Goal: Task Accomplishment & Management: Manage account settings

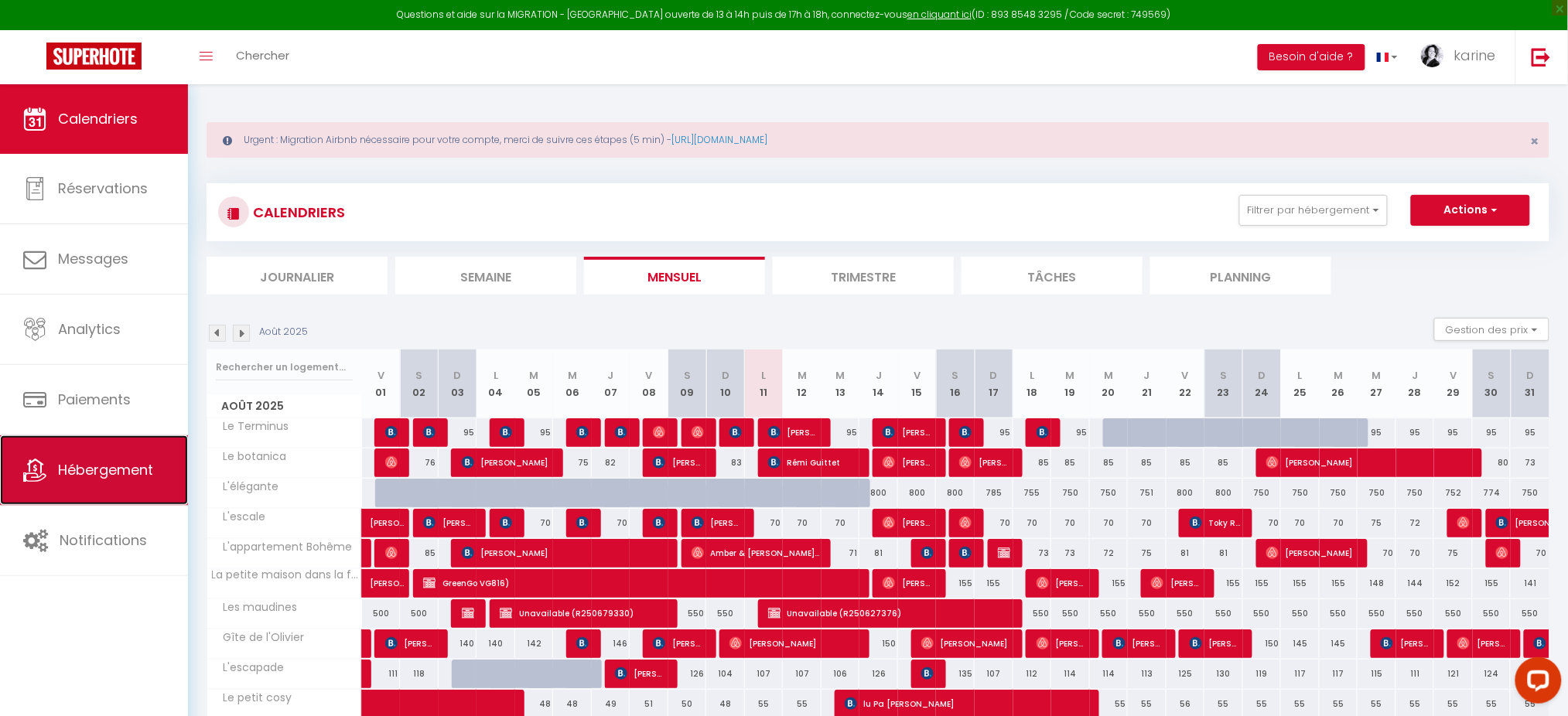
click at [110, 494] on link "Hébergement" at bounding box center [94, 470] width 188 height 70
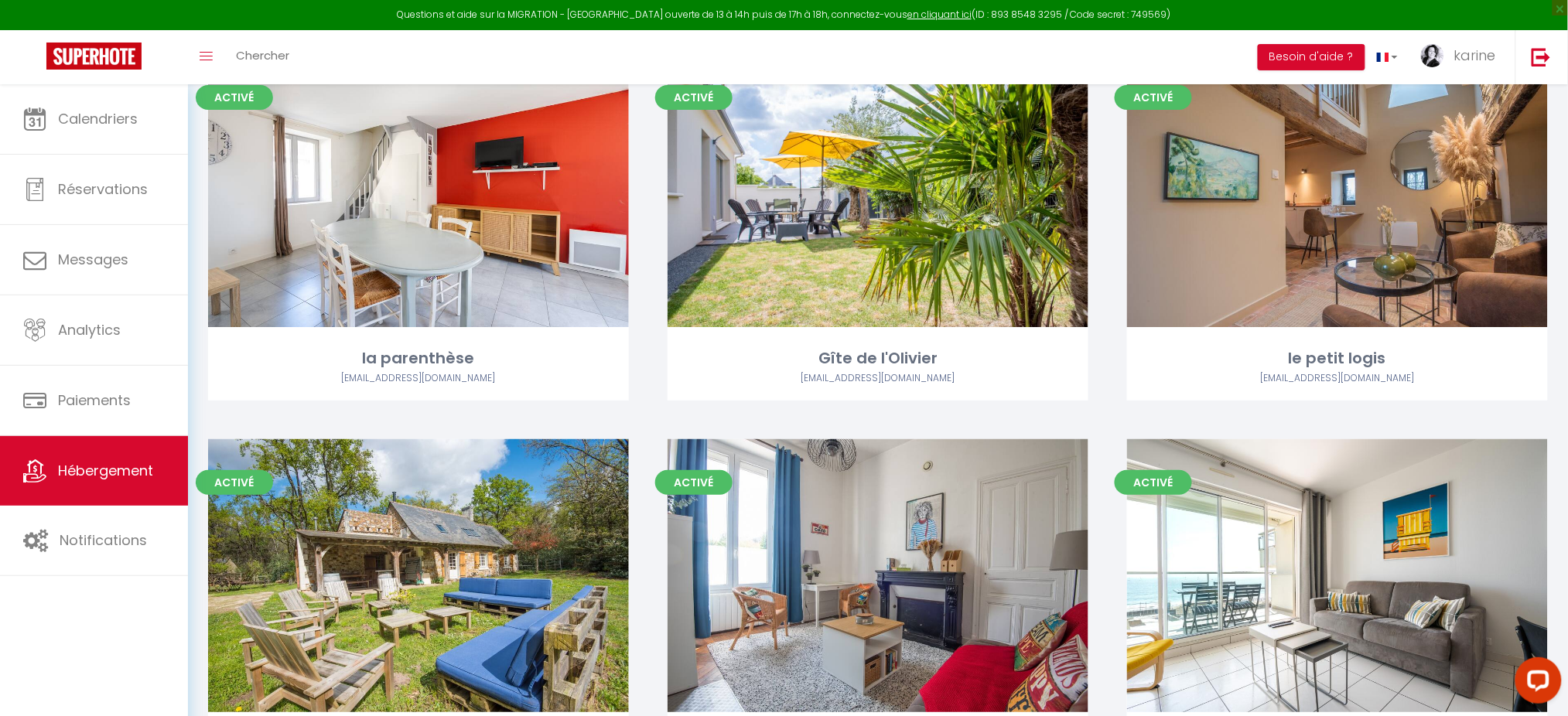
scroll to position [2456, 0]
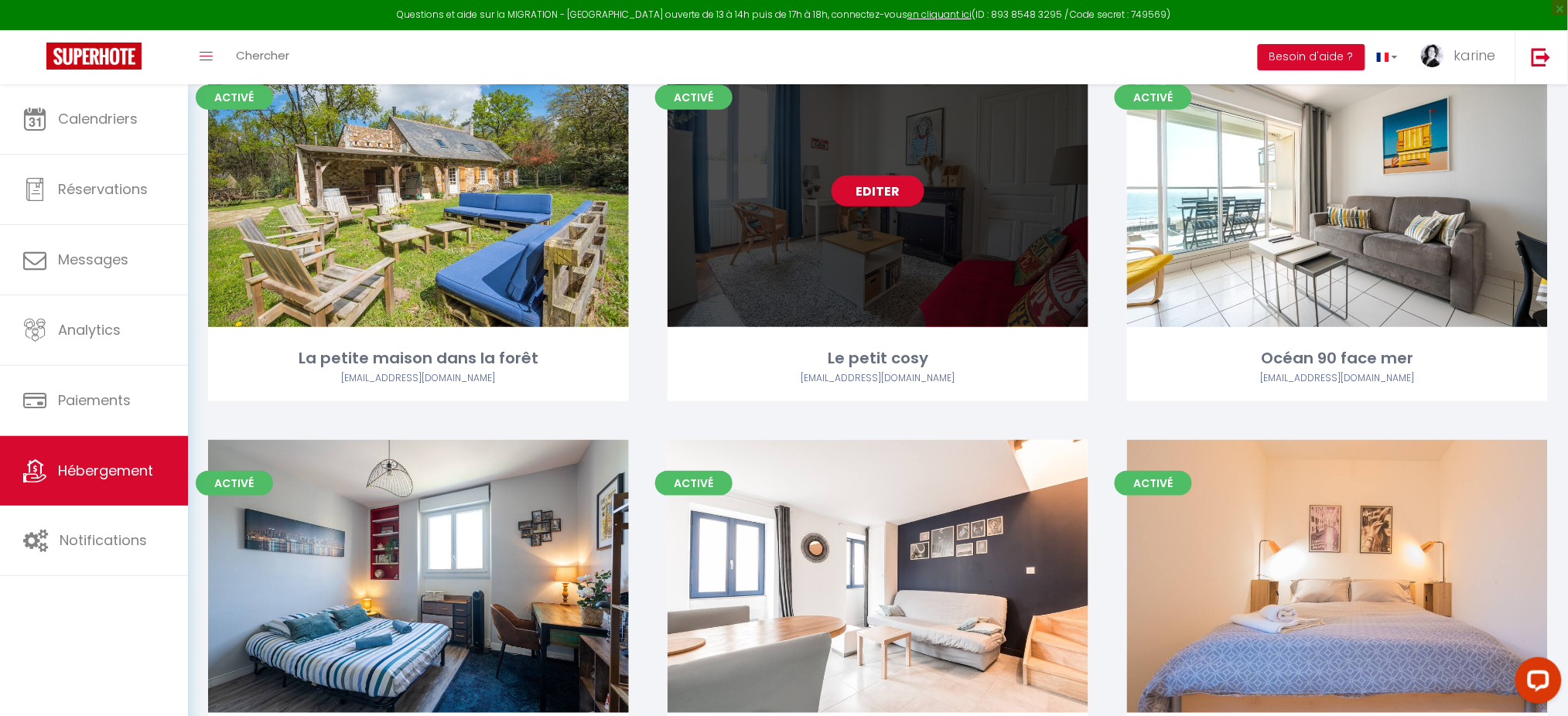
click at [893, 207] on div "Editer" at bounding box center [878, 191] width 421 height 273
click at [886, 194] on link "Editer" at bounding box center [878, 191] width 92 height 31
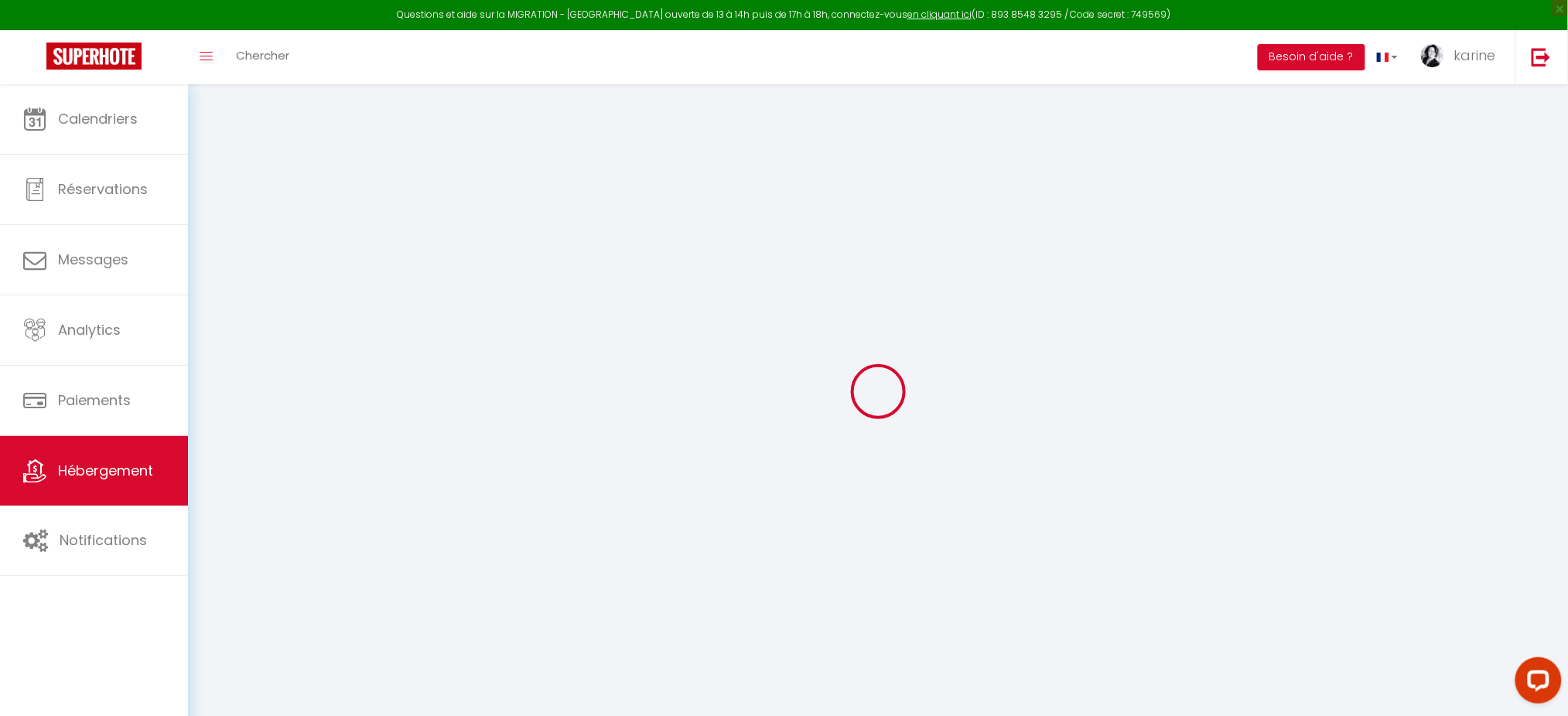
select select
checkbox input "false"
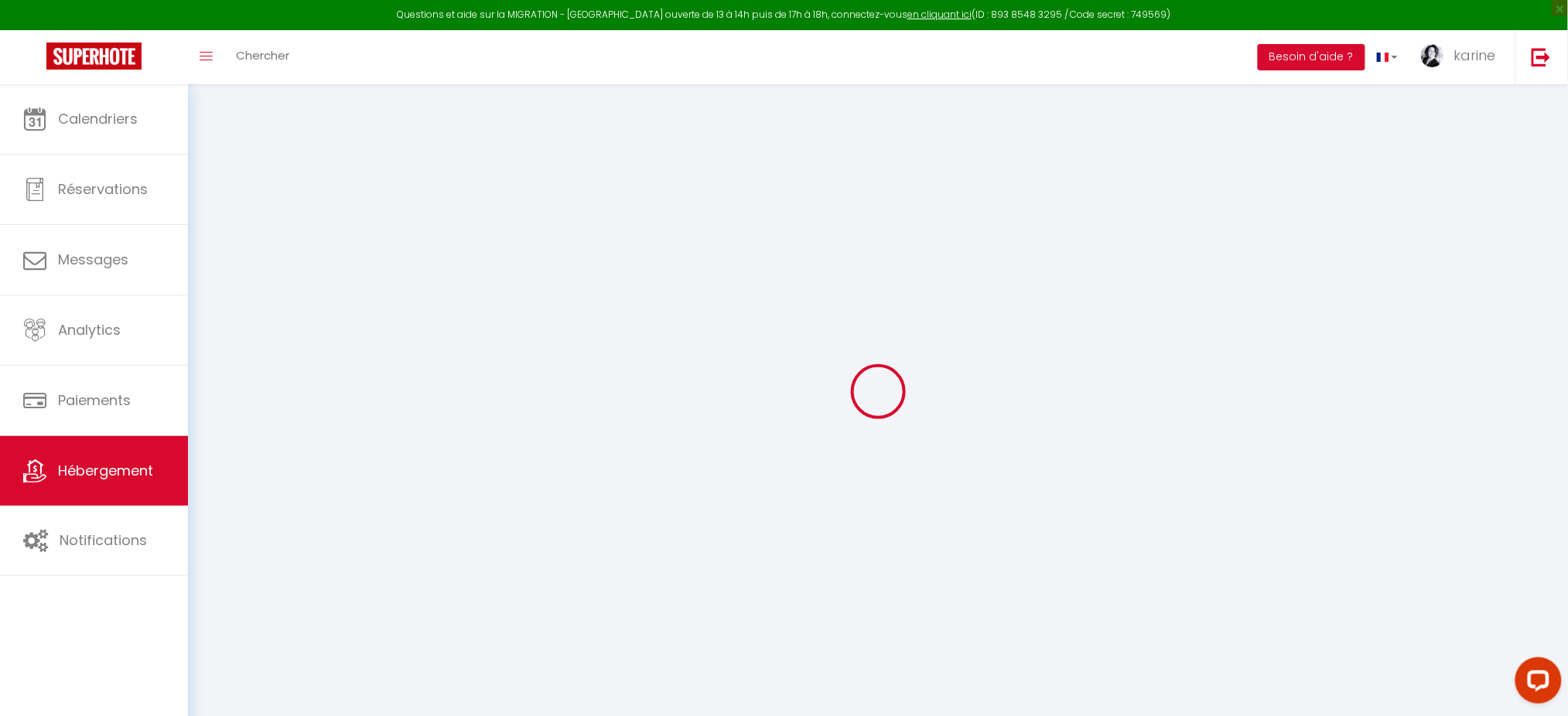
checkbox input "false"
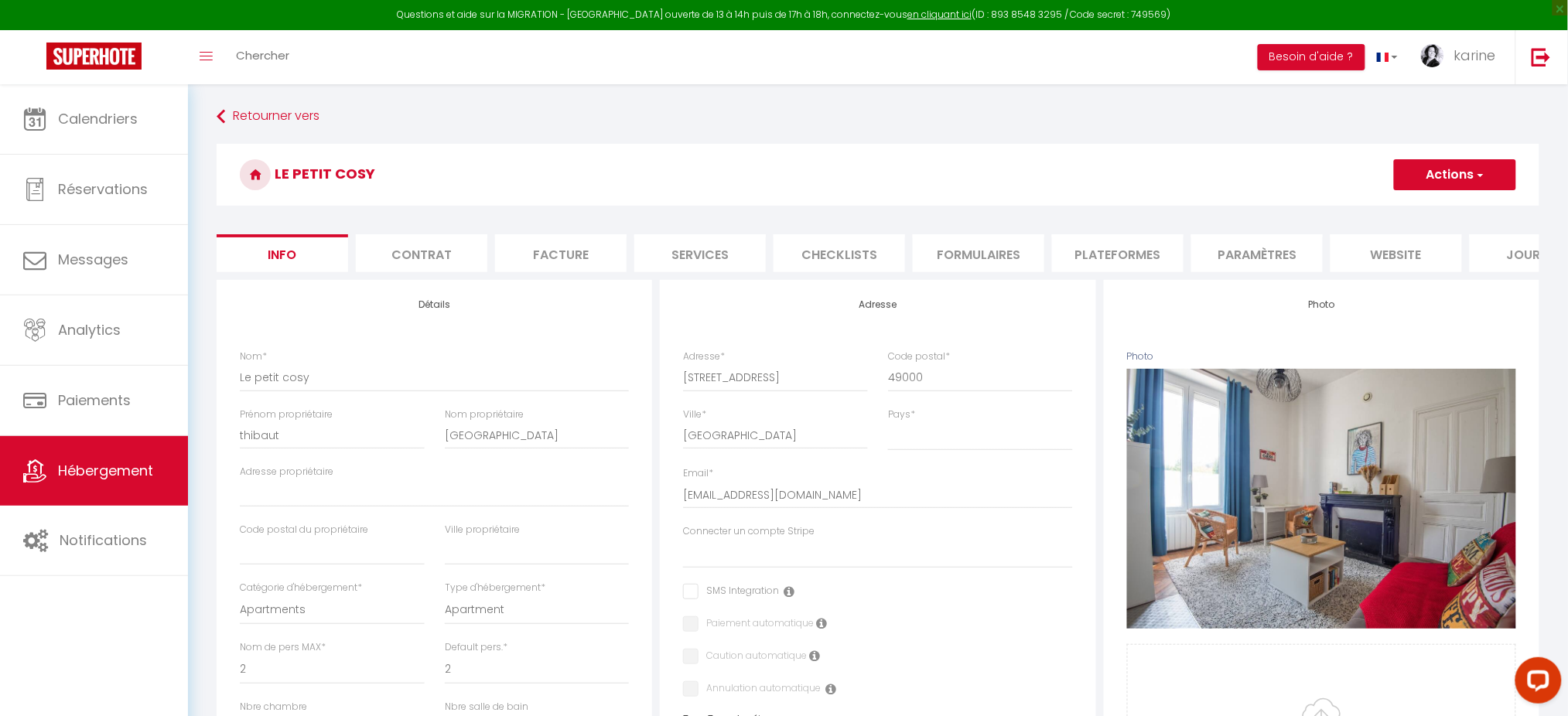
click at [1145, 267] on li "Plateformes" at bounding box center [1118, 253] width 131 height 38
select select
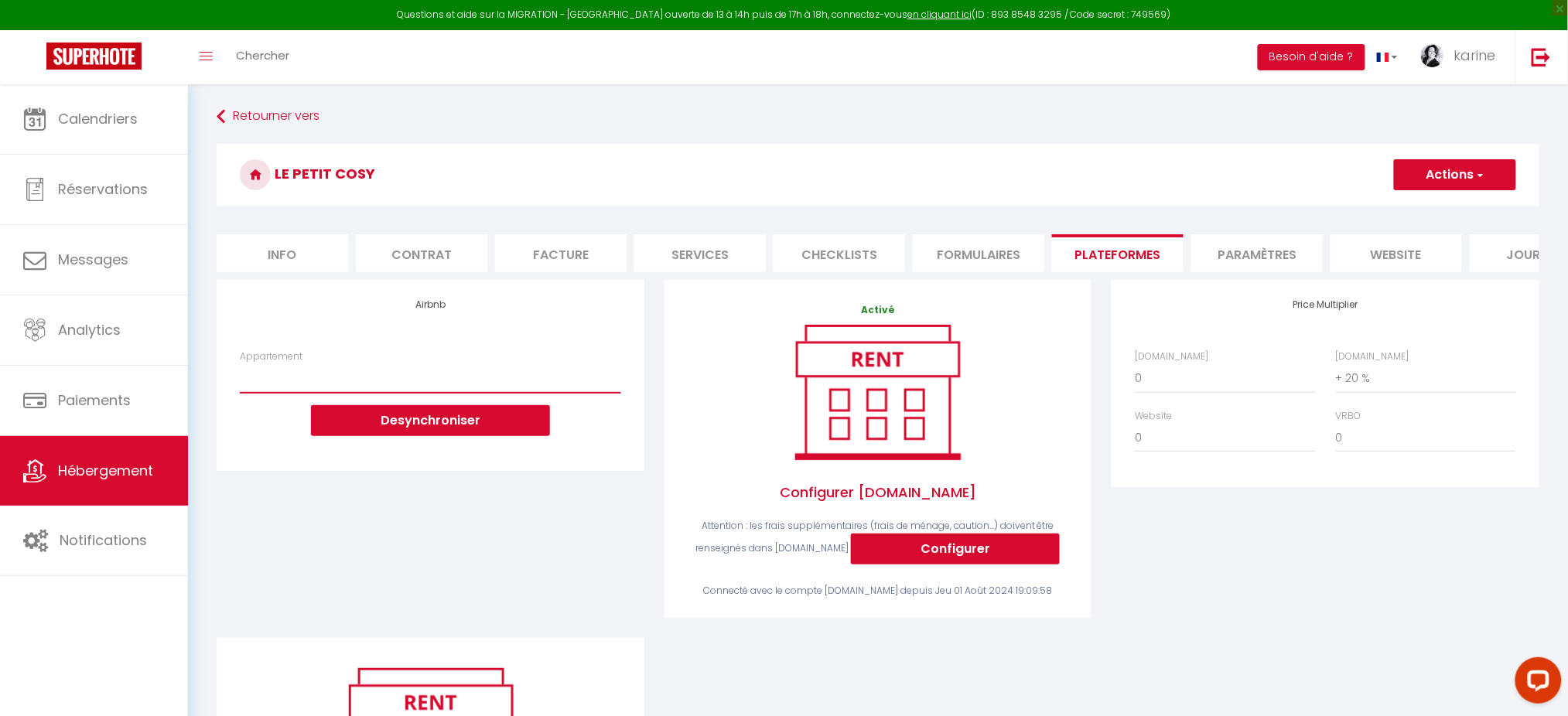
click at [559, 393] on select "Le Patio : studio avec extérieur - [EMAIL_ADDRESS][DOMAIN_NAME]" at bounding box center [430, 378] width 380 height 29
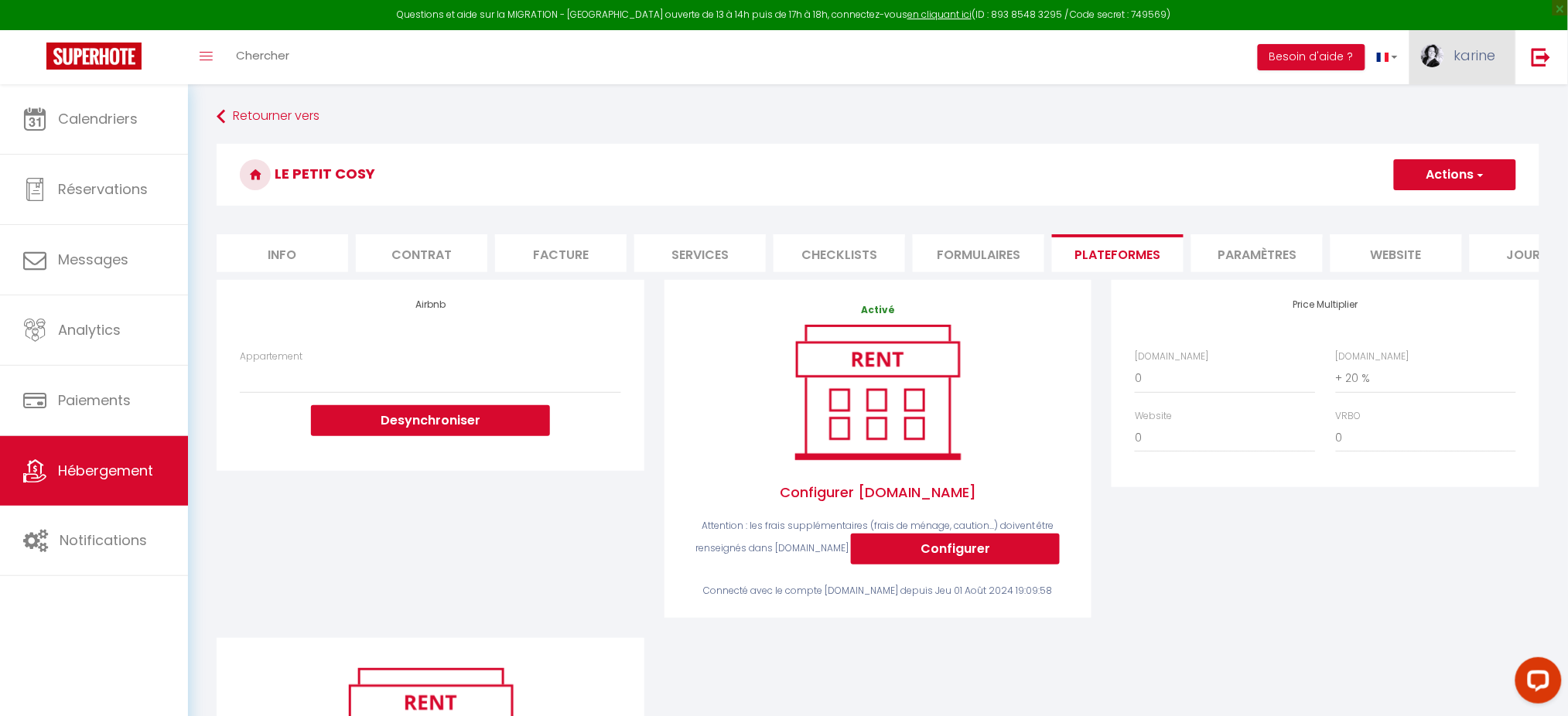
click at [1493, 56] on span "karine" at bounding box center [1476, 55] width 42 height 19
click at [1454, 108] on link "Paramètres" at bounding box center [1454, 107] width 114 height 26
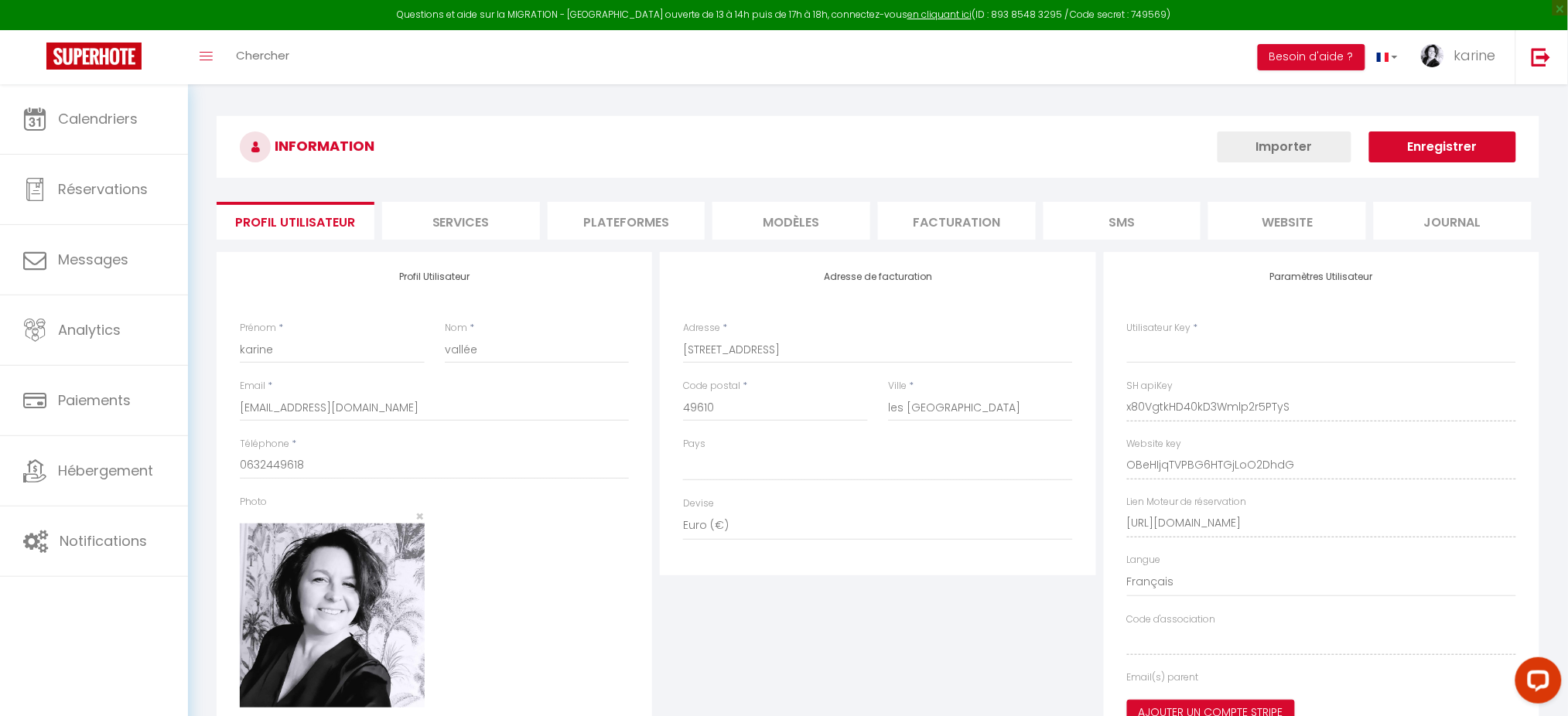
type input "x80VgtkHD40kD3Wmlp2r5PTyS"
type input "OBeHIjqTVPBG6HTGjLoO2DhdG"
type input "[URL][DOMAIN_NAME]"
select select "fr"
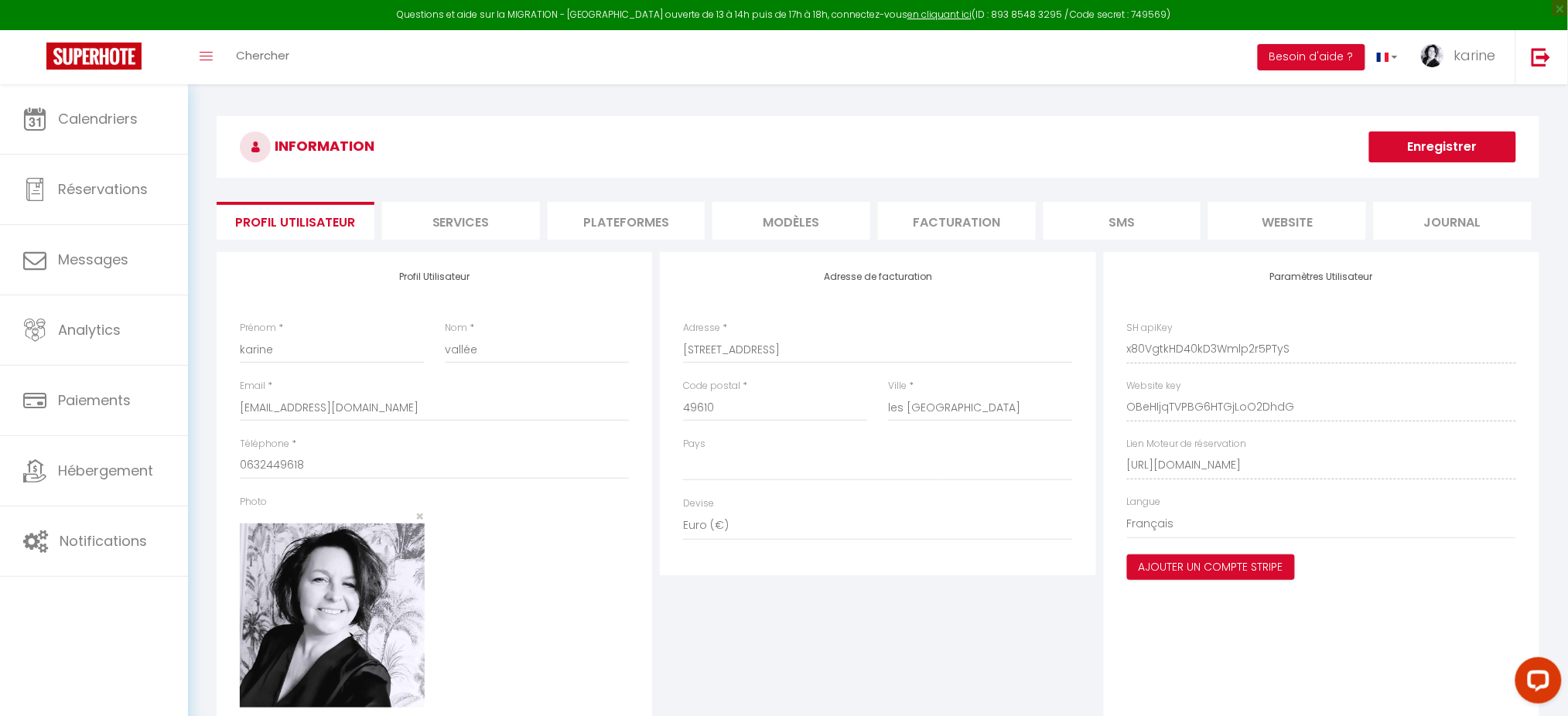
click at [638, 232] on li "Plateformes" at bounding box center [626, 221] width 158 height 38
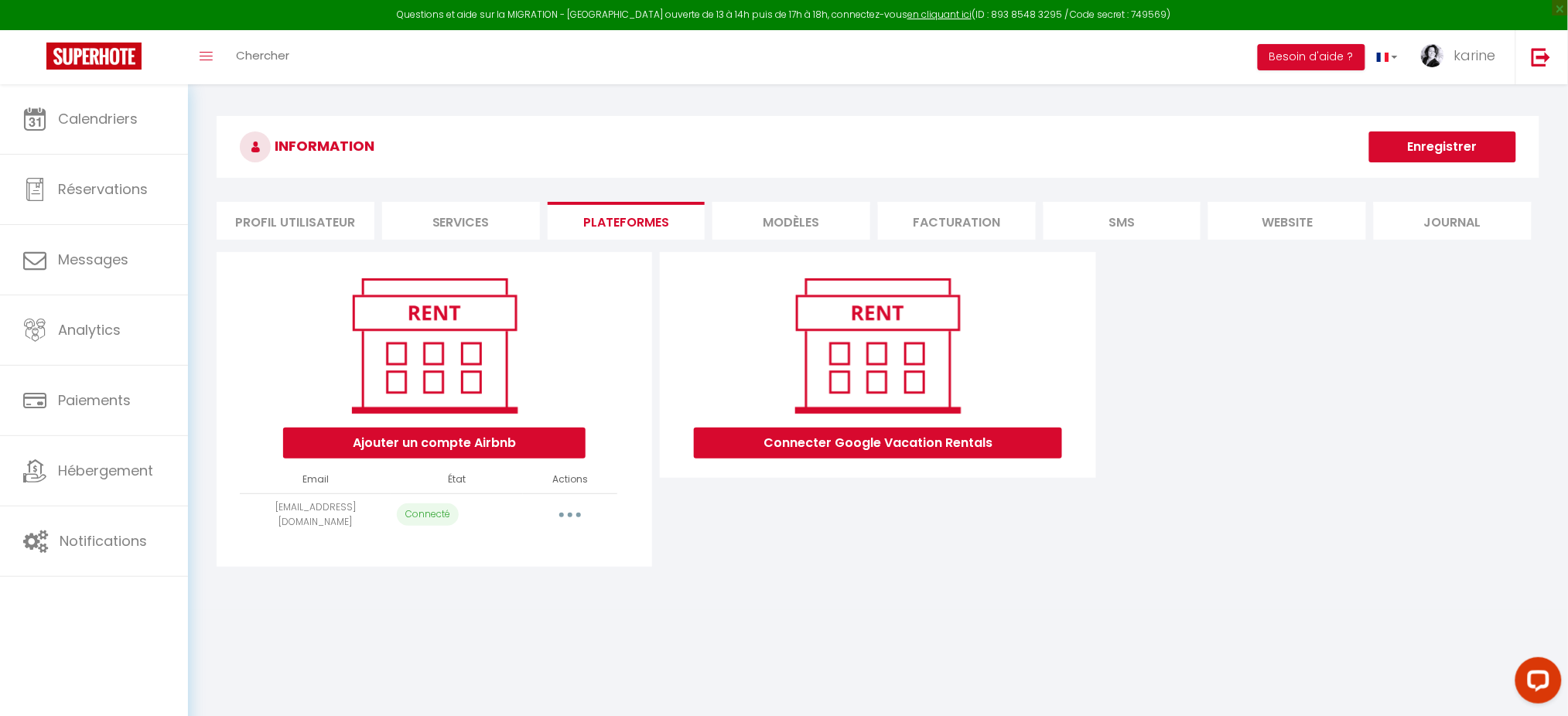
click at [580, 503] on button "button" at bounding box center [569, 515] width 43 height 25
click at [532, 574] on link "Importer les appartements" at bounding box center [501, 577] width 171 height 26
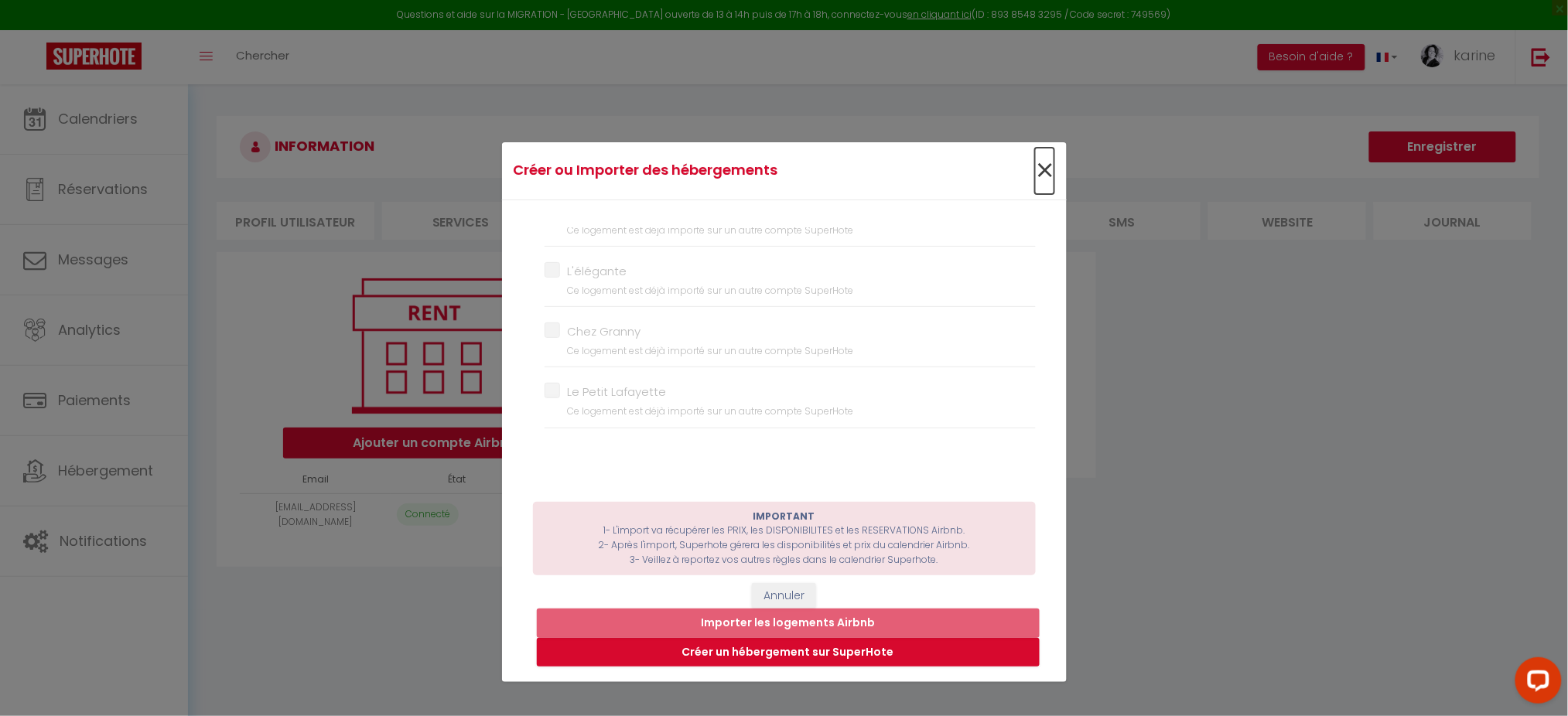
click at [1043, 161] on span "×" at bounding box center [1045, 170] width 19 height 46
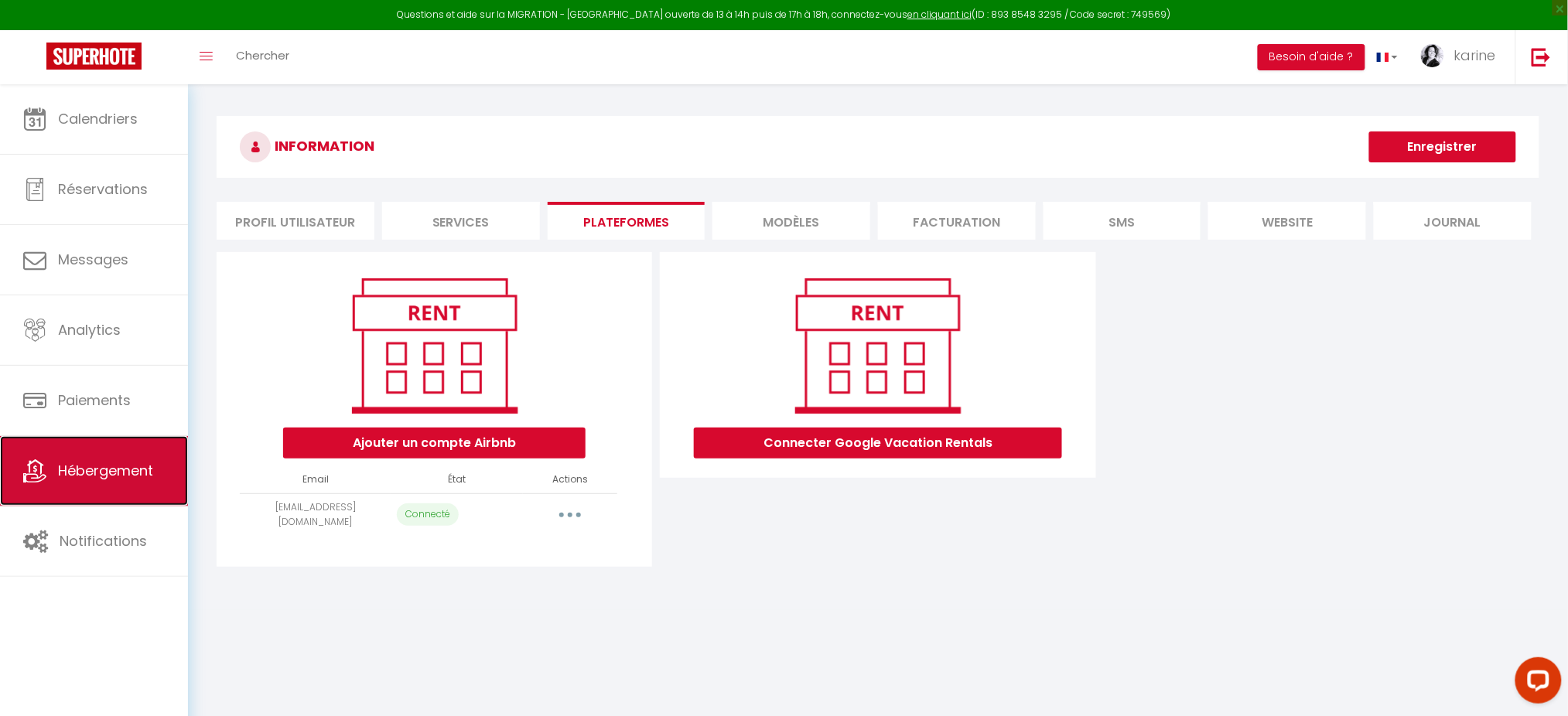
click at [113, 461] on link "Hébergement" at bounding box center [94, 471] width 188 height 70
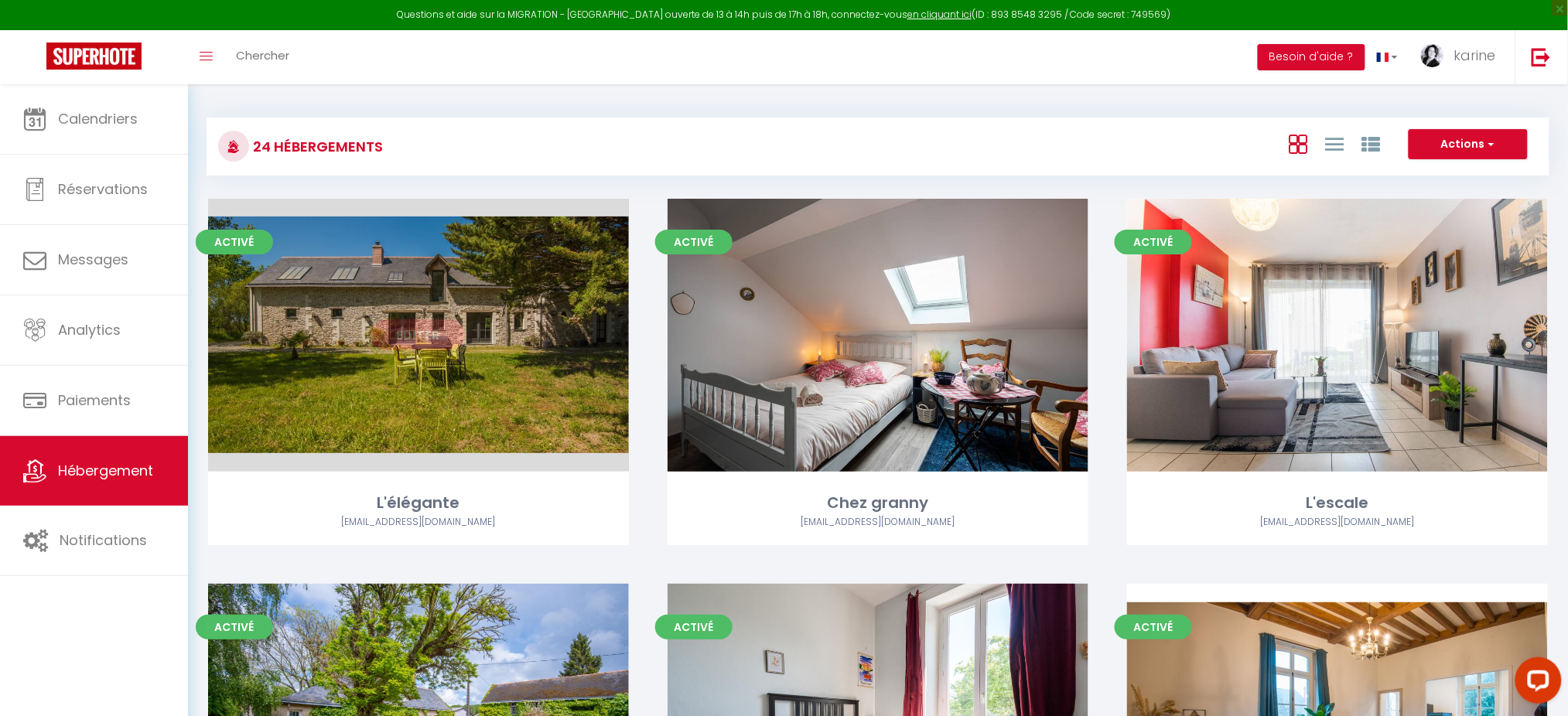
click at [419, 327] on link "Editer" at bounding box center [419, 335] width 92 height 31
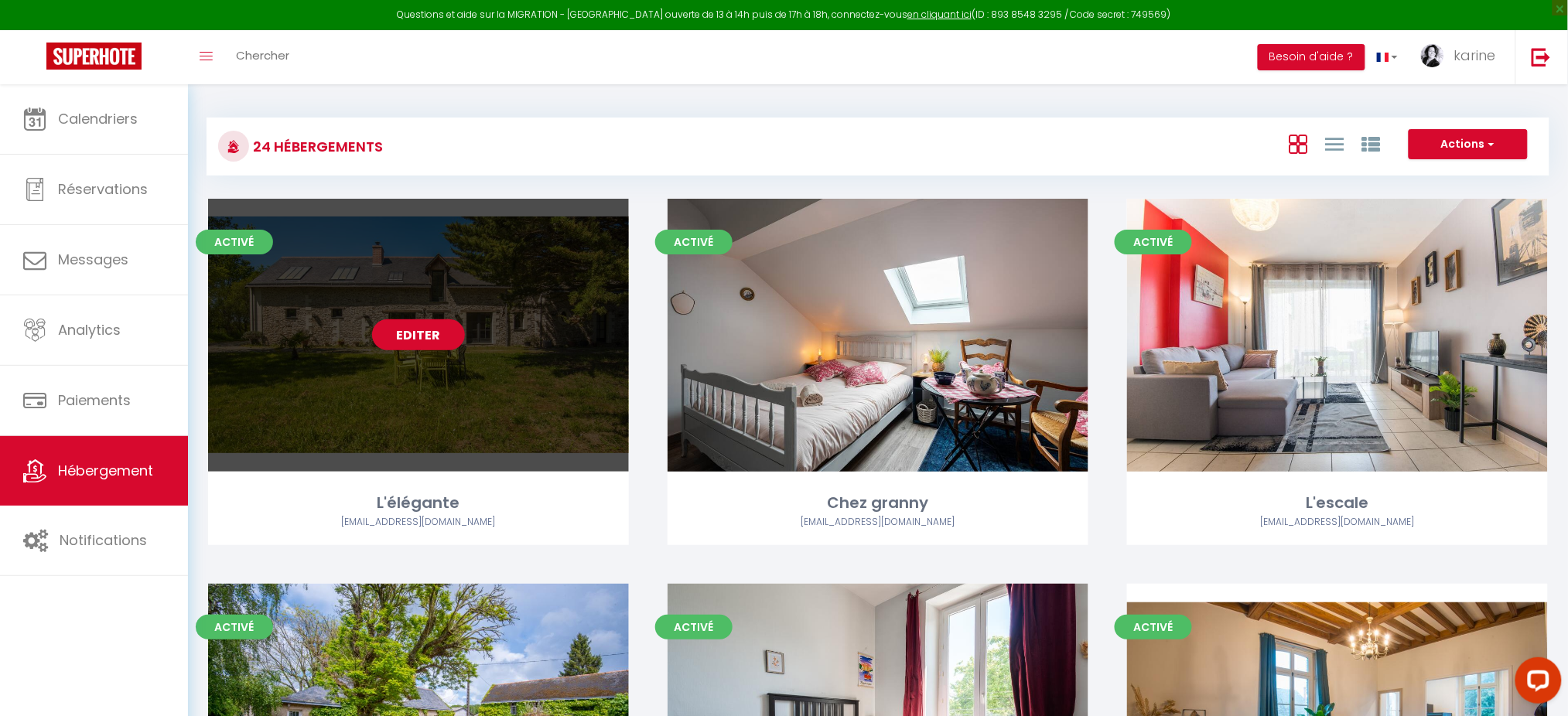
click at [448, 336] on link "Editer" at bounding box center [419, 335] width 92 height 31
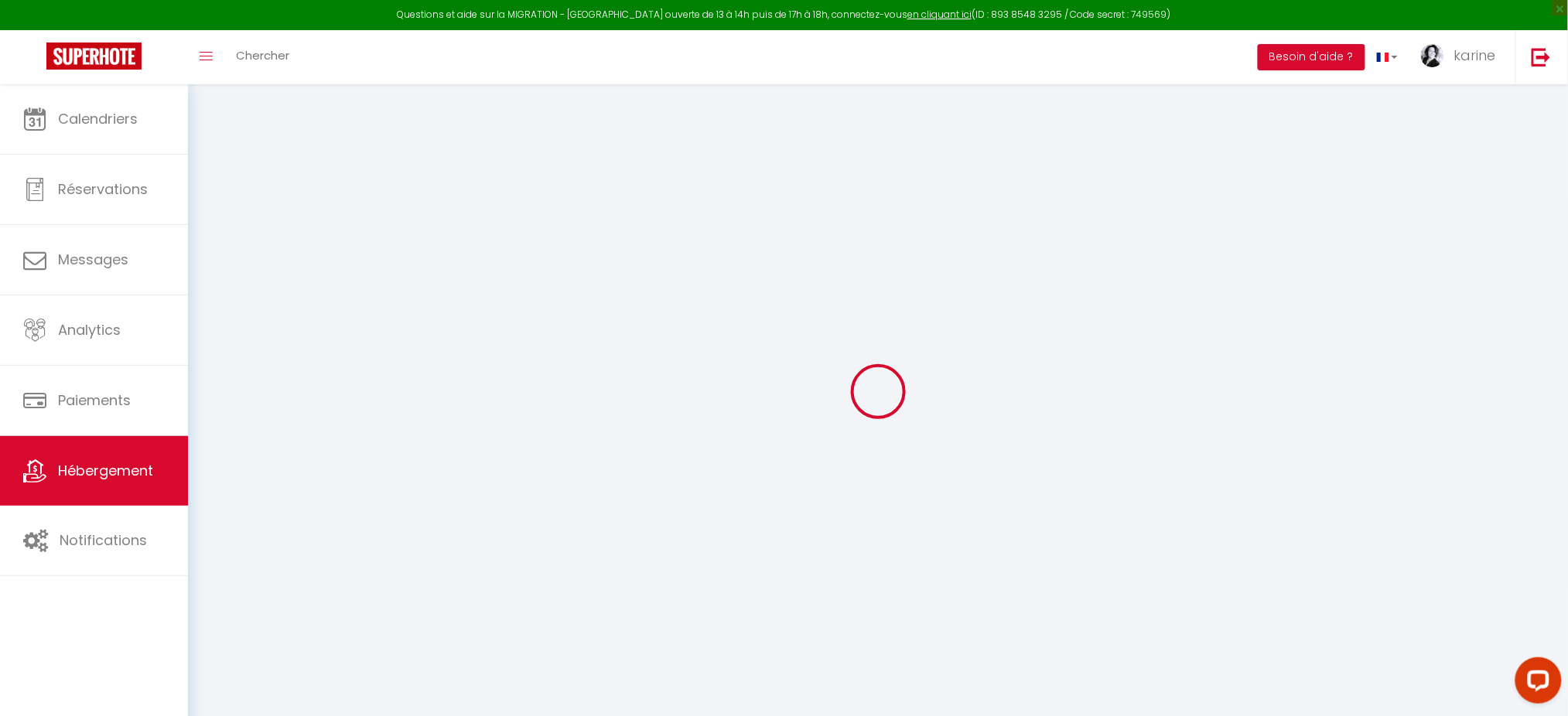
type input "L'élégante"
type input "[PERSON_NAME]"
type input "provost"
select select "houses"
select select "20"
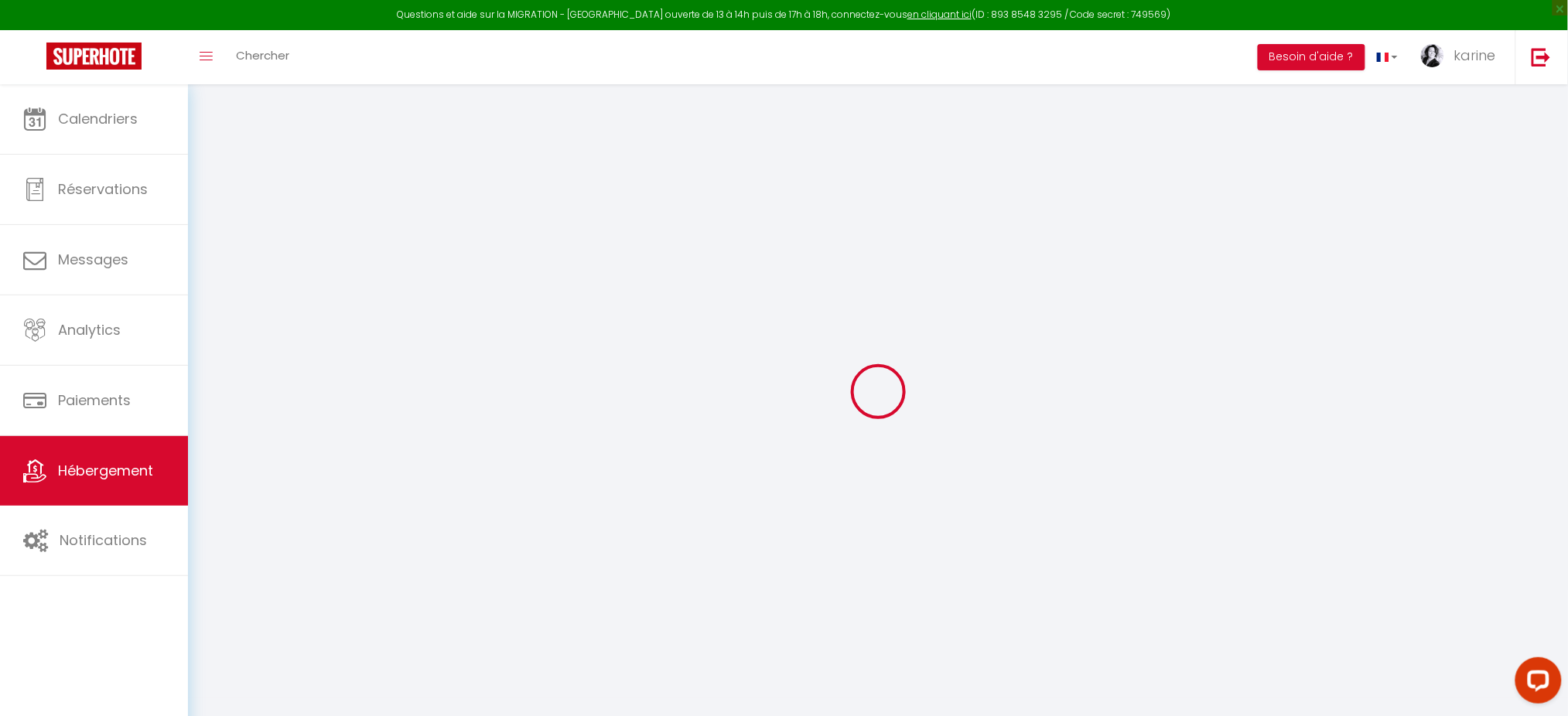
select select "5"
select select "4"
type input "600"
type input "170"
type input "5"
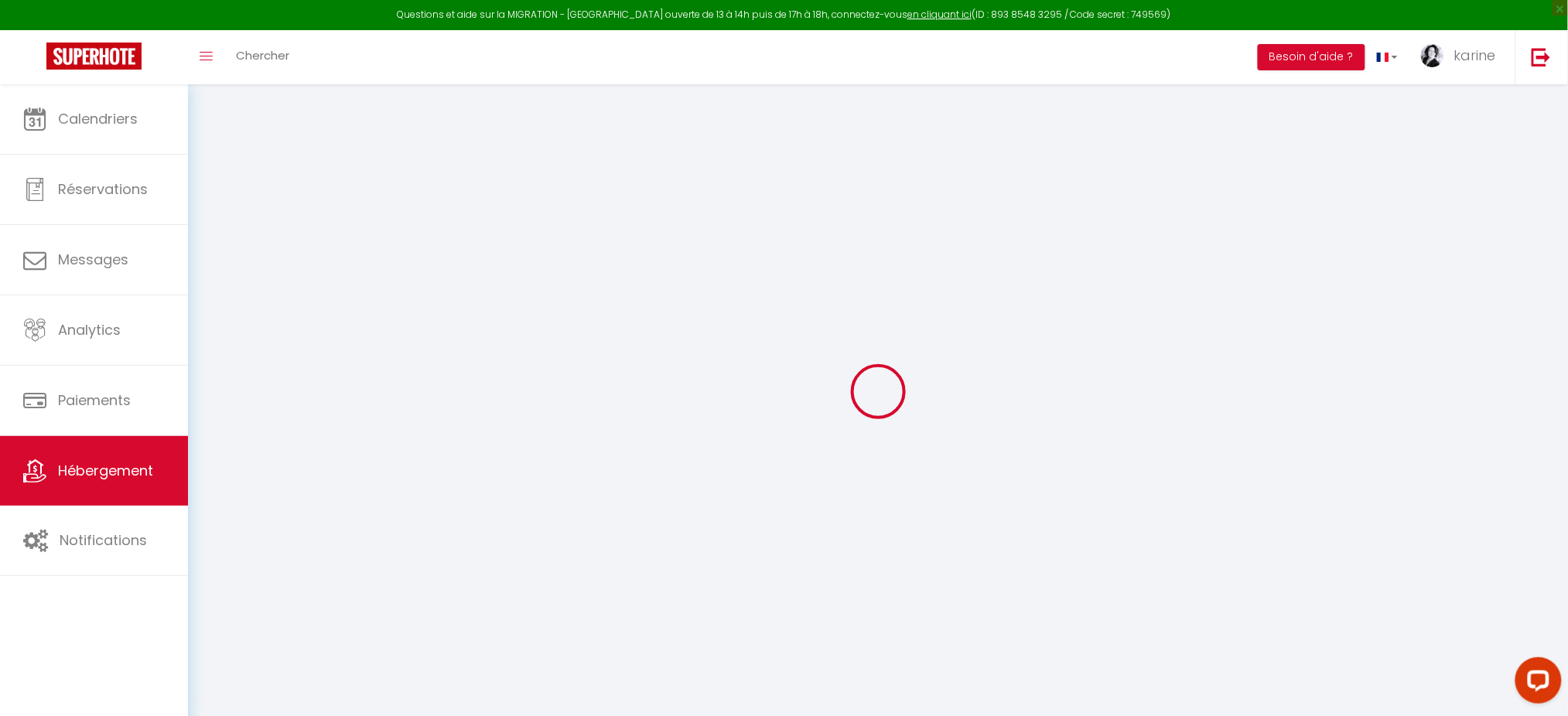
type input "0"
select select
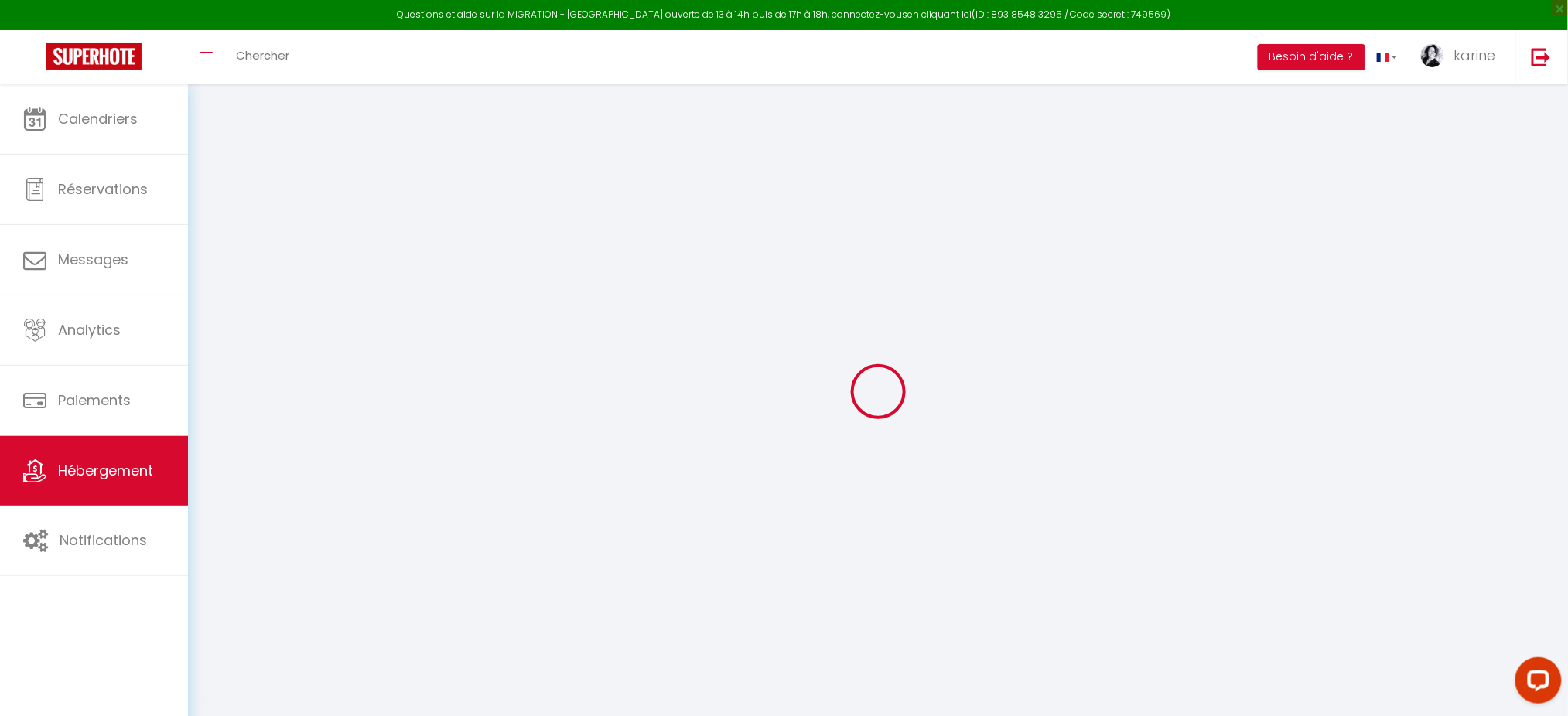
select select
type input "les noyers"
type input "49170"
type input "Savennières"
type input "[EMAIL_ADDRESS][DOMAIN_NAME]"
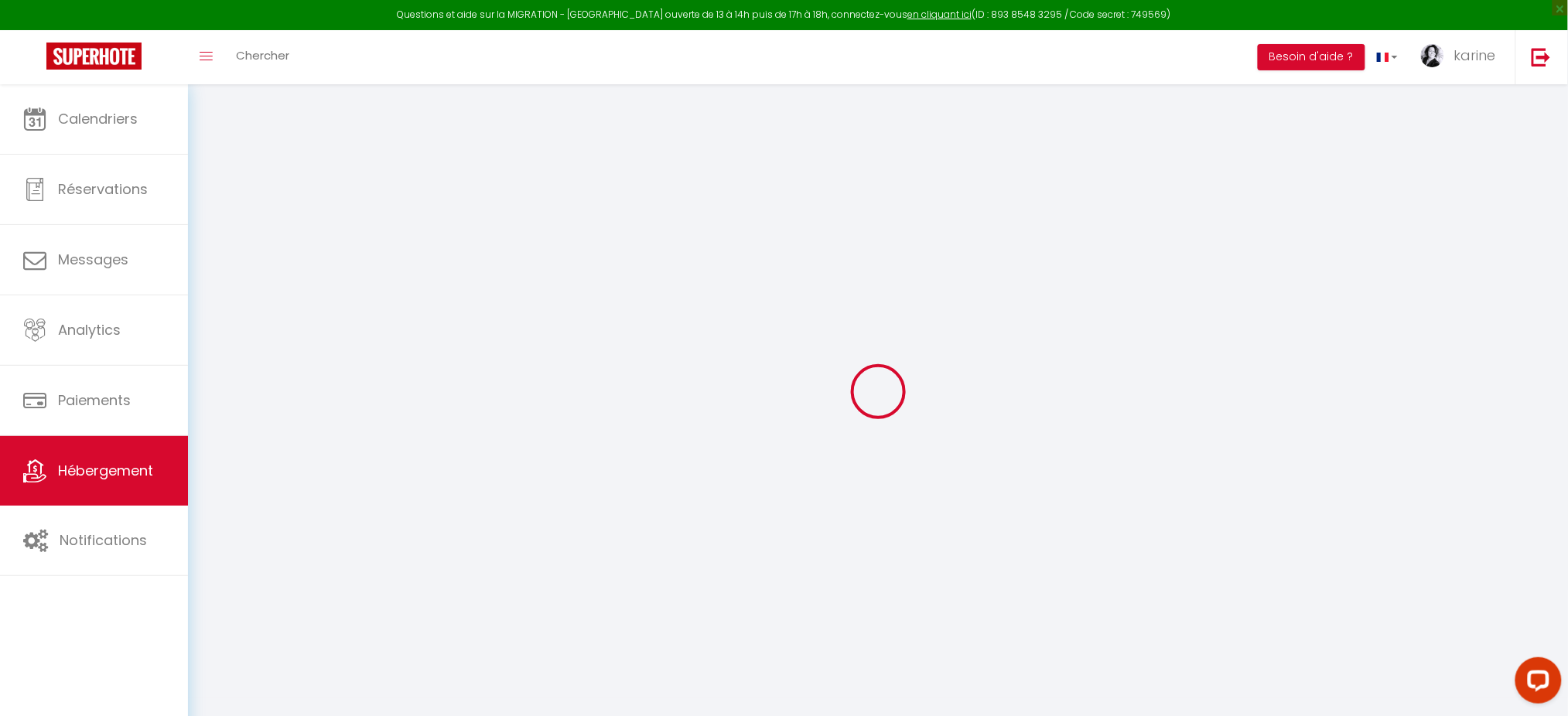
select select
checkbox input "false"
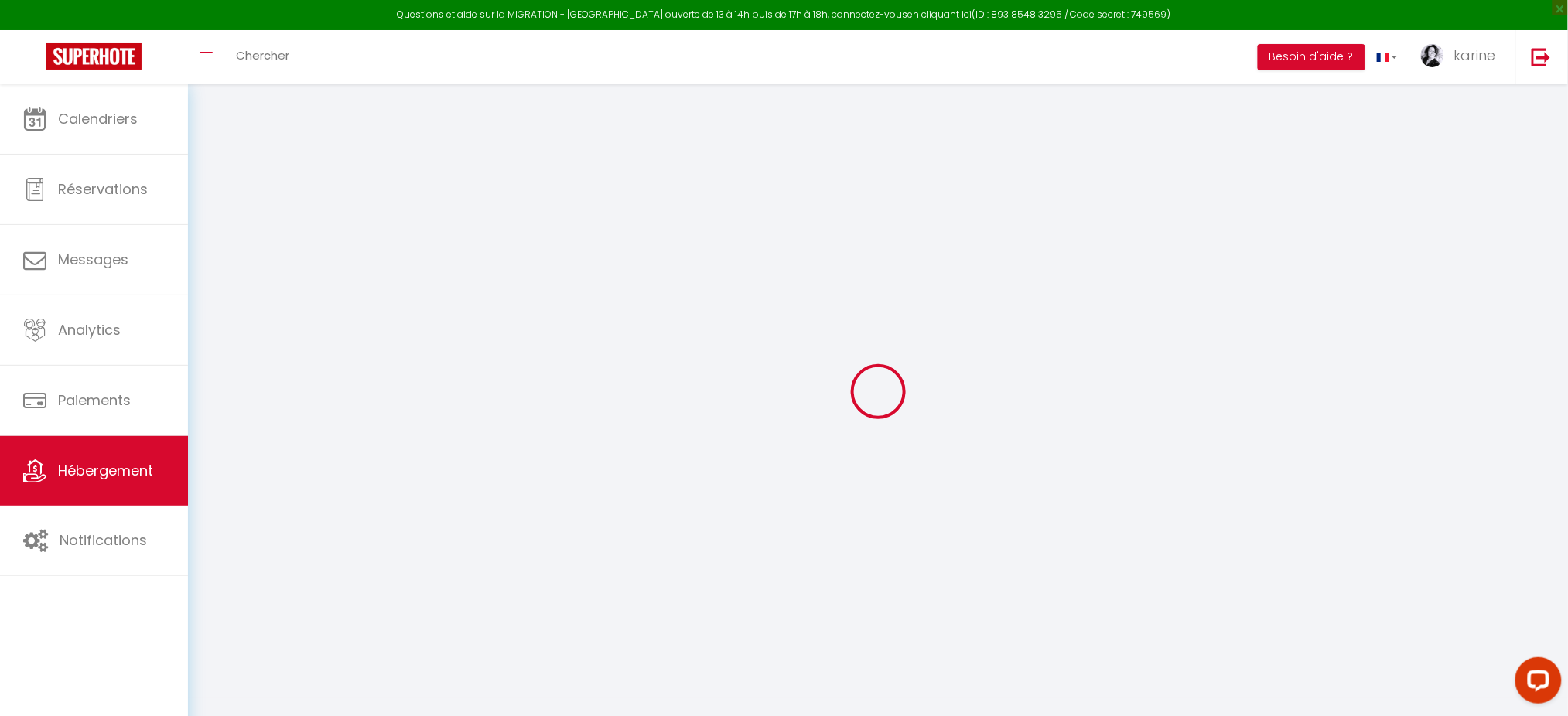
radio input "true"
type input "22"
type input "170"
type input "0"
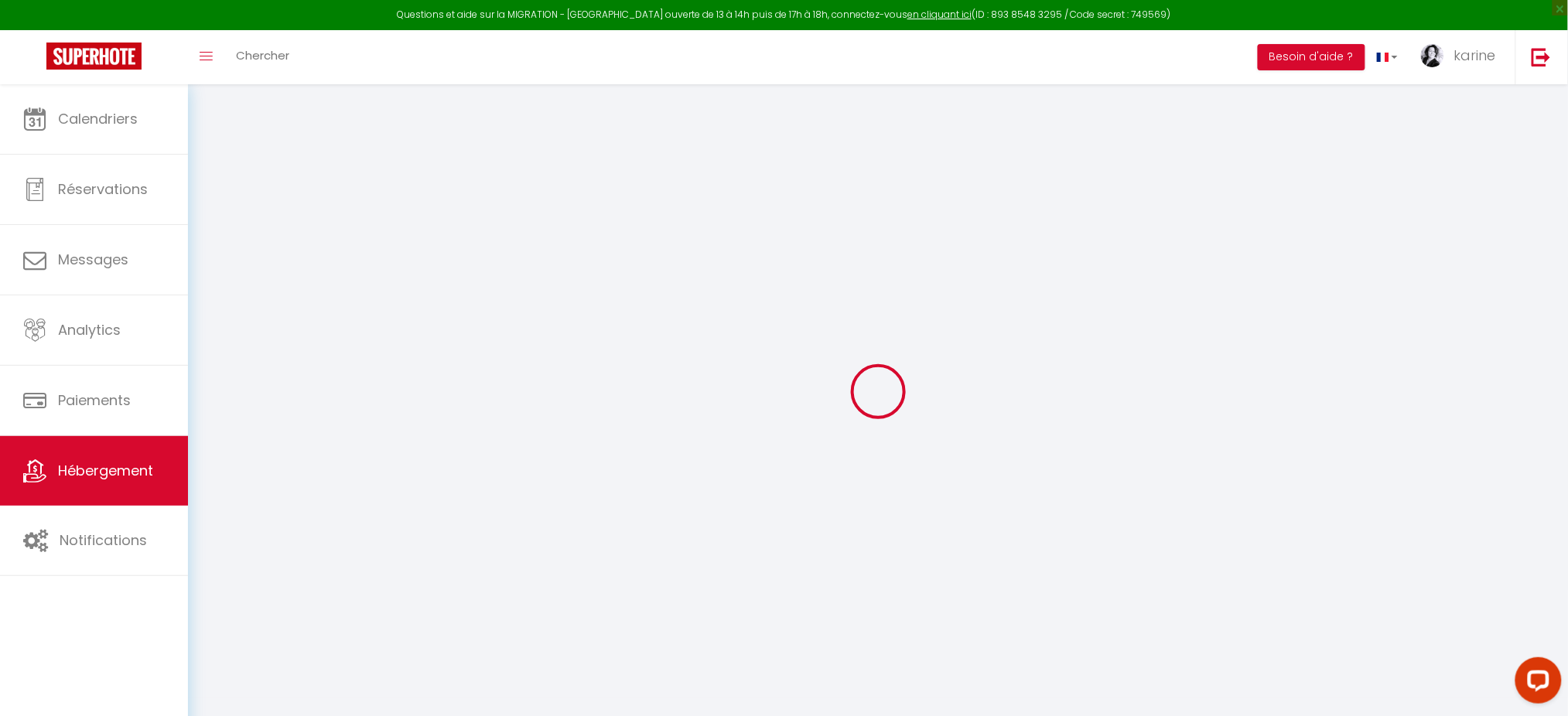
type input "0"
select select
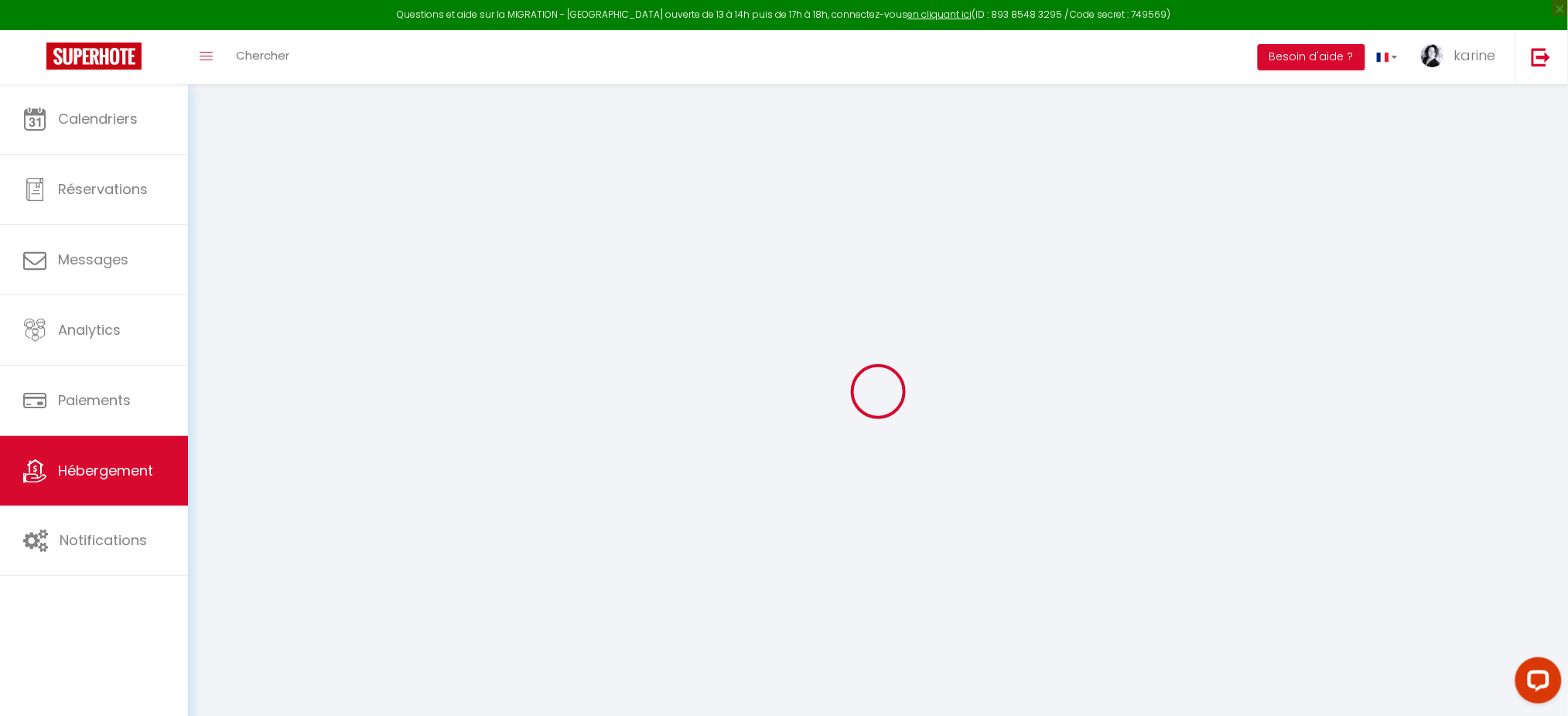
select select
checkbox input "false"
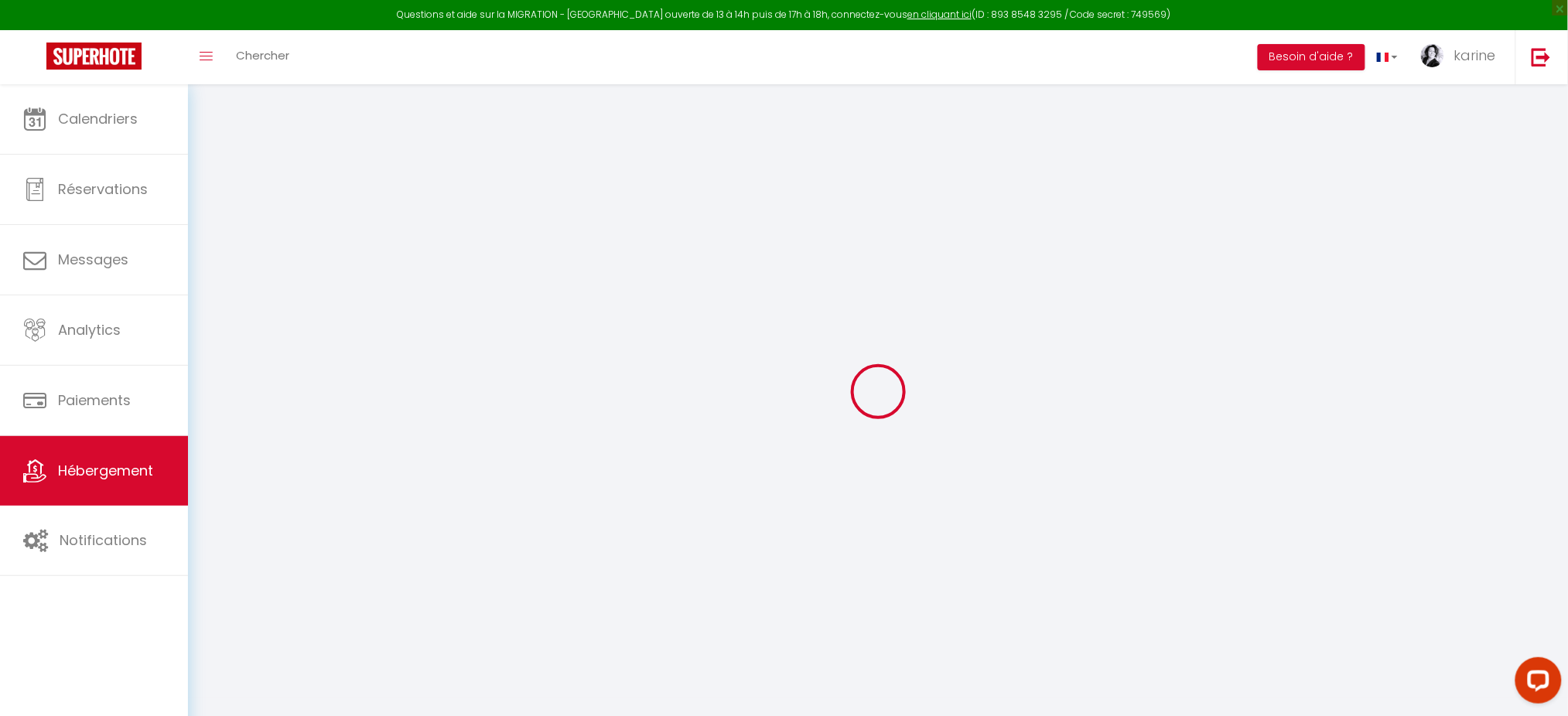
checkbox input "false"
select select
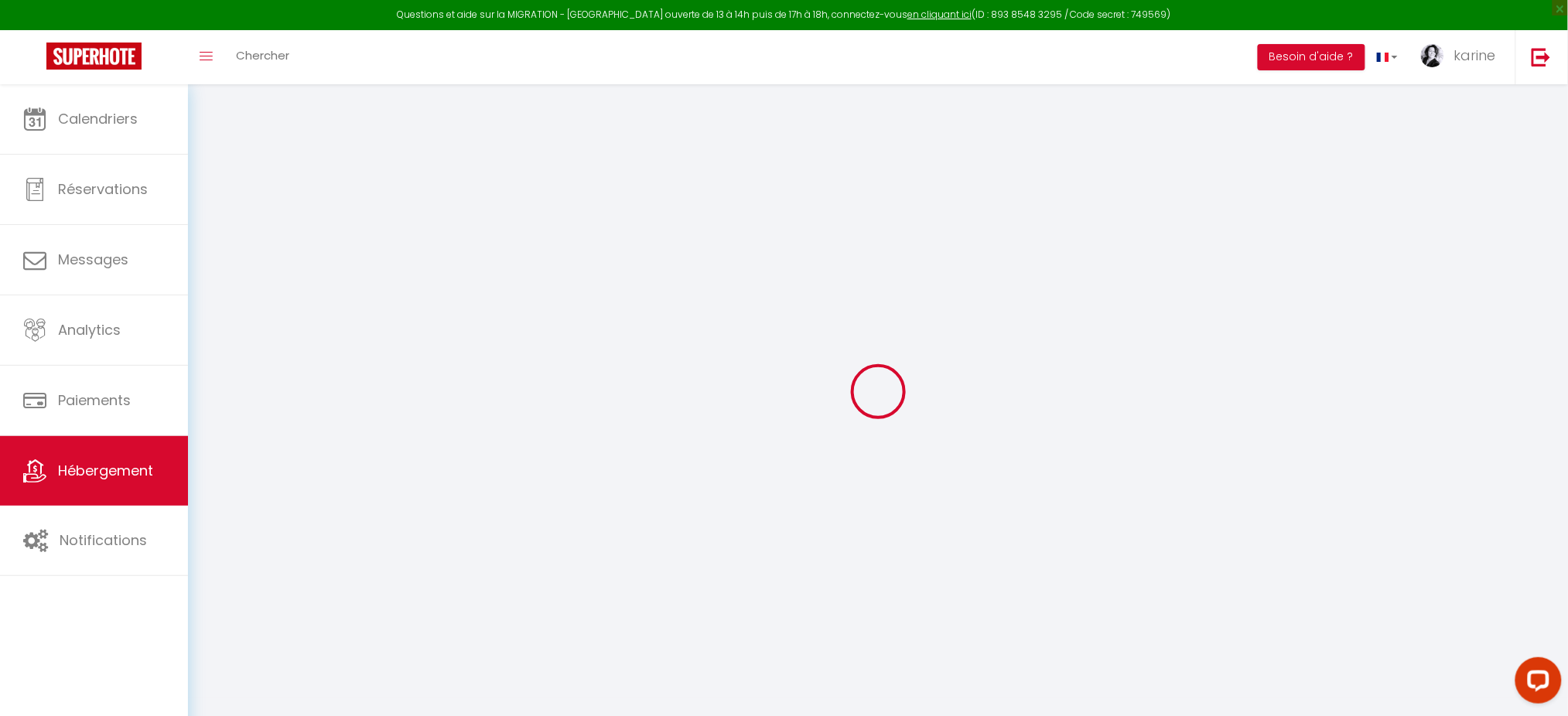
select select
checkbox input "false"
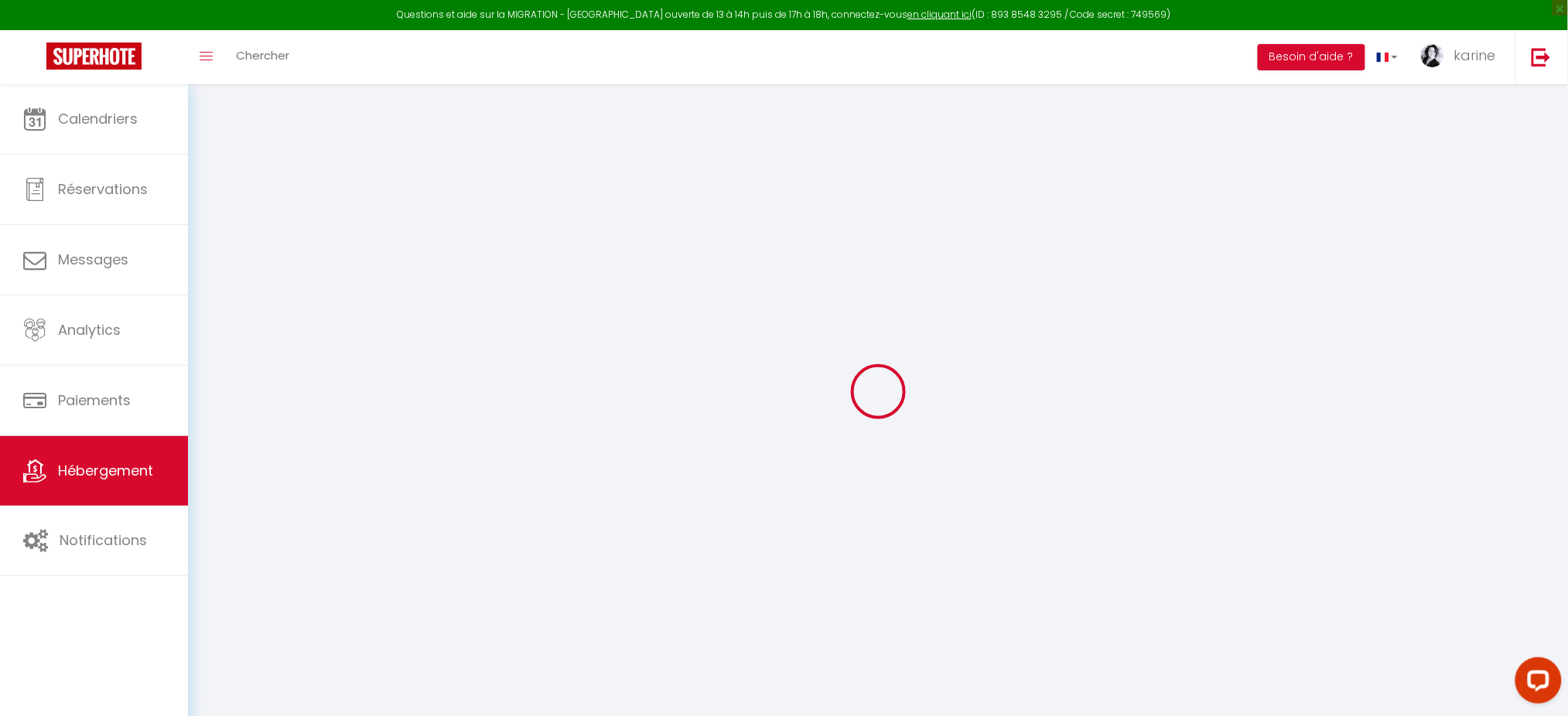
checkbox input "false"
select select "+ 20 %"
select select
checkbox input "false"
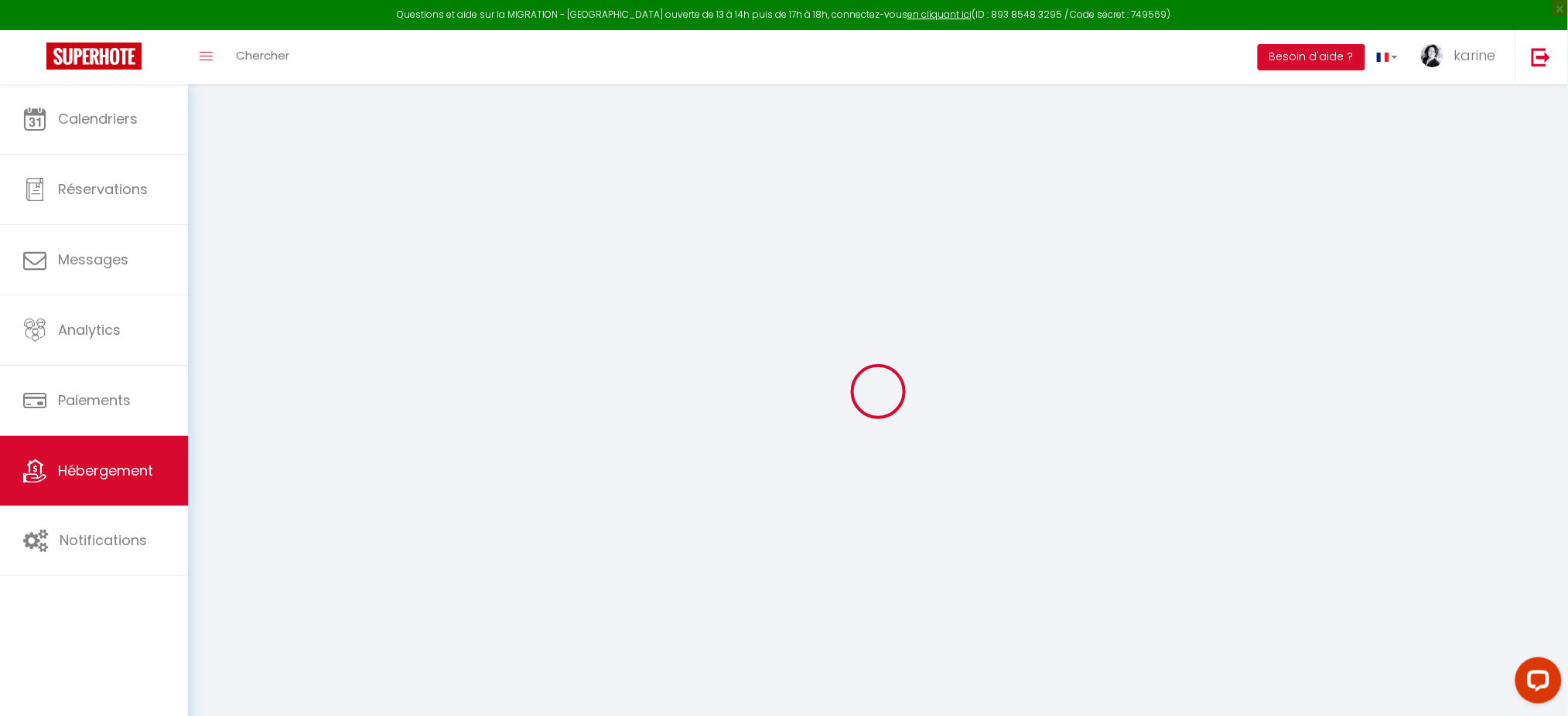
checkbox input "false"
select select
checkbox input "false"
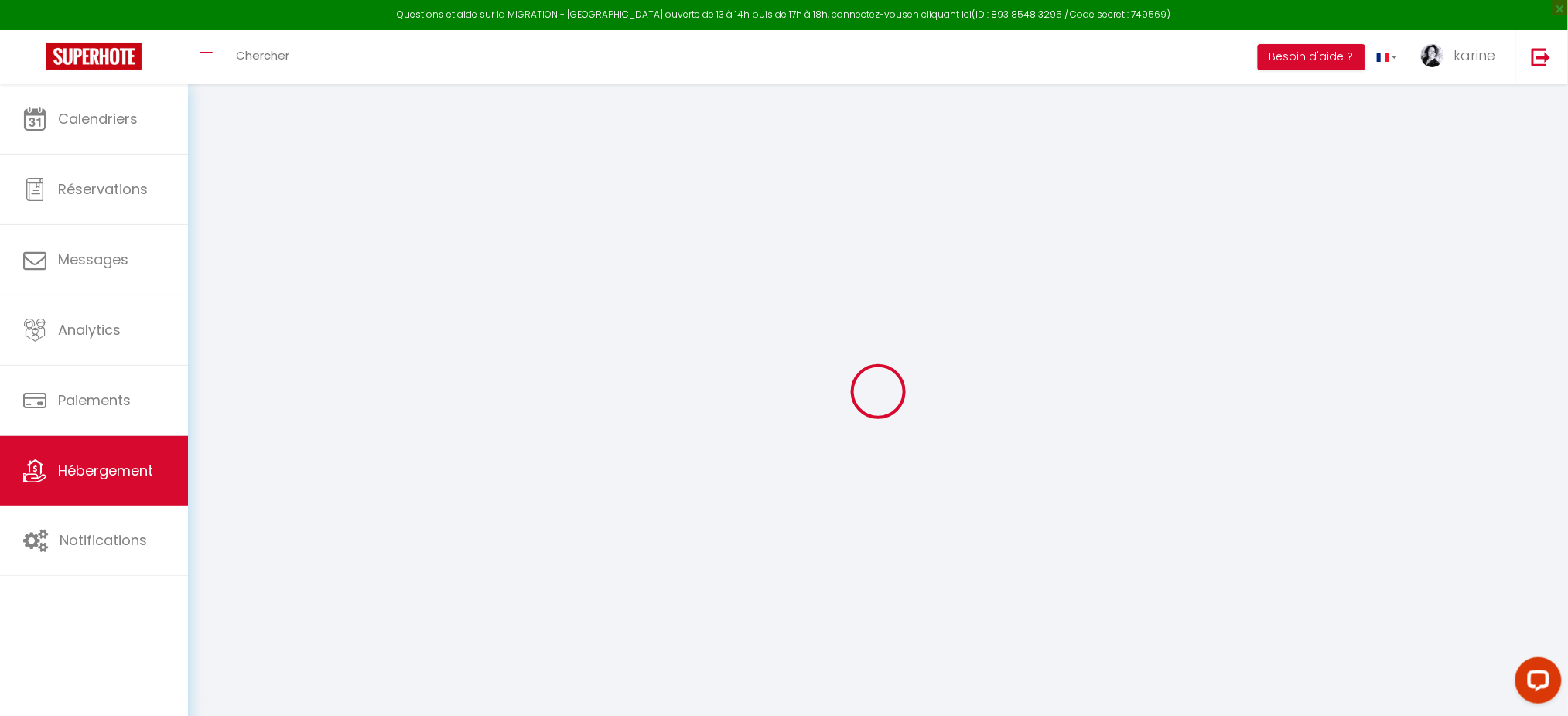
checkbox input "false"
select select
checkbox input "false"
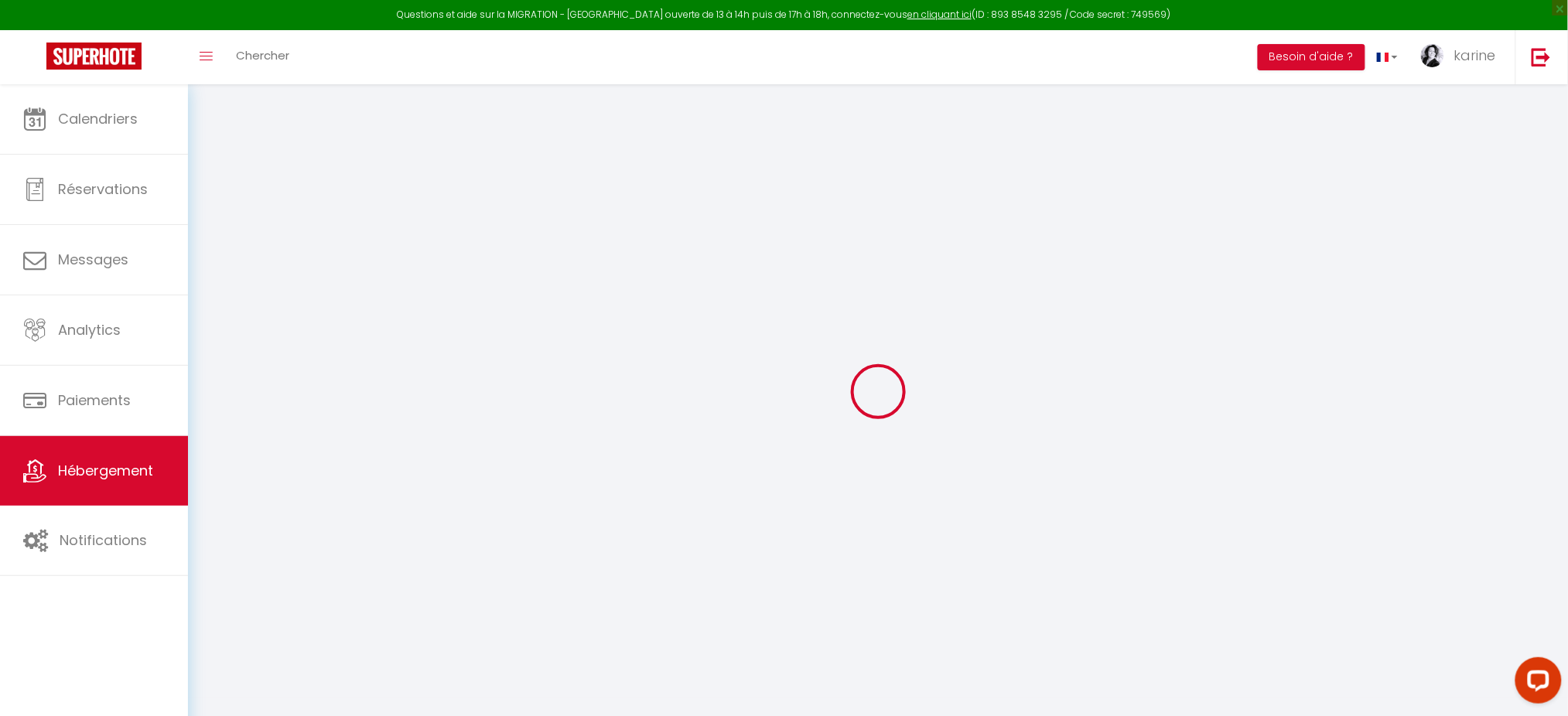
checkbox input "false"
select select
checkbox input "false"
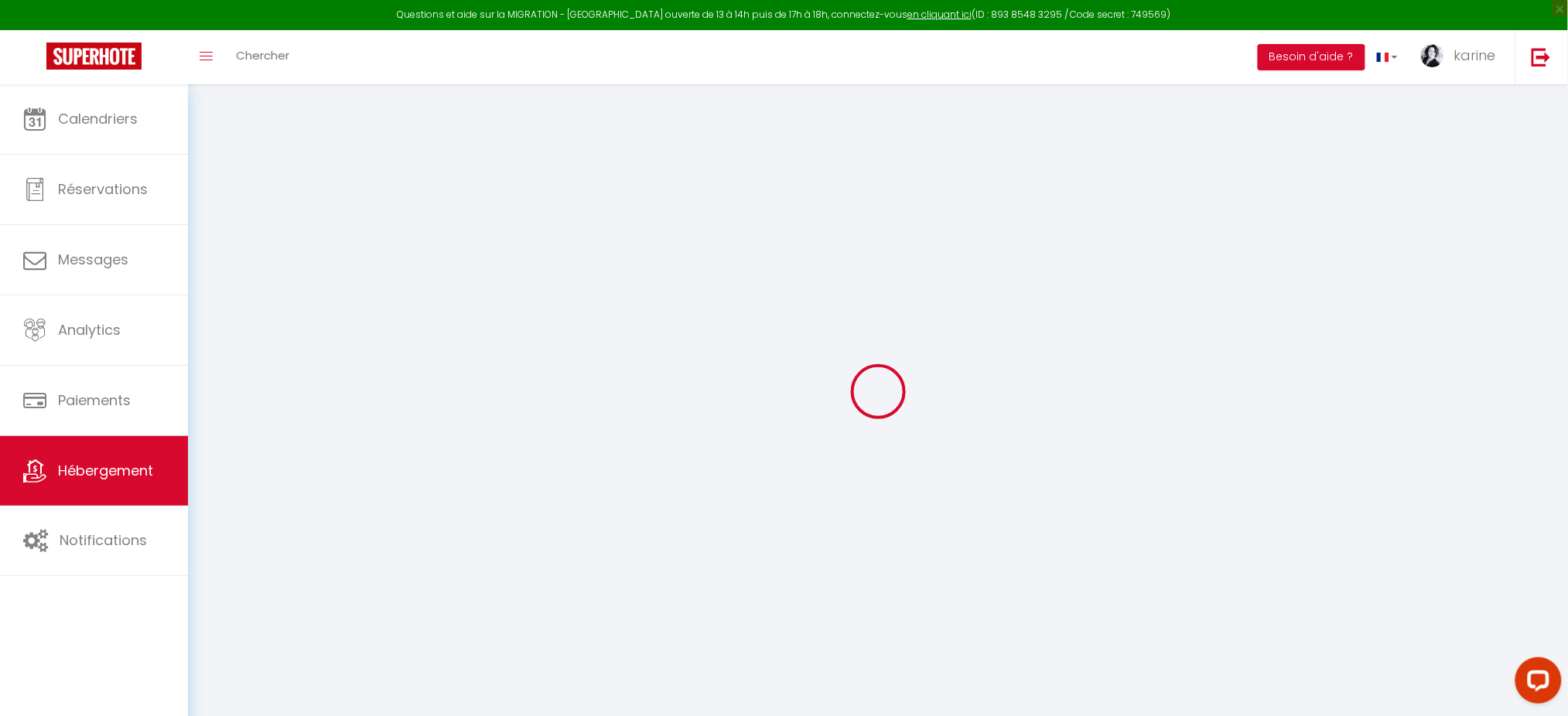
checkbox input "false"
select select "16:00"
select select
select select "12:00"
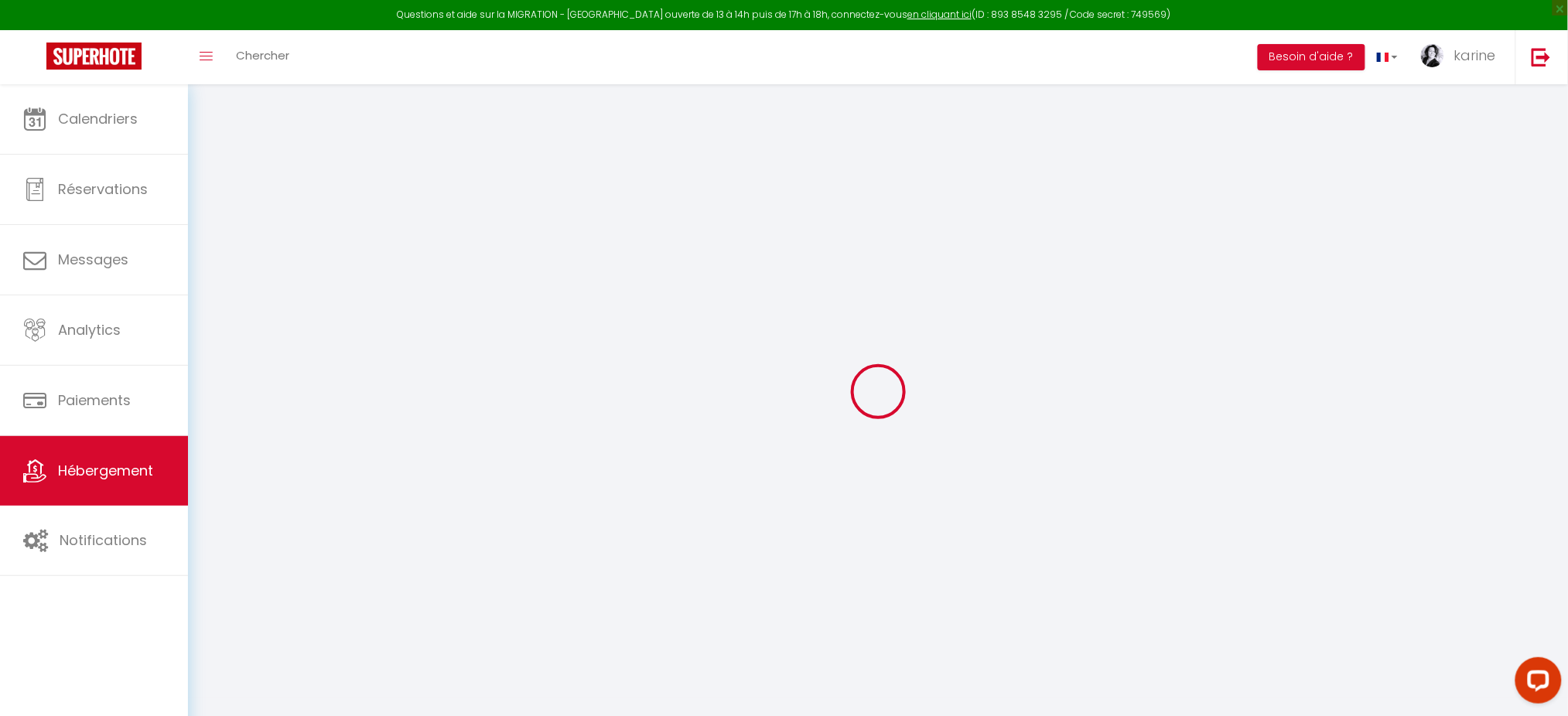
select select "30"
select select "120"
select select "4238-1109960052866347513"
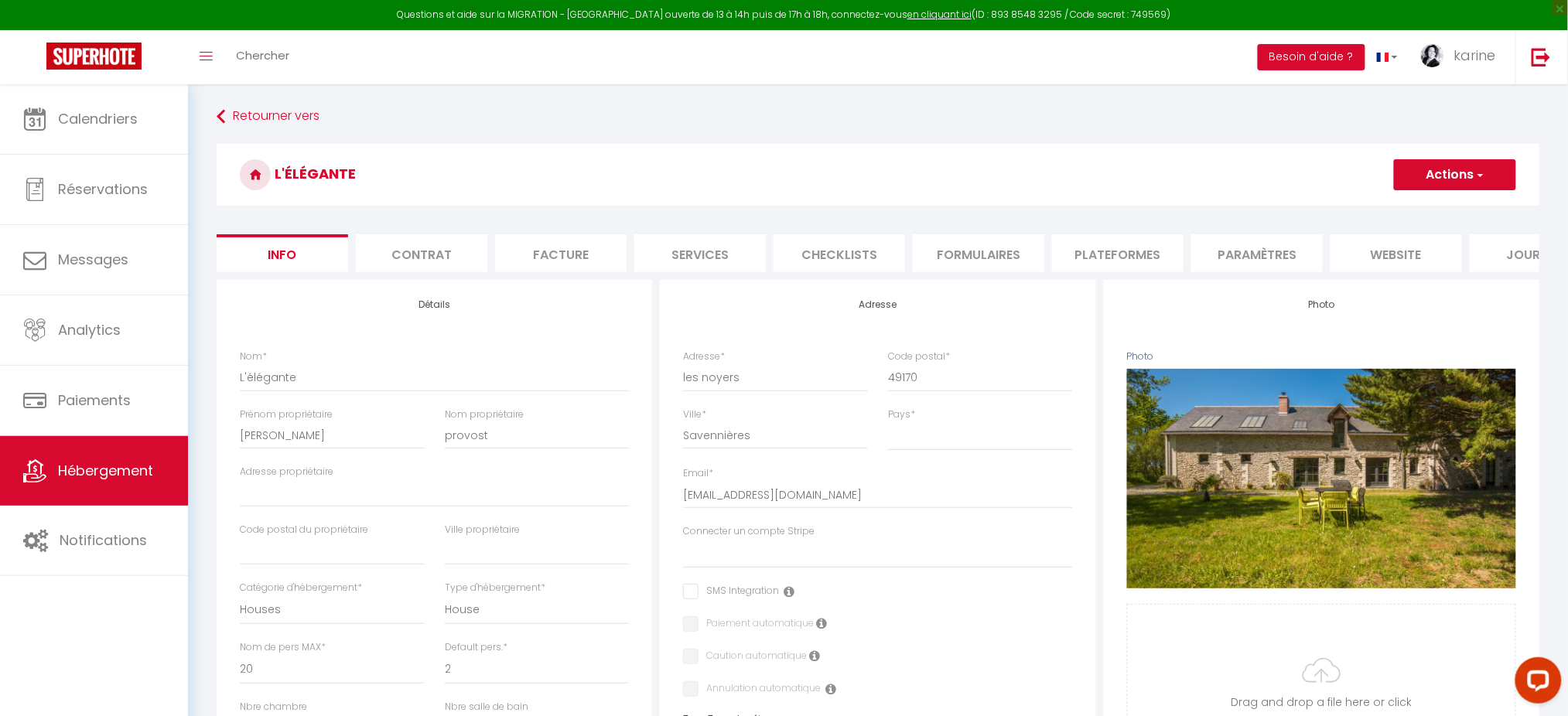
click at [1151, 249] on li "Plateformes" at bounding box center [1118, 253] width 131 height 38
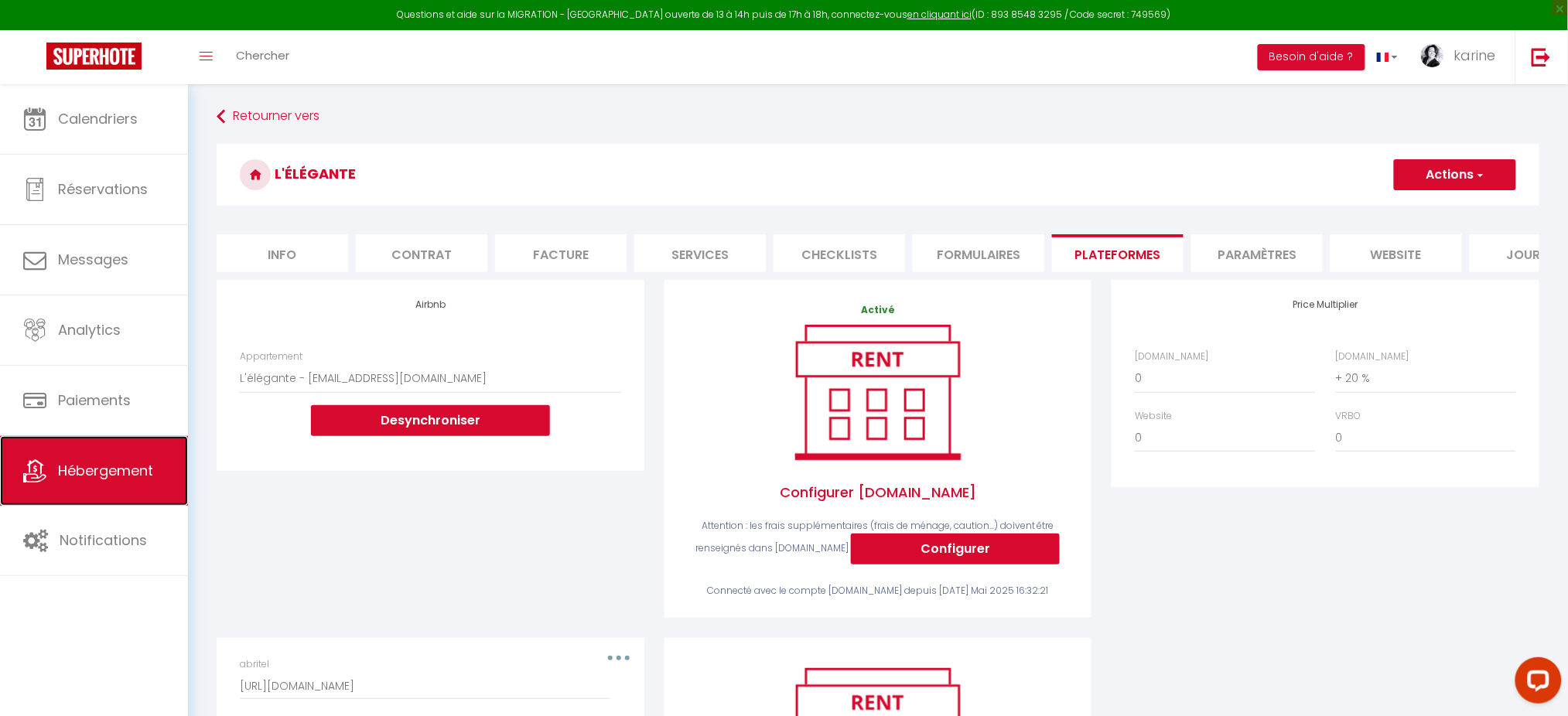
click at [128, 469] on span "Hébergement" at bounding box center [105, 470] width 95 height 19
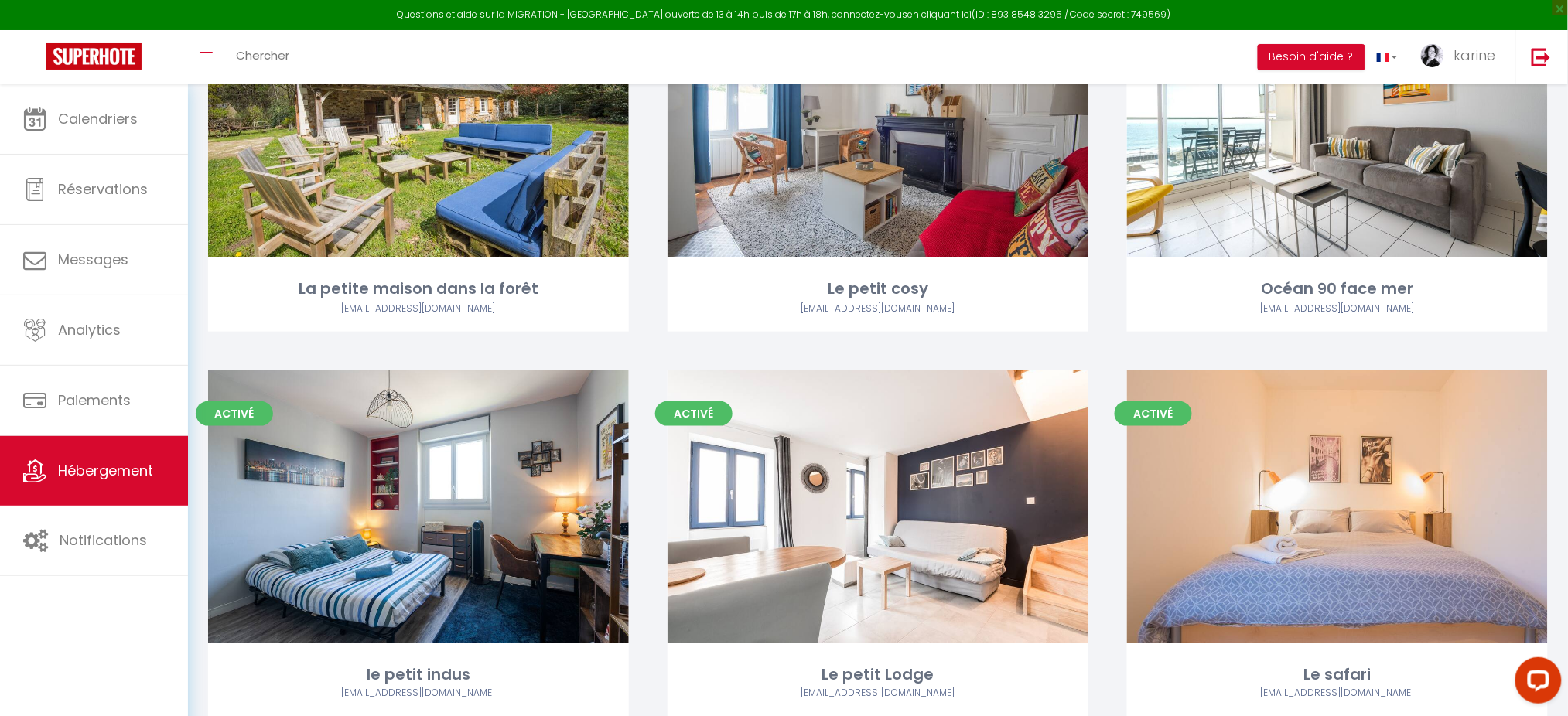
scroll to position [2403, 0]
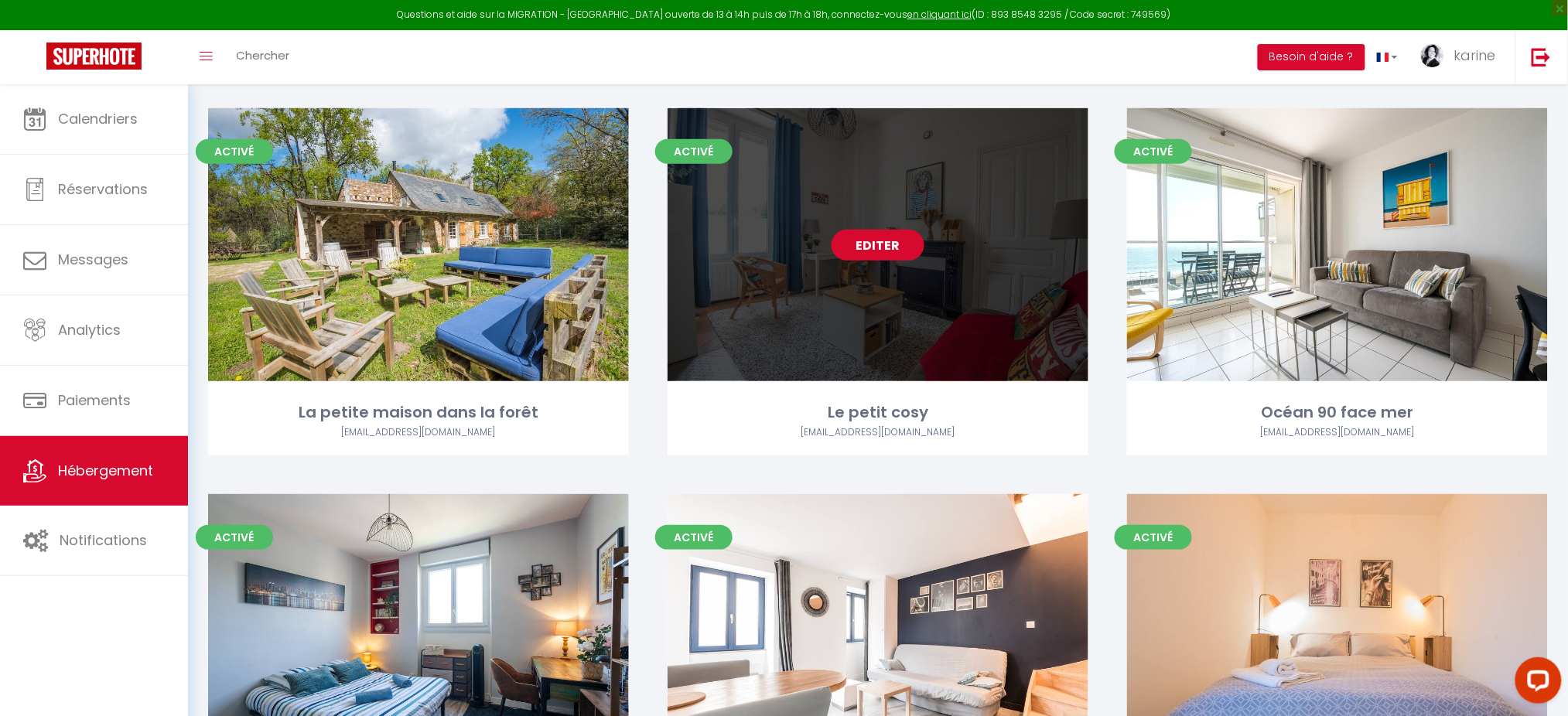
click at [882, 242] on link "Editer" at bounding box center [878, 245] width 92 height 31
select select "3"
select select "2"
select select "1"
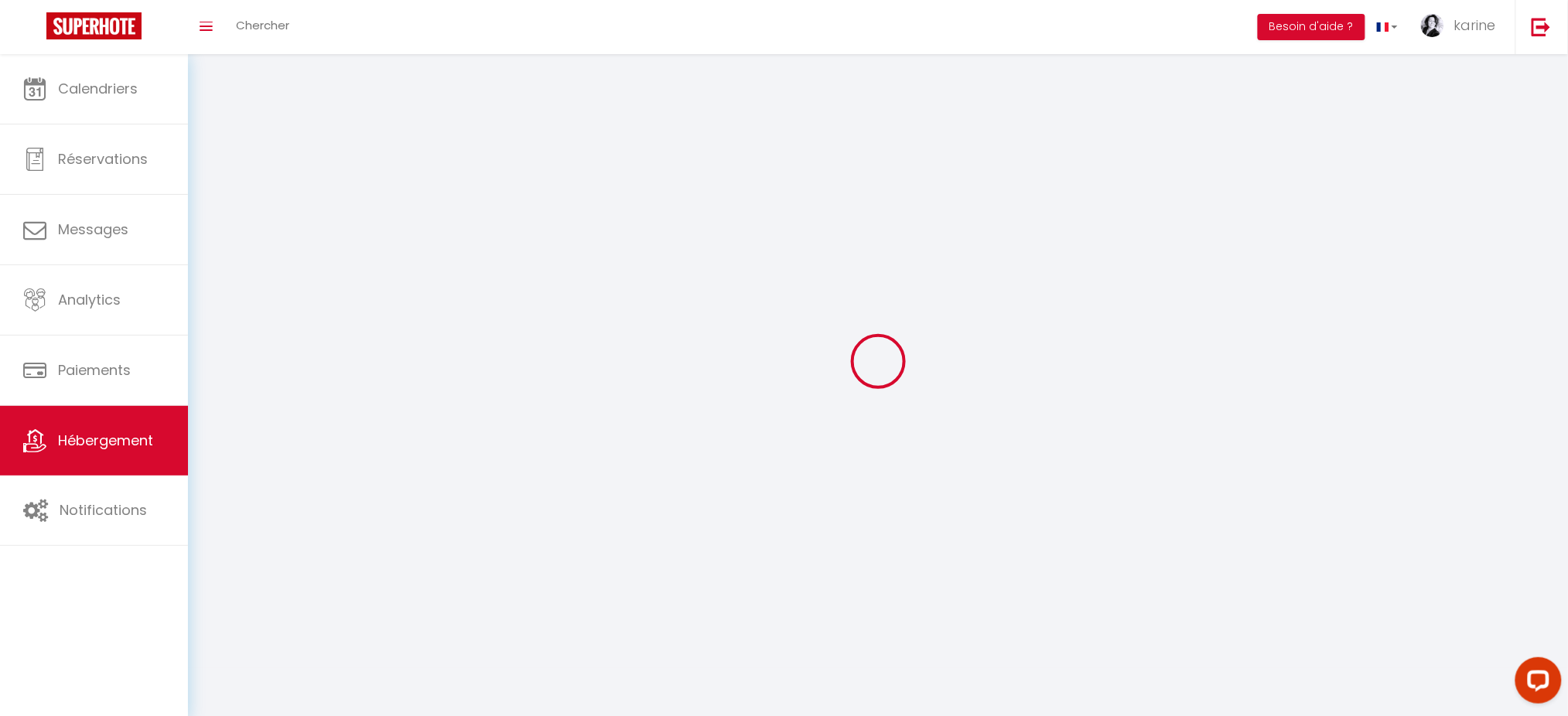
select select
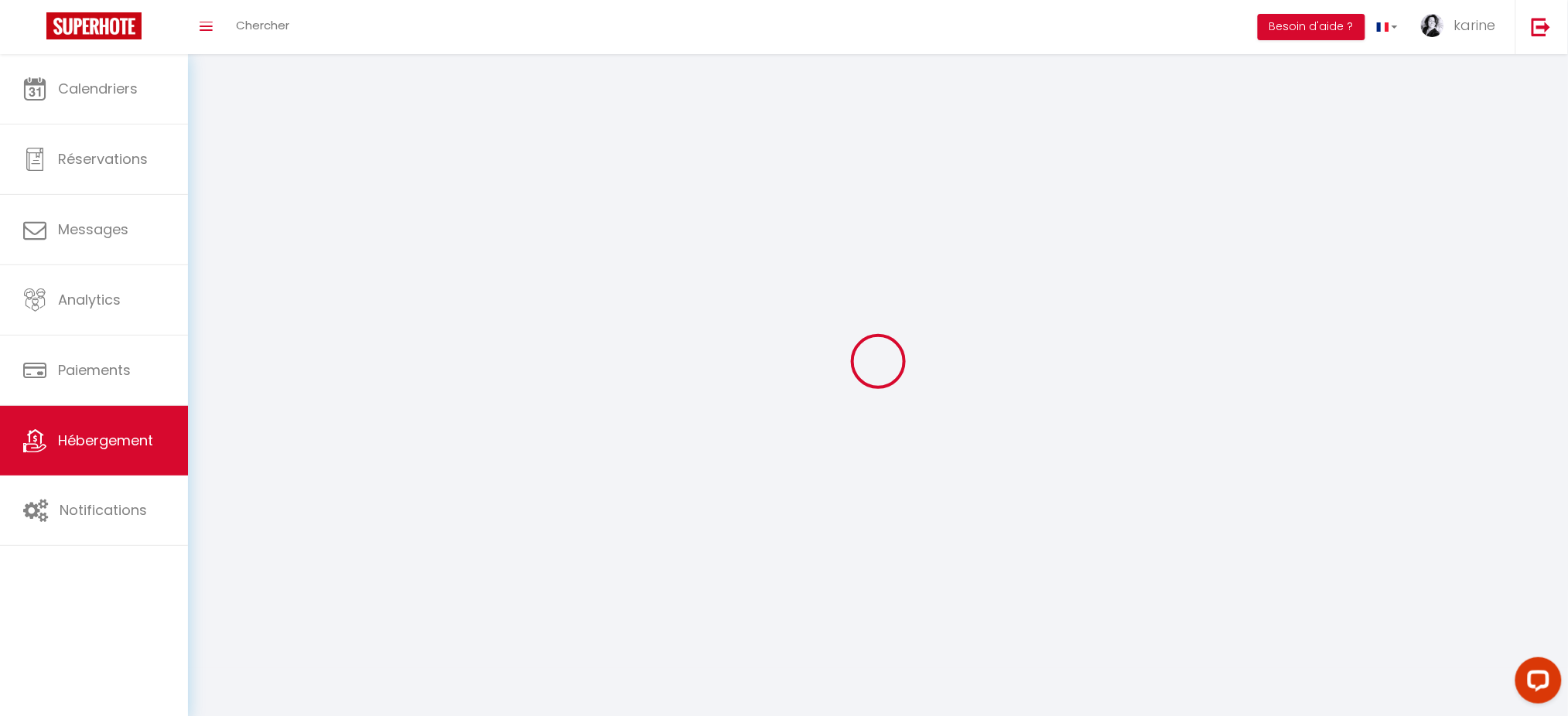
select select
checkbox input "false"
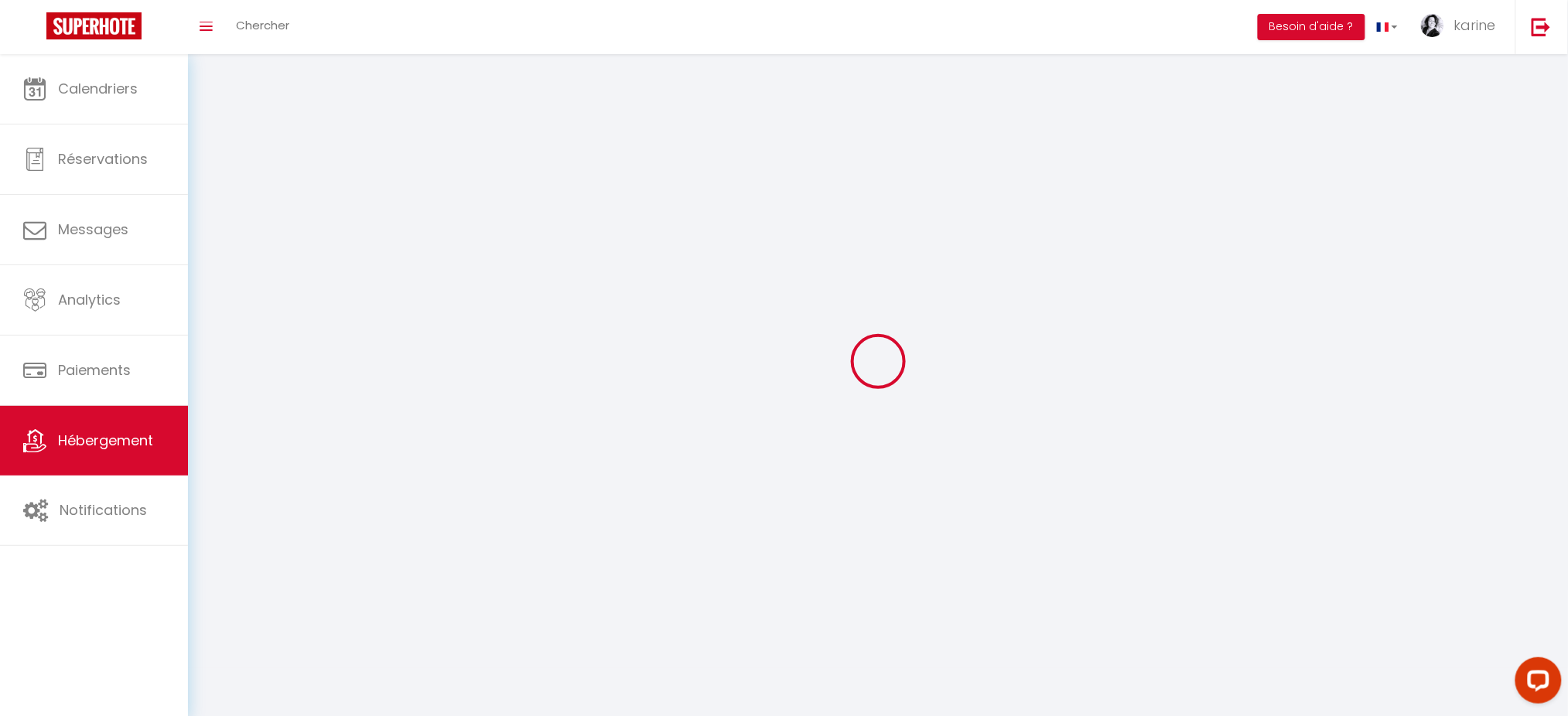
checkbox input "false"
select select
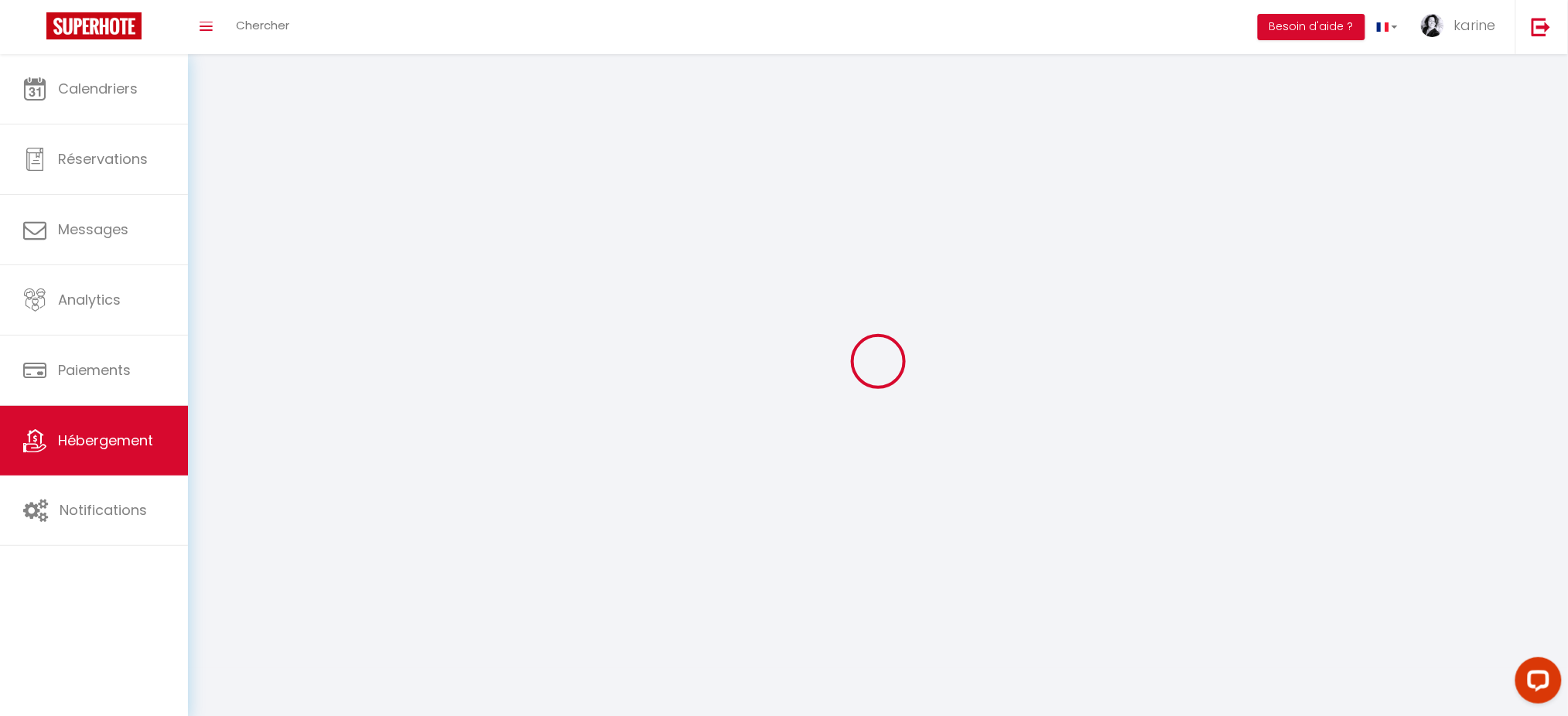
select select
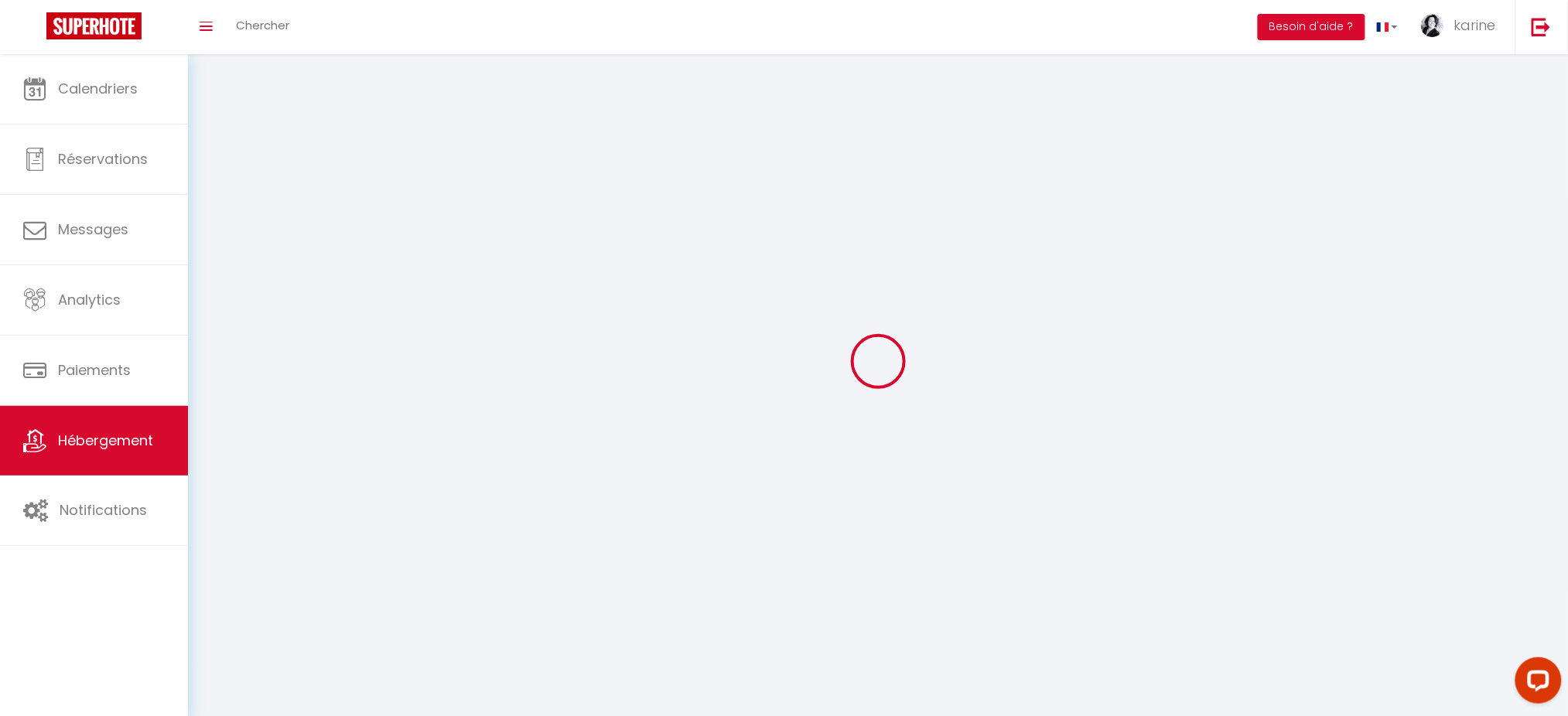
checkbox input "false"
select select
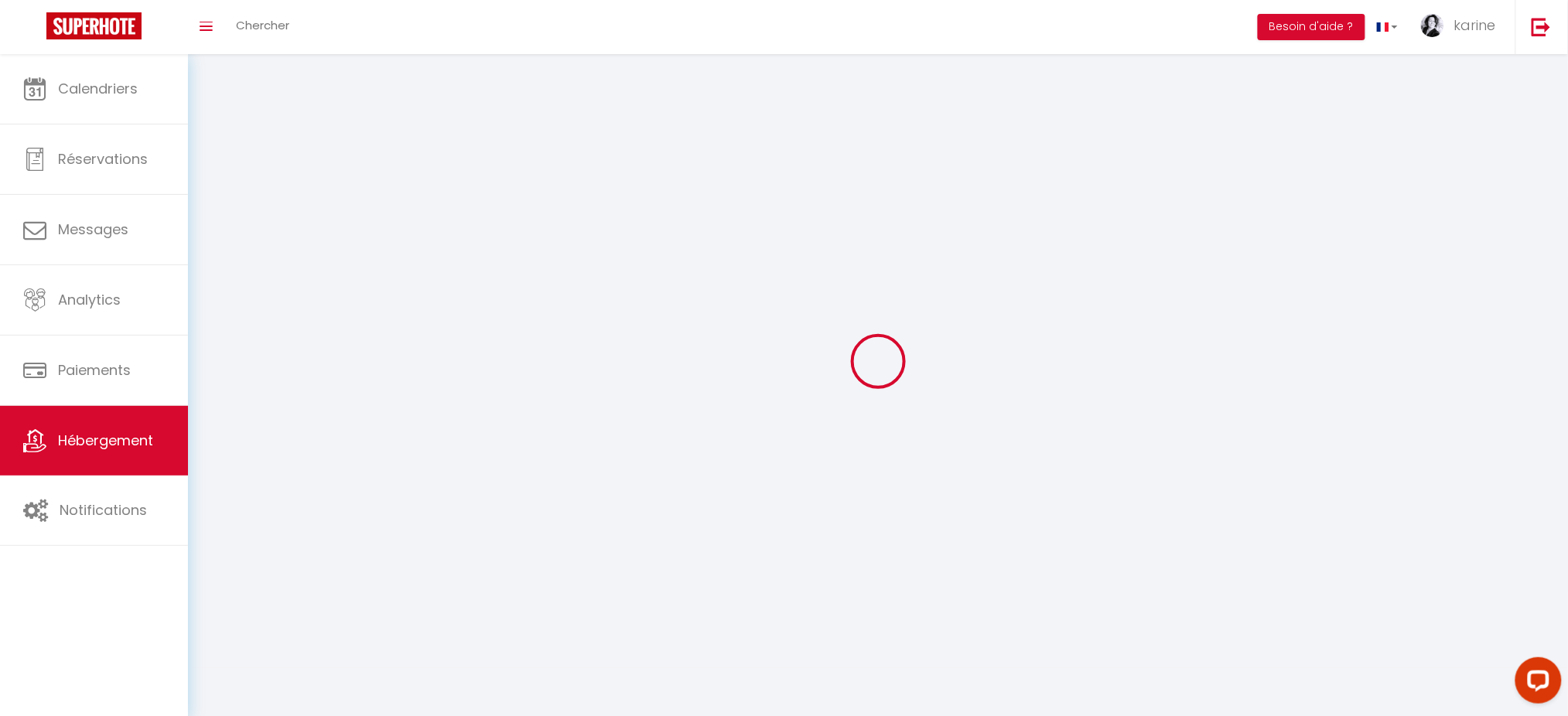
select select
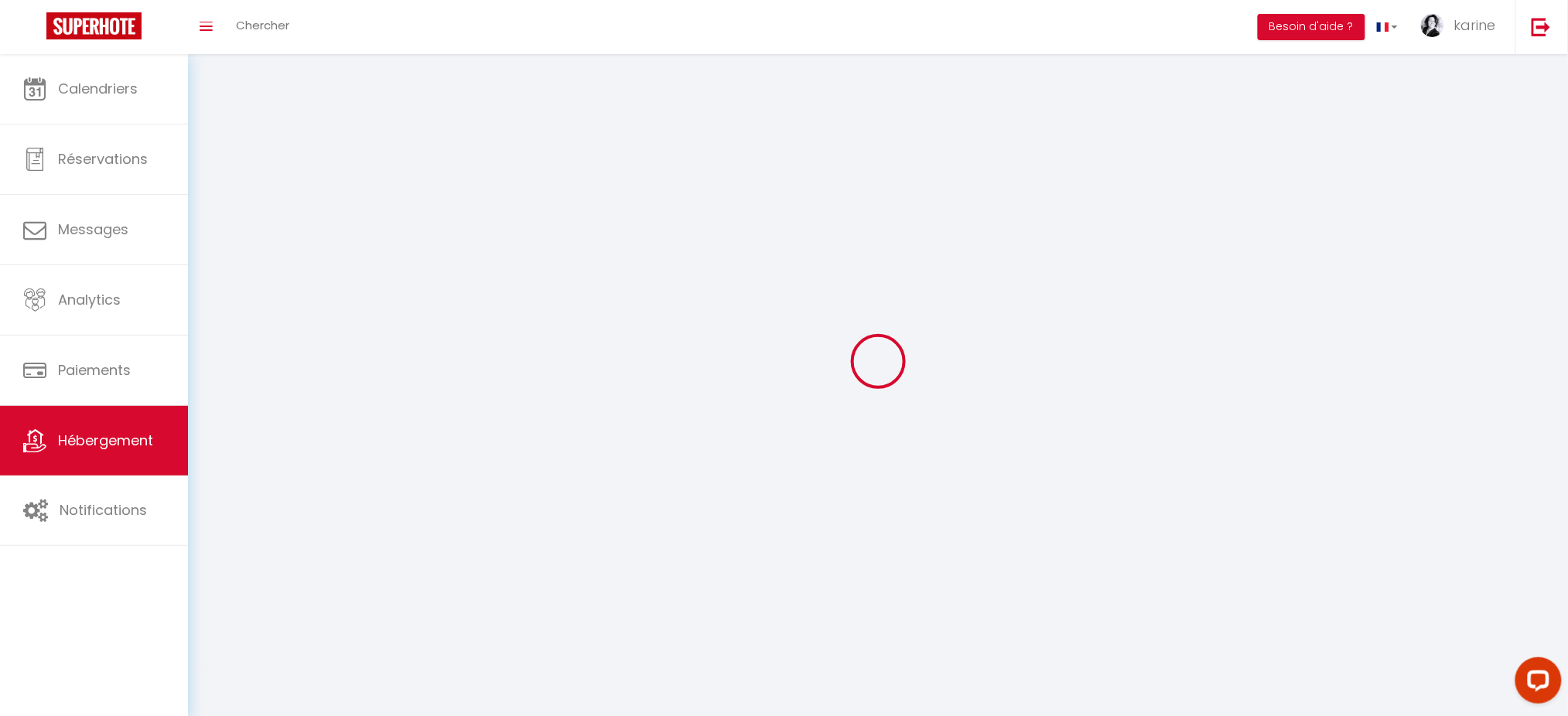
select select
checkbox input "false"
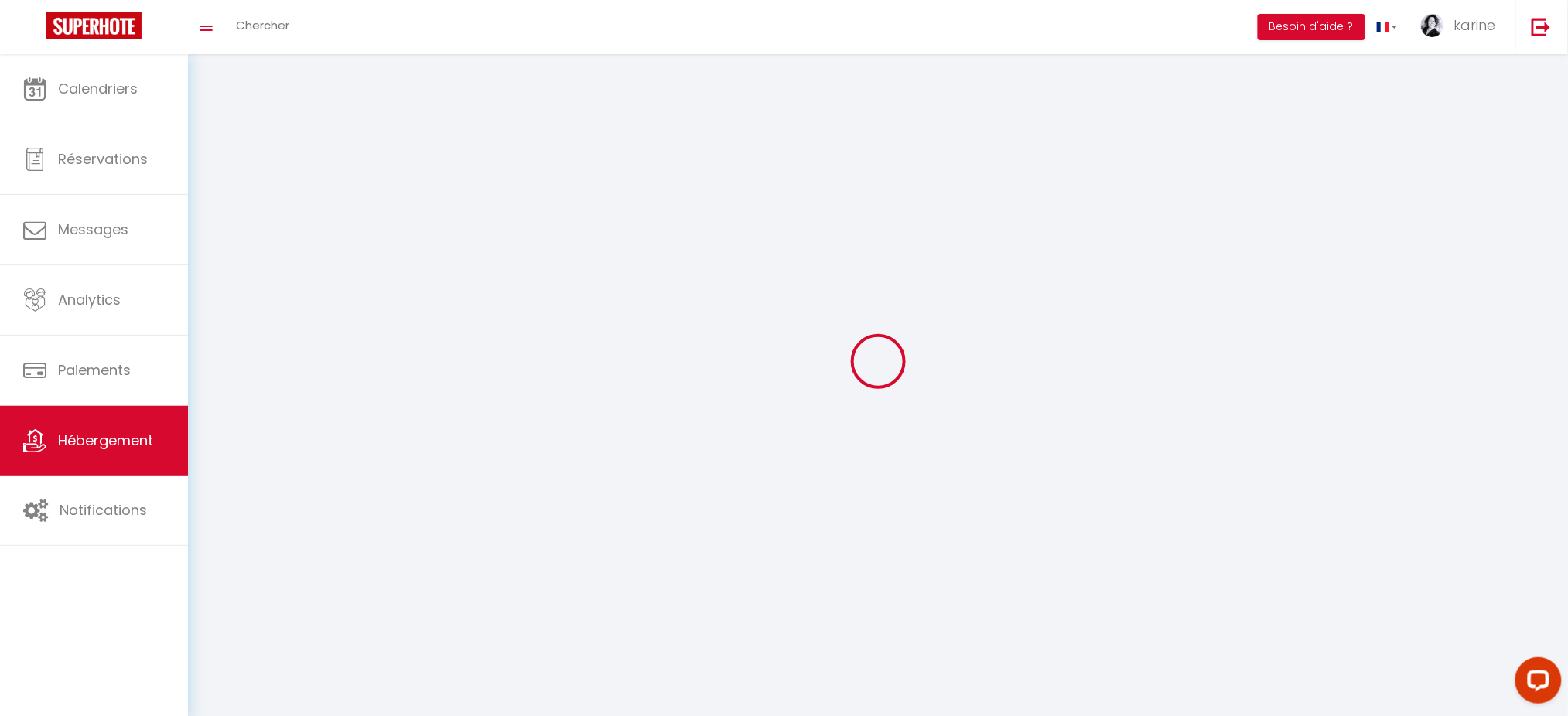
checkbox input "false"
select select
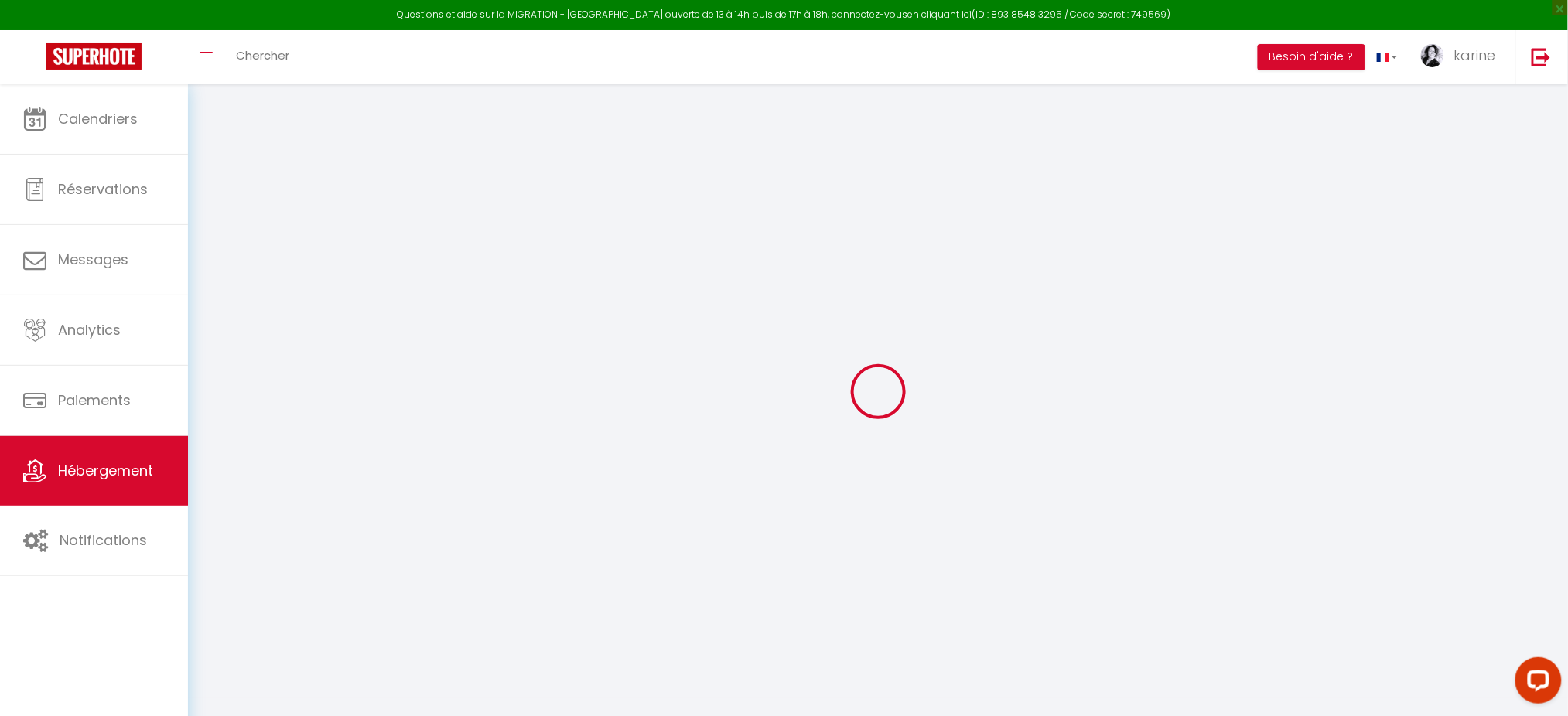
select select "+ 20 %"
select select
checkbox input "false"
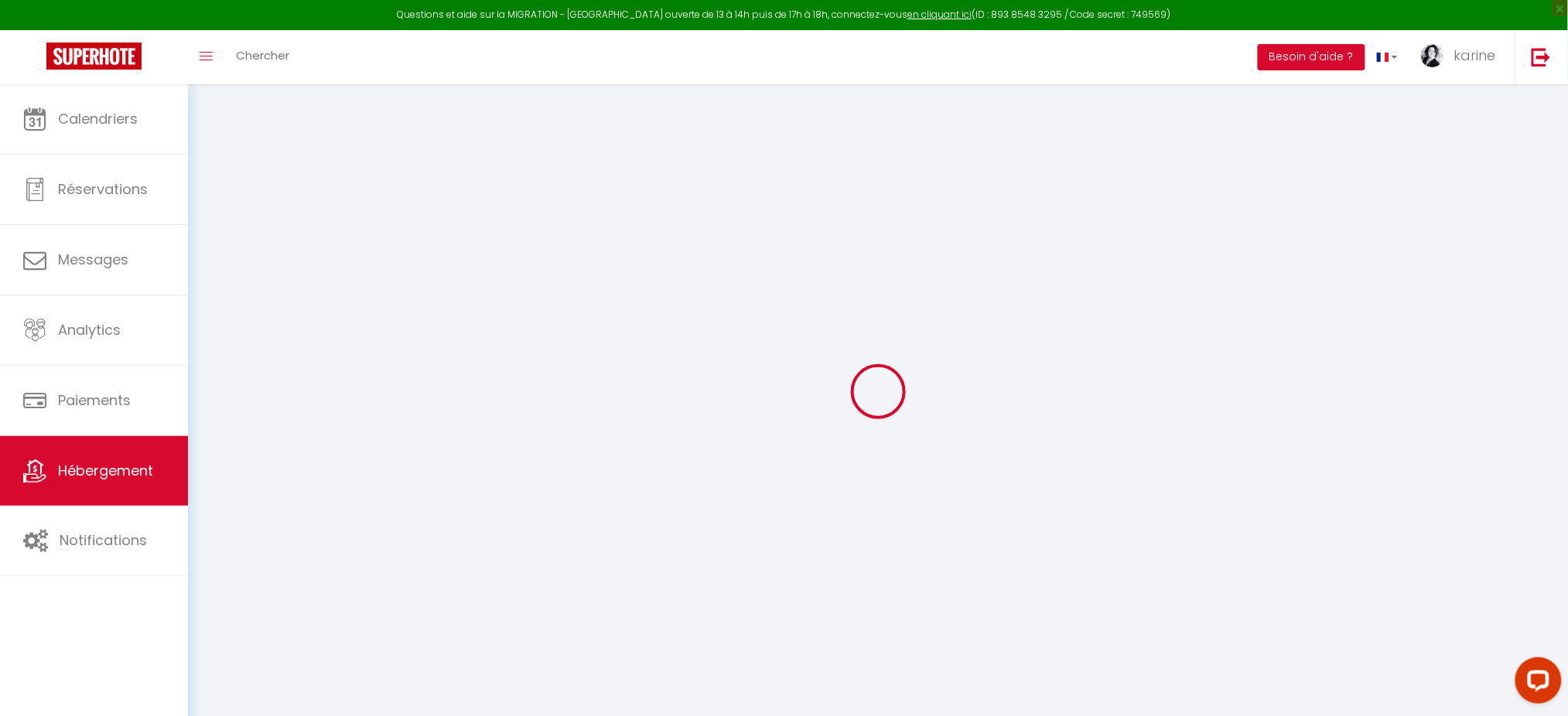
checkbox input "false"
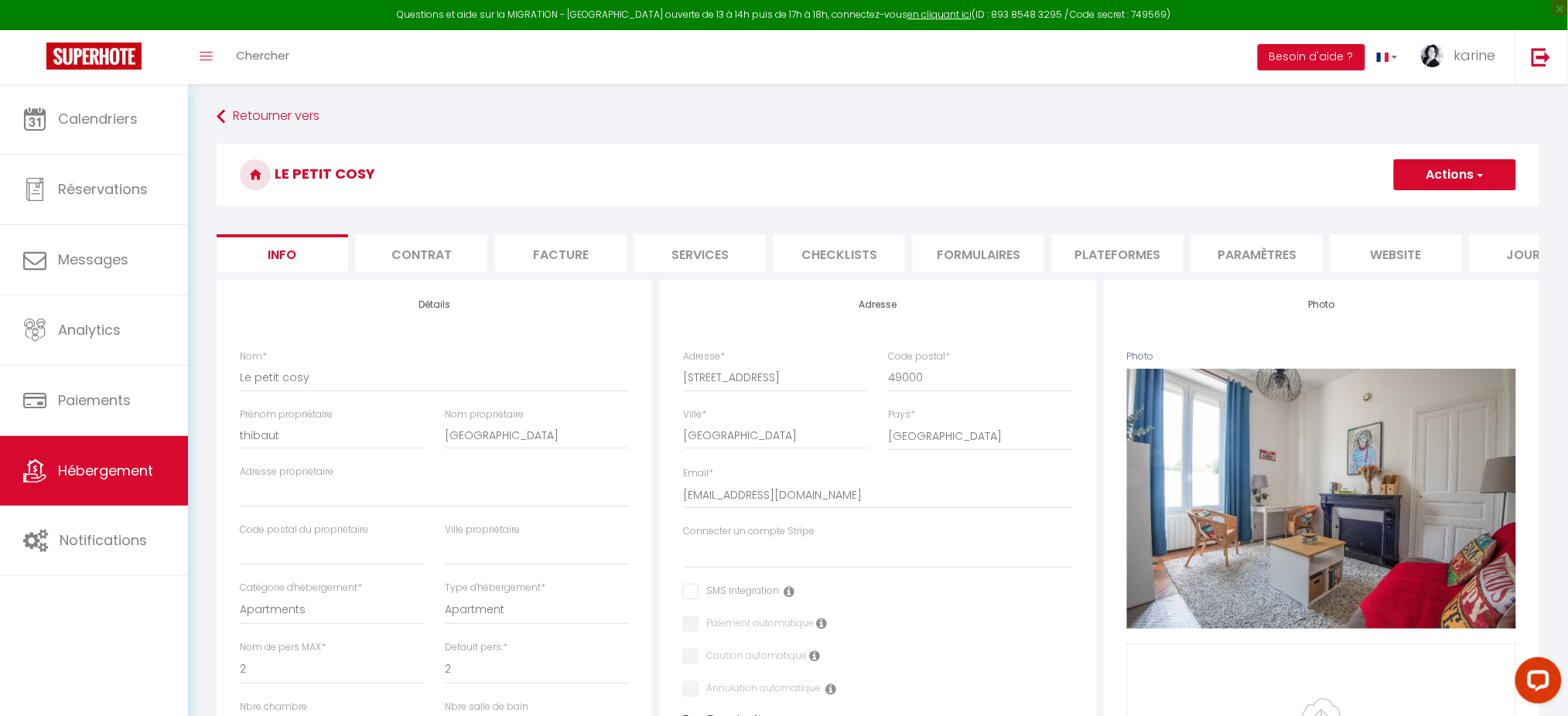
click at [1096, 251] on li "Plateformes" at bounding box center [1118, 253] width 131 height 38
select select
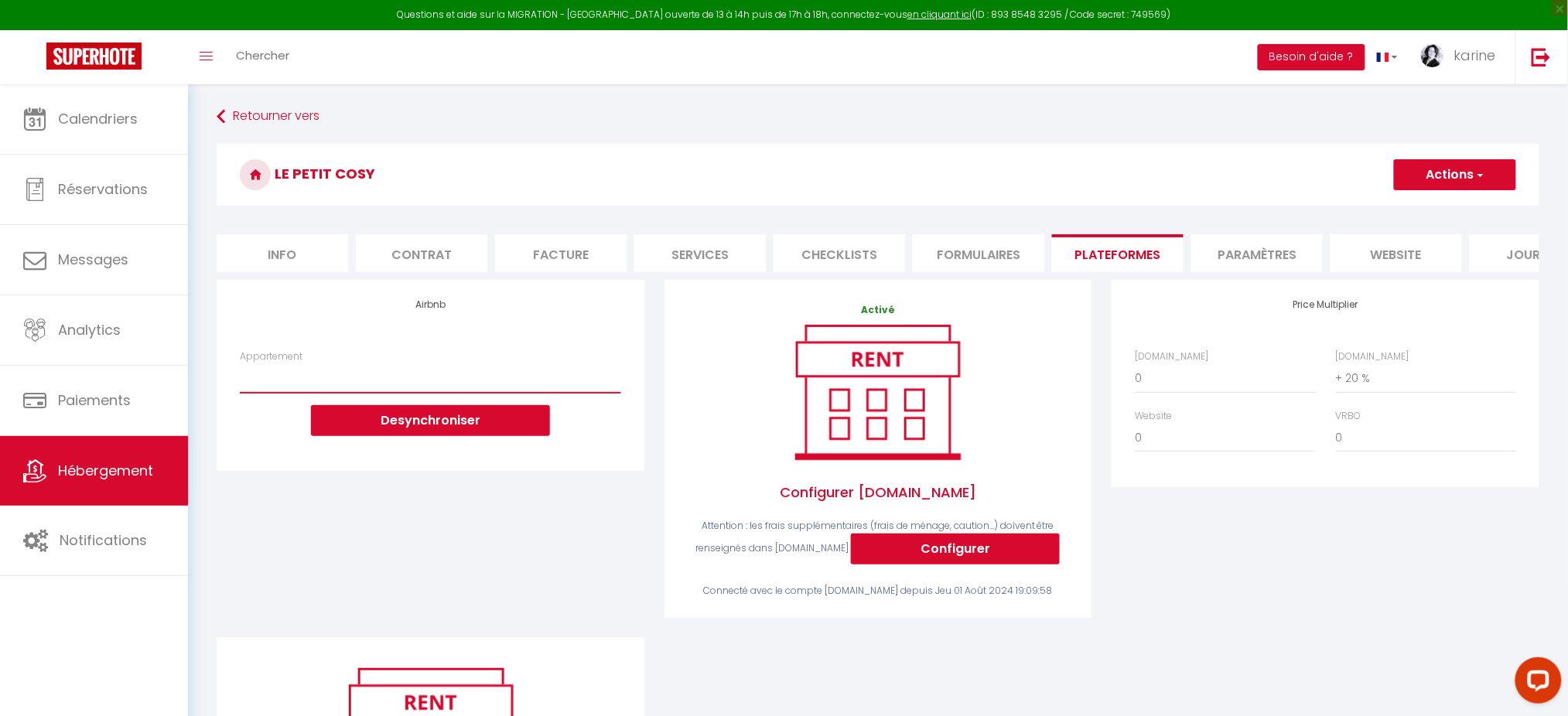
click at [588, 393] on select "Le Patio : studio avec extérieur - [EMAIL_ADDRESS][DOMAIN_NAME]" at bounding box center [430, 378] width 380 height 29
click at [334, 564] on div "Airbnb Appartement Le Patio : studio avec extérieur - [EMAIL_ADDRESS][DOMAIN_NA…" at bounding box center [431, 459] width 448 height 358
click at [303, 393] on select "Le Patio : studio avec extérieur - [EMAIL_ADDRESS][DOMAIN_NAME]" at bounding box center [430, 378] width 380 height 29
click at [1562, 50] on link at bounding box center [1541, 57] width 51 height 54
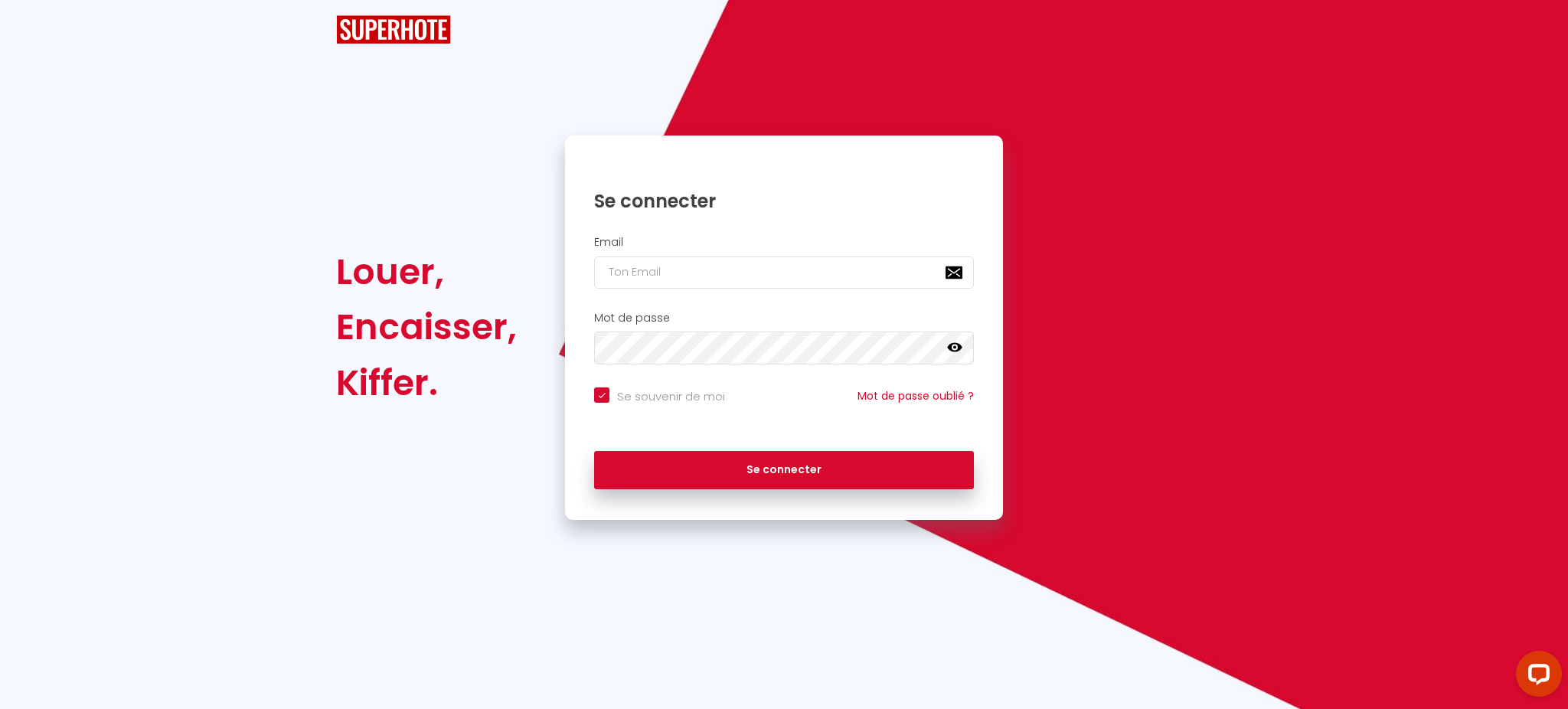
checkbox input "true"
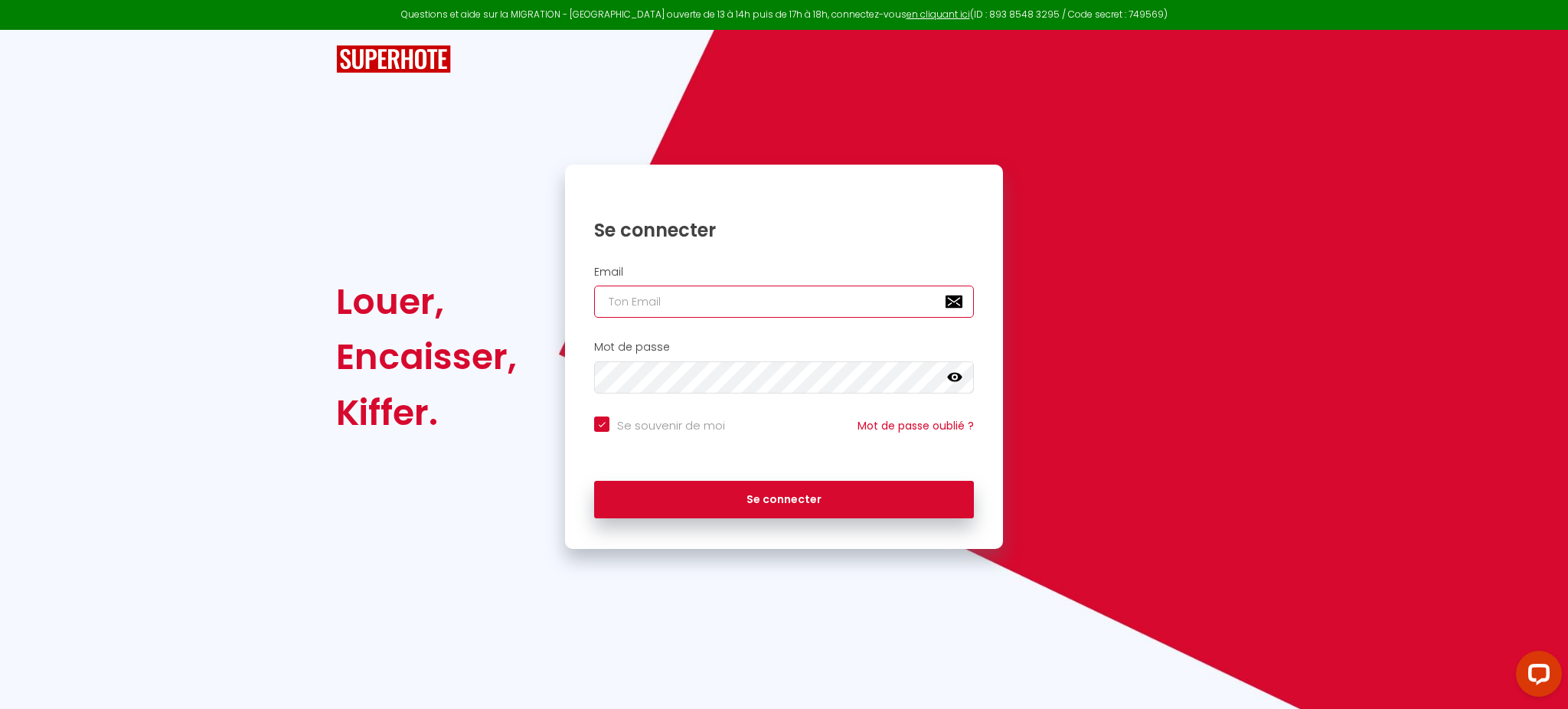
type input "[PERSON_NAME][EMAIL_ADDRESS][DOMAIN_NAME]"
checkbox input "true"
click at [828, 291] on input "[PERSON_NAME][EMAIL_ADDRESS][DOMAIN_NAME]" at bounding box center [784, 302] width 380 height 32
paste input "[EMAIL_ADDRESS]"
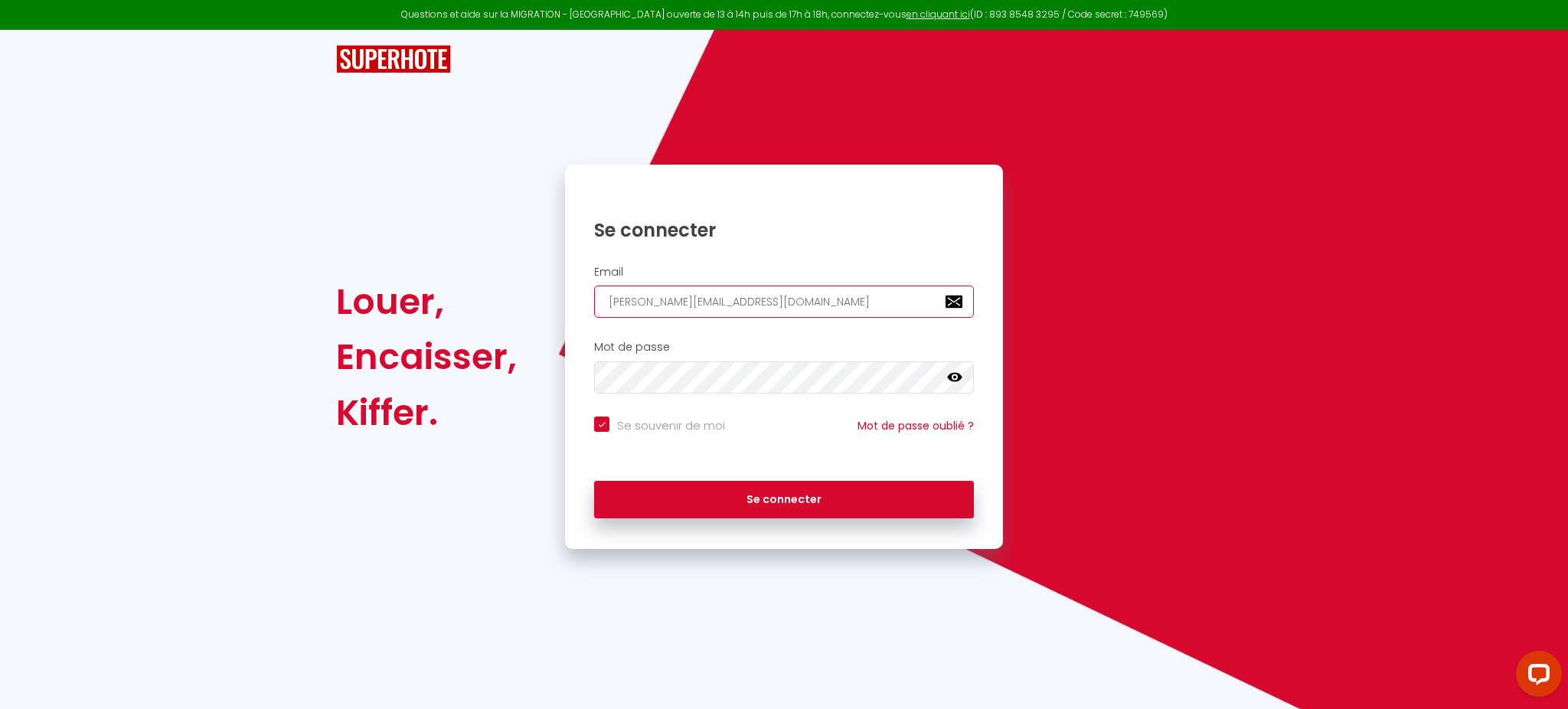
type input "[EMAIL_ADDRESS][DOMAIN_NAME]"
checkbox input "true"
click at [828, 291] on input "[EMAIL_ADDRESS][DOMAIN_NAME]" at bounding box center [784, 302] width 380 height 32
type input "[EMAIL_ADDRESS][DOMAIN_NAME]"
click at [594, 481] on button "Se connecter" at bounding box center [784, 500] width 380 height 39
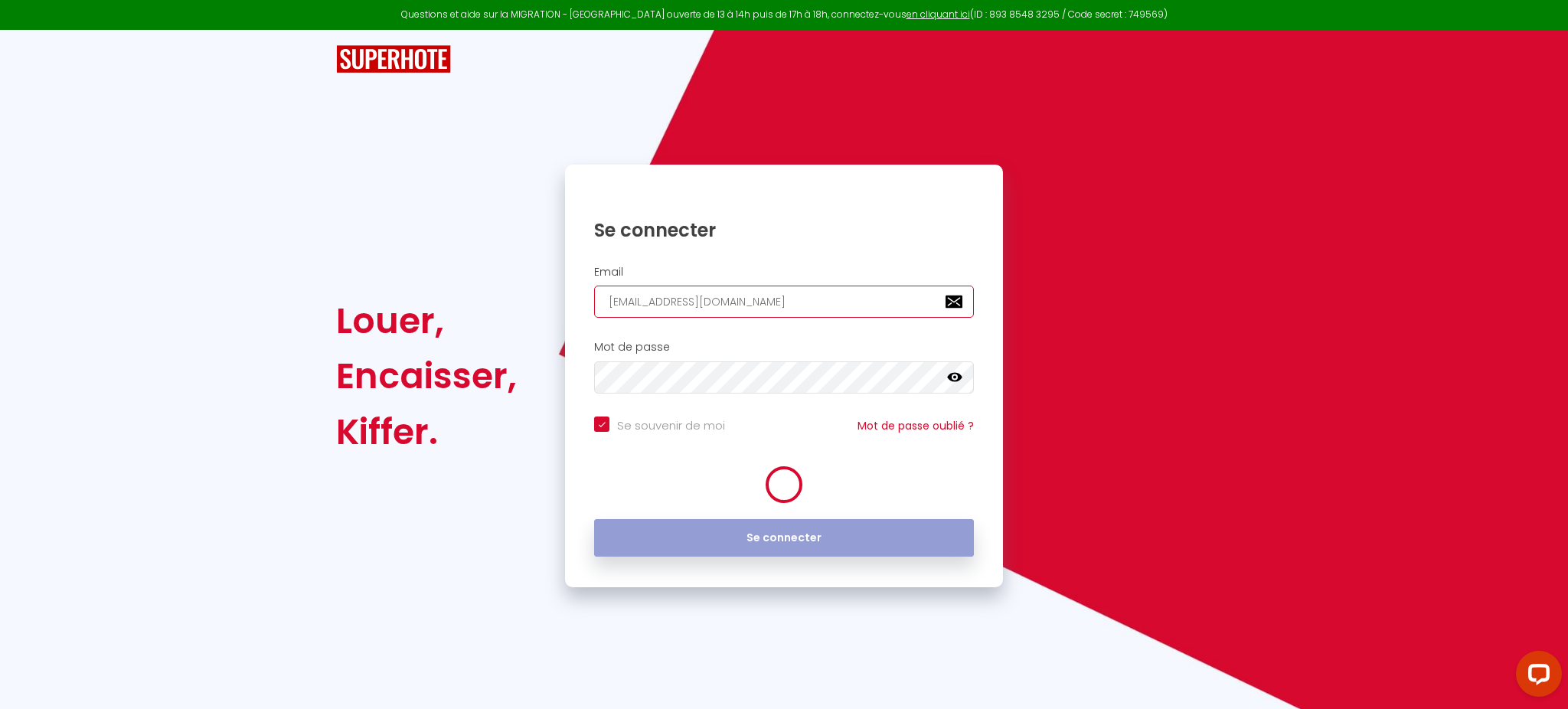
checkbox input "true"
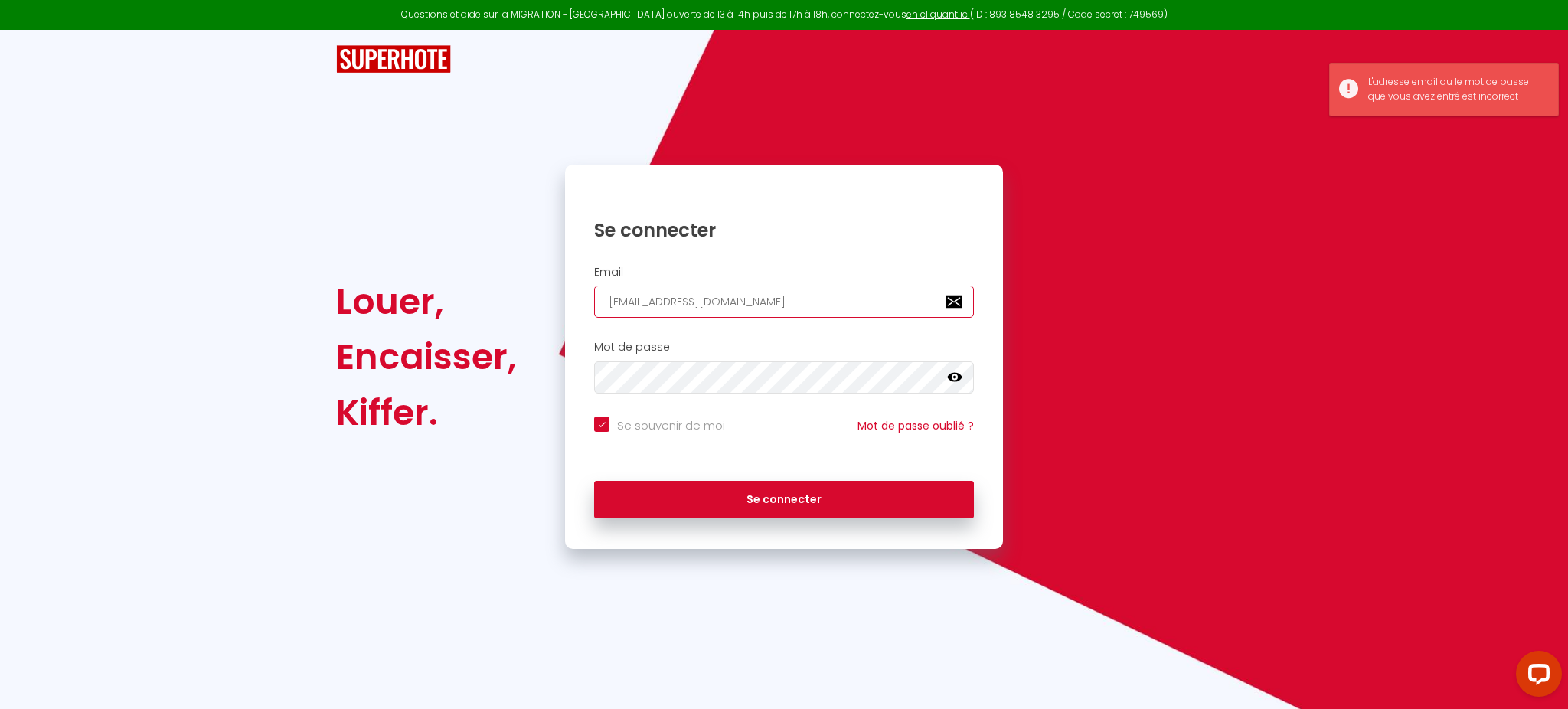
click at [817, 308] on input "[EMAIL_ADDRESS][DOMAIN_NAME]" at bounding box center [784, 302] width 380 height 32
checkbox input "true"
paste input "[EMAIL_ADDRESS][DOMAIN_NAME]"
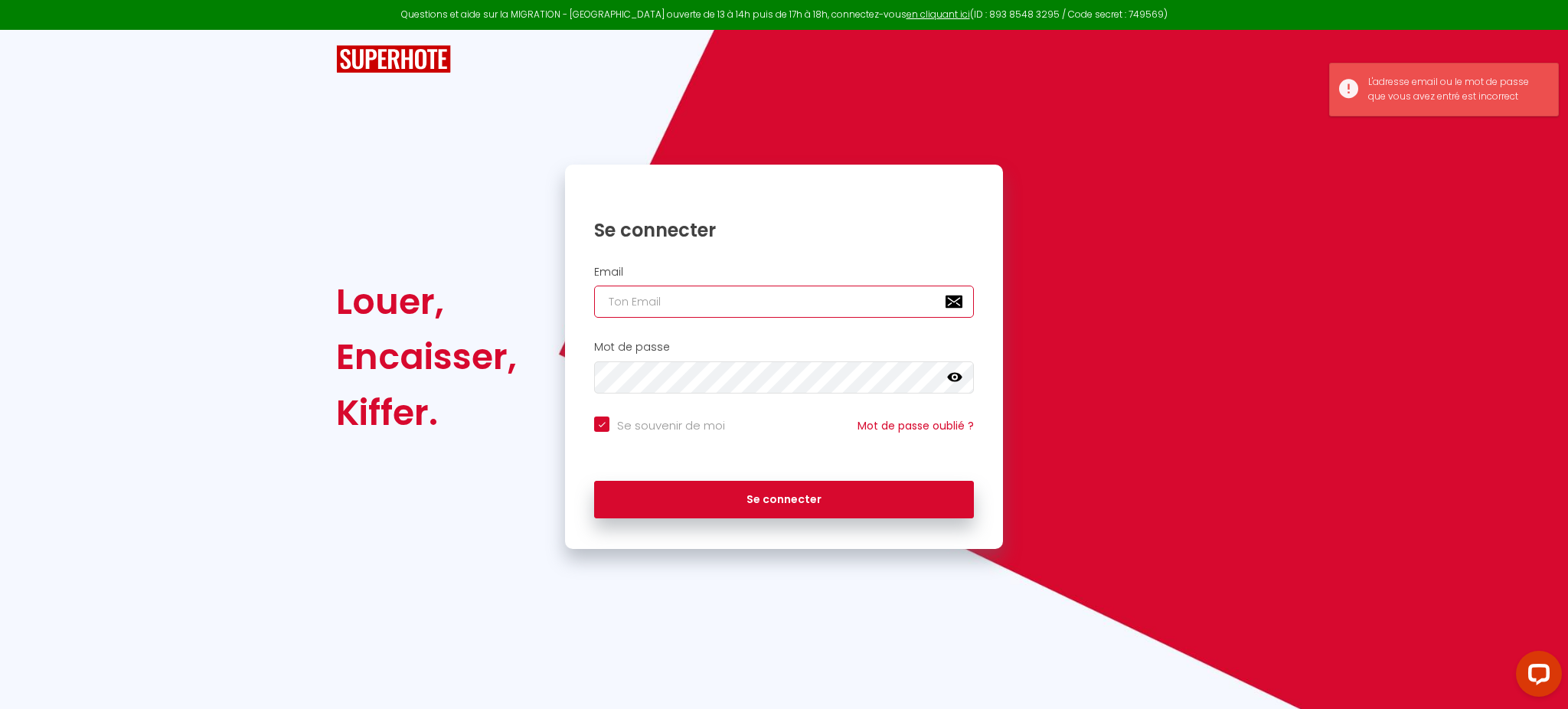
type input "[EMAIL_ADDRESS][DOMAIN_NAME]"
click at [594, 481] on button "Se connecter" at bounding box center [784, 500] width 380 height 39
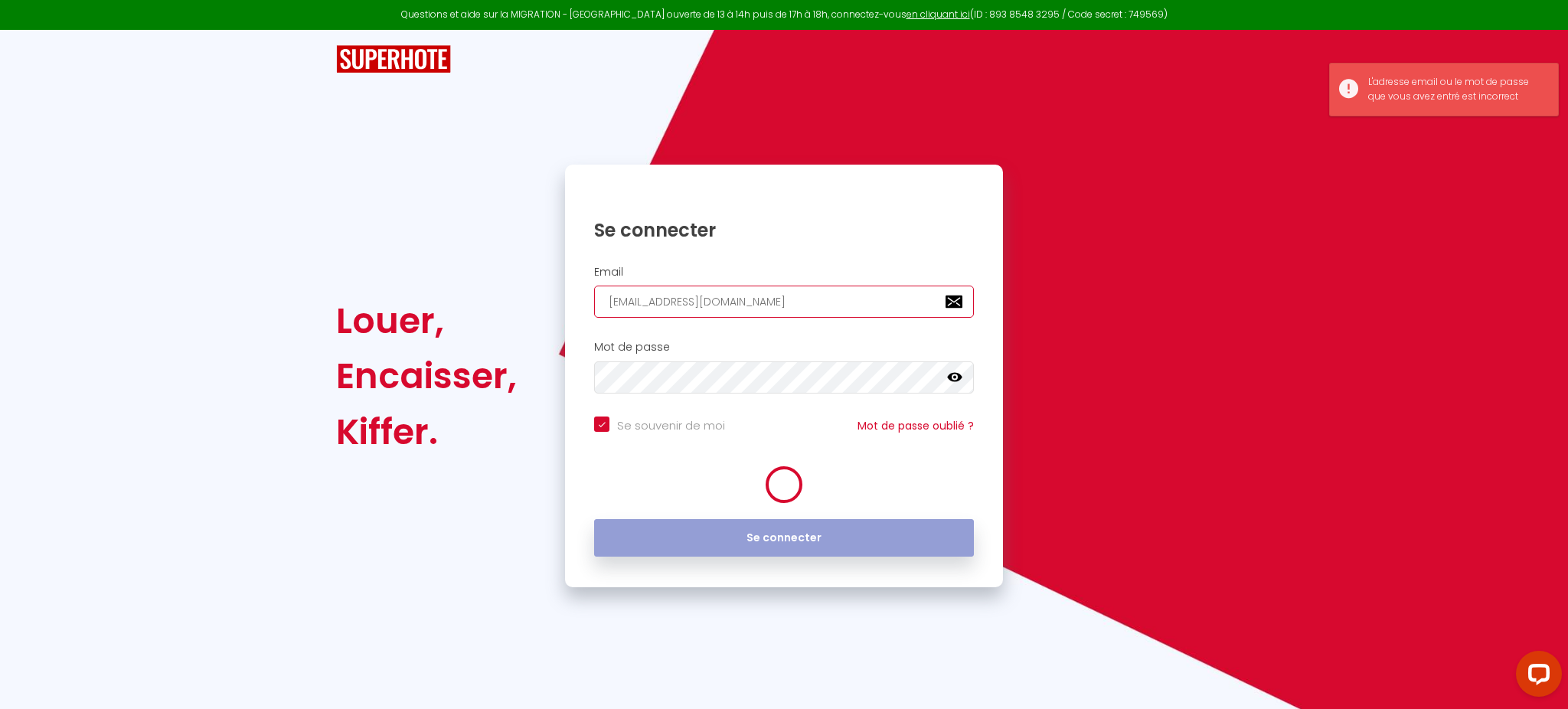
checkbox input "true"
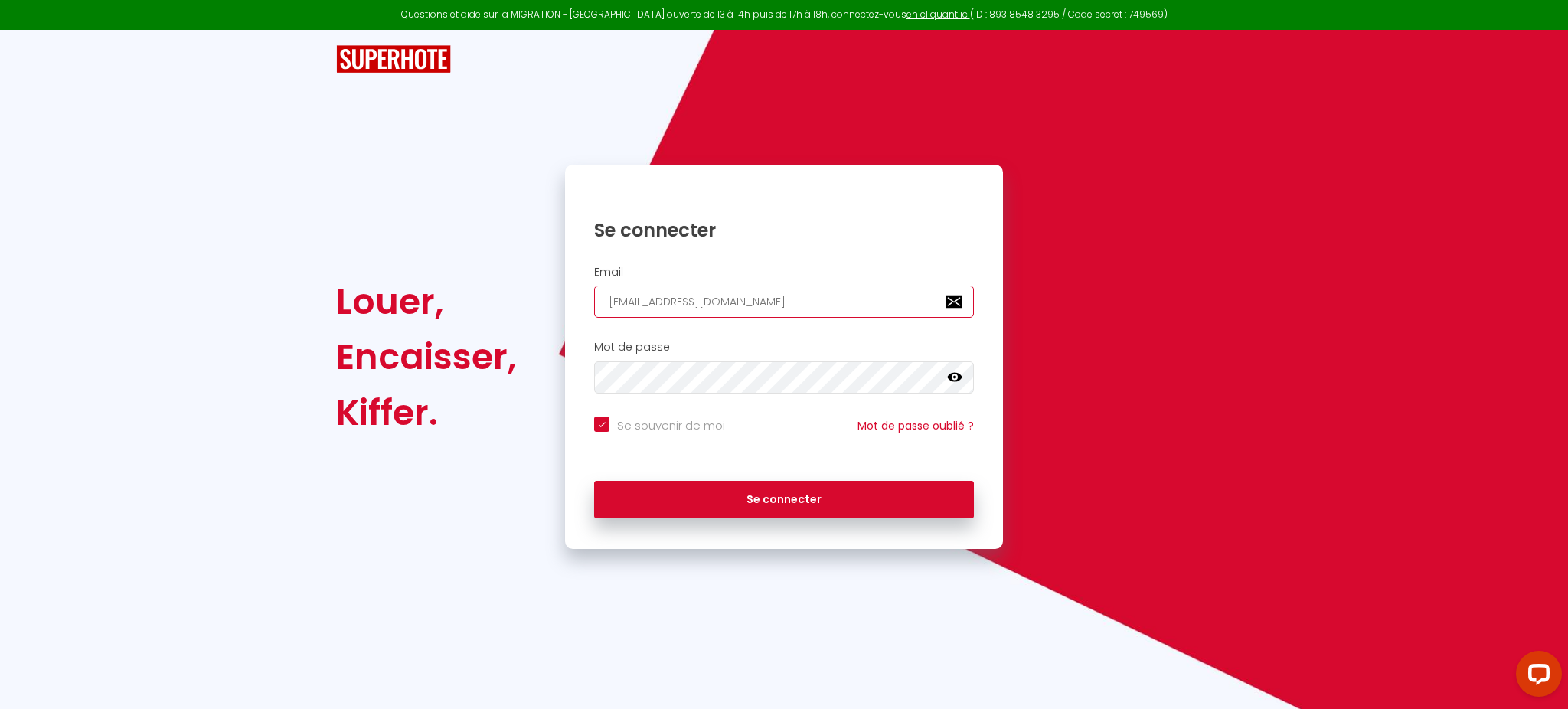
click at [626, 298] on input "[EMAIL_ADDRESS][DOMAIN_NAME]" at bounding box center [784, 302] width 380 height 32
checkbox input "true"
paste input "[EMAIL_ADDRESS][DOMAIN_NAME]"
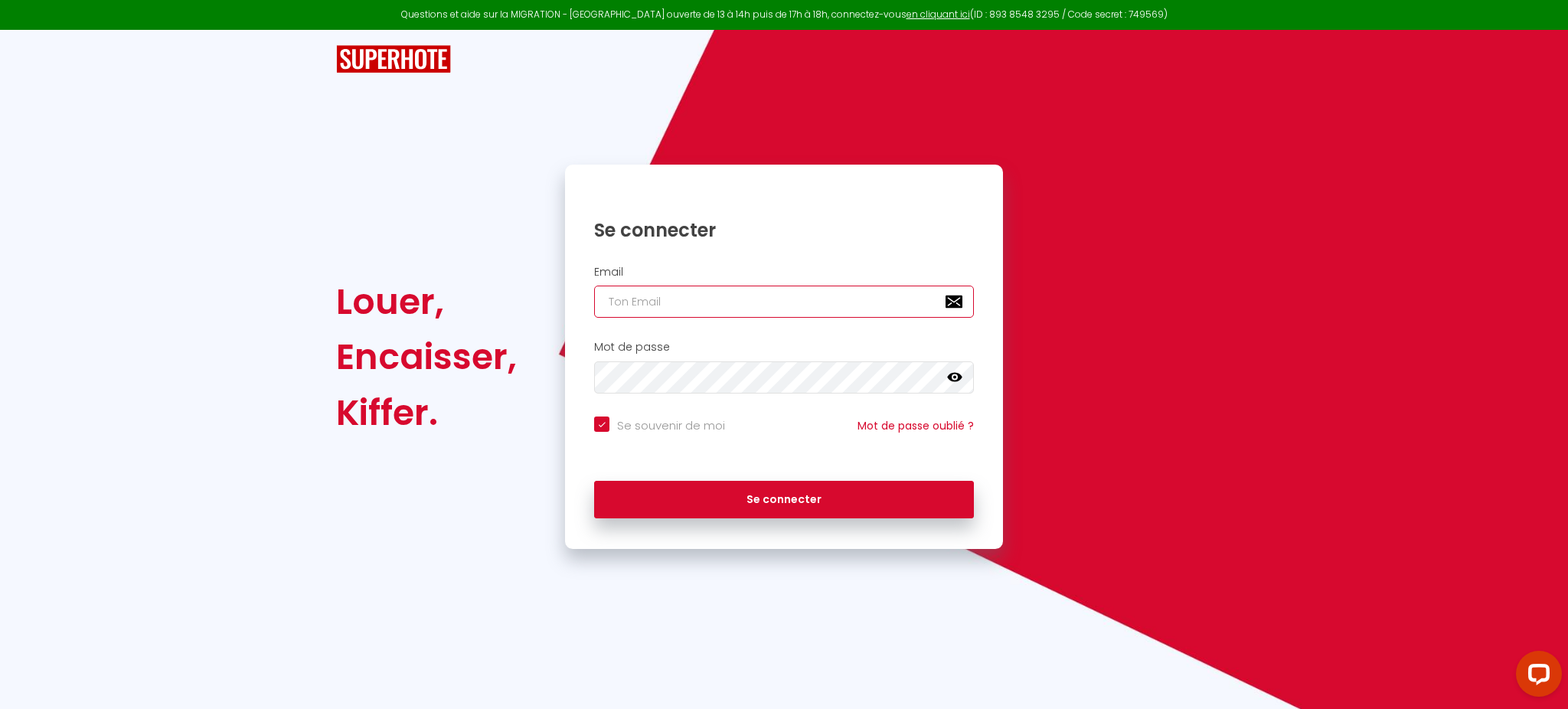
type input "[EMAIL_ADDRESS][DOMAIN_NAME]"
click at [594, 481] on button "Se connecter" at bounding box center [784, 500] width 380 height 39
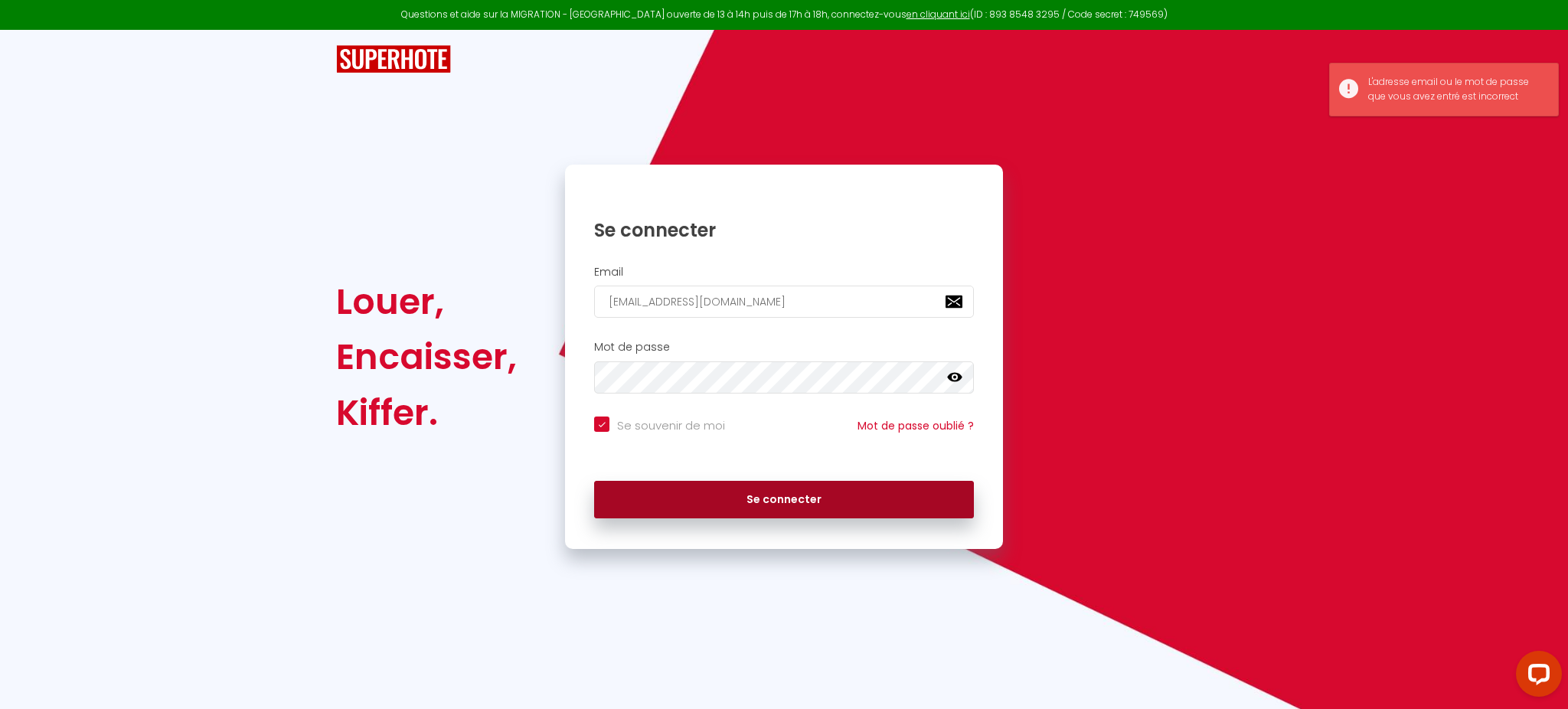
click at [651, 483] on button "Se connecter" at bounding box center [784, 500] width 380 height 39
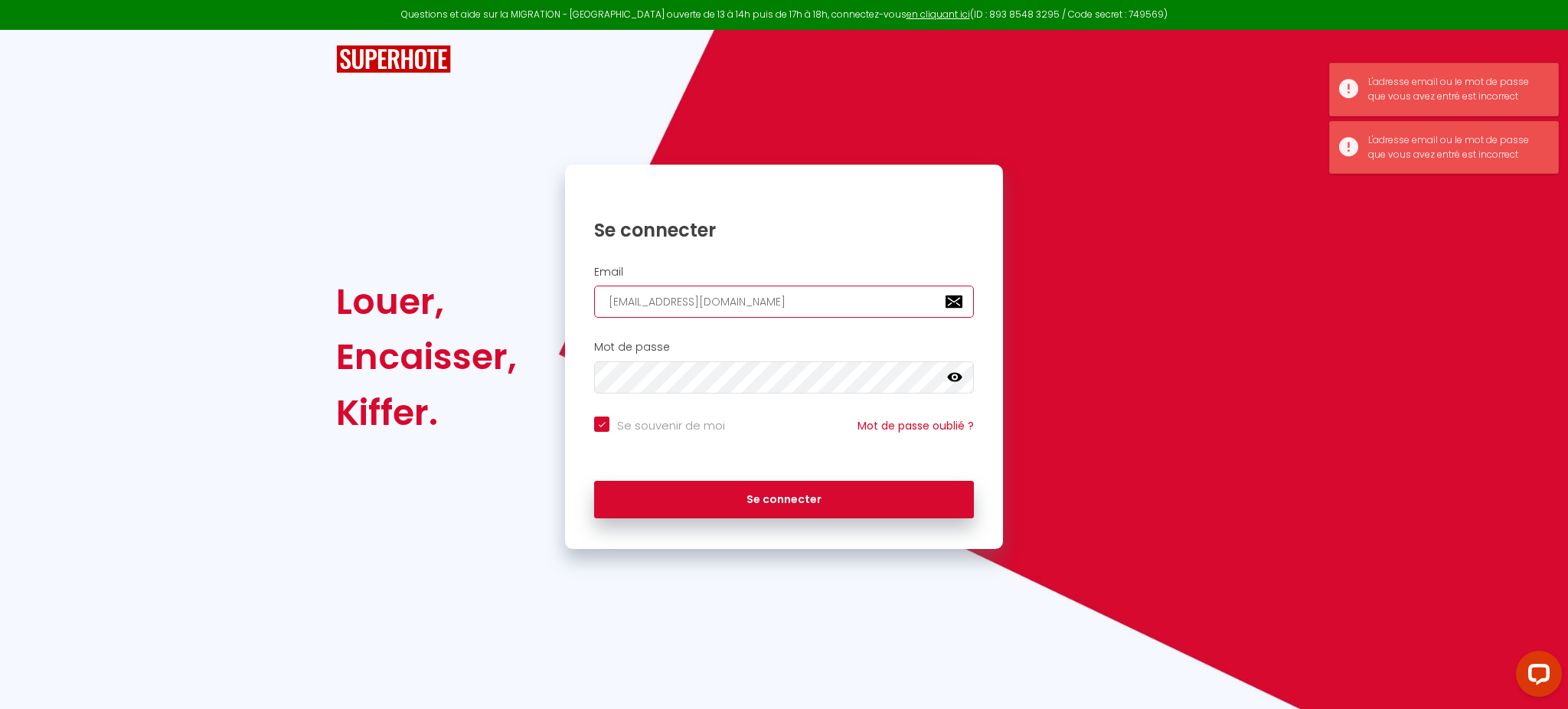
click at [606, 300] on input "[EMAIL_ADDRESS][DOMAIN_NAME]" at bounding box center [784, 302] width 380 height 32
click at [594, 481] on button "Se connecter" at bounding box center [784, 500] width 380 height 39
checkbox input "true"
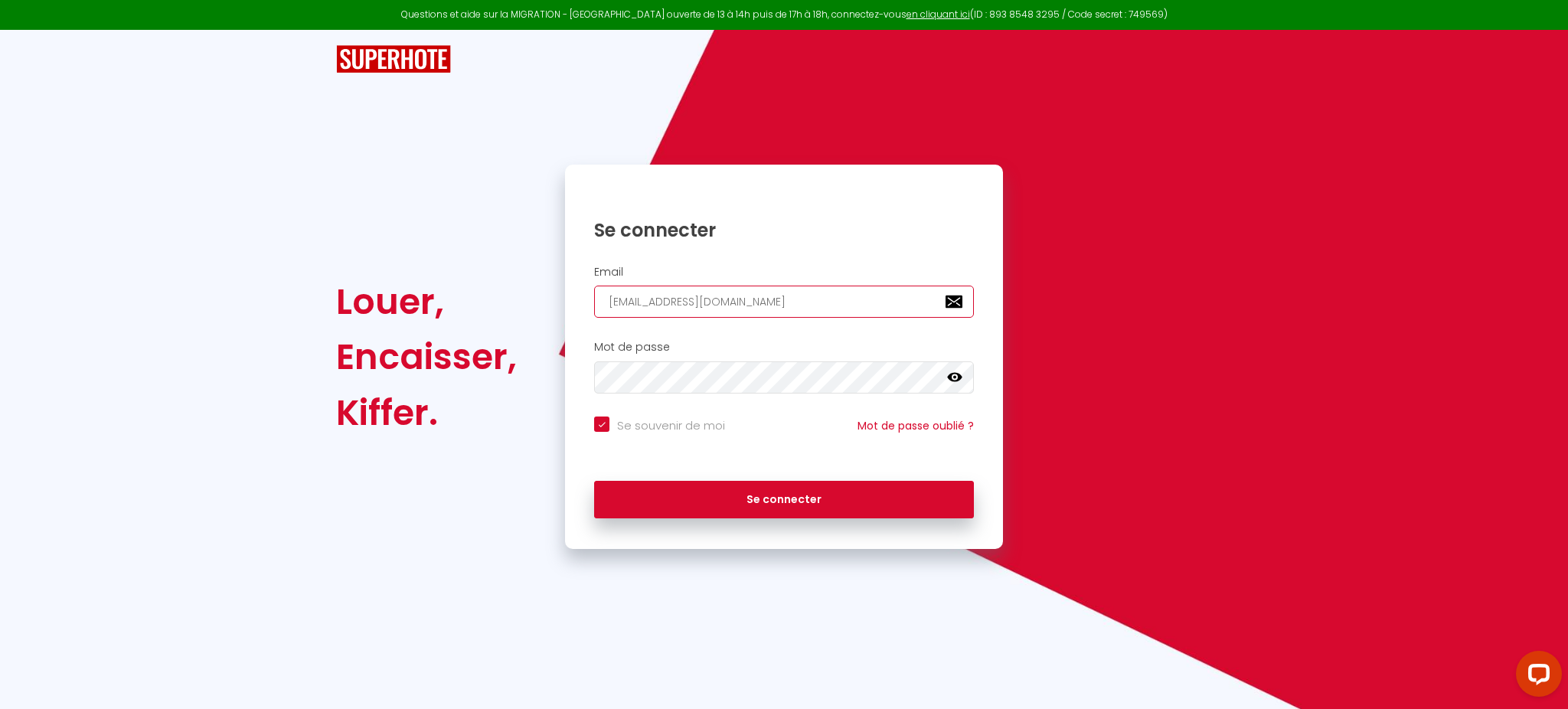
click at [799, 305] on input "[EMAIL_ADDRESS][DOMAIN_NAME]" at bounding box center [784, 302] width 380 height 32
paste input "[EMAIL_ADDRESS][DOMAIN_NAME]"
type input "[EMAIL_ADDRESS][DOMAIN_NAME]"
checkbox input "true"
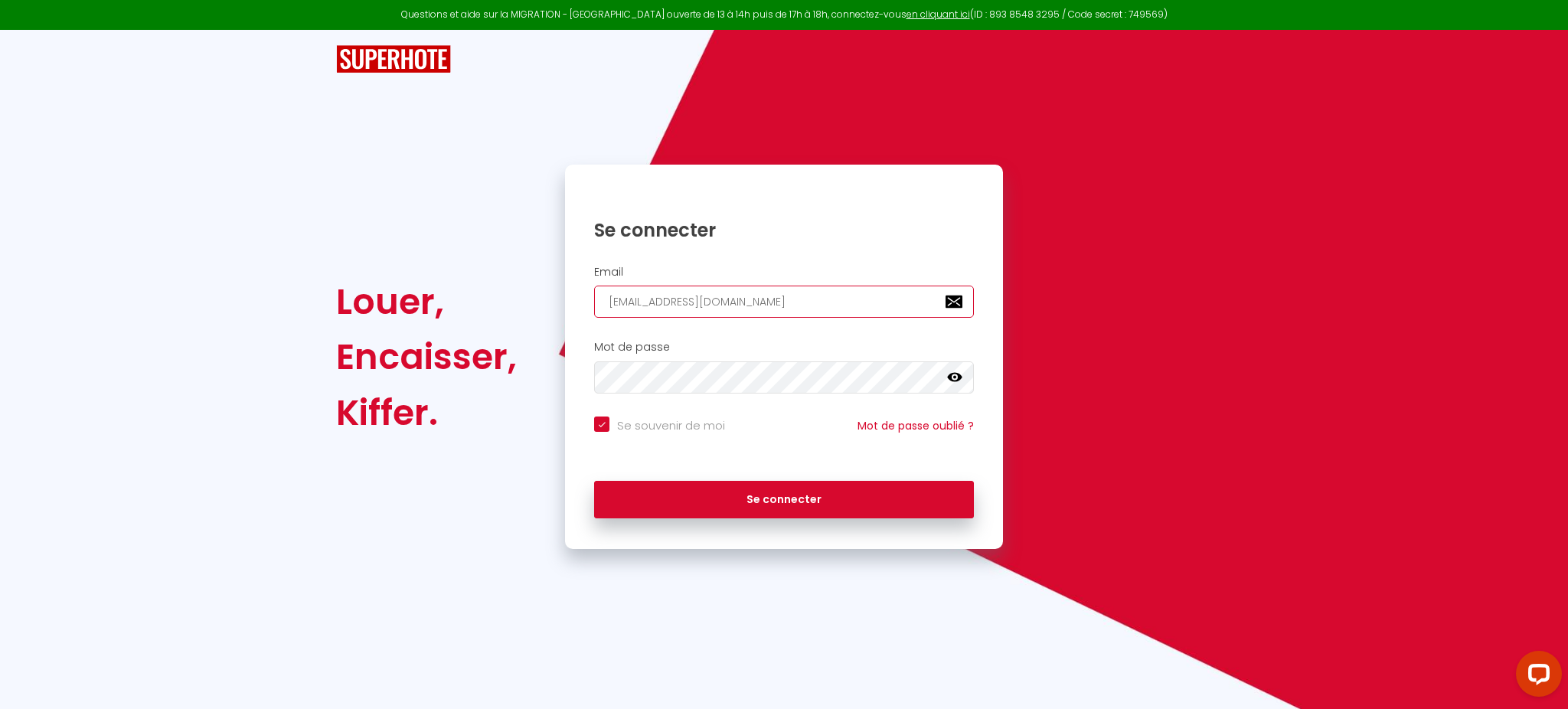
click at [799, 305] on input "[EMAIL_ADDRESS][DOMAIN_NAME]" at bounding box center [784, 302] width 380 height 32
type input "[EMAIL_ADDRESS][DOMAIN_NAME]"
click at [594, 481] on button "Se connecter" at bounding box center [784, 500] width 380 height 39
checkbox input "true"
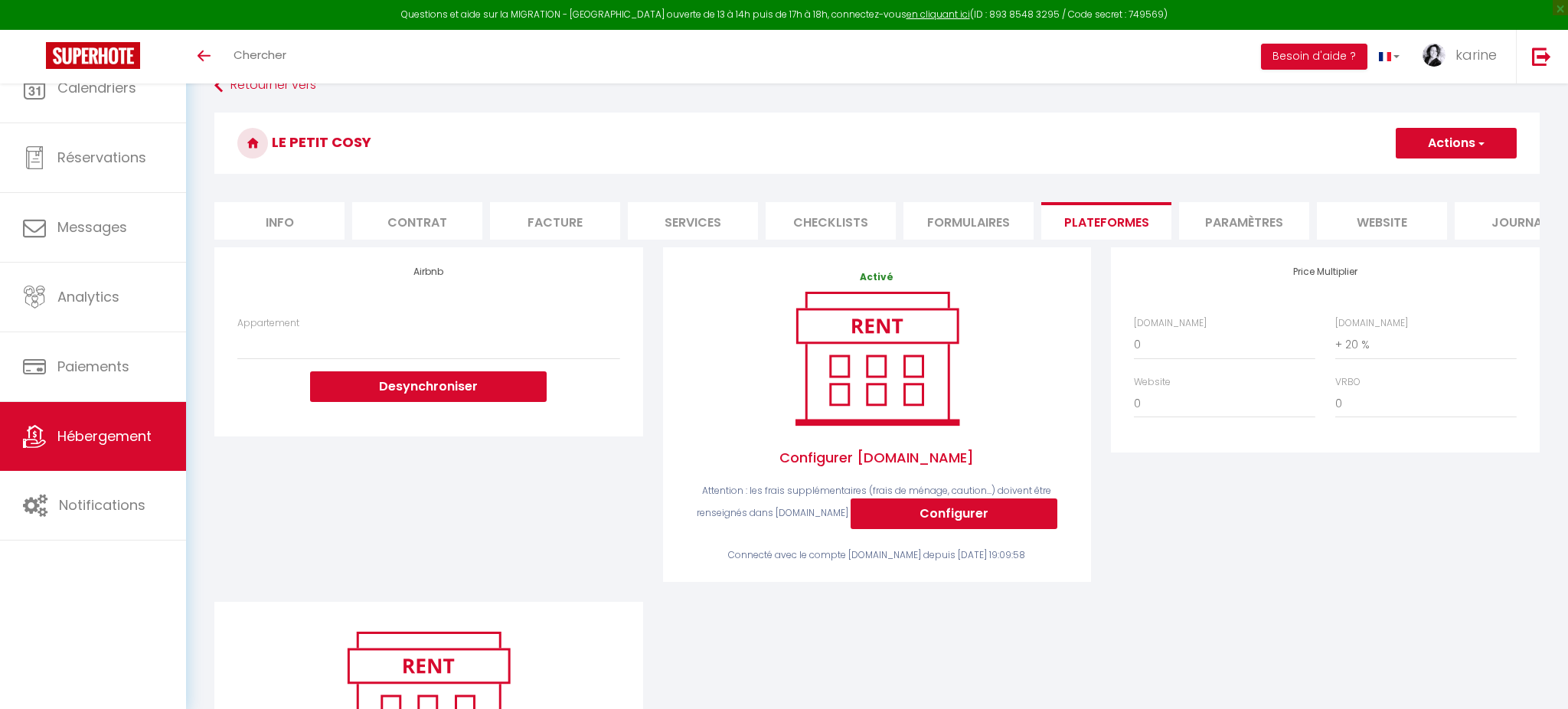
select select "+ 20 %"
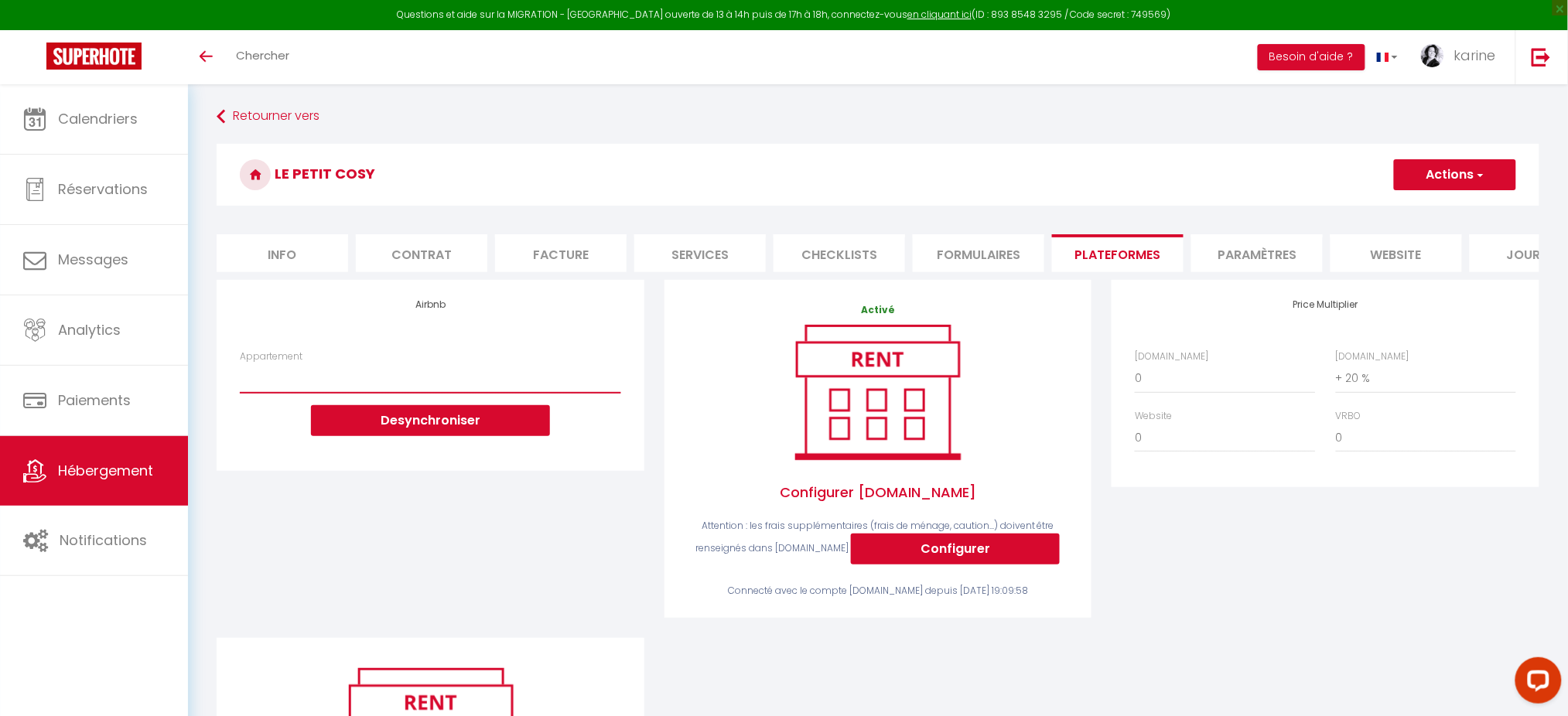
click at [466, 392] on select "Le Patio : studio avec extérieur - [EMAIL_ADDRESS][DOMAIN_NAME]" at bounding box center [430, 378] width 380 height 29
click at [466, 389] on select "Le Patio : studio avec extérieur - [EMAIL_ADDRESS][DOMAIN_NAME]" at bounding box center [430, 378] width 380 height 29
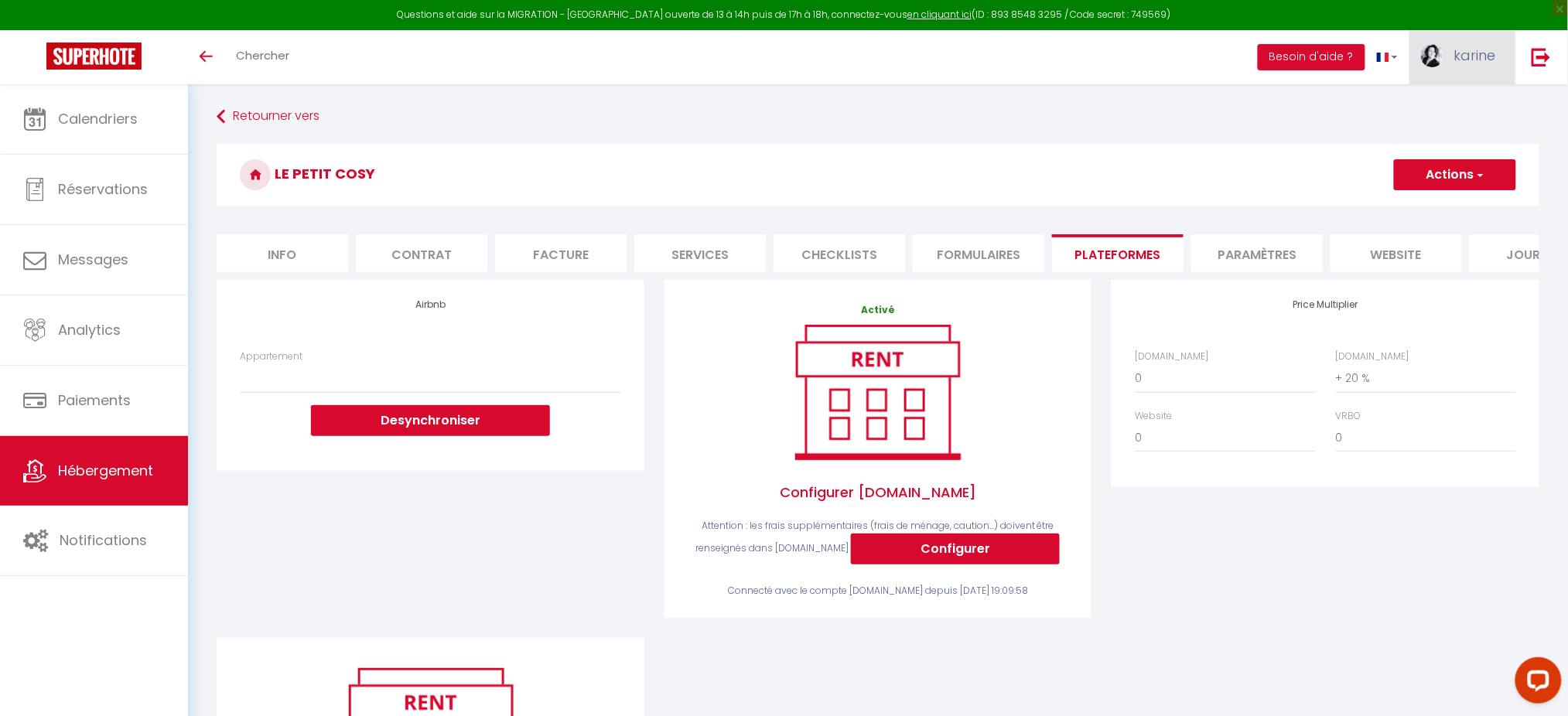
click at [1493, 43] on link "karine" at bounding box center [1463, 57] width 106 height 54
click at [1440, 104] on link "Paramètres" at bounding box center [1454, 107] width 114 height 26
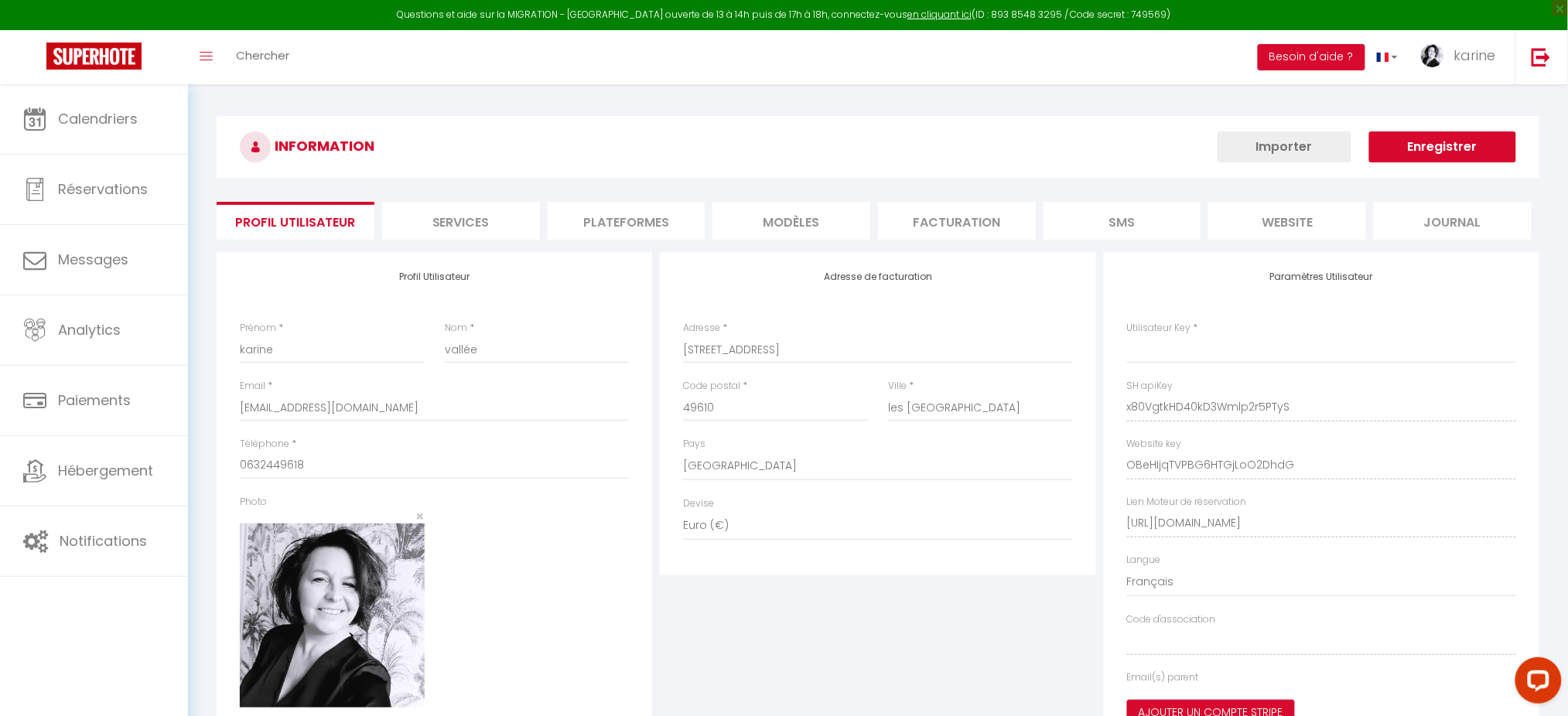
type input "x80VgtkHD40kD3Wmlp2r5PTyS"
type input "OBeHIjqTVPBG6HTGjLoO2DhdG"
type input "[URL][DOMAIN_NAME]"
select select "fr"
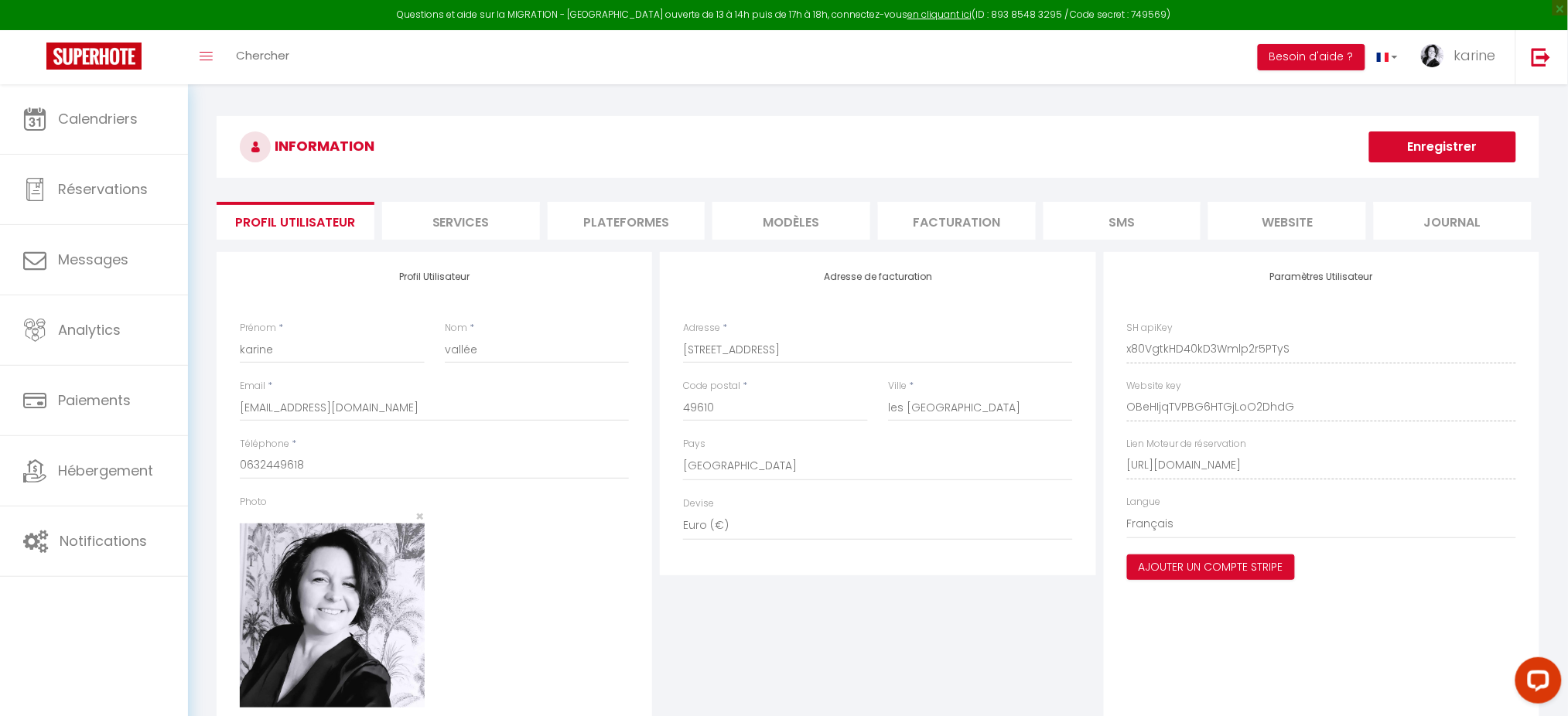
click at [629, 229] on li "Plateformes" at bounding box center [626, 221] width 158 height 38
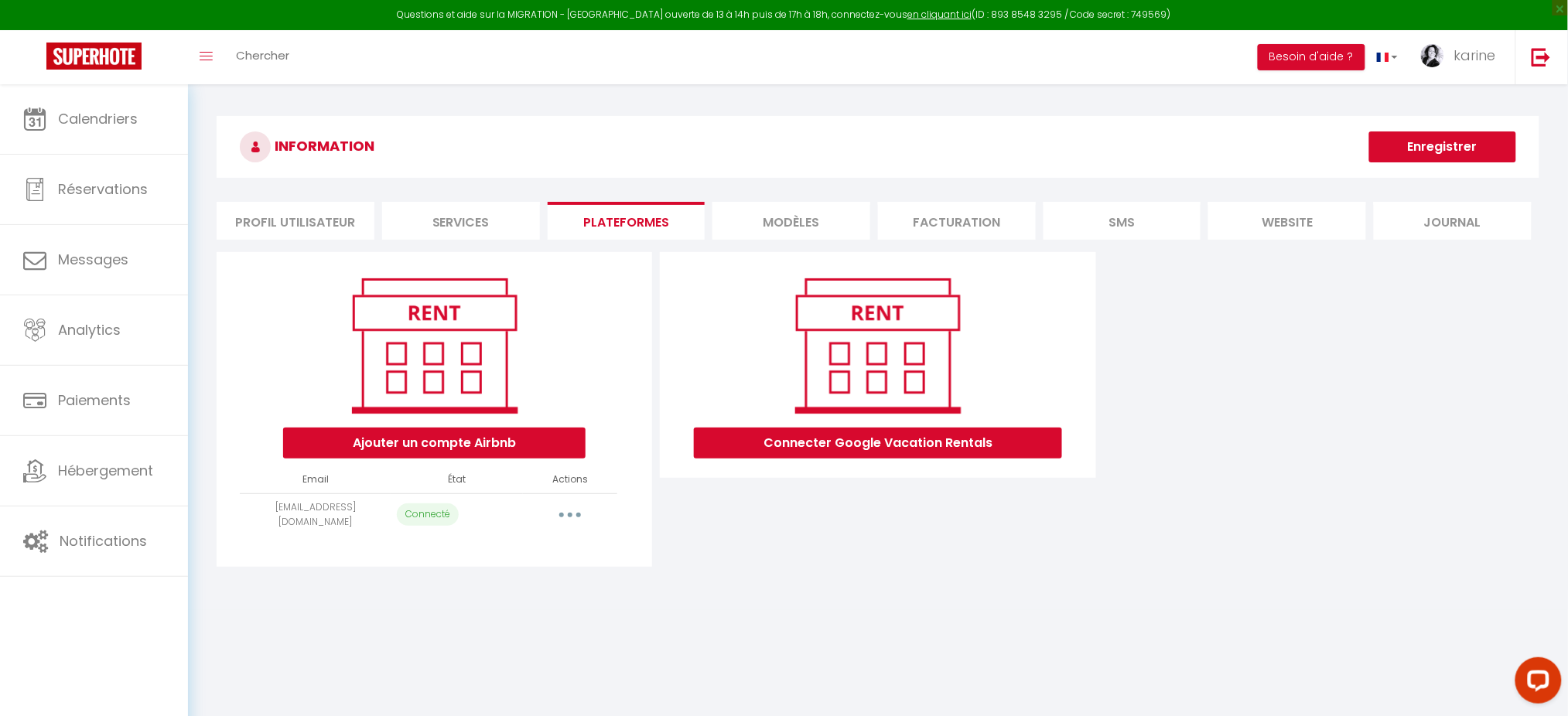
click at [561, 519] on button "button" at bounding box center [569, 515] width 43 height 25
click at [536, 569] on link "Importer les appartements" at bounding box center [501, 577] width 171 height 26
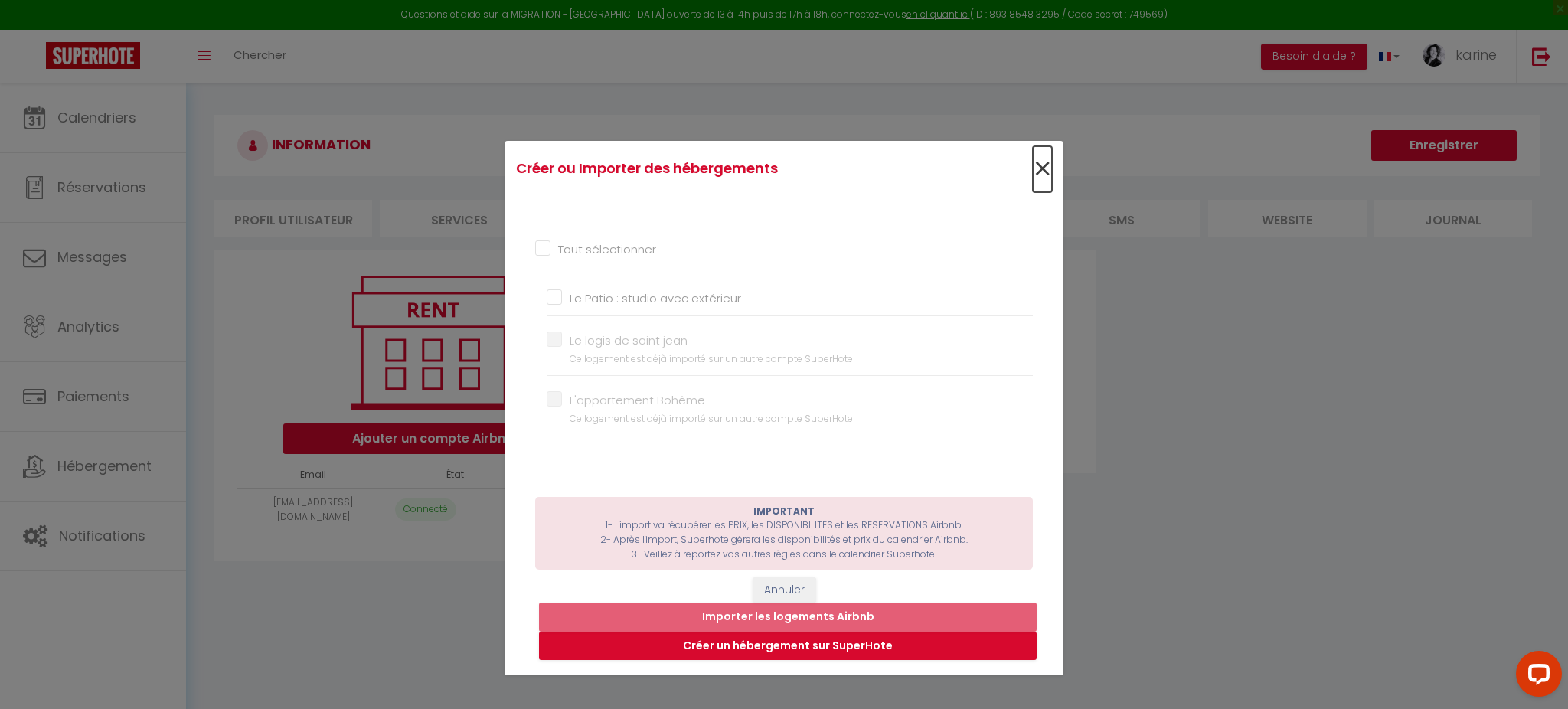
click at [1038, 165] on span "×" at bounding box center [1043, 169] width 19 height 46
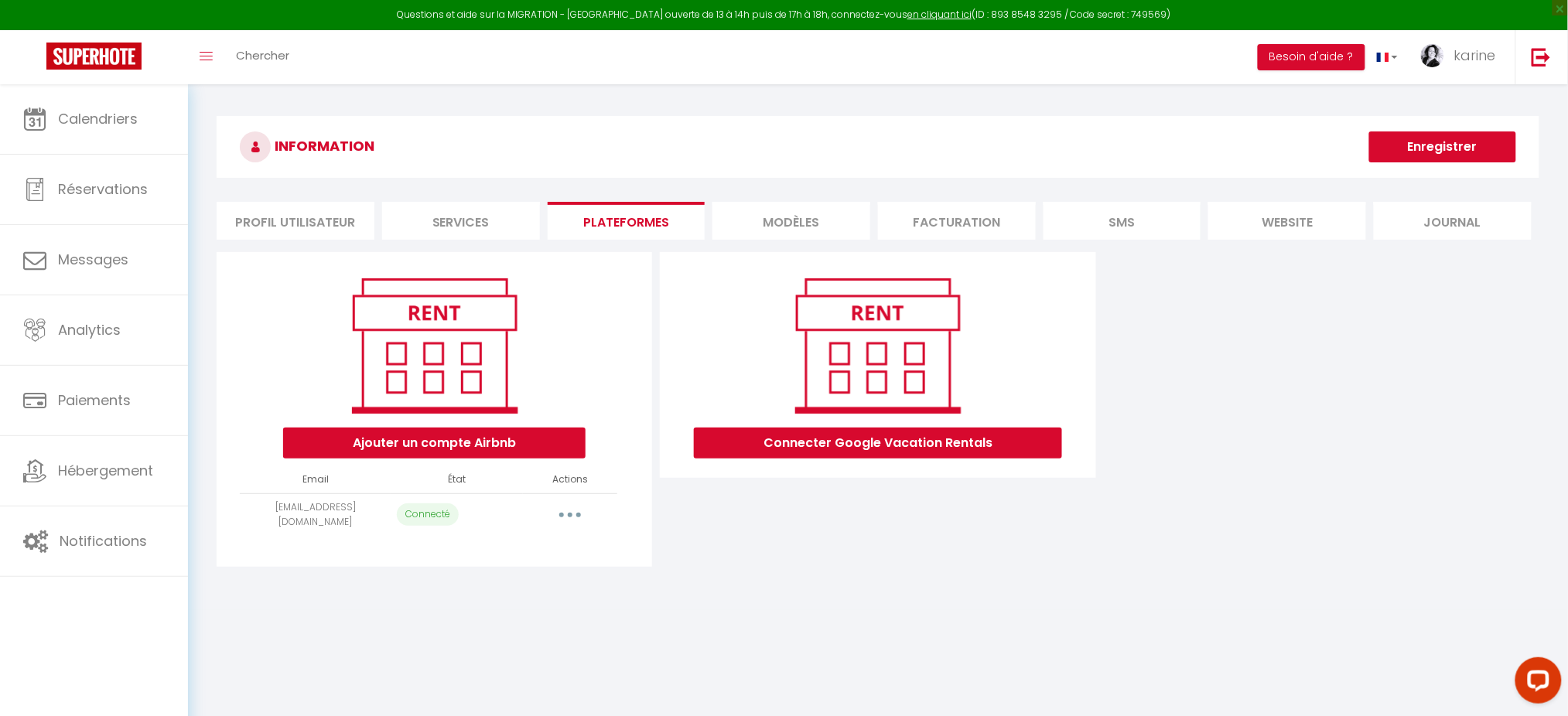
click at [562, 505] on button "button" at bounding box center [569, 515] width 43 height 25
click at [509, 571] on link "Importer les appartements" at bounding box center [501, 577] width 171 height 26
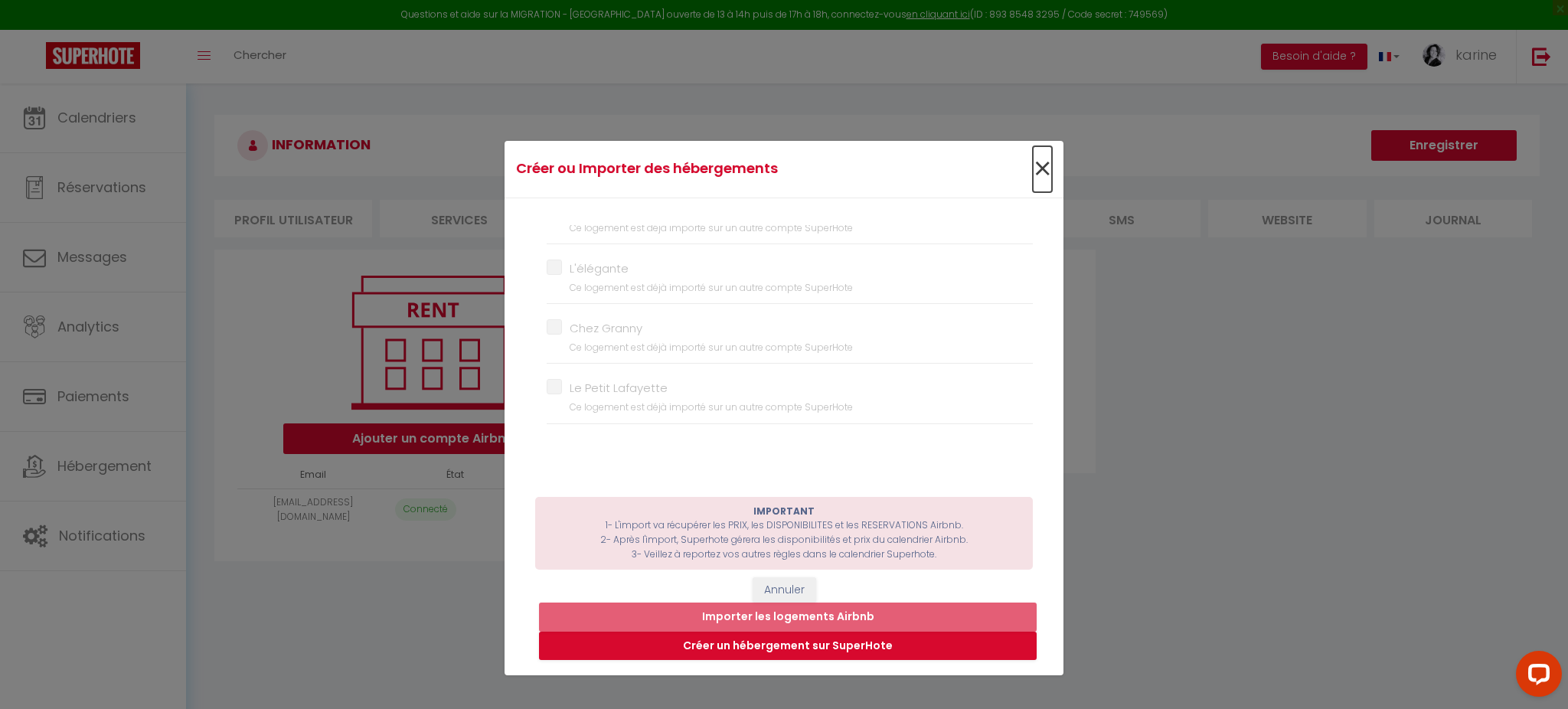
click at [1033, 169] on span "×" at bounding box center [1043, 169] width 19 height 46
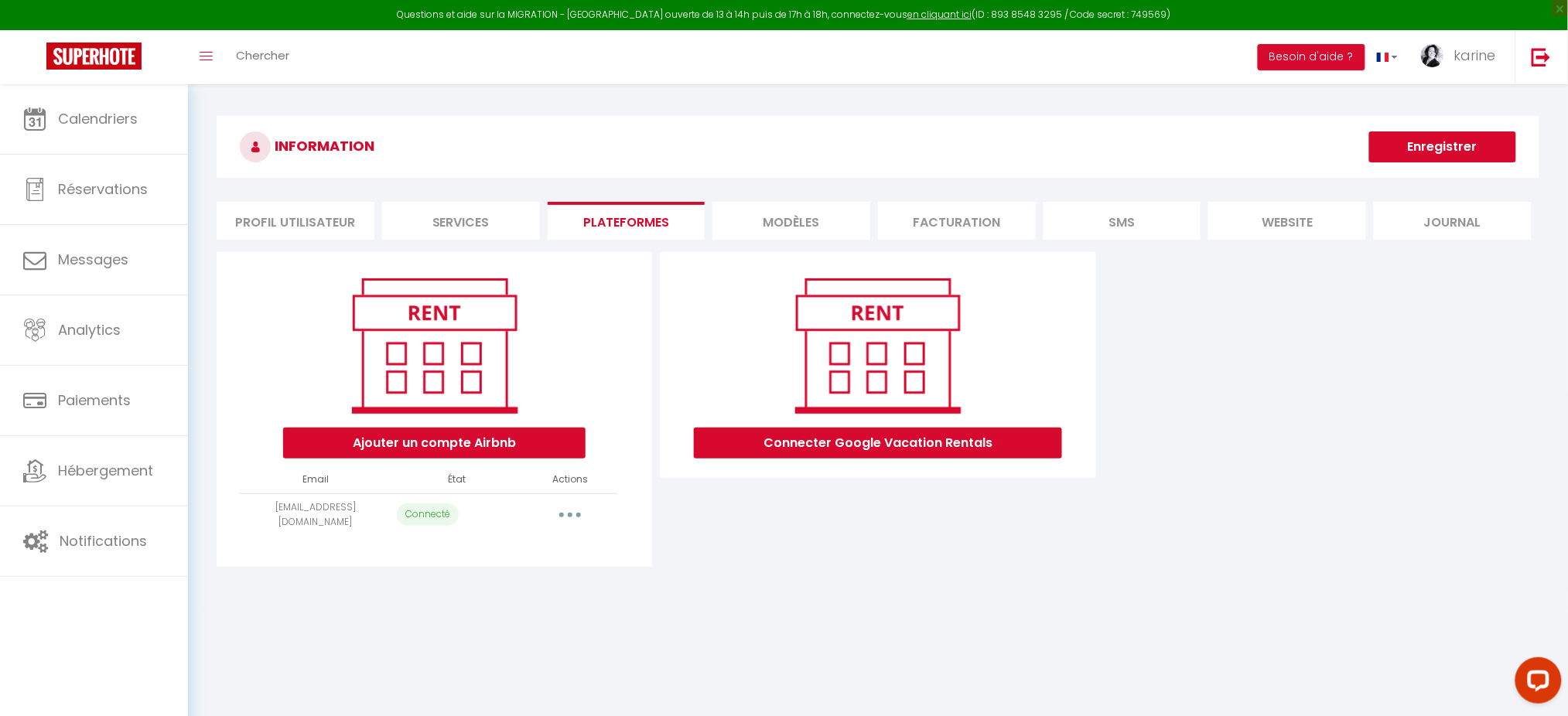
click at [576, 514] on button "button" at bounding box center [569, 515] width 43 height 25
click at [550, 622] on link "Reconnecter le compte" at bounding box center [501, 633] width 171 height 26
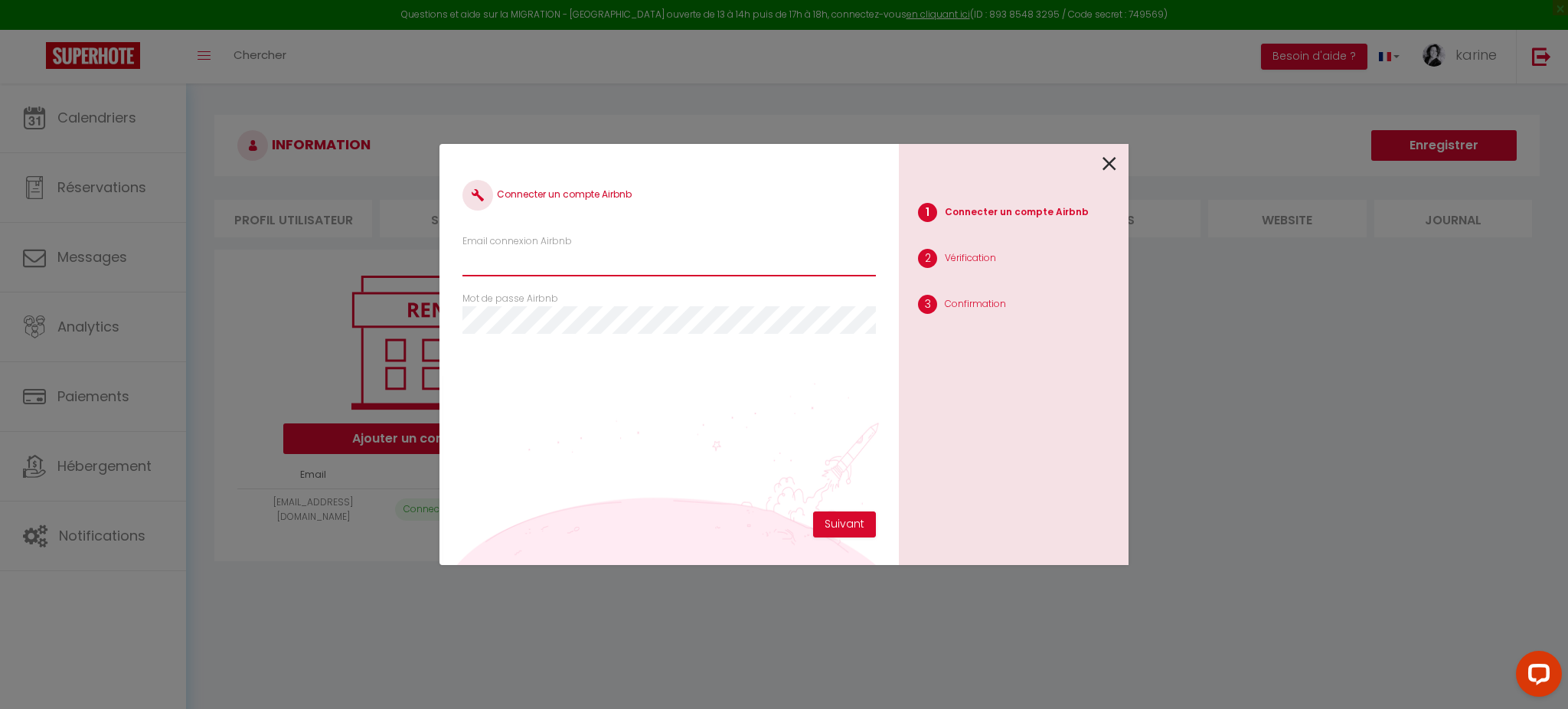
paste input "[EMAIL_ADDRESS][DOMAIN_NAME]"
click at [782, 251] on input "[EMAIL_ADDRESS][DOMAIN_NAME]" at bounding box center [669, 263] width 413 height 27
type input "[EMAIL_ADDRESS][DOMAIN_NAME]"
click at [829, 524] on button "Suivant" at bounding box center [845, 524] width 63 height 26
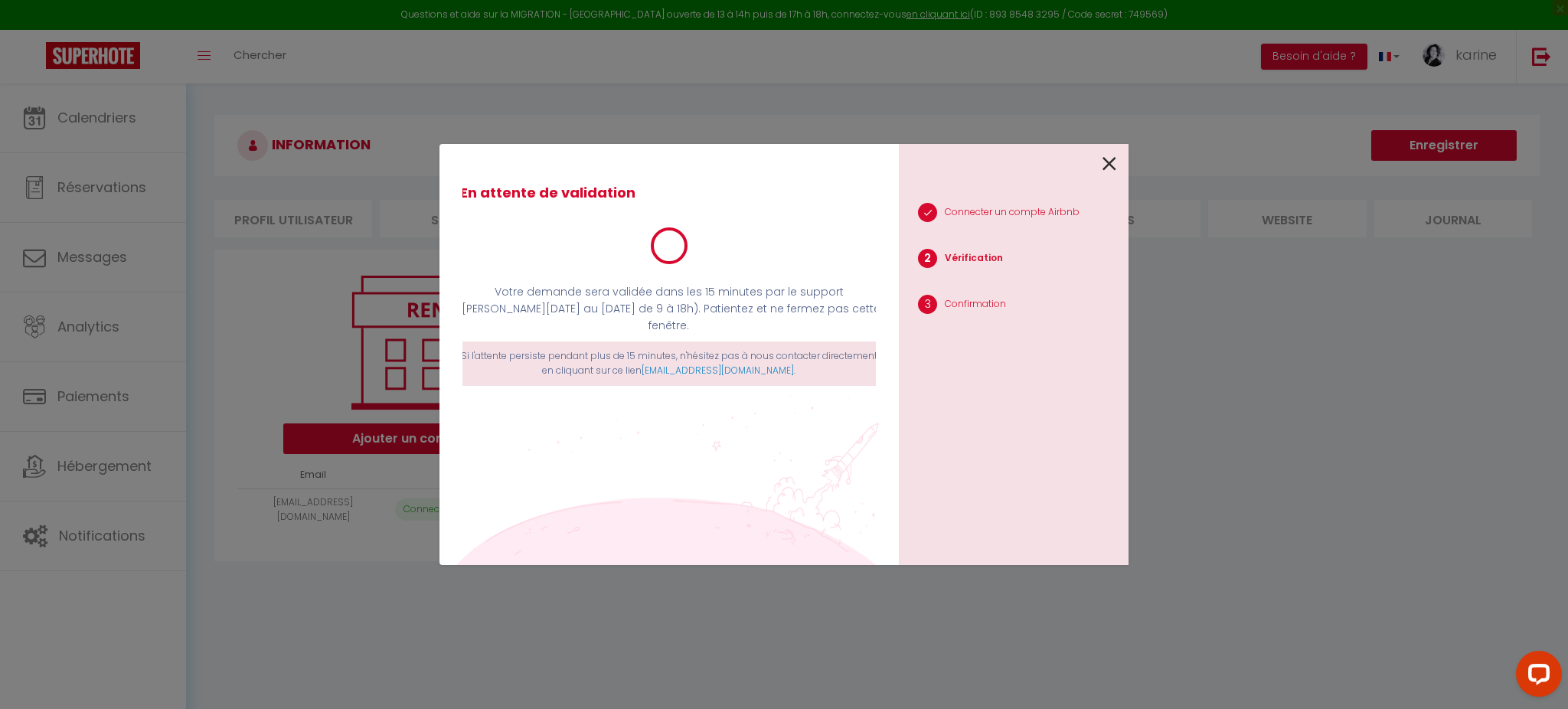
click at [1444, 1] on div "En attente de validation Votre demande sera validée dans les 15 minutes par le …" at bounding box center [784, 354] width 1568 height 709
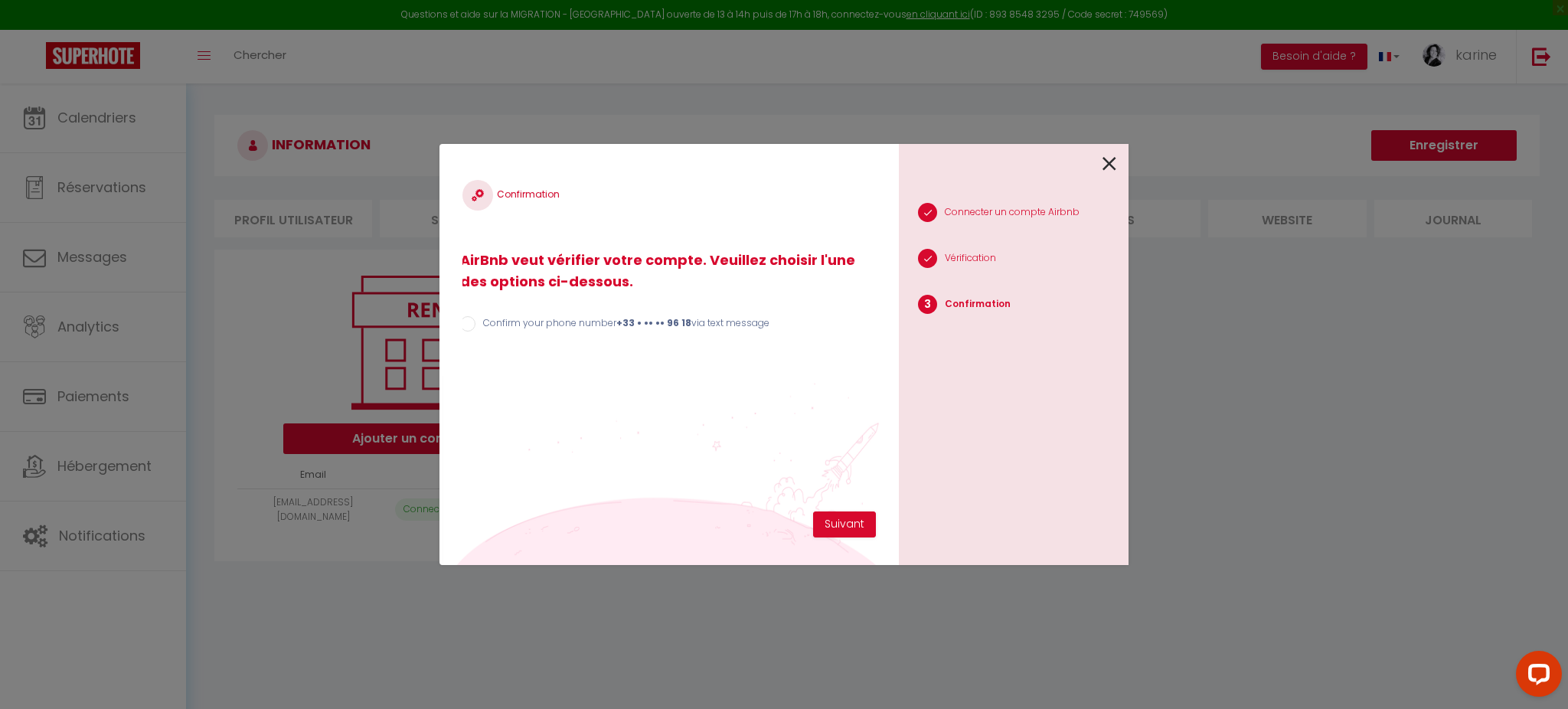
click at [556, 327] on label "Confirm your phone number +33 • •• •• 96 18 via text message" at bounding box center [622, 324] width 294 height 17
click at [475, 327] on input "Confirm your phone number +33 • •• •• 96 18 via text message" at bounding box center [467, 324] width 15 height 15
radio input "true"
click at [861, 527] on button "Suivant" at bounding box center [845, 524] width 63 height 26
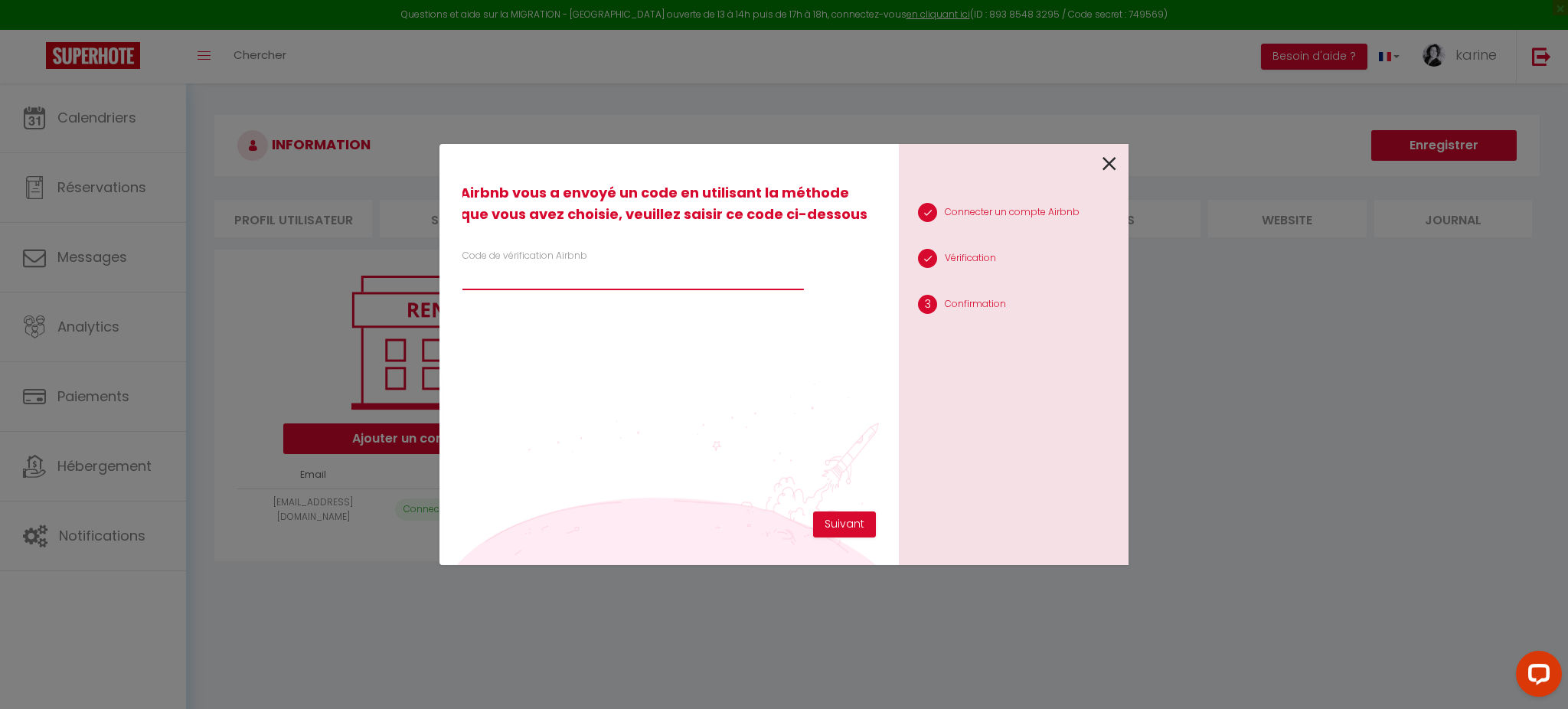
paste input "504303"
click at [646, 268] on input "504303" at bounding box center [633, 276] width 341 height 27
type input "504303"
click at [832, 528] on button "Suivant" at bounding box center [845, 524] width 63 height 26
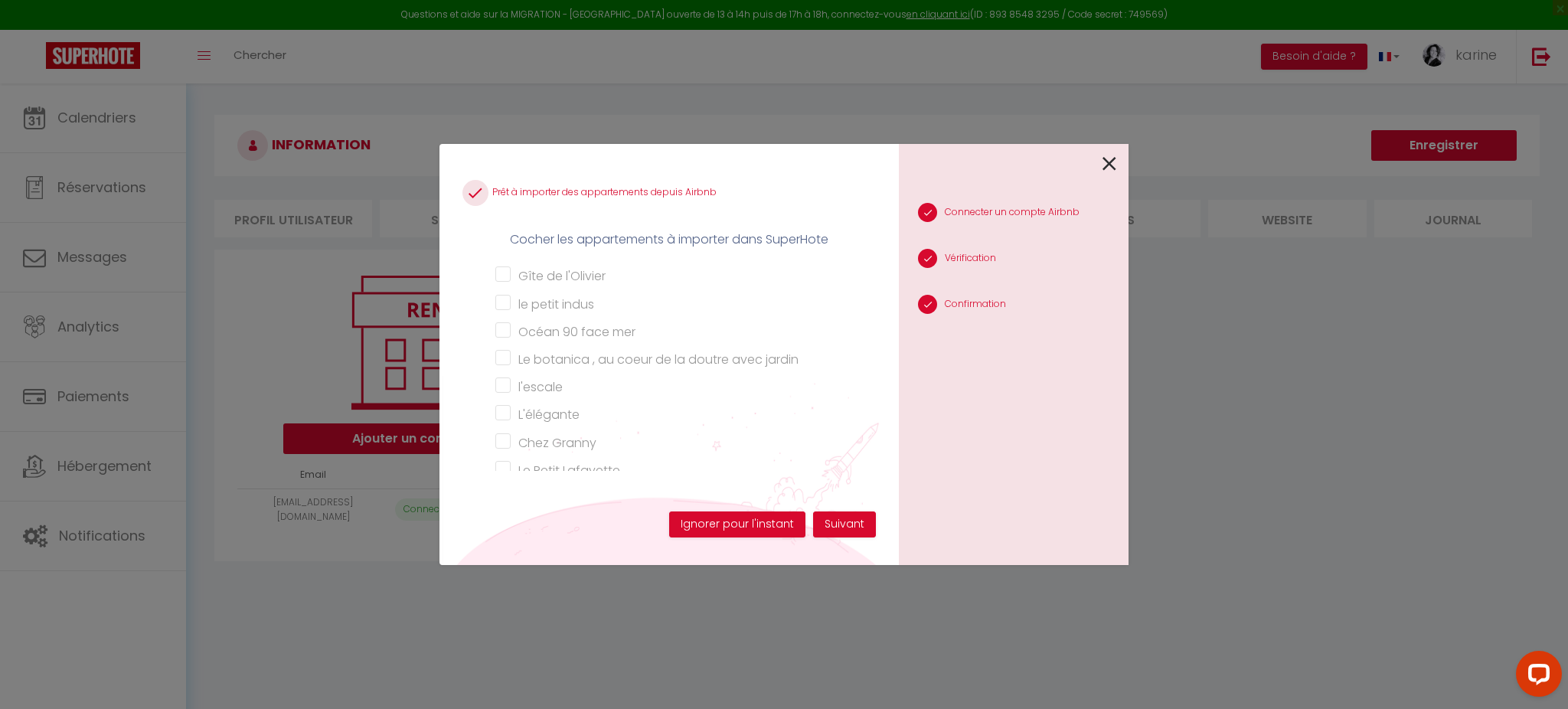
scroll to position [504, 0]
click at [721, 521] on button "Ignorer pour l'instant" at bounding box center [738, 524] width 136 height 26
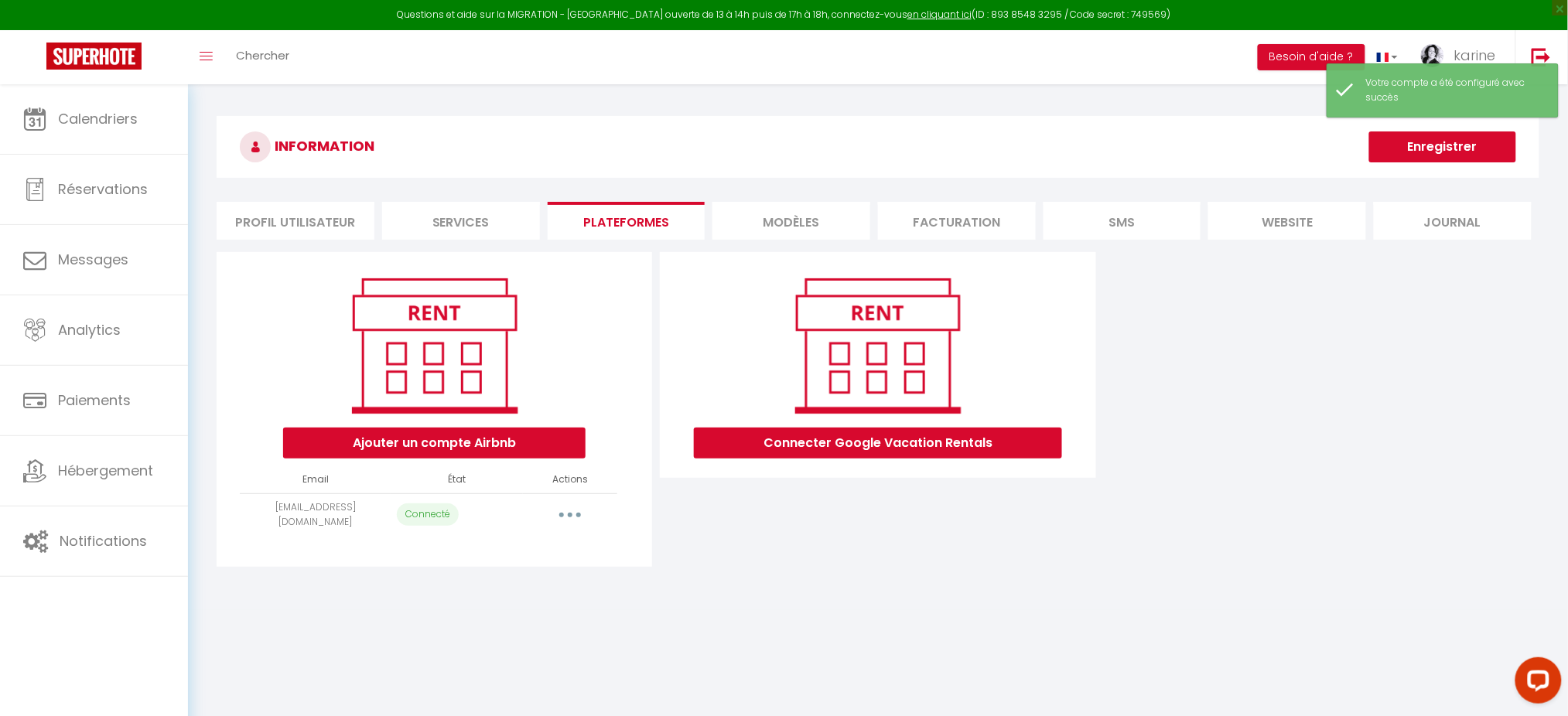
click at [552, 512] on button "button" at bounding box center [569, 515] width 43 height 25
click at [523, 578] on link "Importer les appartements" at bounding box center [501, 577] width 171 height 26
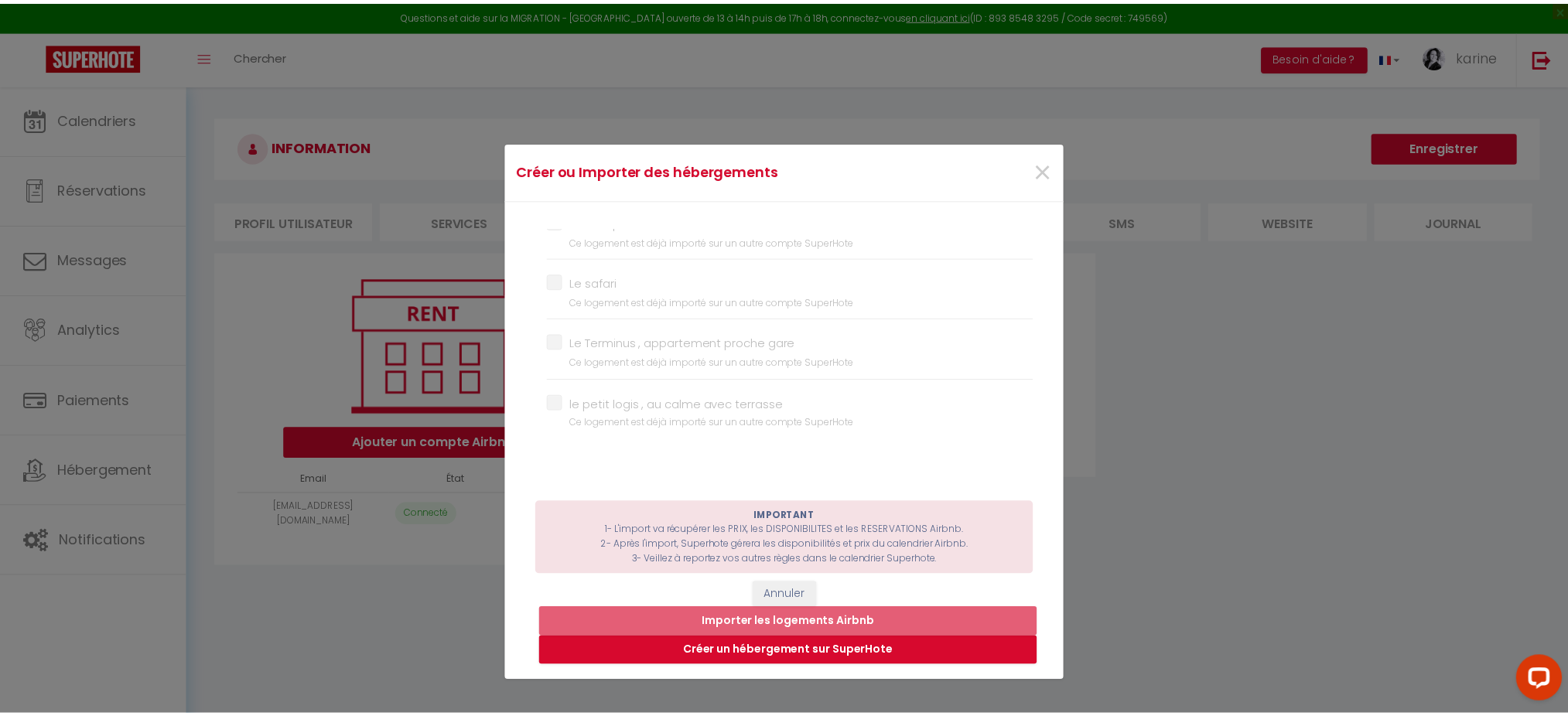
scroll to position [366, 0]
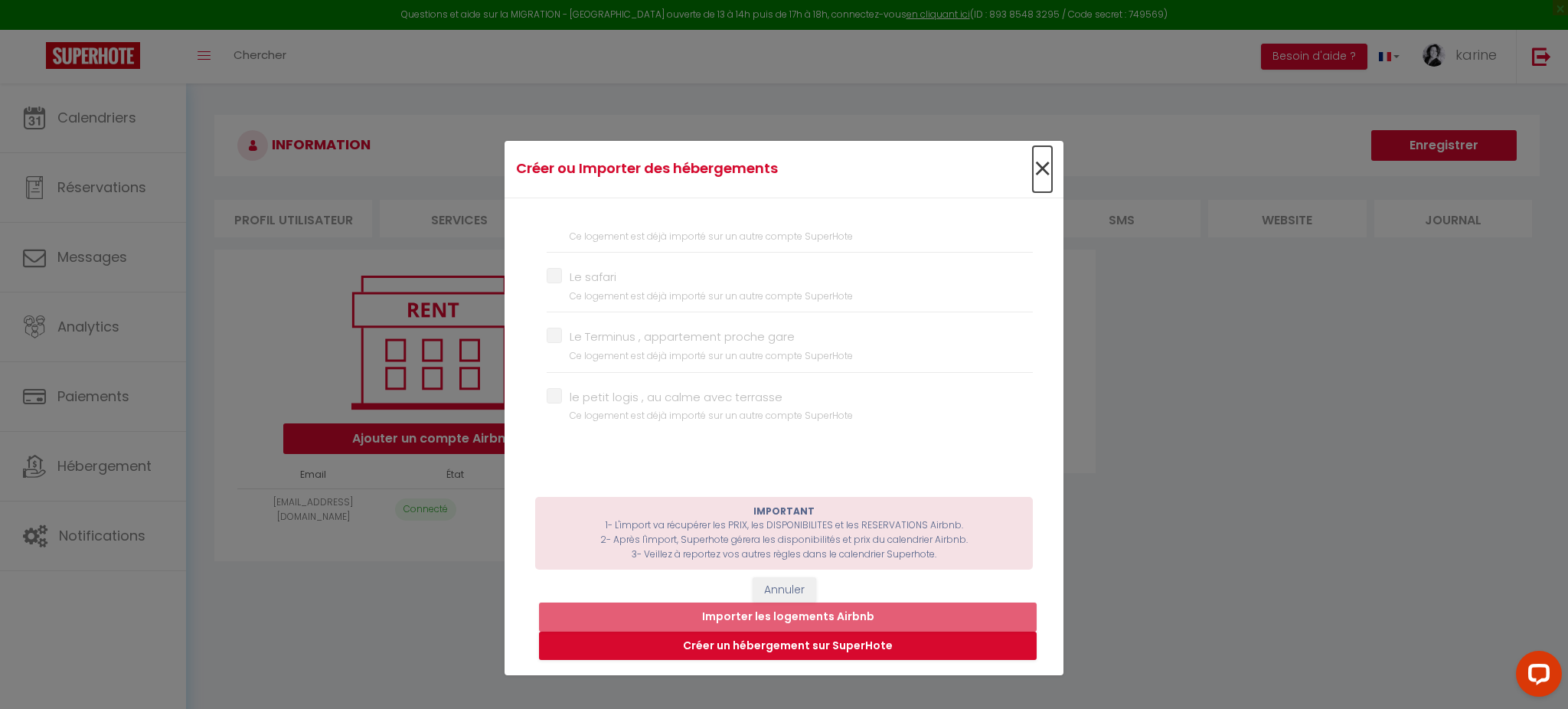
click at [1033, 165] on span "×" at bounding box center [1043, 169] width 19 height 46
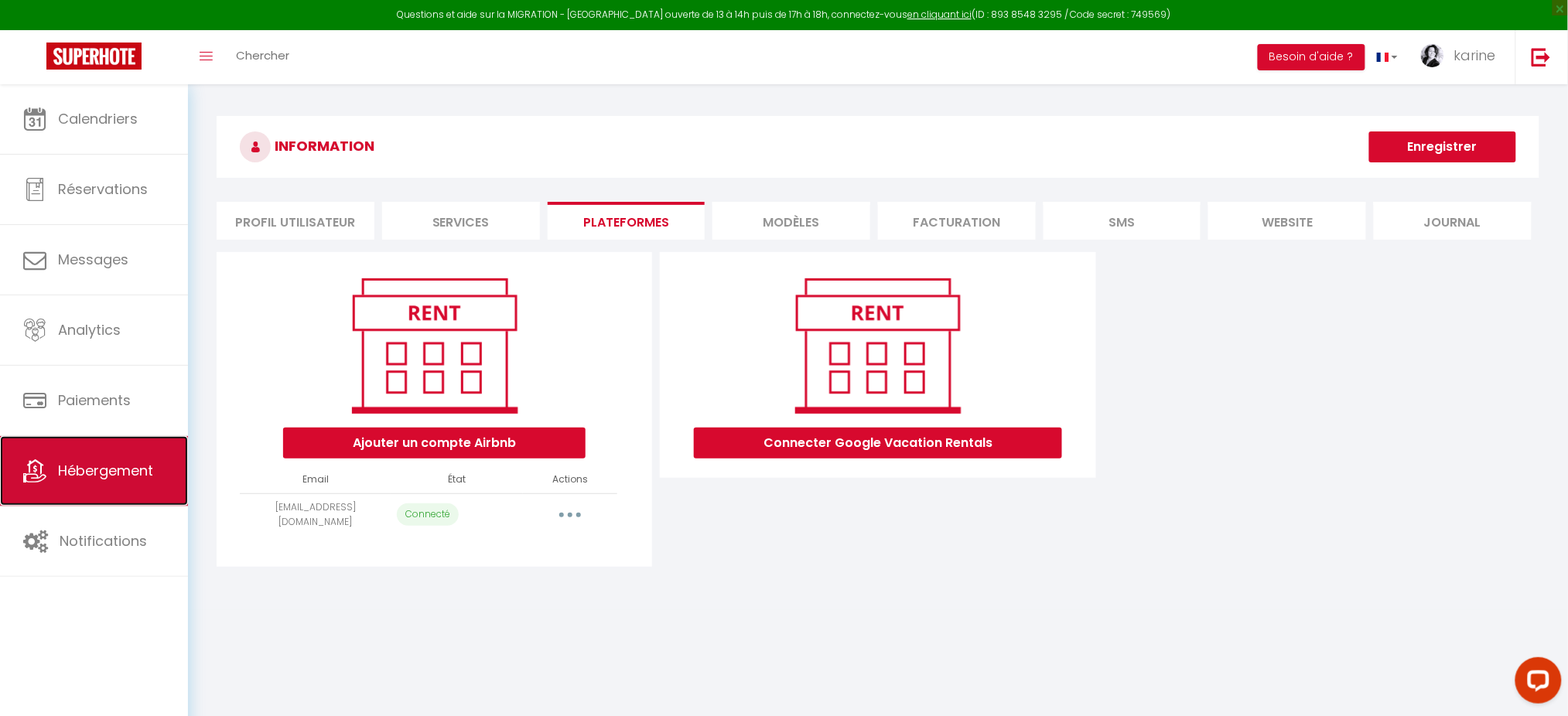
click at [101, 478] on span "Hébergement" at bounding box center [105, 470] width 95 height 19
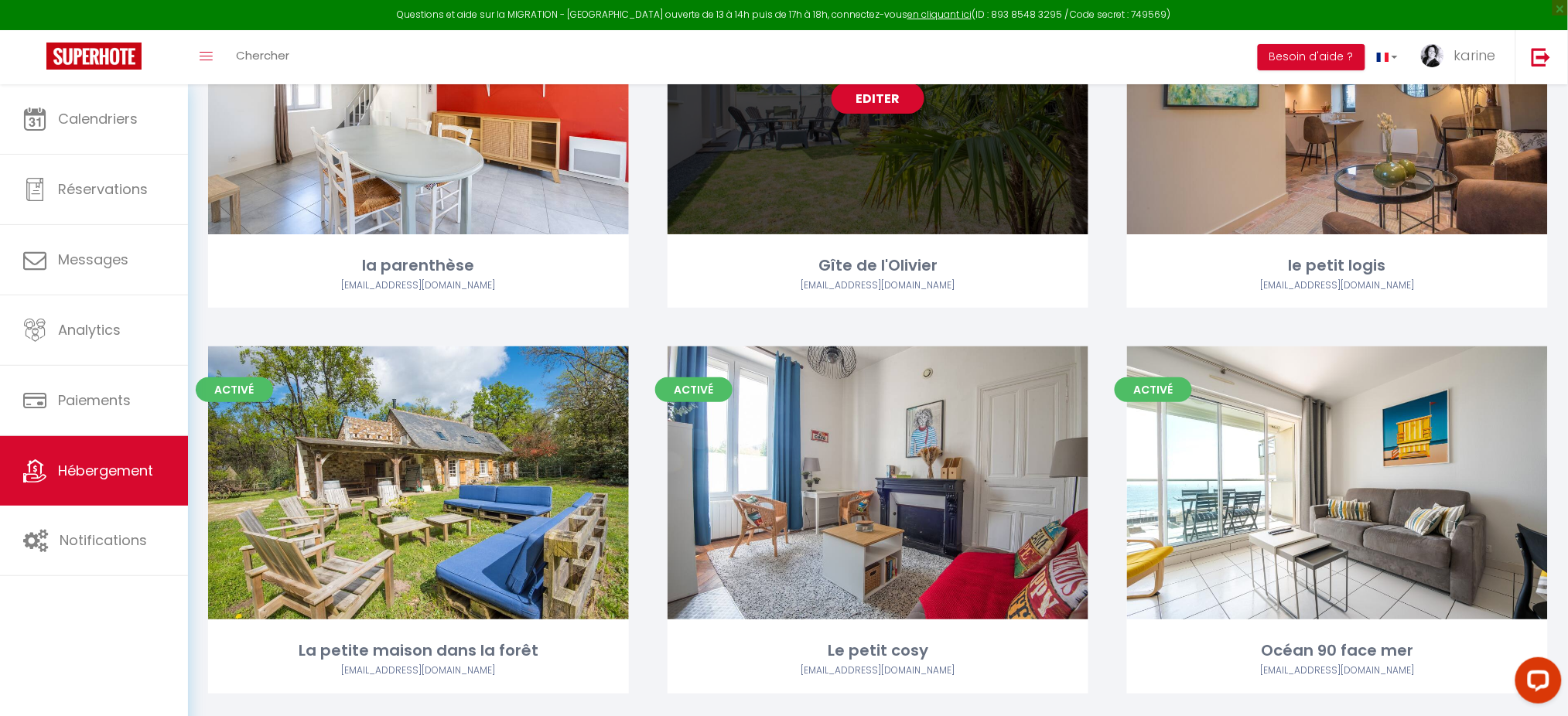
scroll to position [2148, 0]
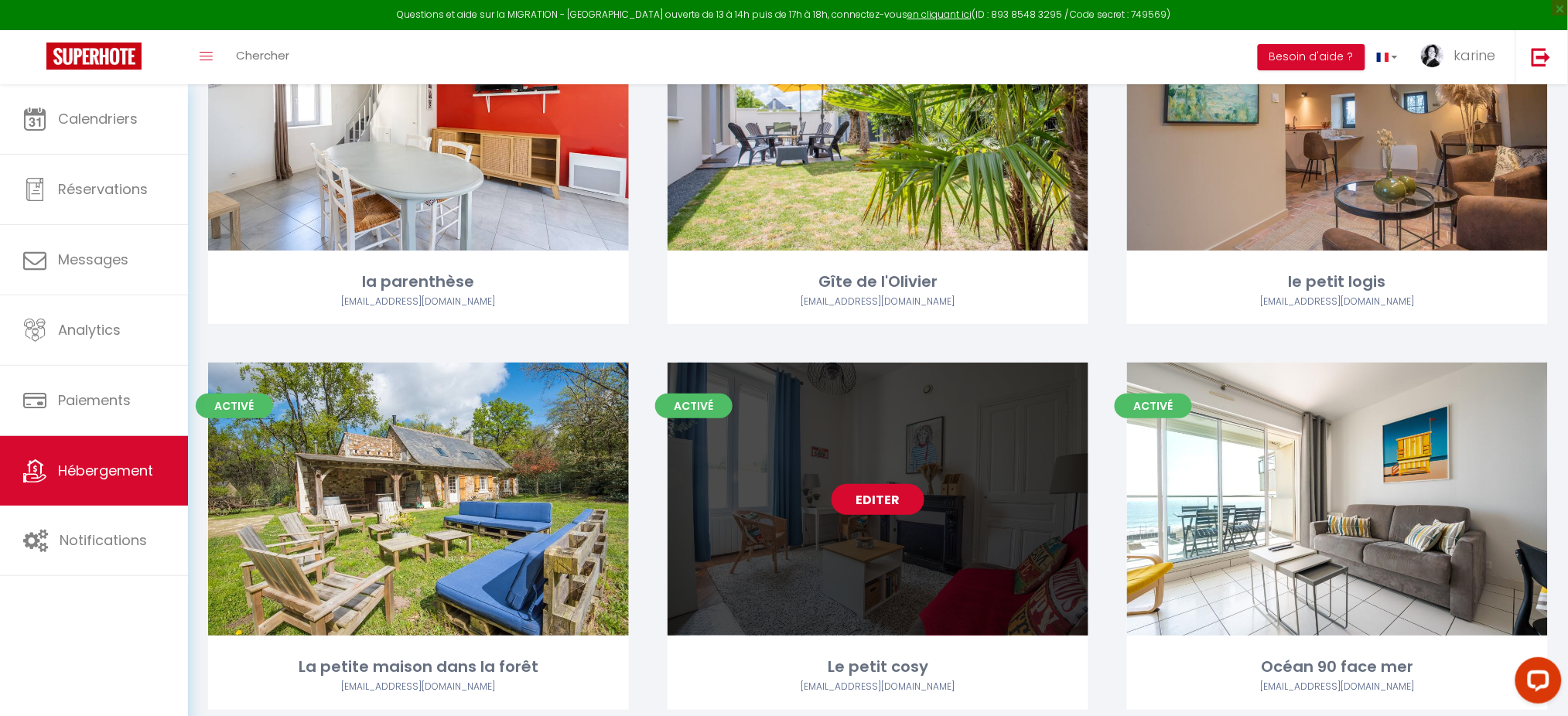
click at [870, 504] on link "Editer" at bounding box center [878, 499] width 92 height 31
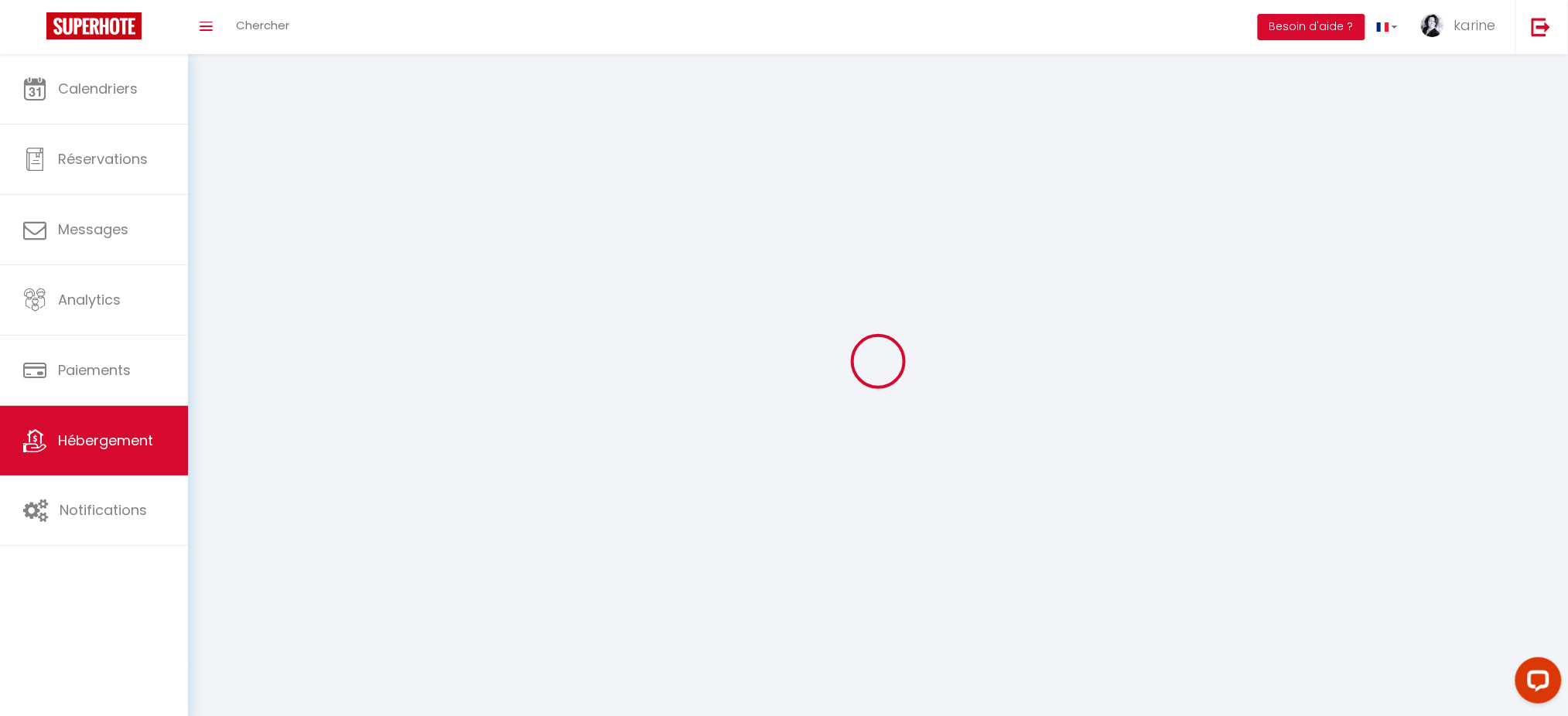
select select
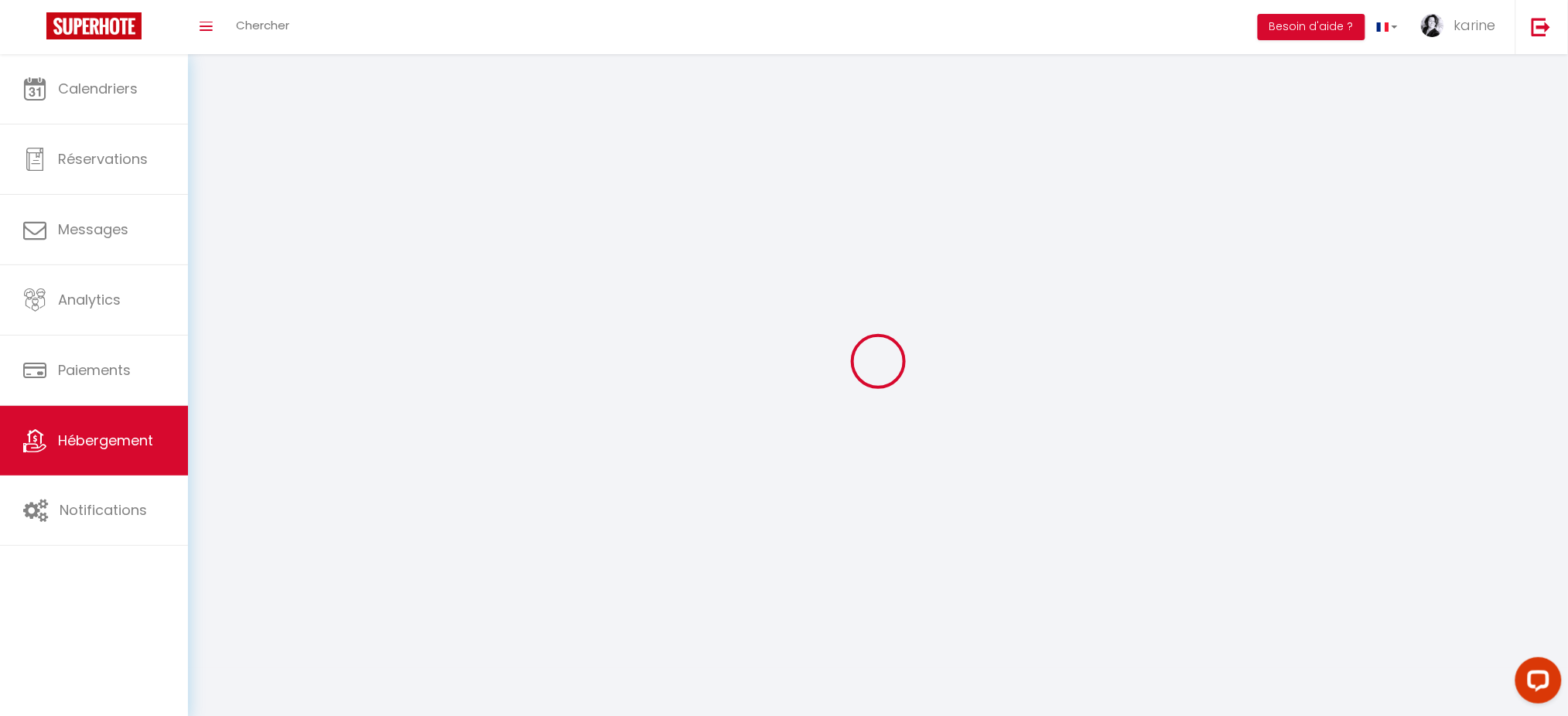
select select
checkbox input "false"
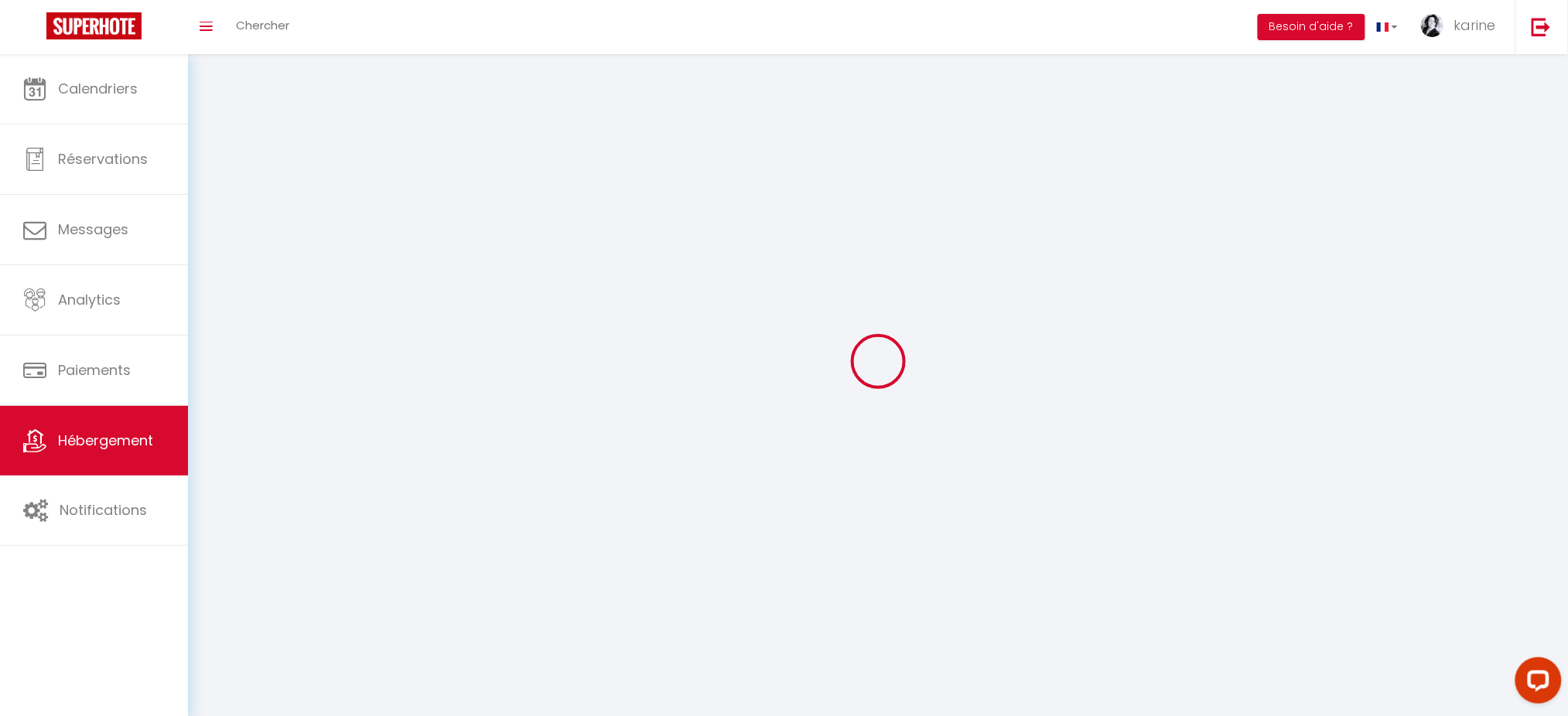
select select
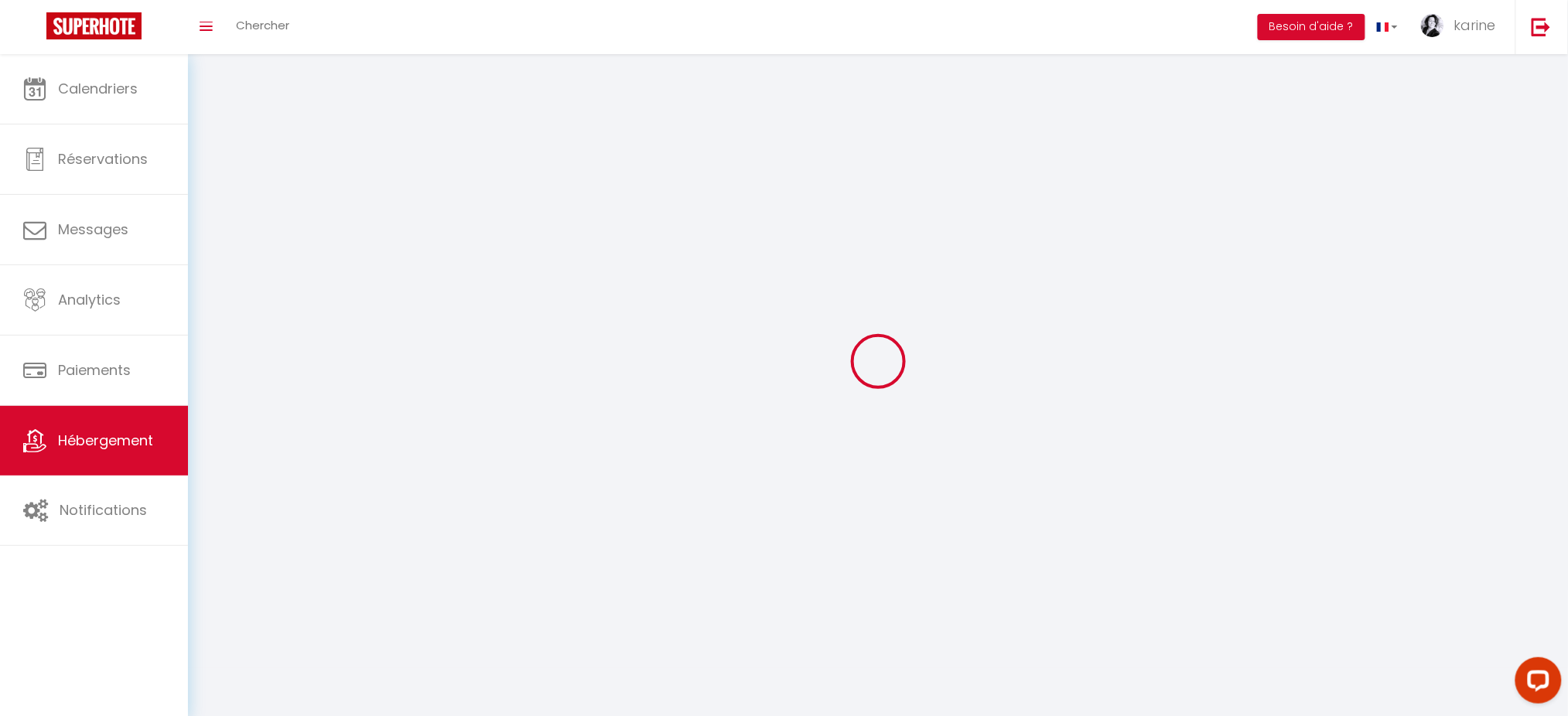
select select
checkbox input "false"
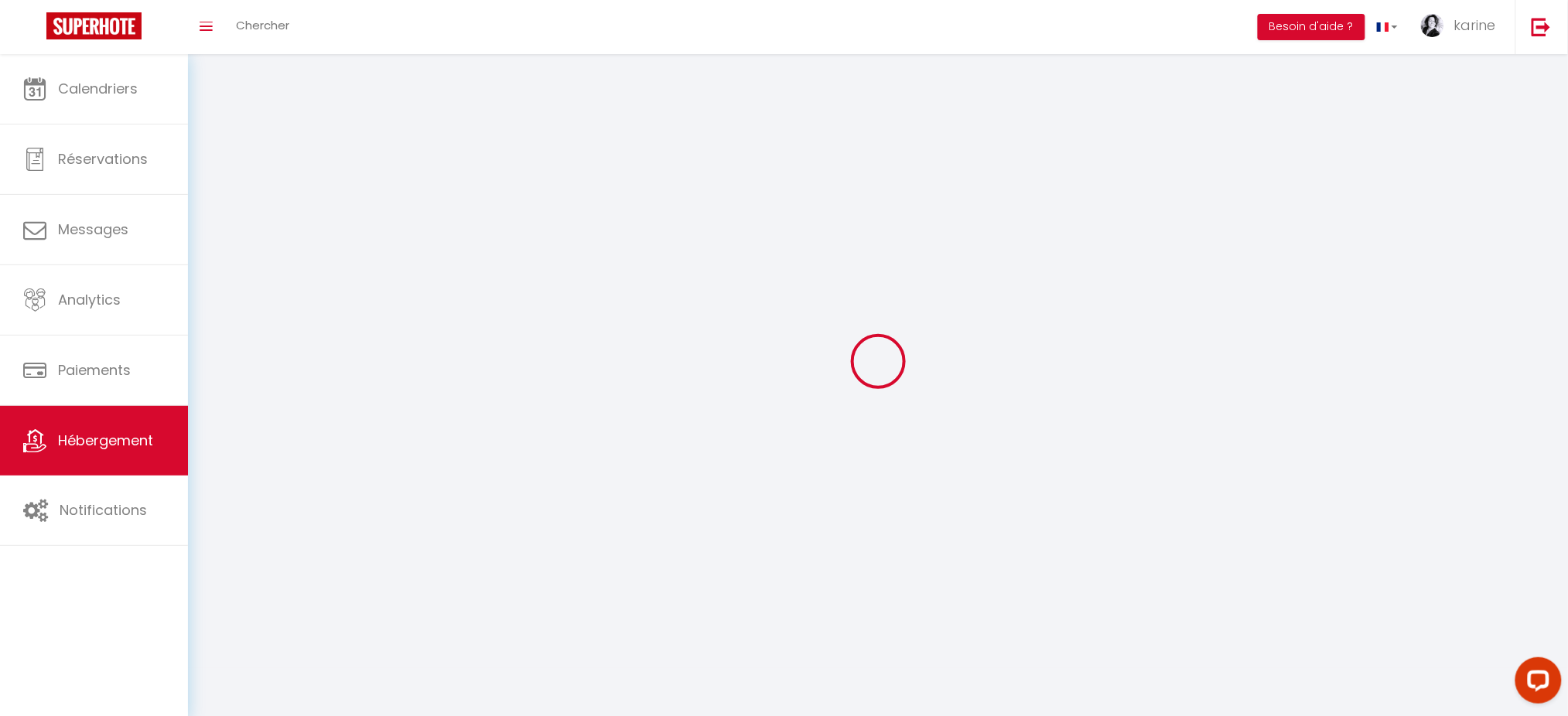
checkbox input "false"
select select
select select "28"
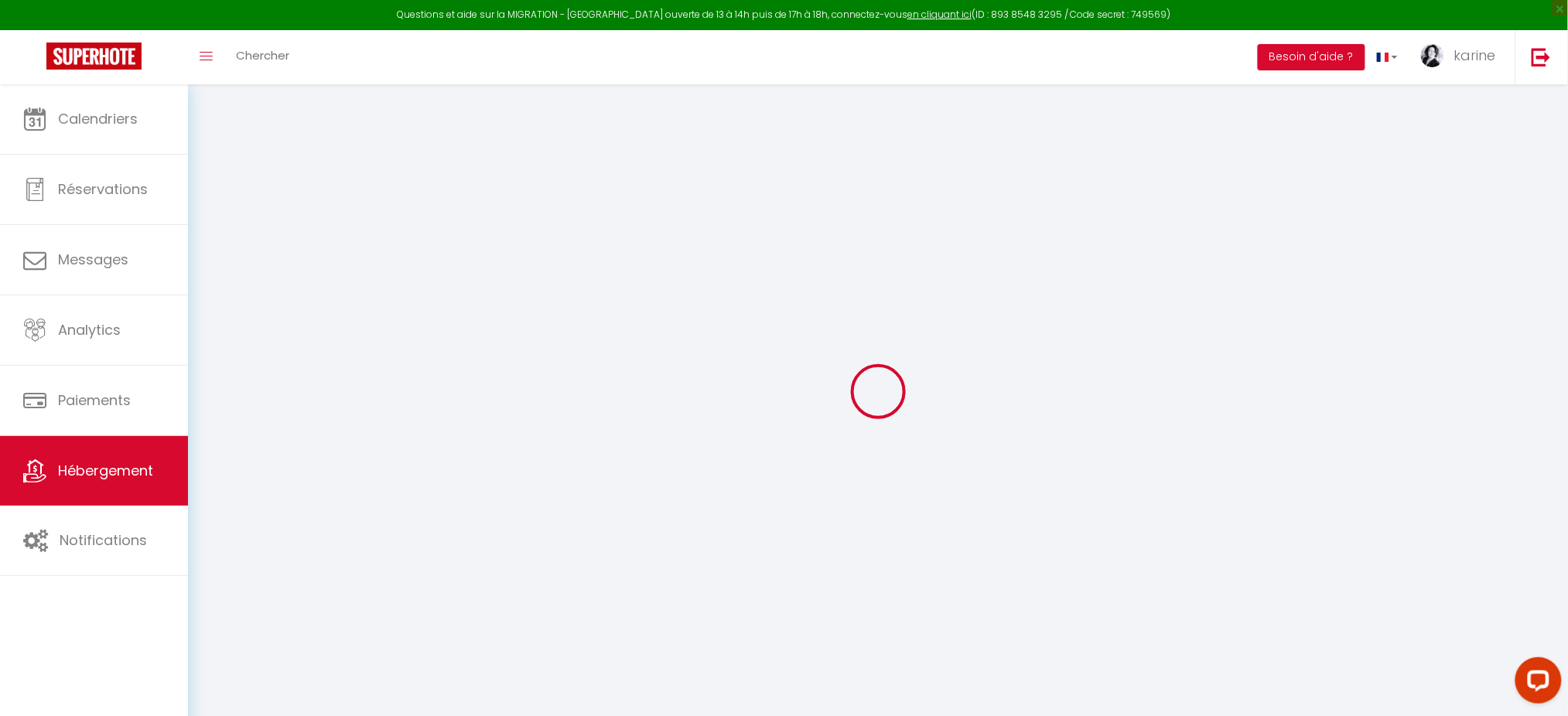
select select
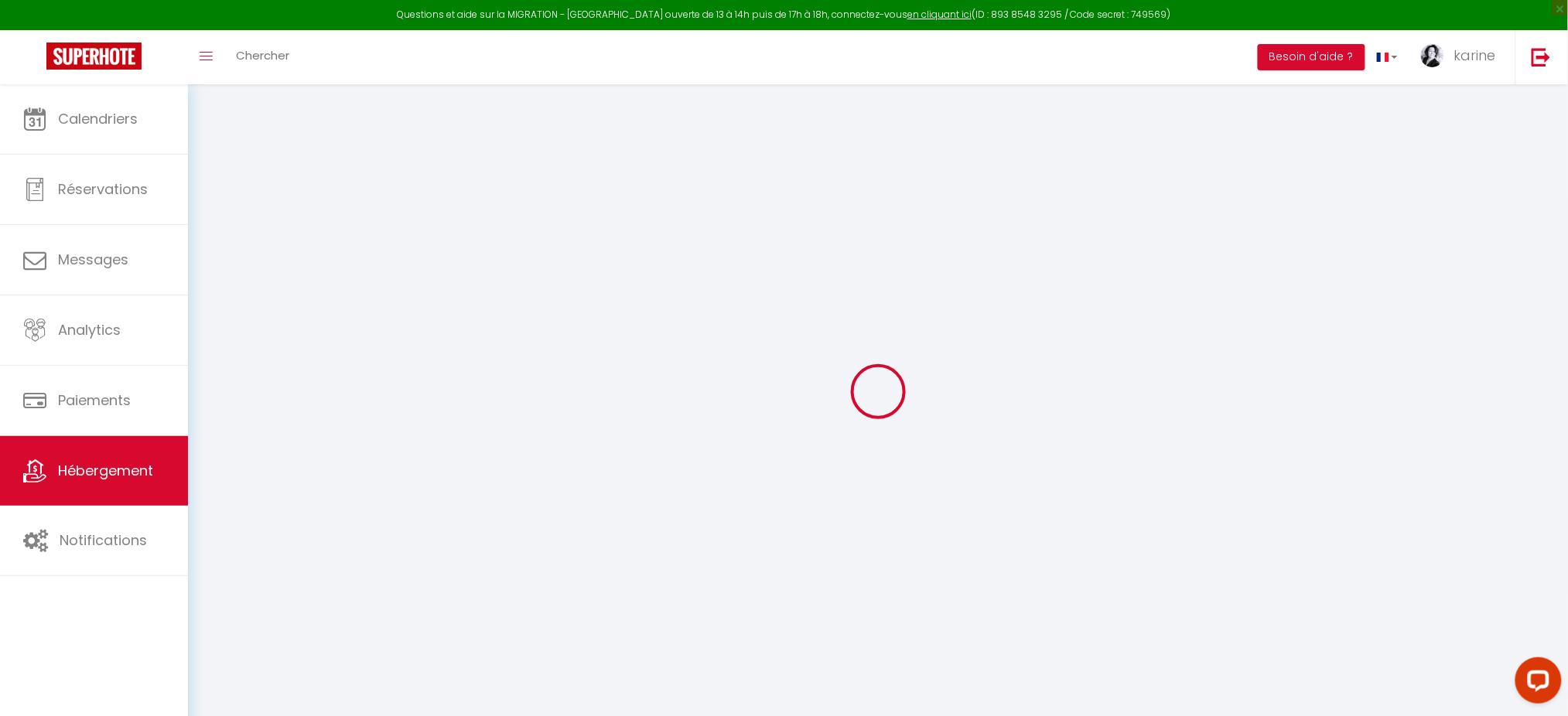
select select
checkbox input "false"
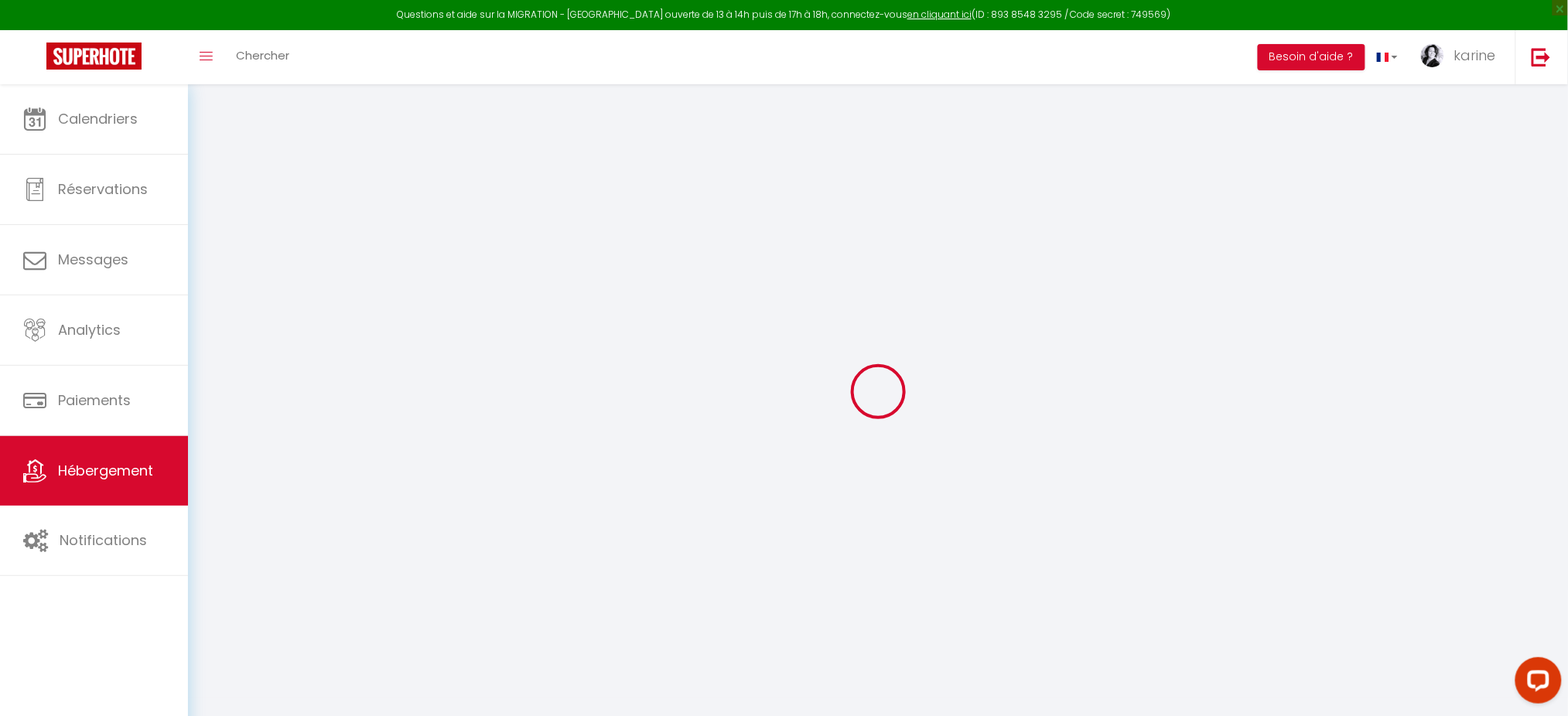
select select
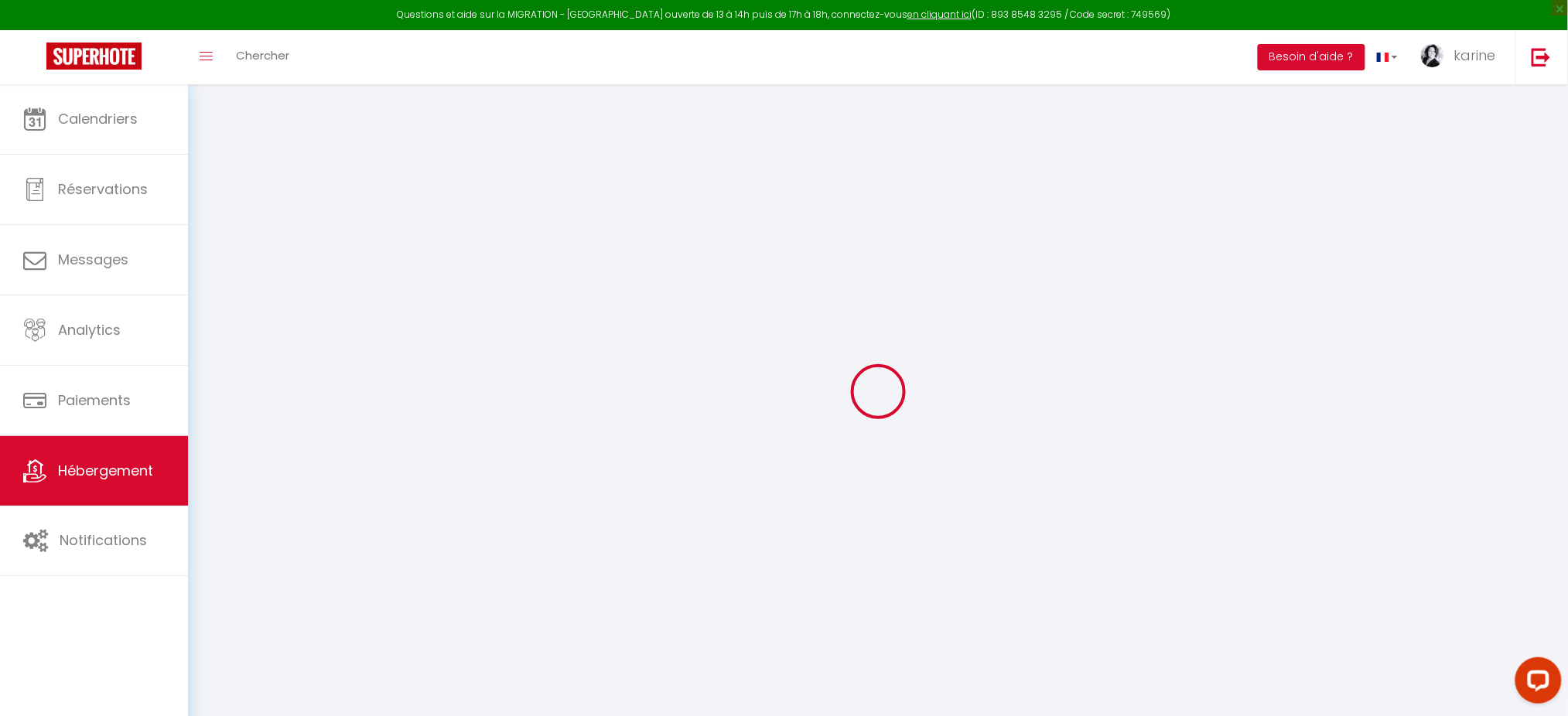
select select
checkbox input "false"
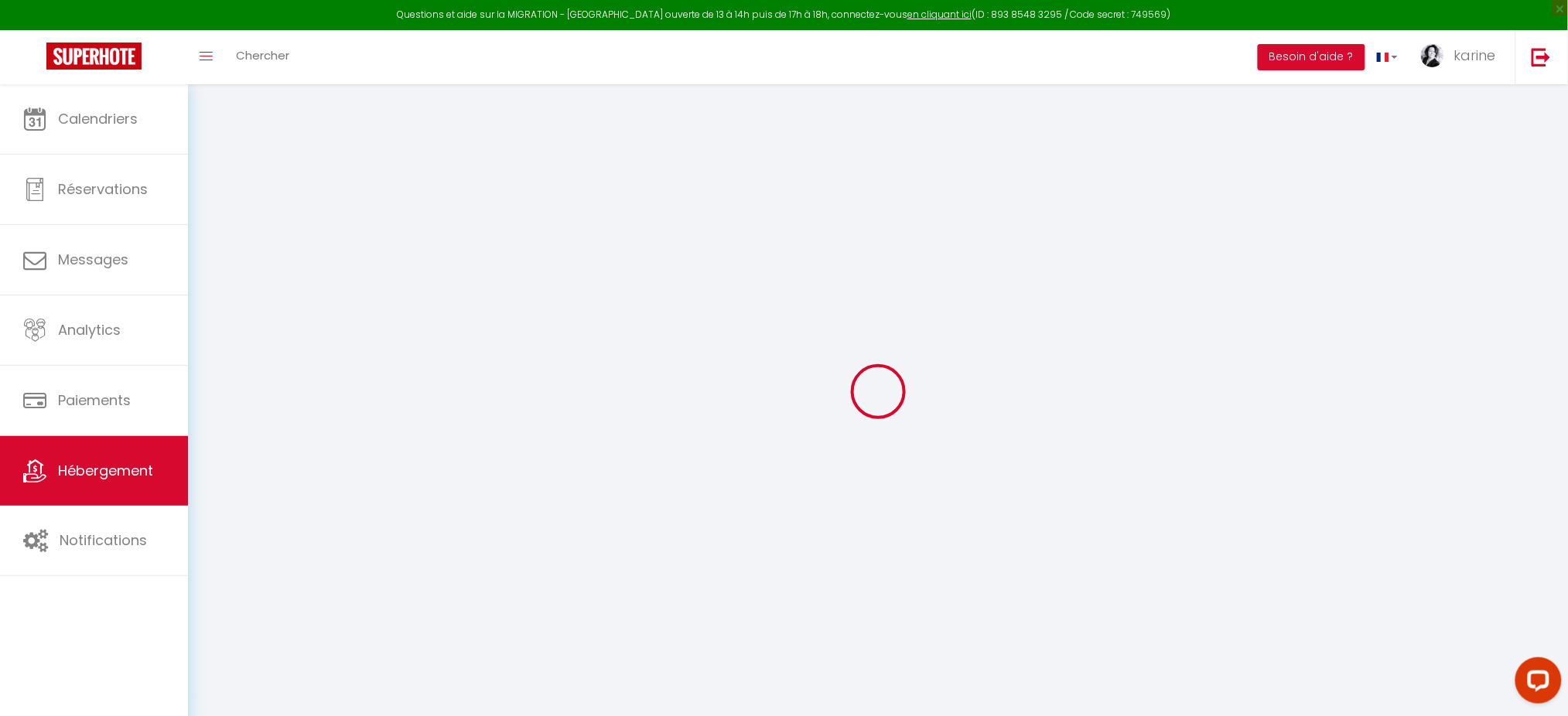
checkbox input "false"
select select
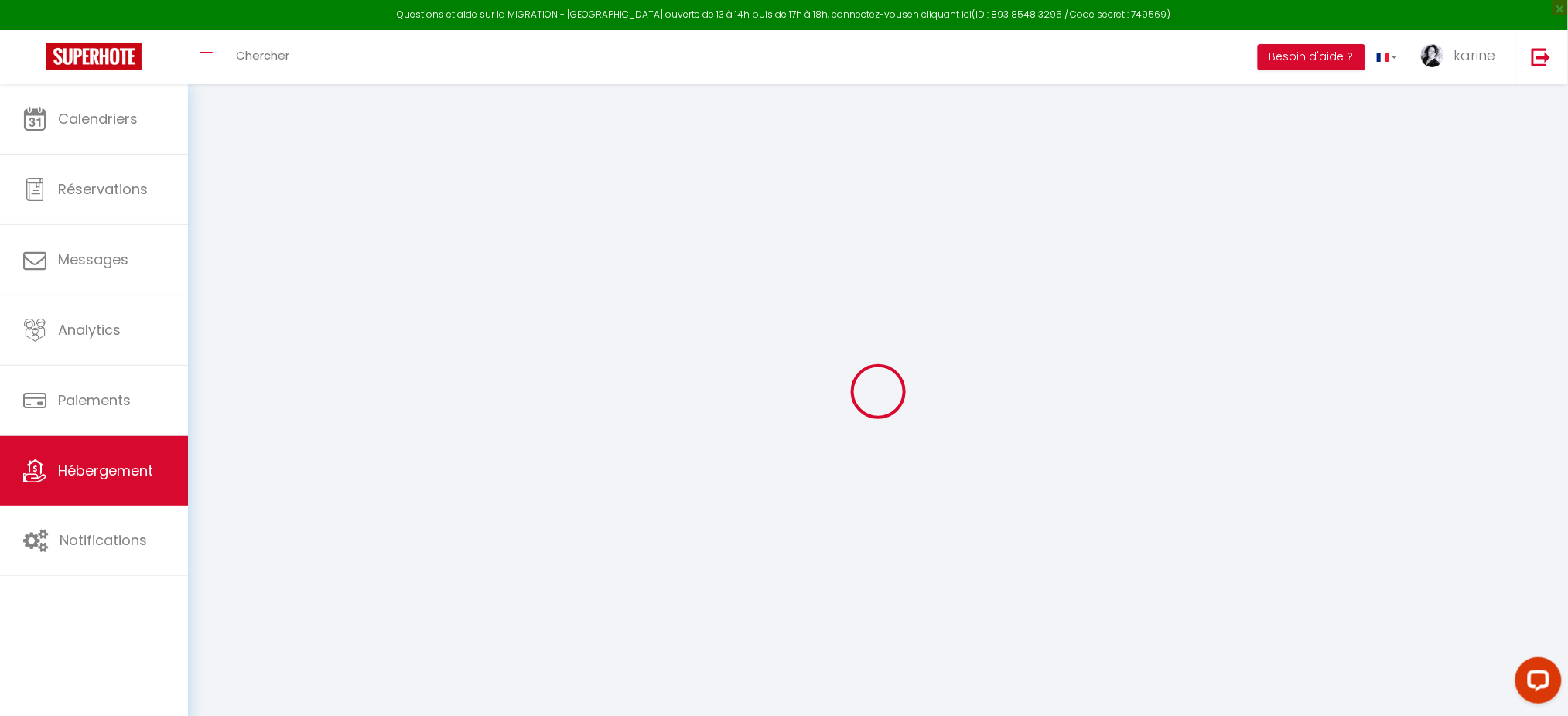
select select
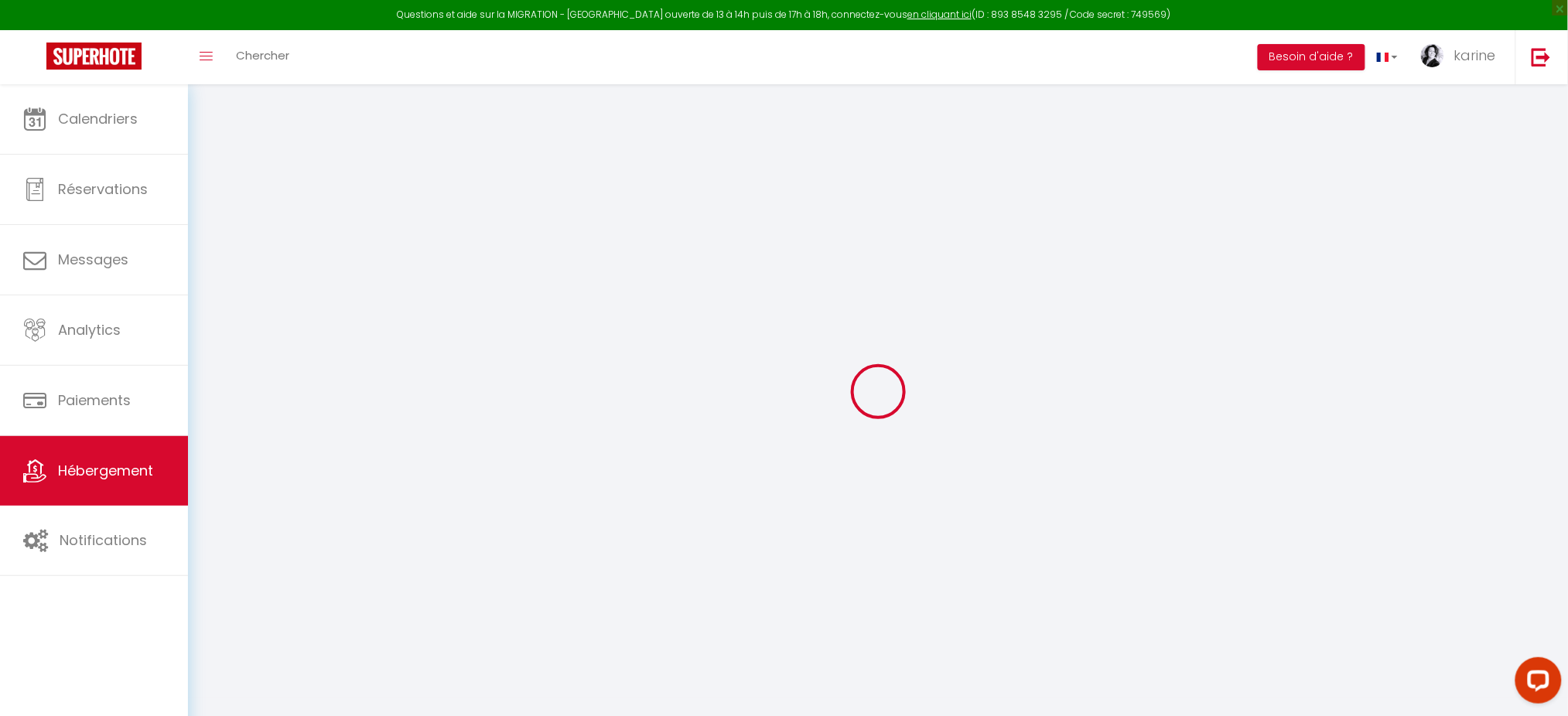
checkbox input "false"
select select
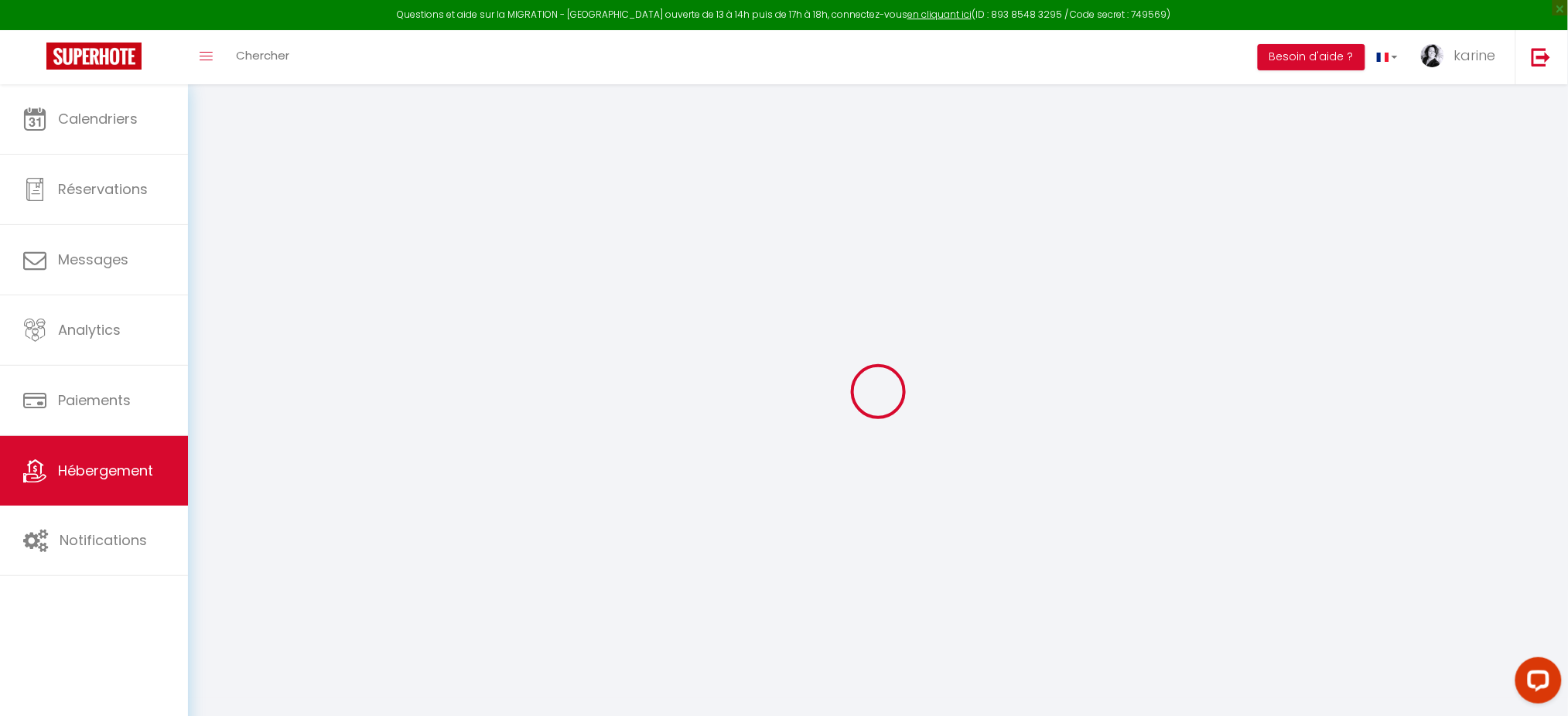
select select
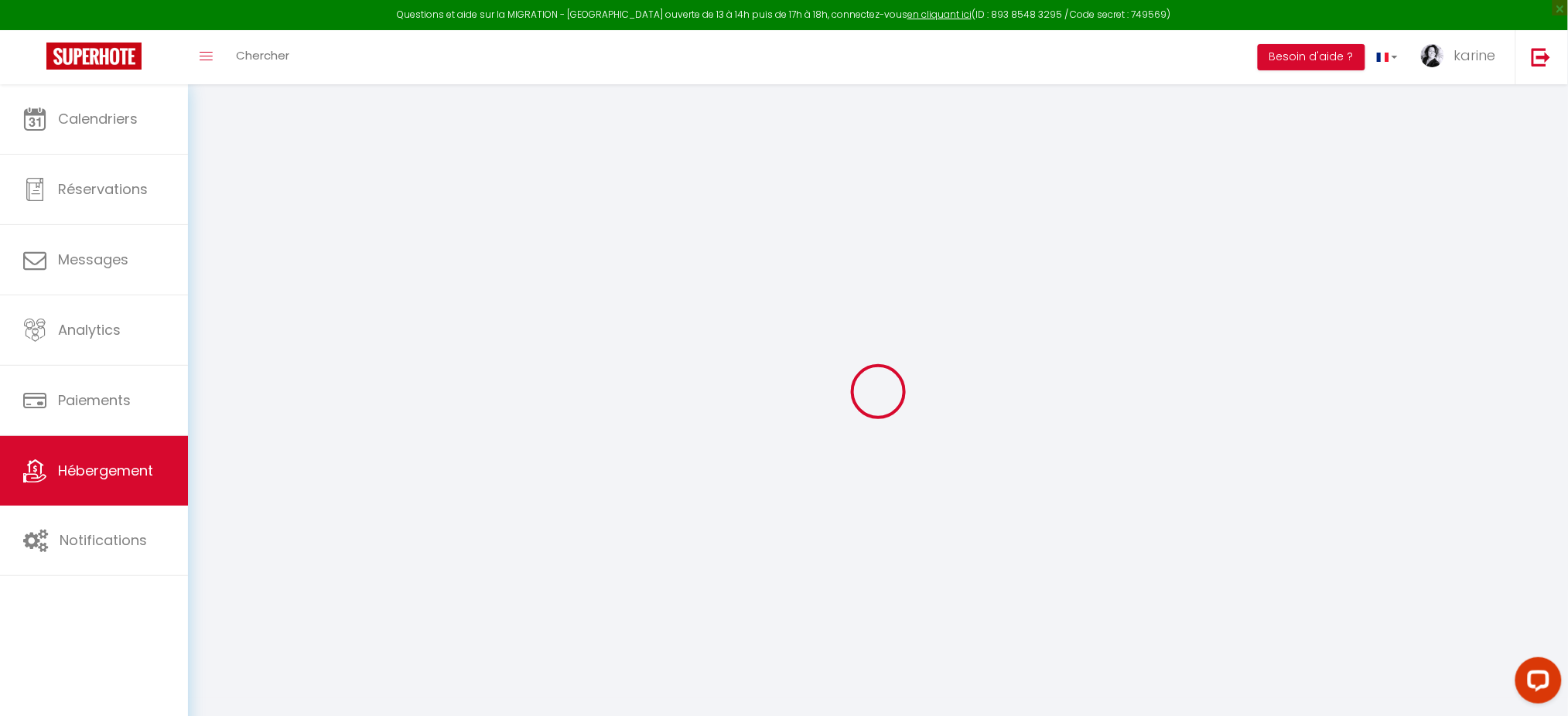
select select
checkbox input "false"
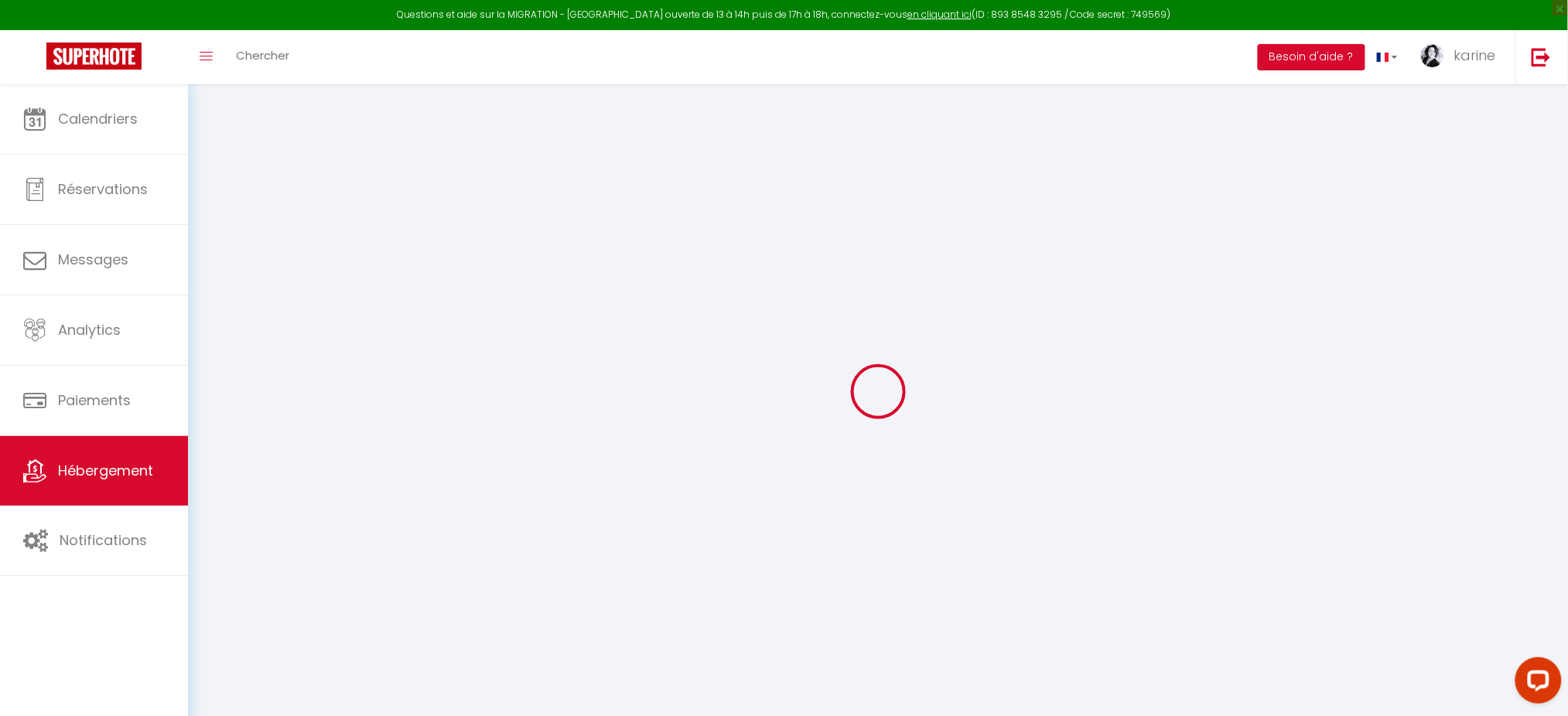
checkbox input "false"
select select
type input "Le petit cosy"
type input "thibaut"
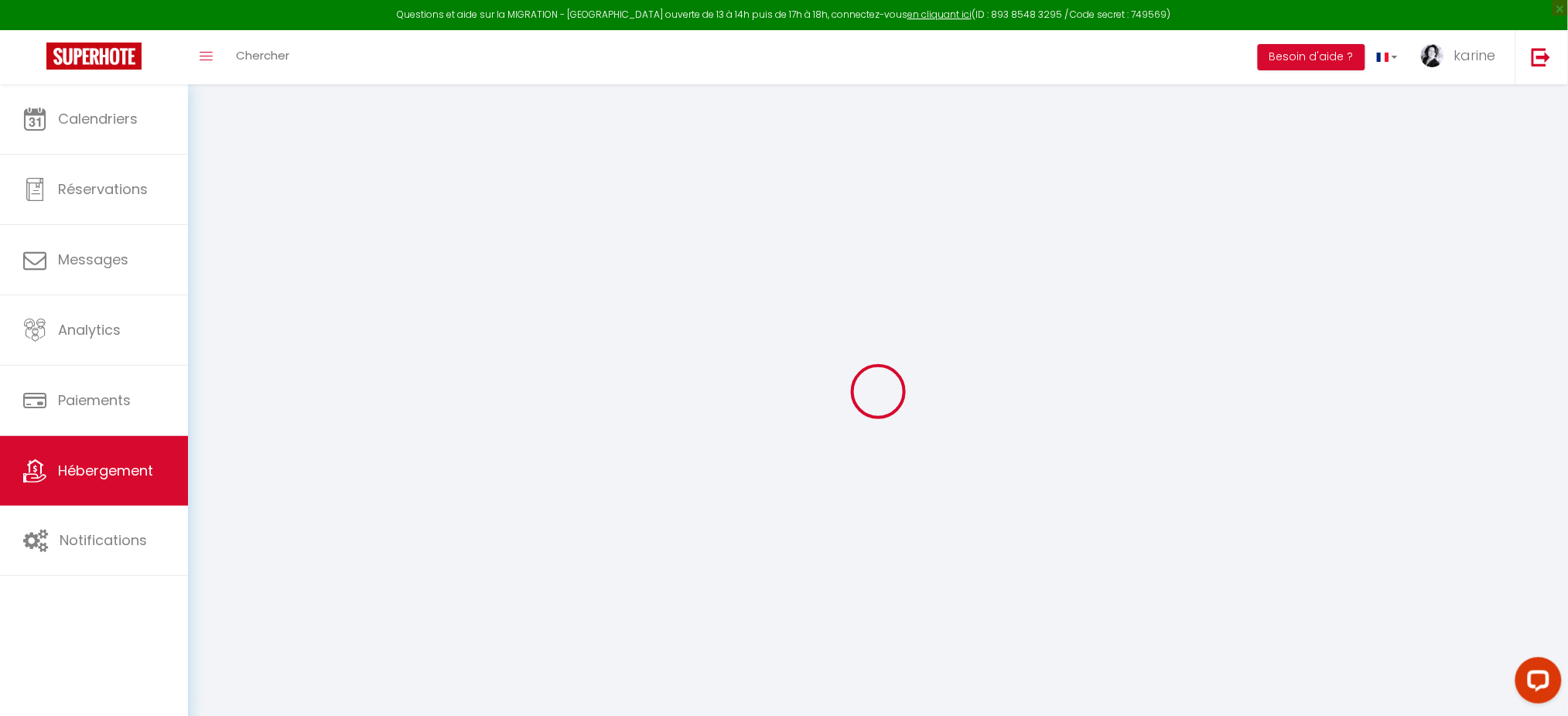
type input "[GEOGRAPHIC_DATA]"
select select "2"
select select "0"
type input "50"
type input "25"
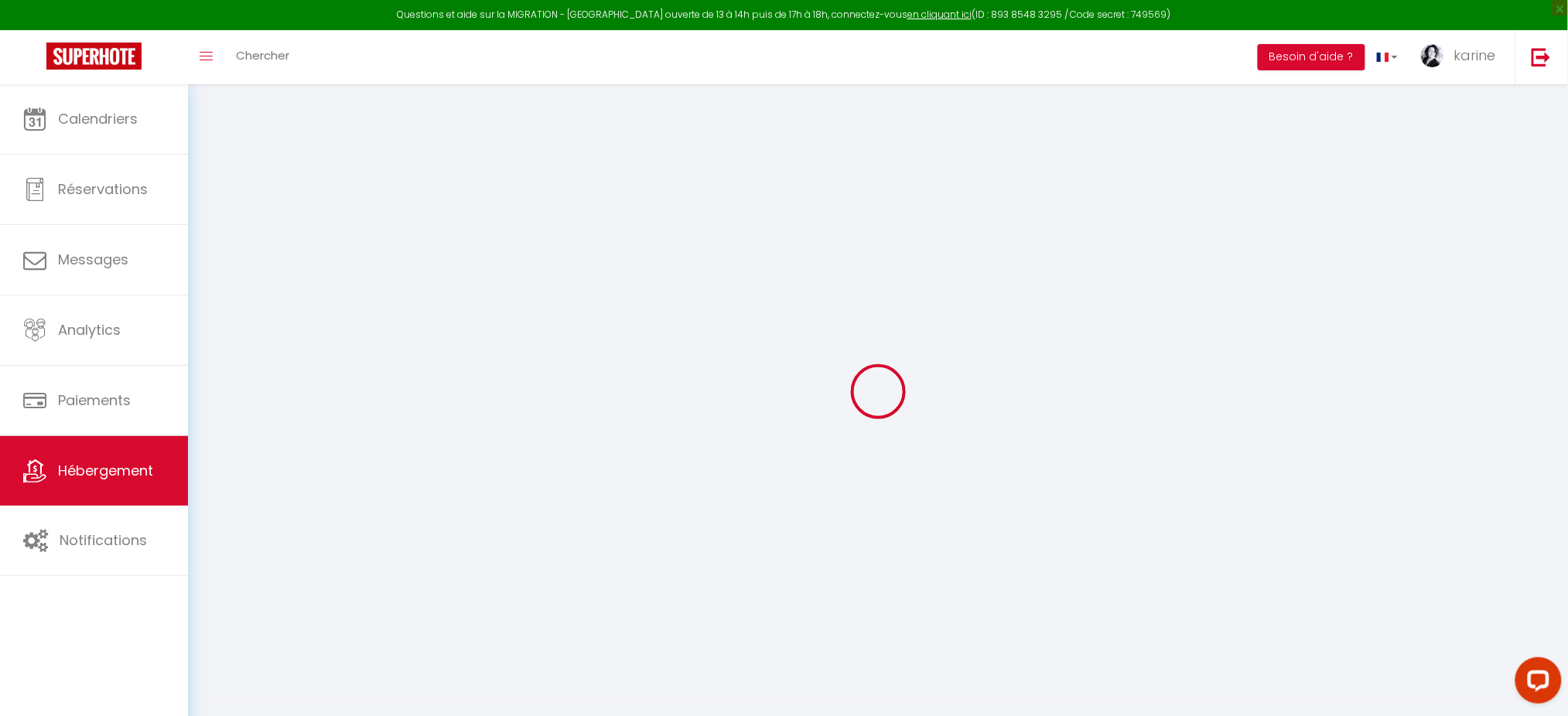
type input "5"
type input "0"
select select
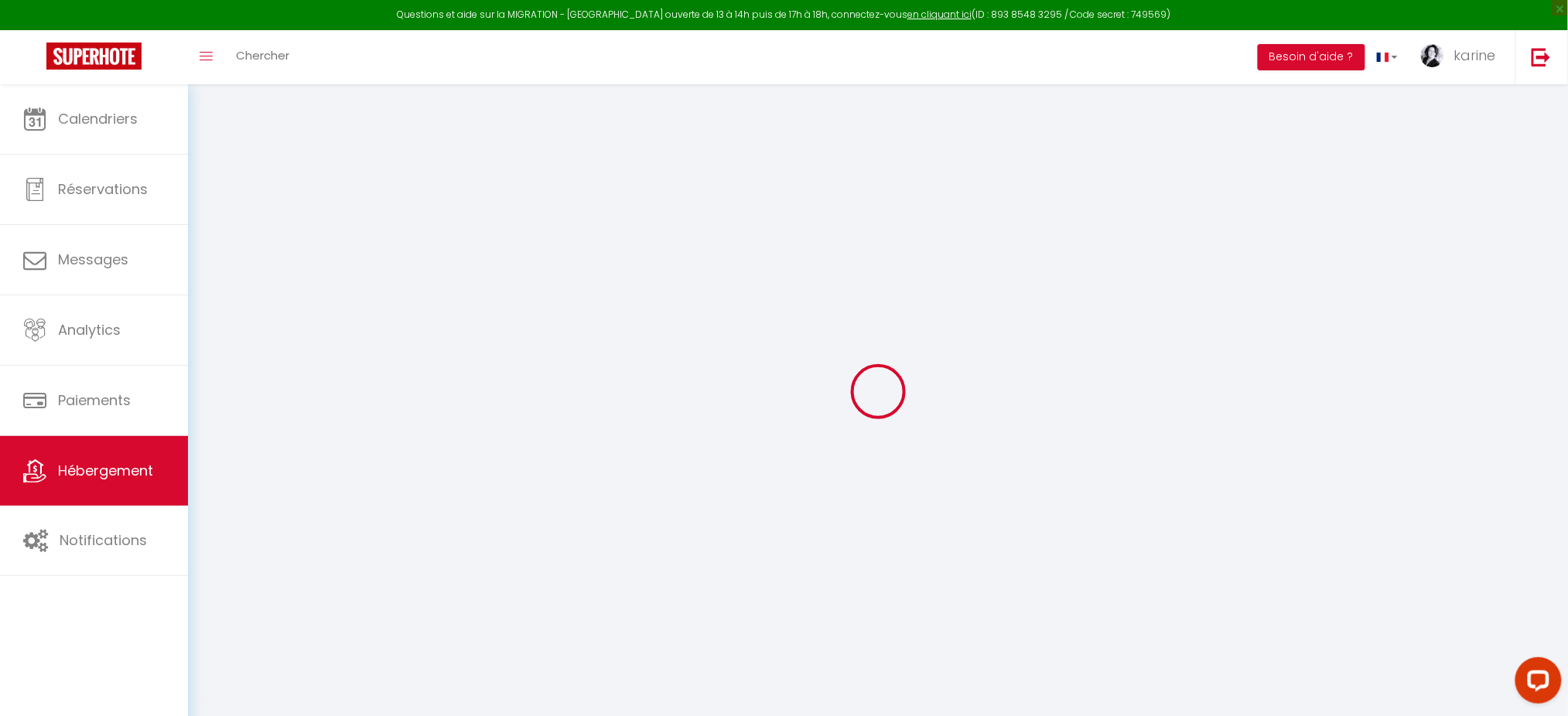
select select
type input "[STREET_ADDRESS]"
type input "49000"
type input "[GEOGRAPHIC_DATA]"
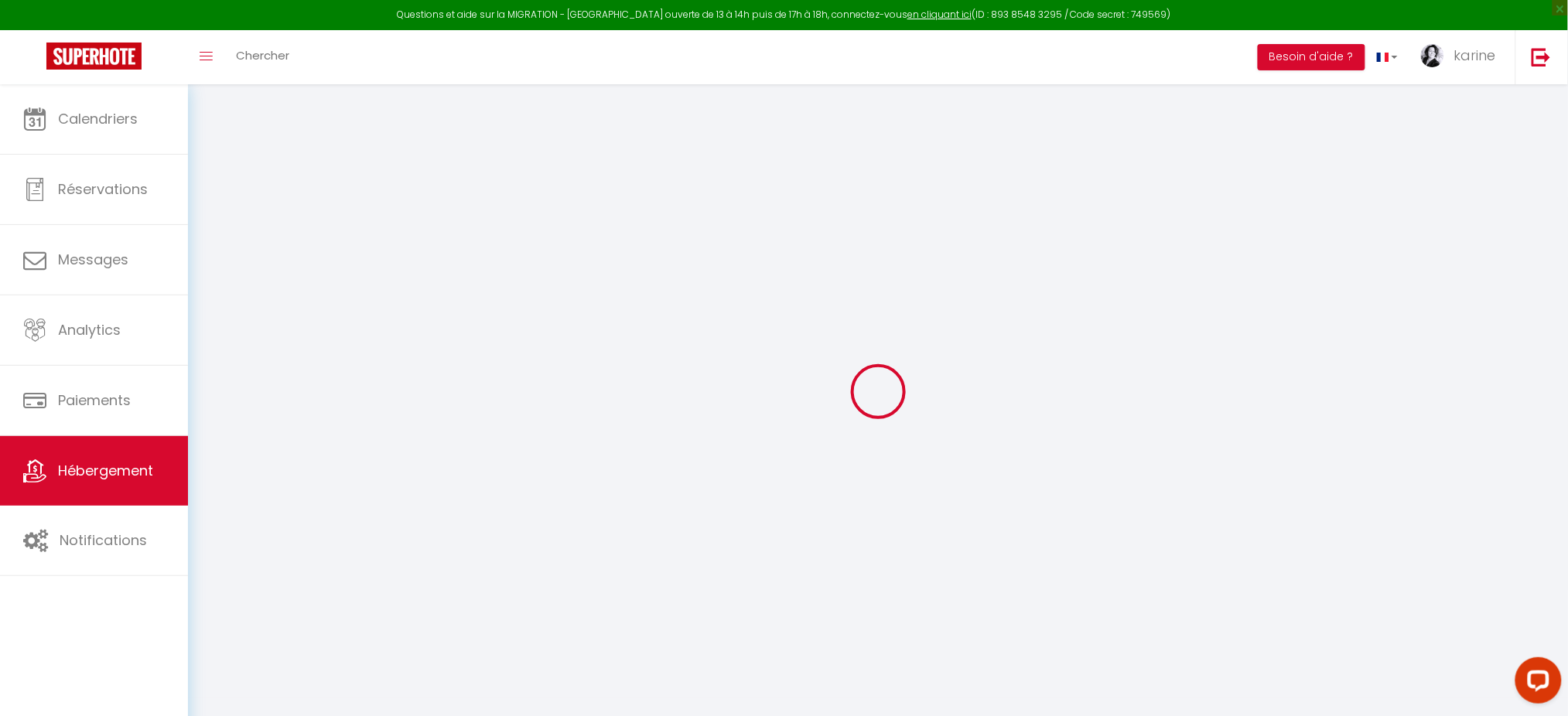
type input "[EMAIL_ADDRESS][DOMAIN_NAME]"
select select
checkbox input "false"
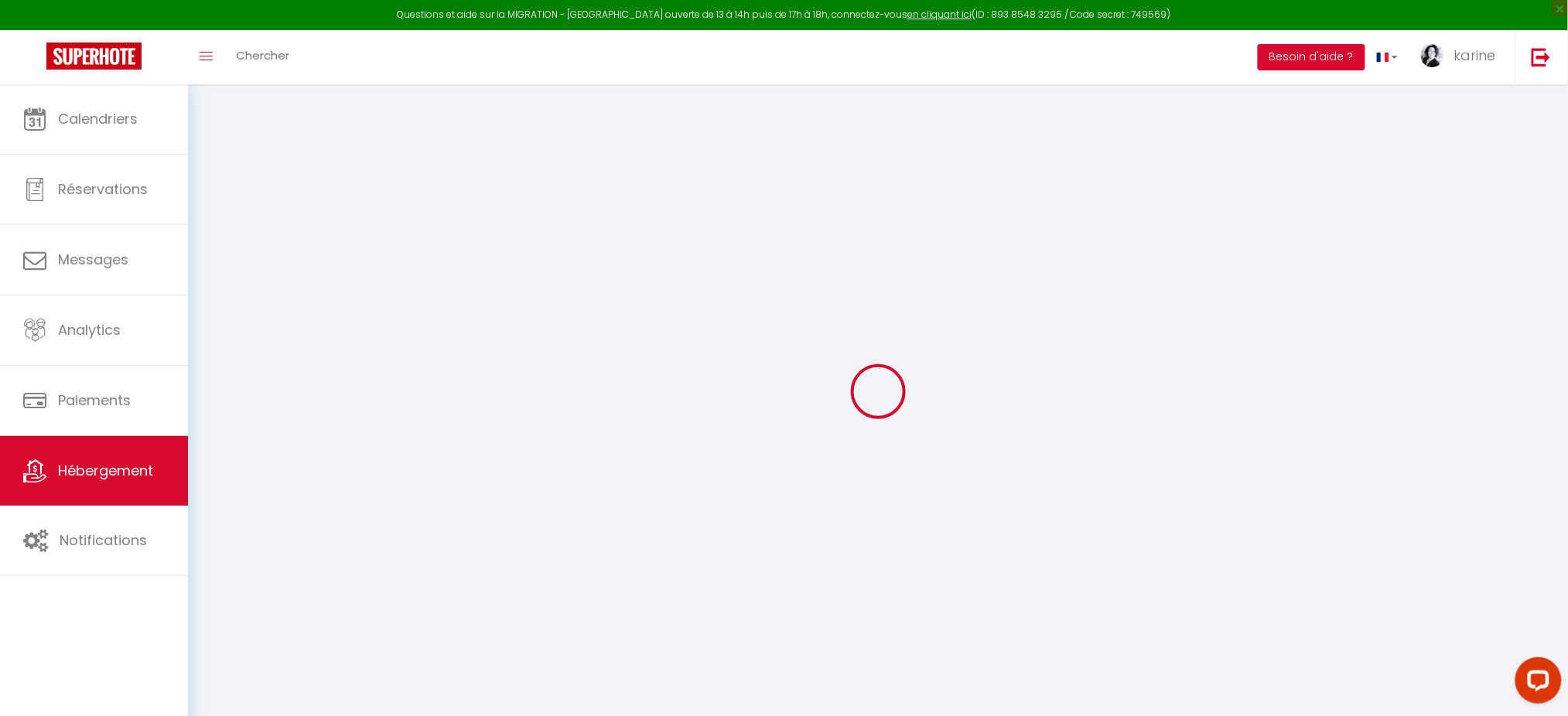
checkbox input "false"
radio input "true"
type input "22"
type input "25"
type input "0"
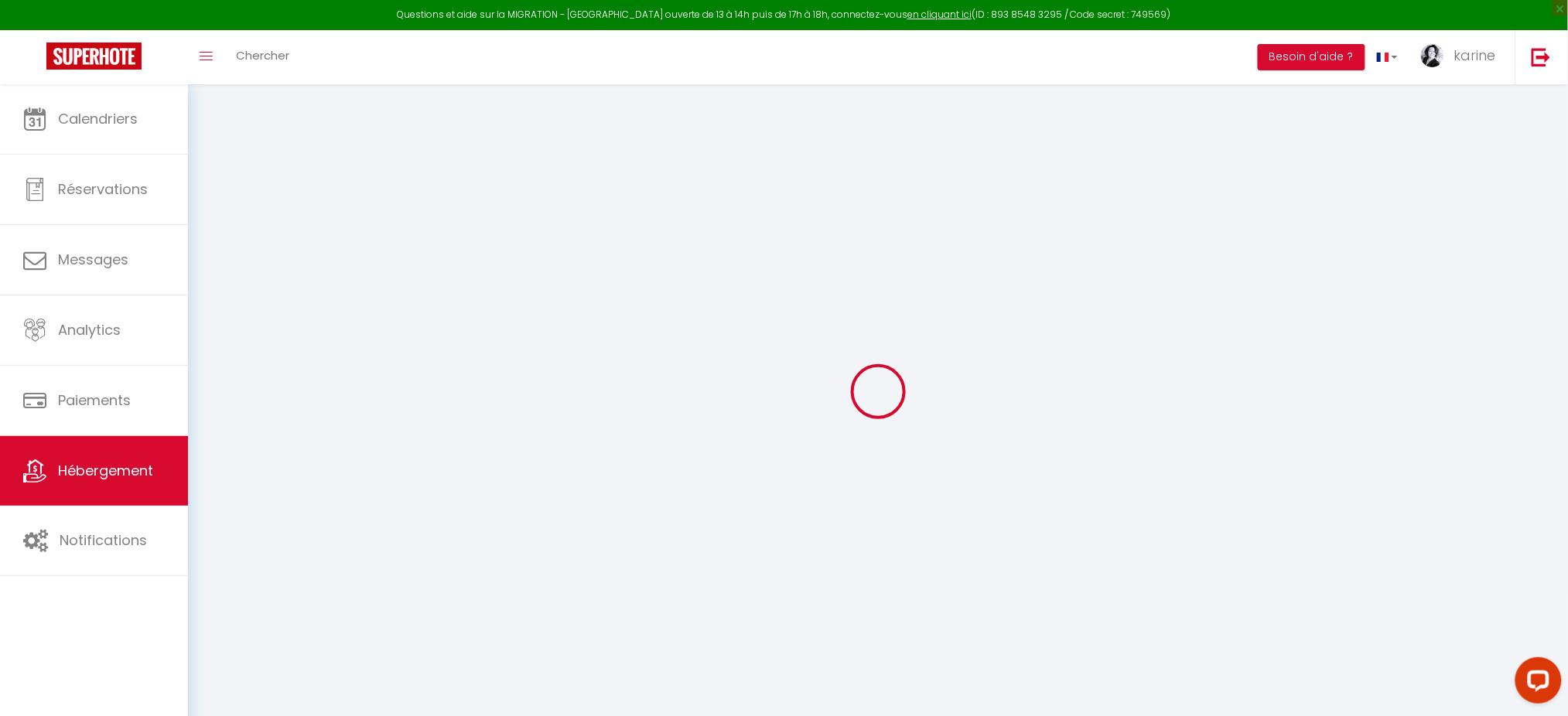
type input "0"
select select "+ 20 %"
select select
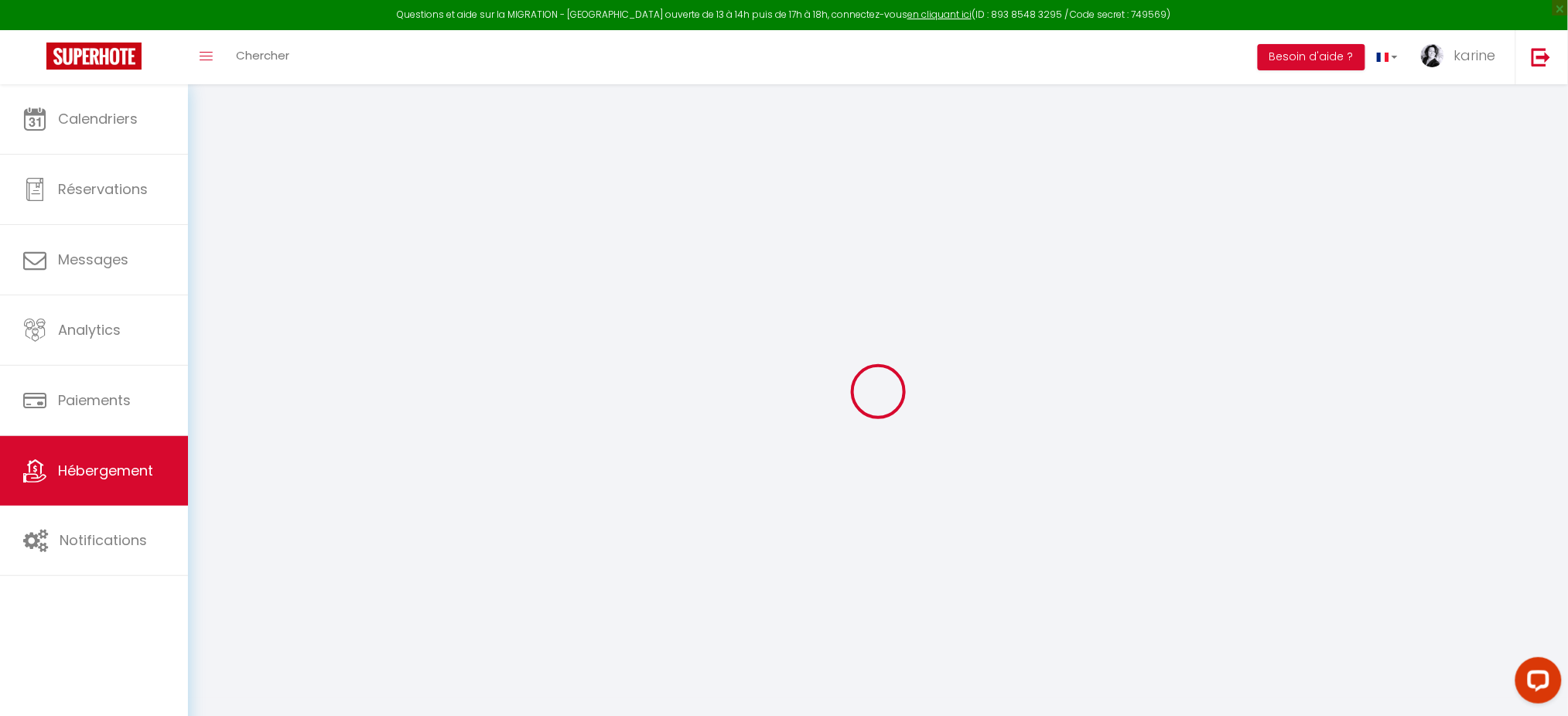
checkbox input "false"
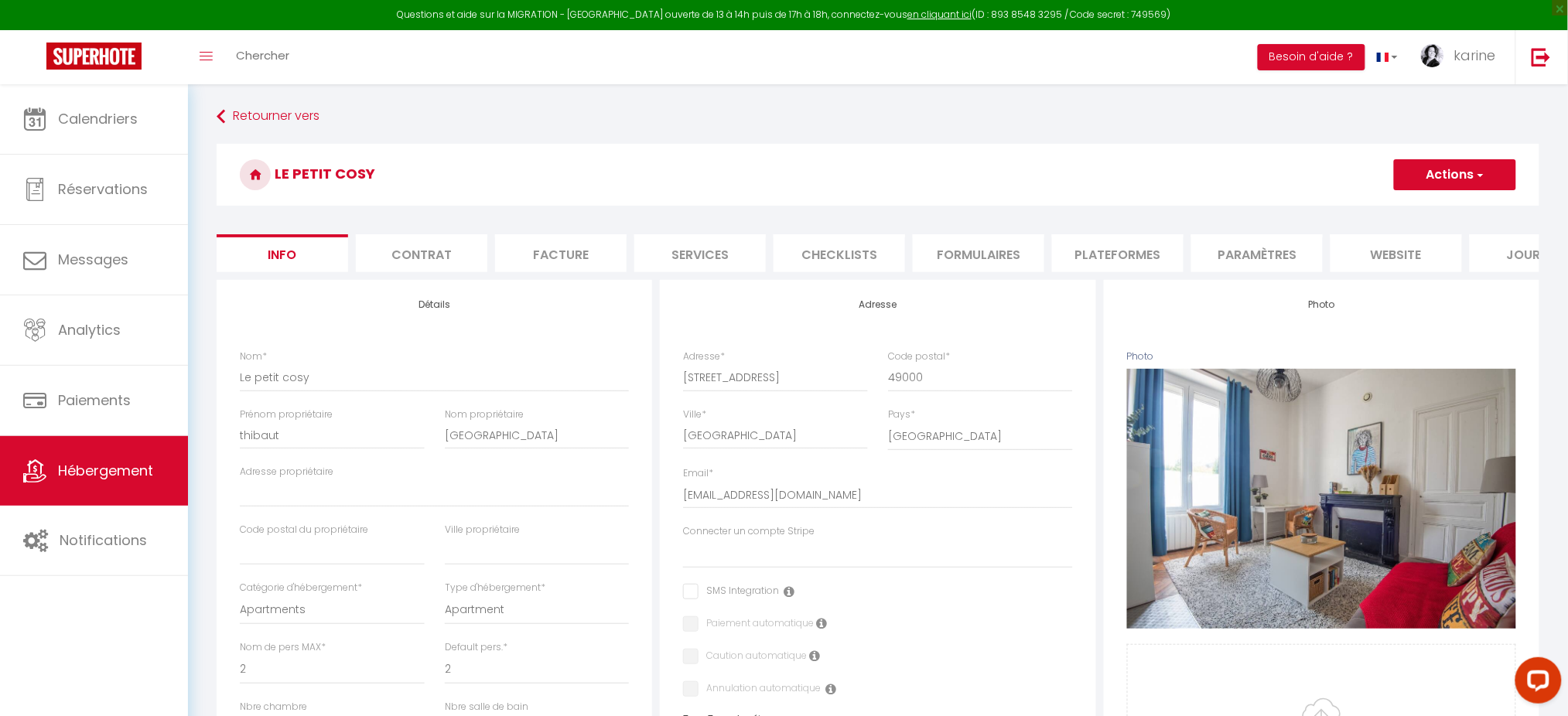
click at [1108, 255] on li "Plateformes" at bounding box center [1118, 253] width 131 height 38
select select
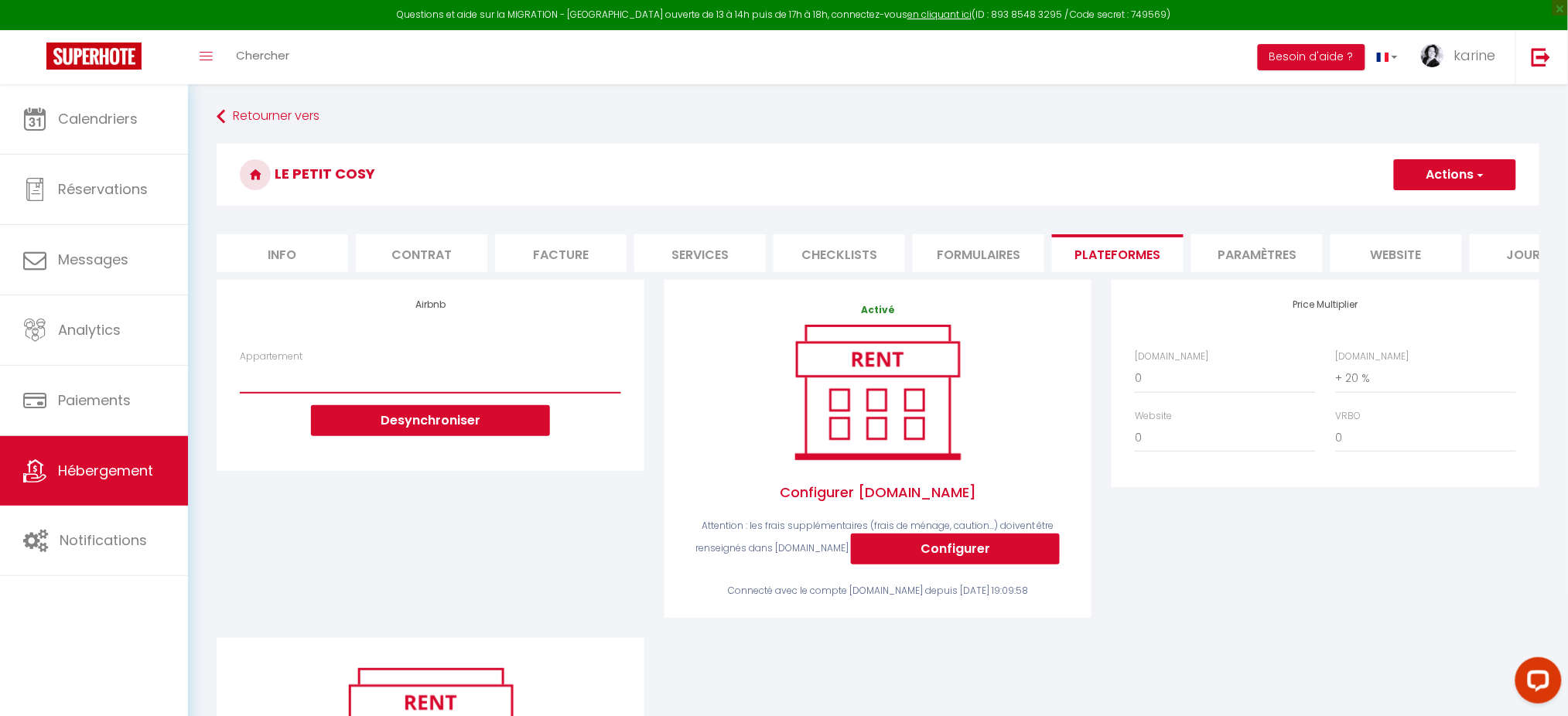
click at [545, 393] on select "Le Patio : studio avec extérieur - [EMAIL_ADDRESS][DOMAIN_NAME]" at bounding box center [430, 378] width 380 height 29
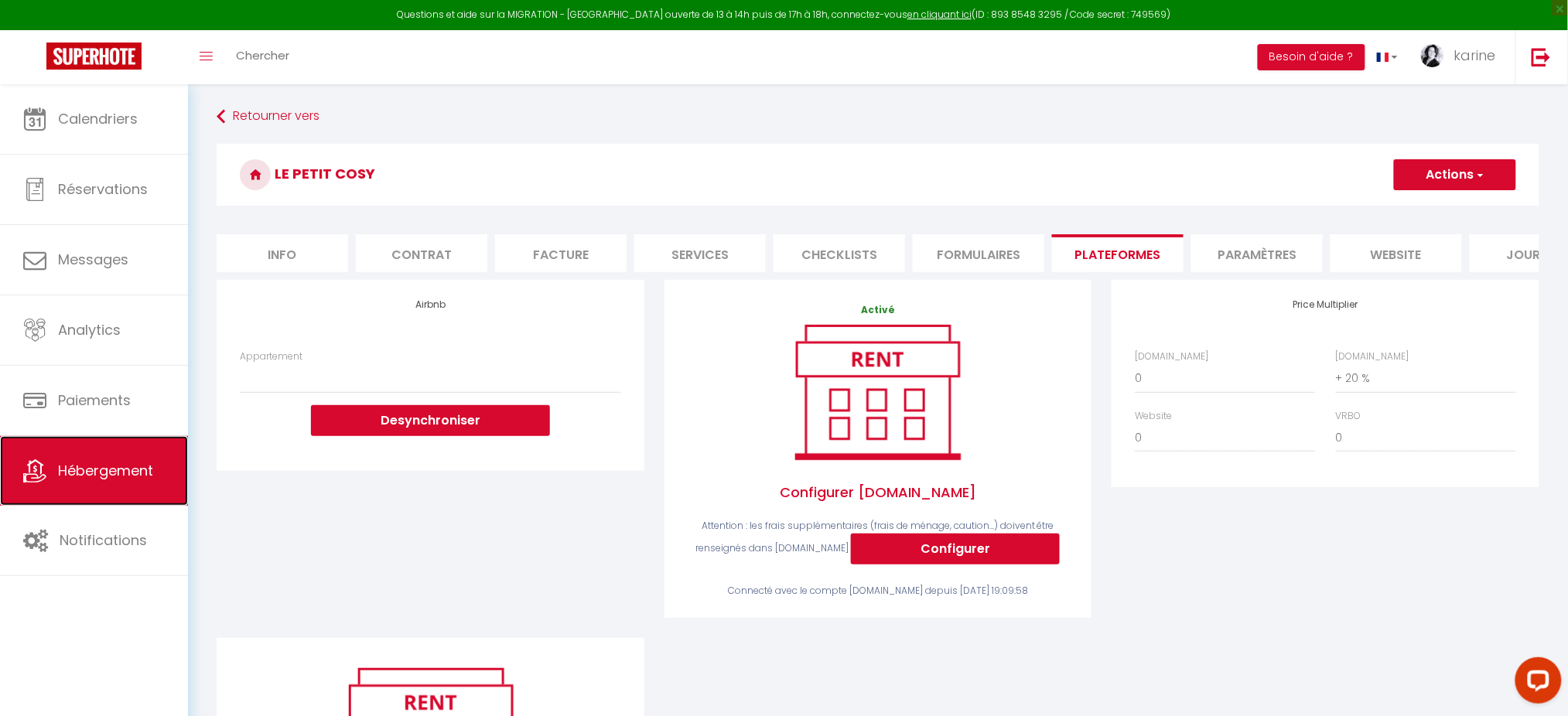
click at [140, 446] on link "Hébergement" at bounding box center [94, 471] width 188 height 70
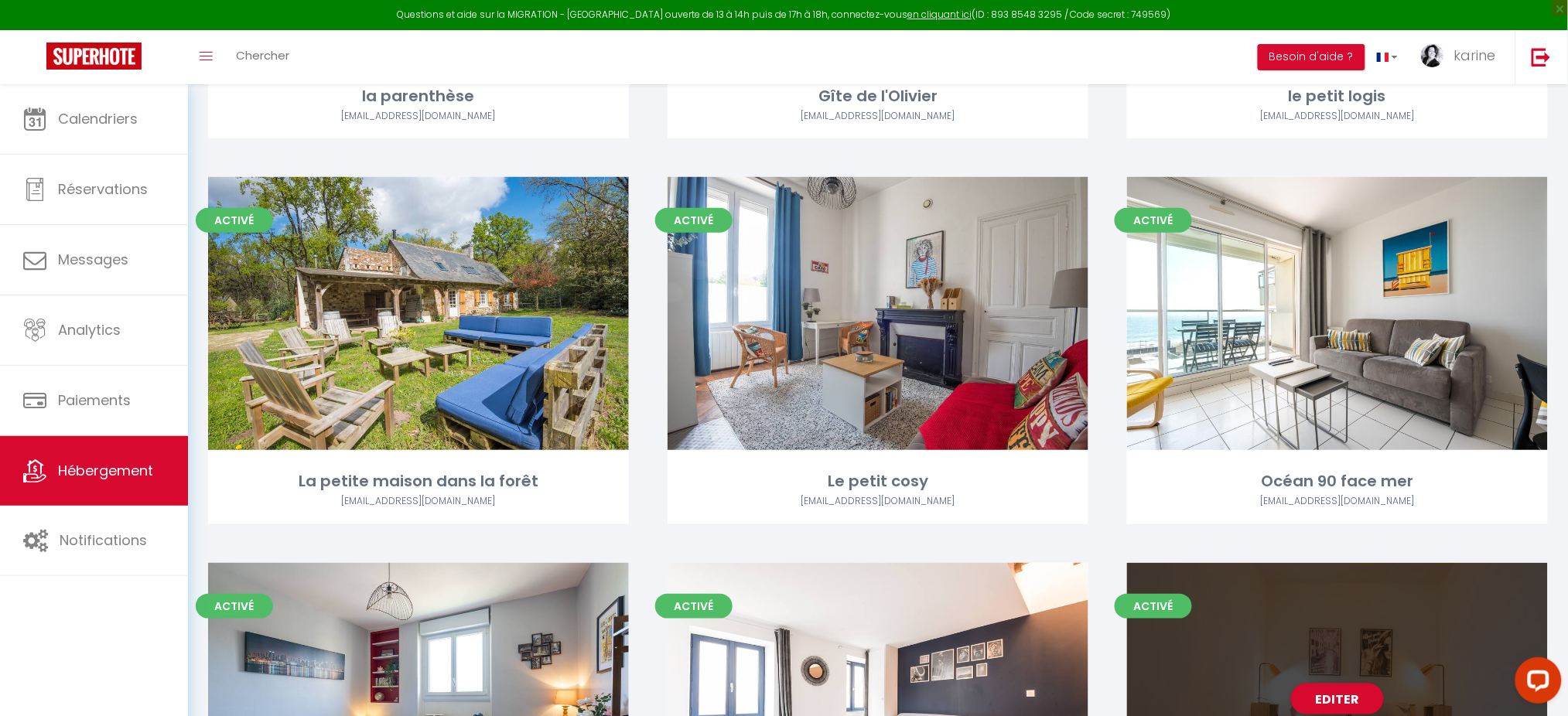
scroll to position [2332, 0]
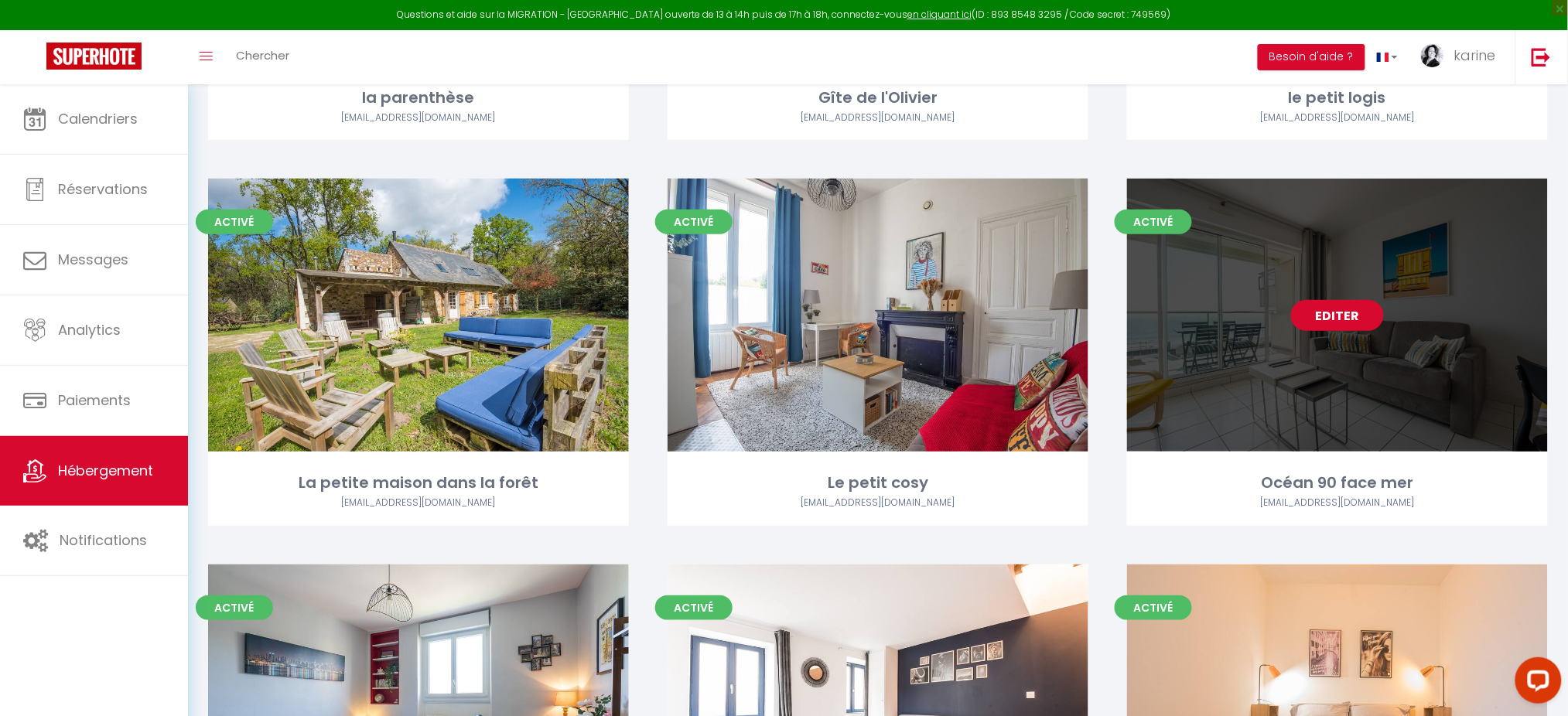
click at [1355, 305] on link "Editer" at bounding box center [1338, 315] width 92 height 31
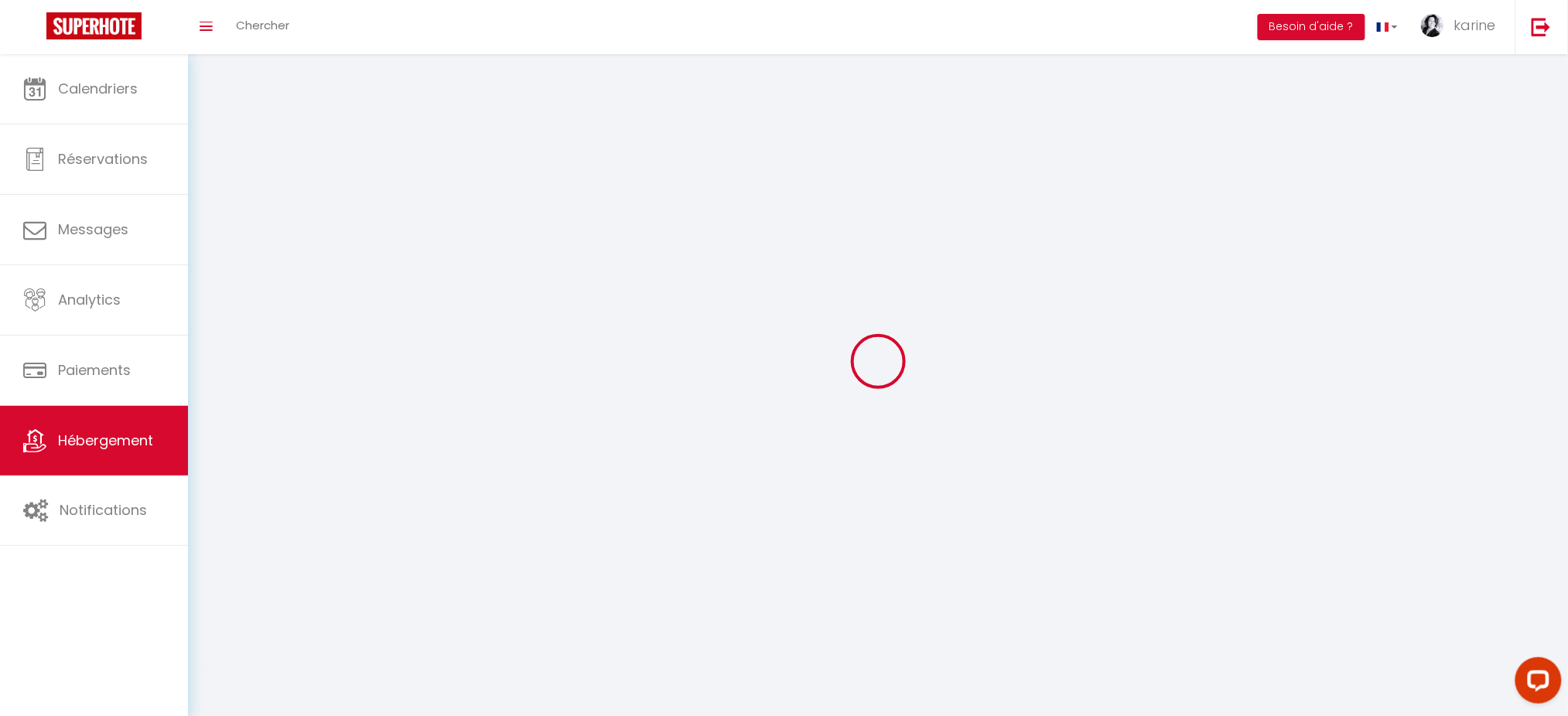
select select
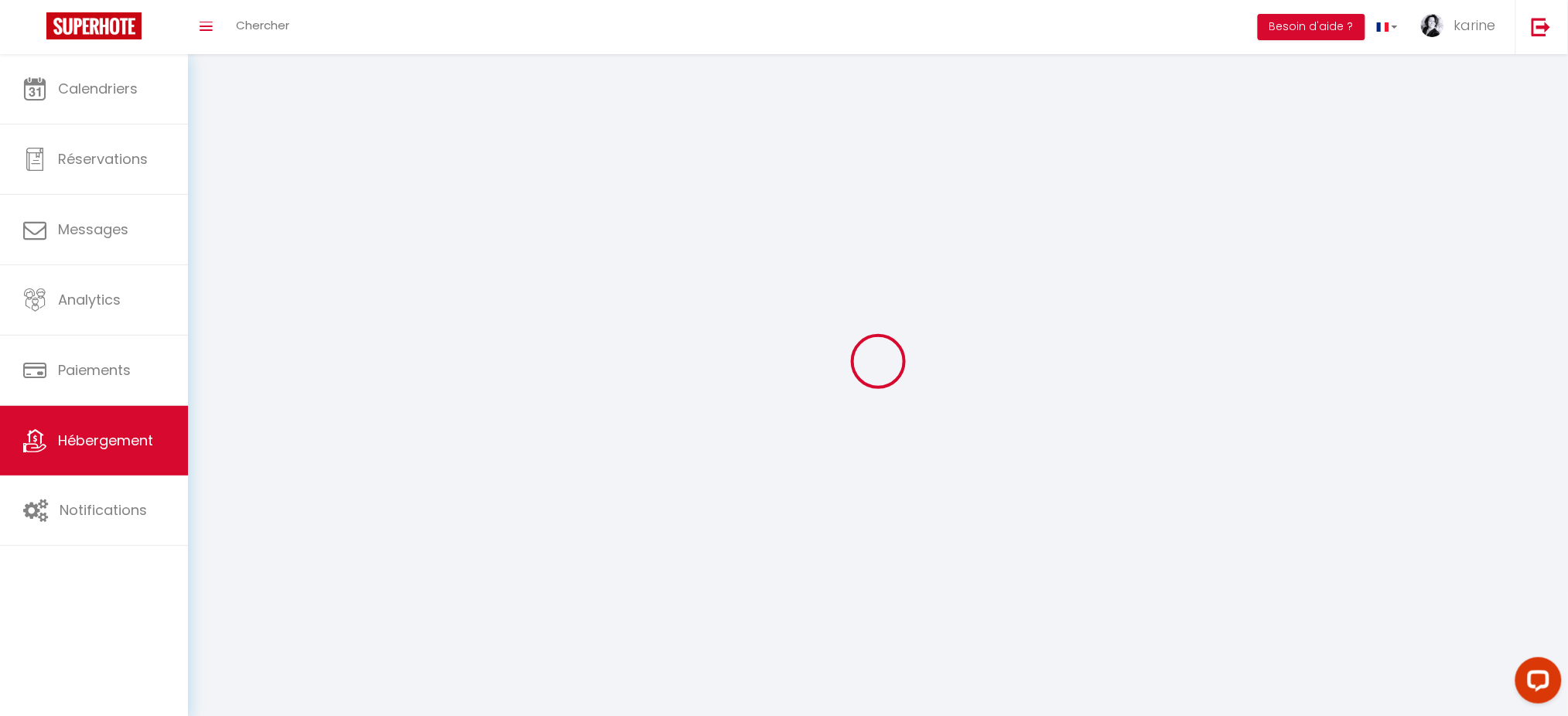
select select
checkbox input "false"
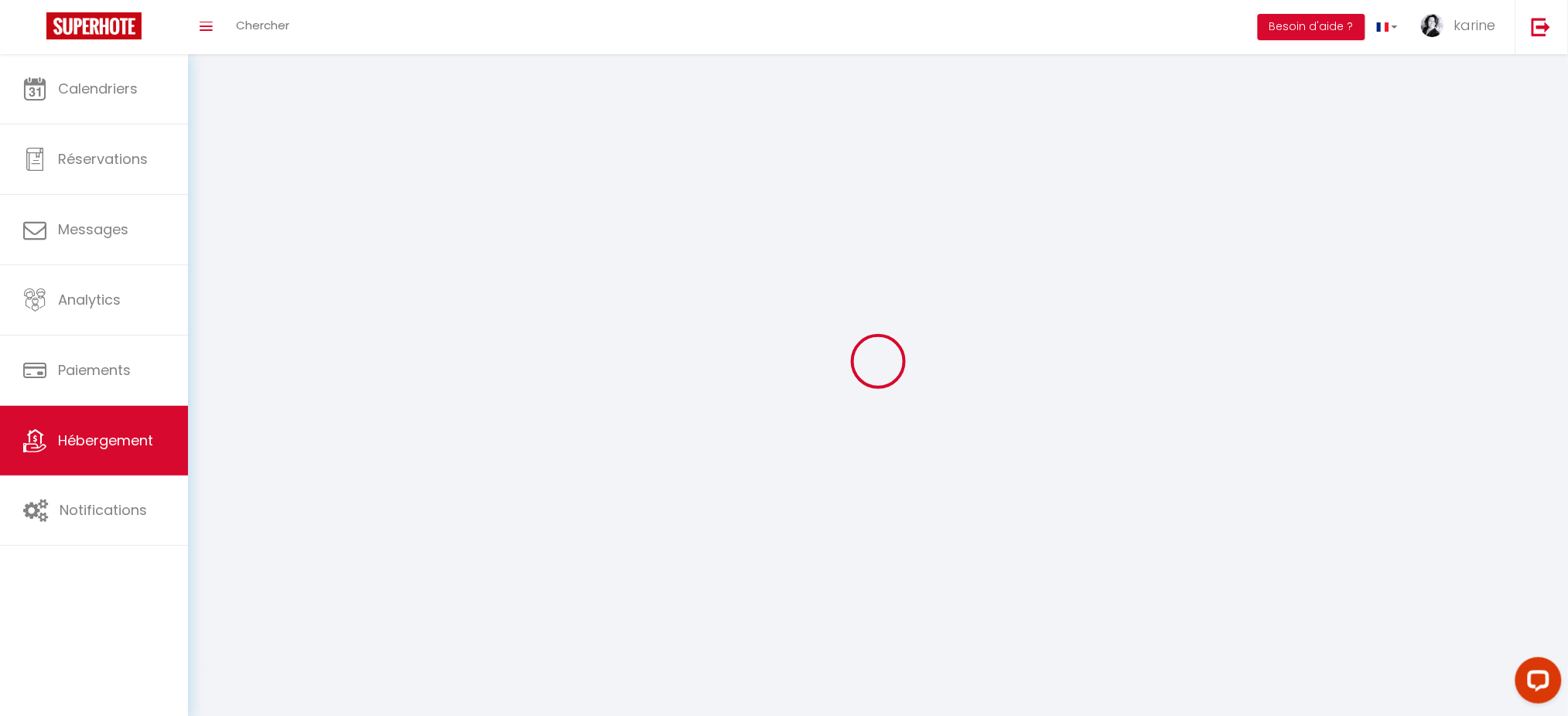
select select
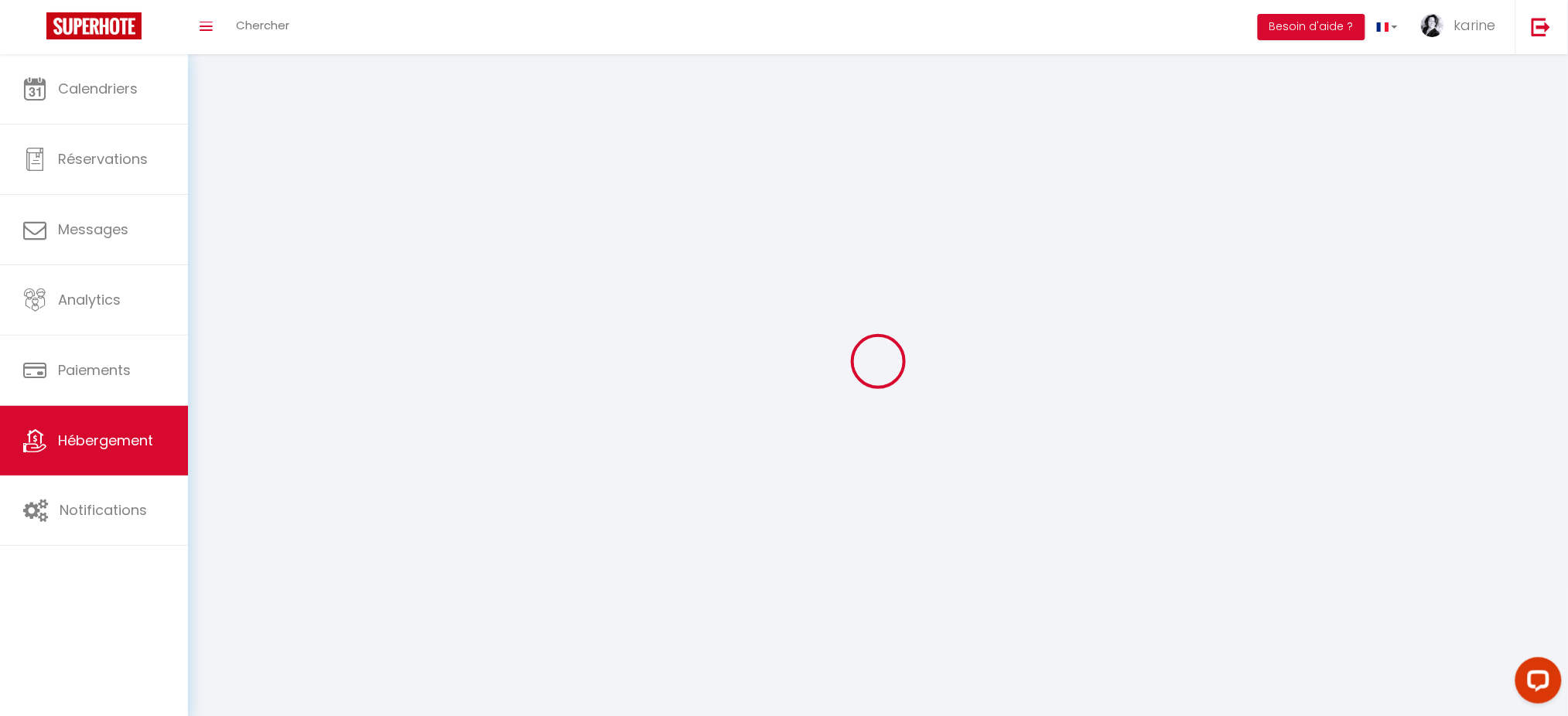
select select
checkbox input "false"
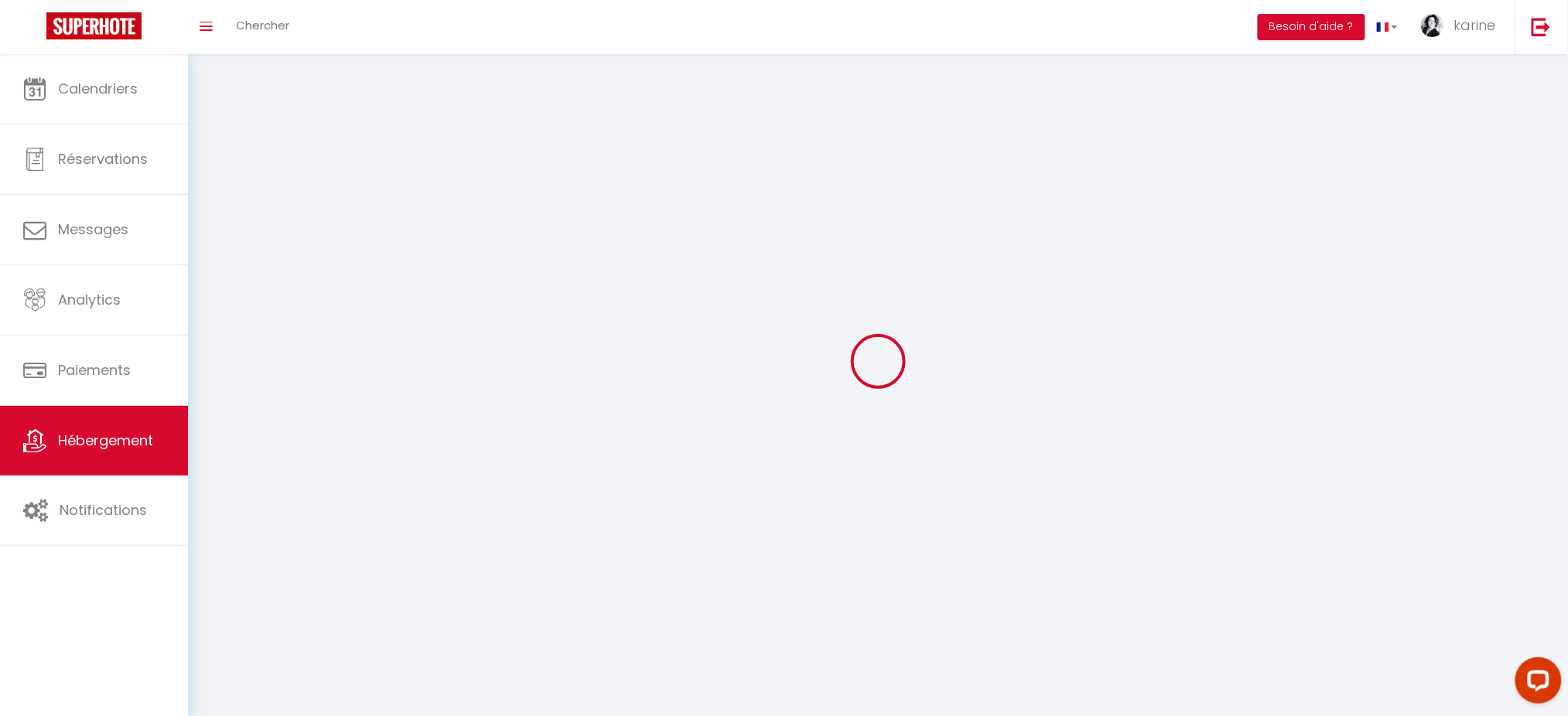
checkbox input "false"
select select
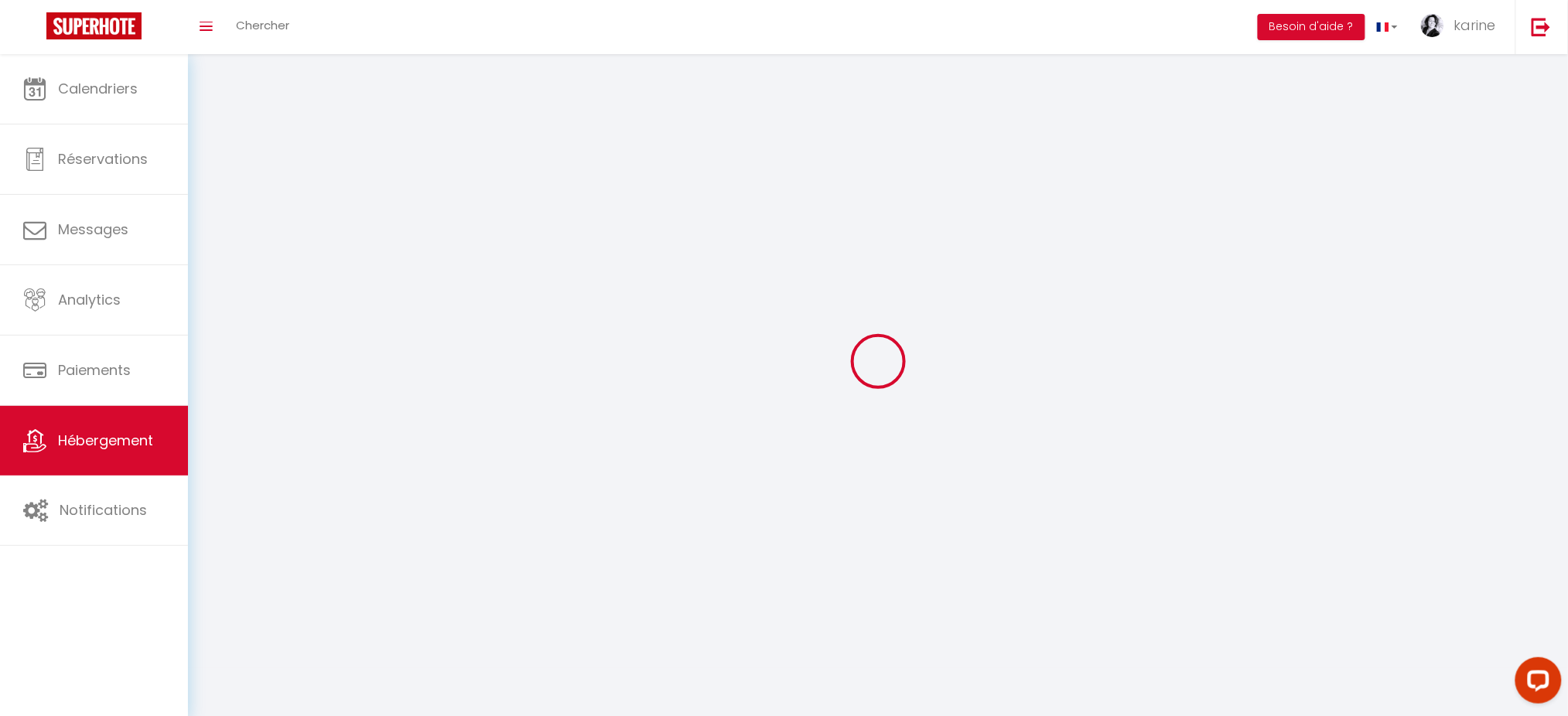
select select
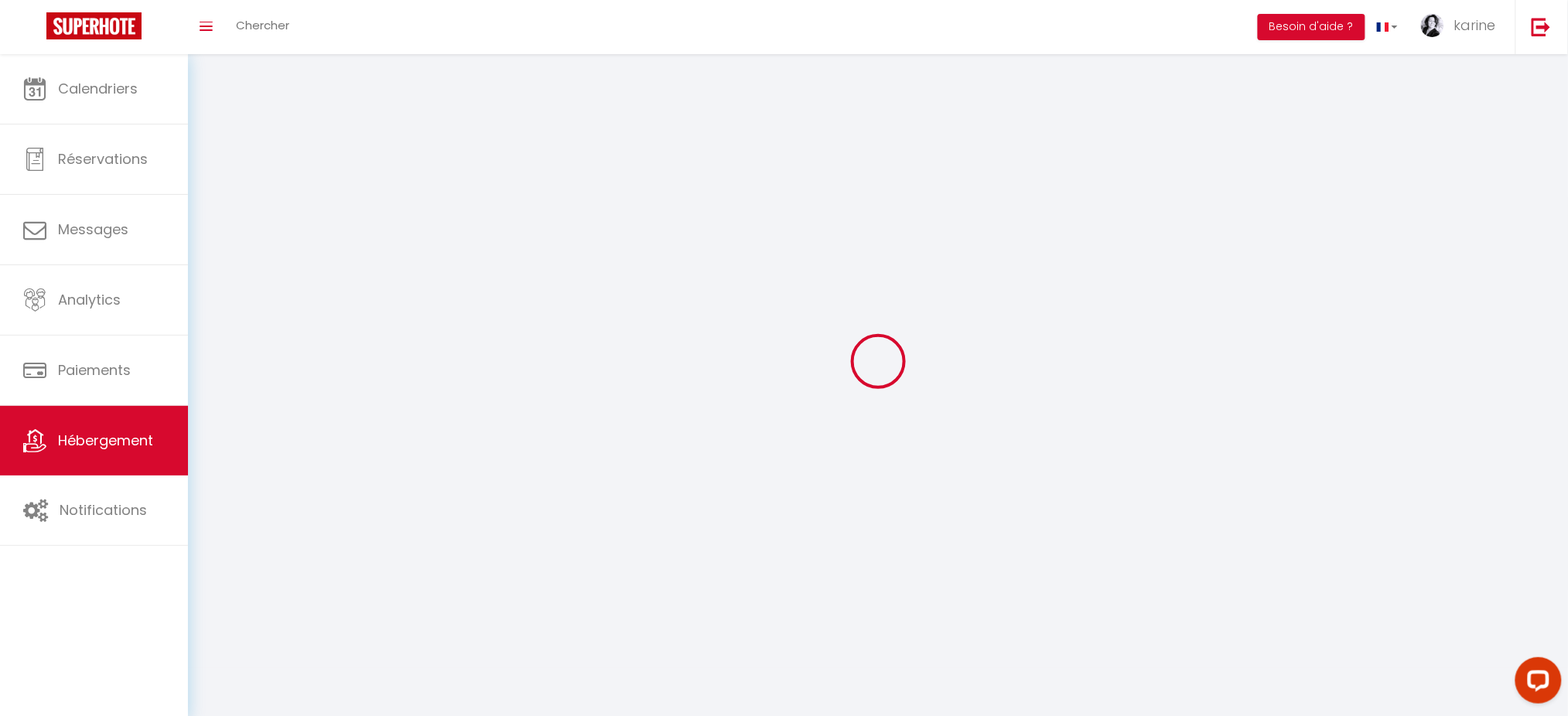
select select
checkbox input "false"
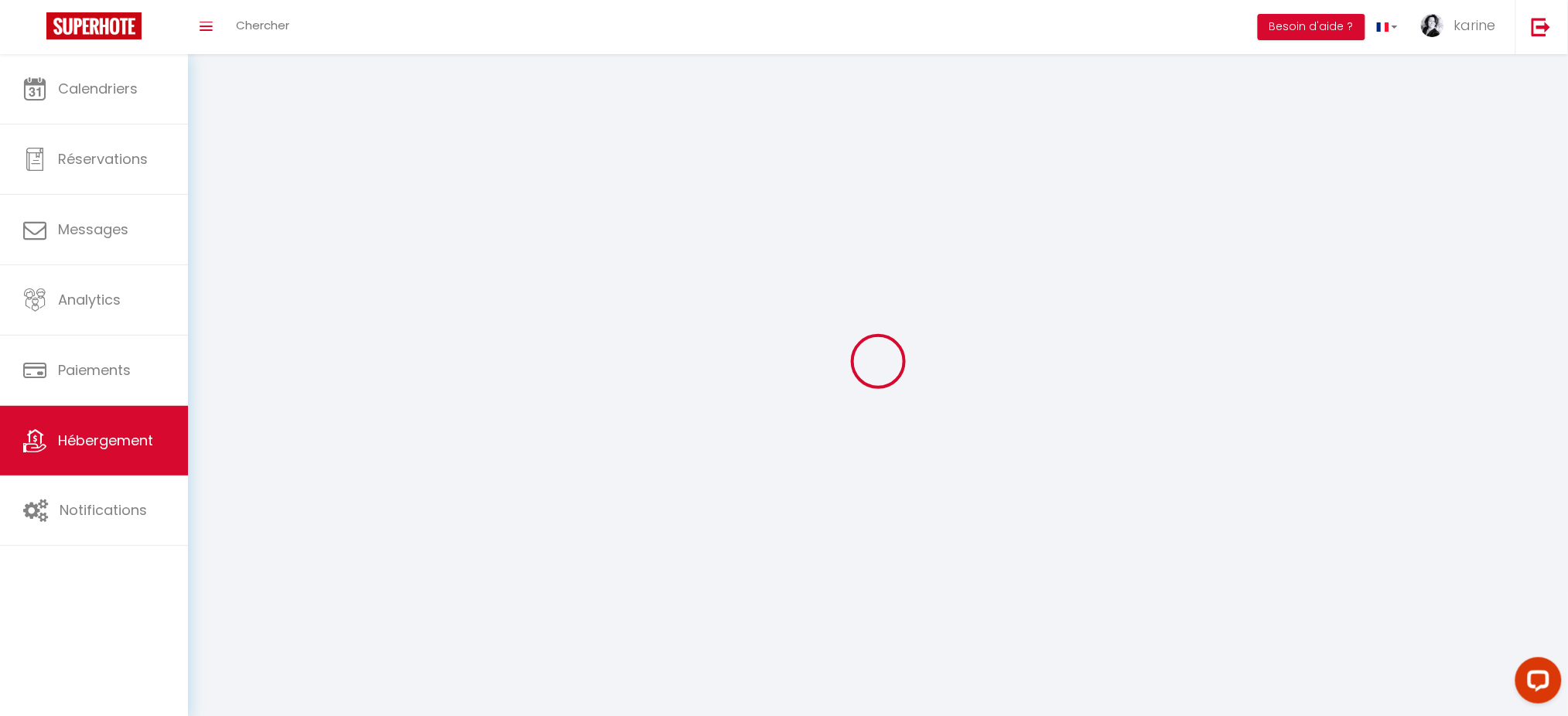
checkbox input "false"
select select
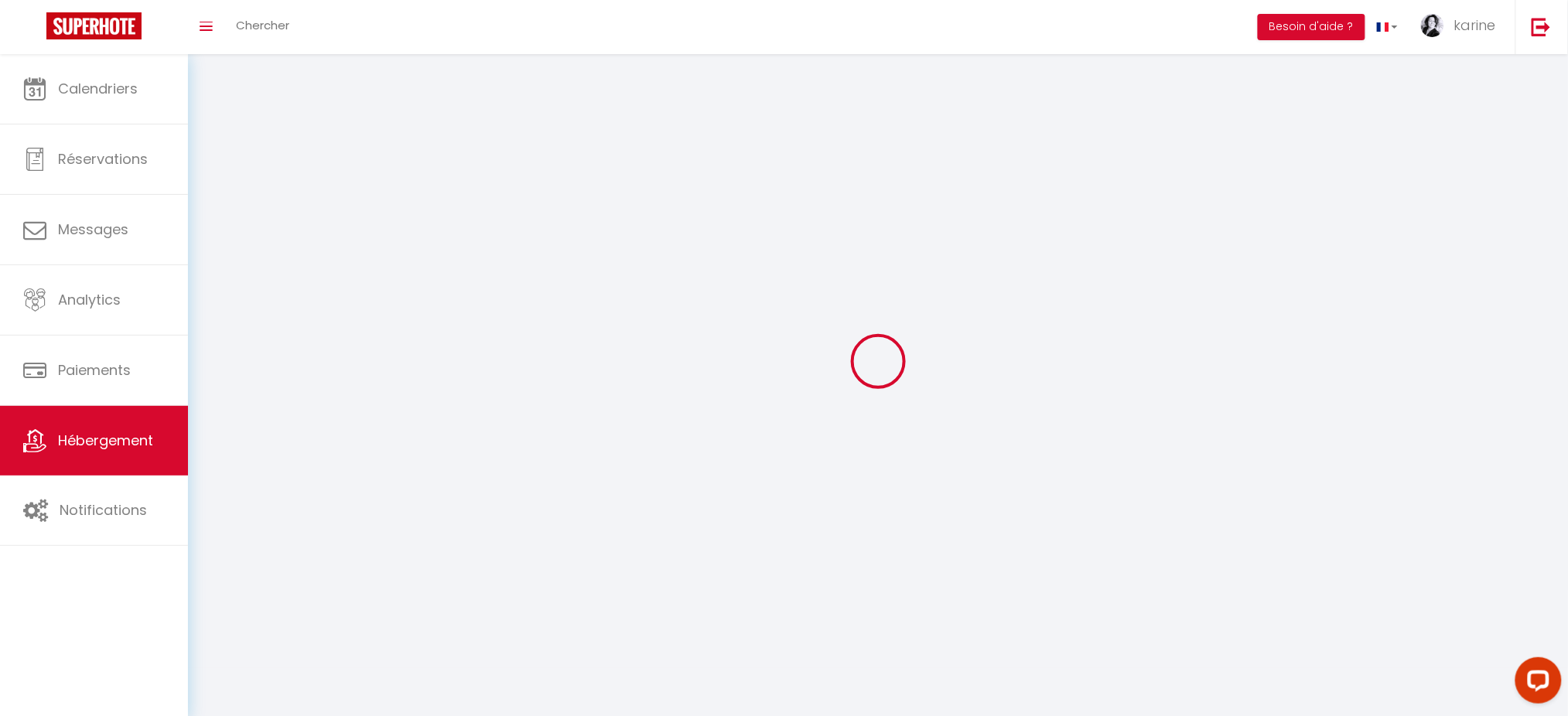
select select
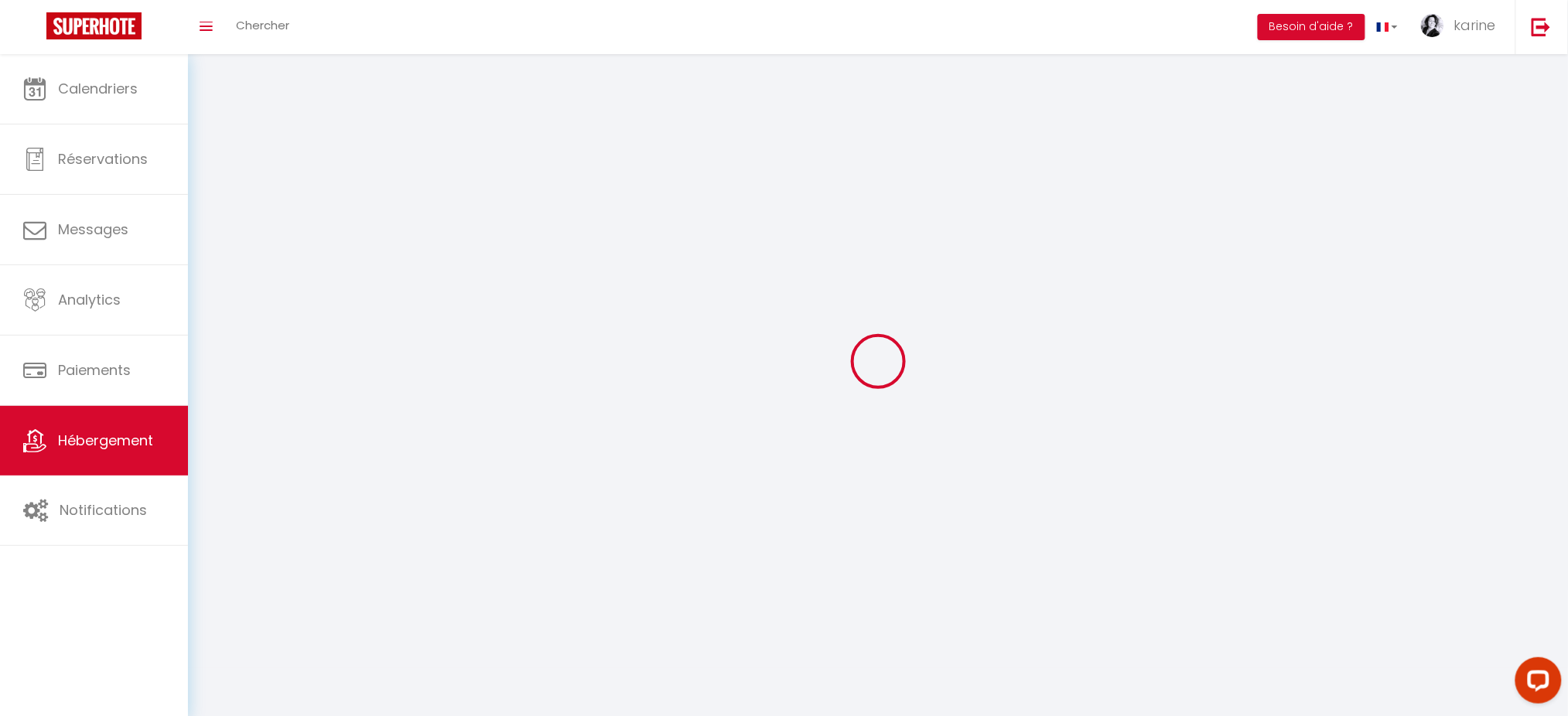
checkbox input "false"
select select
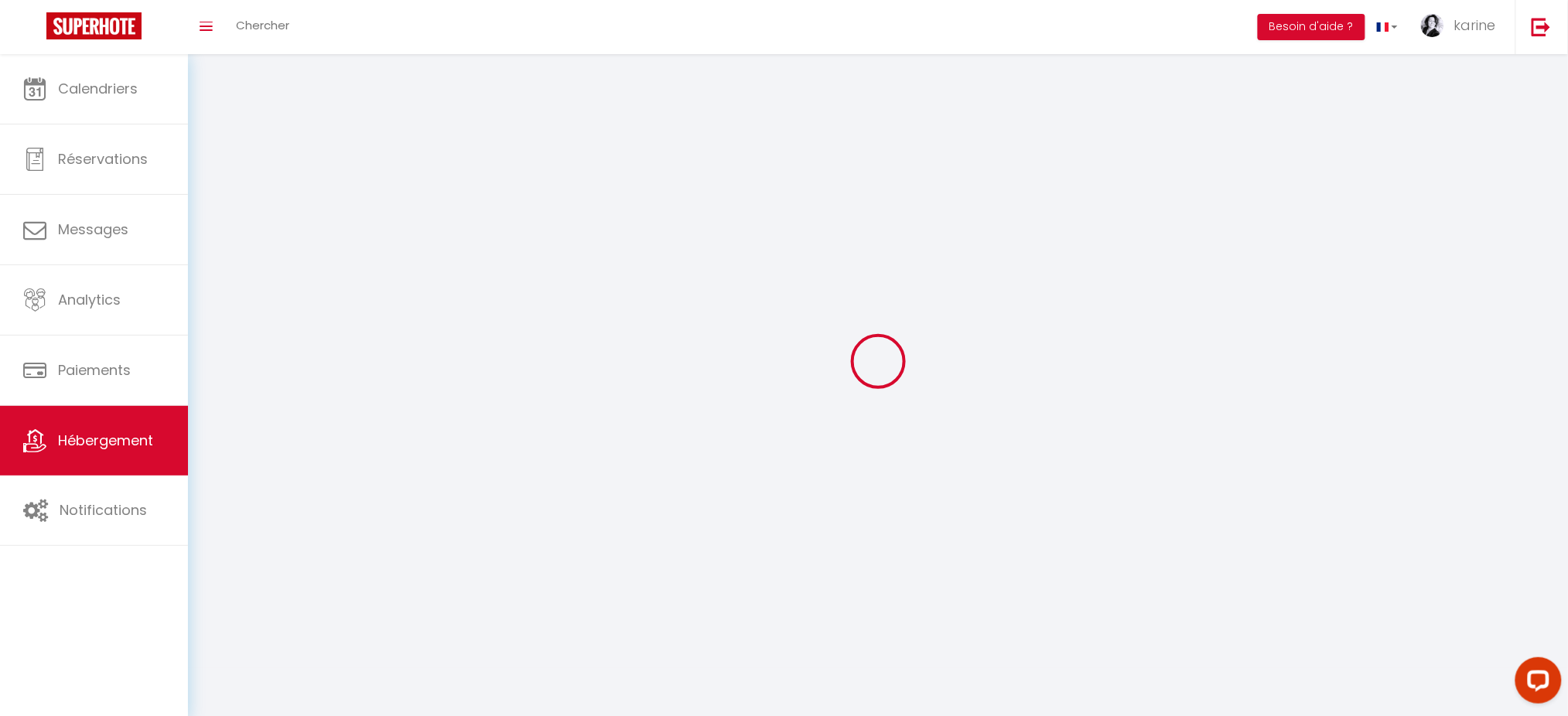
select select
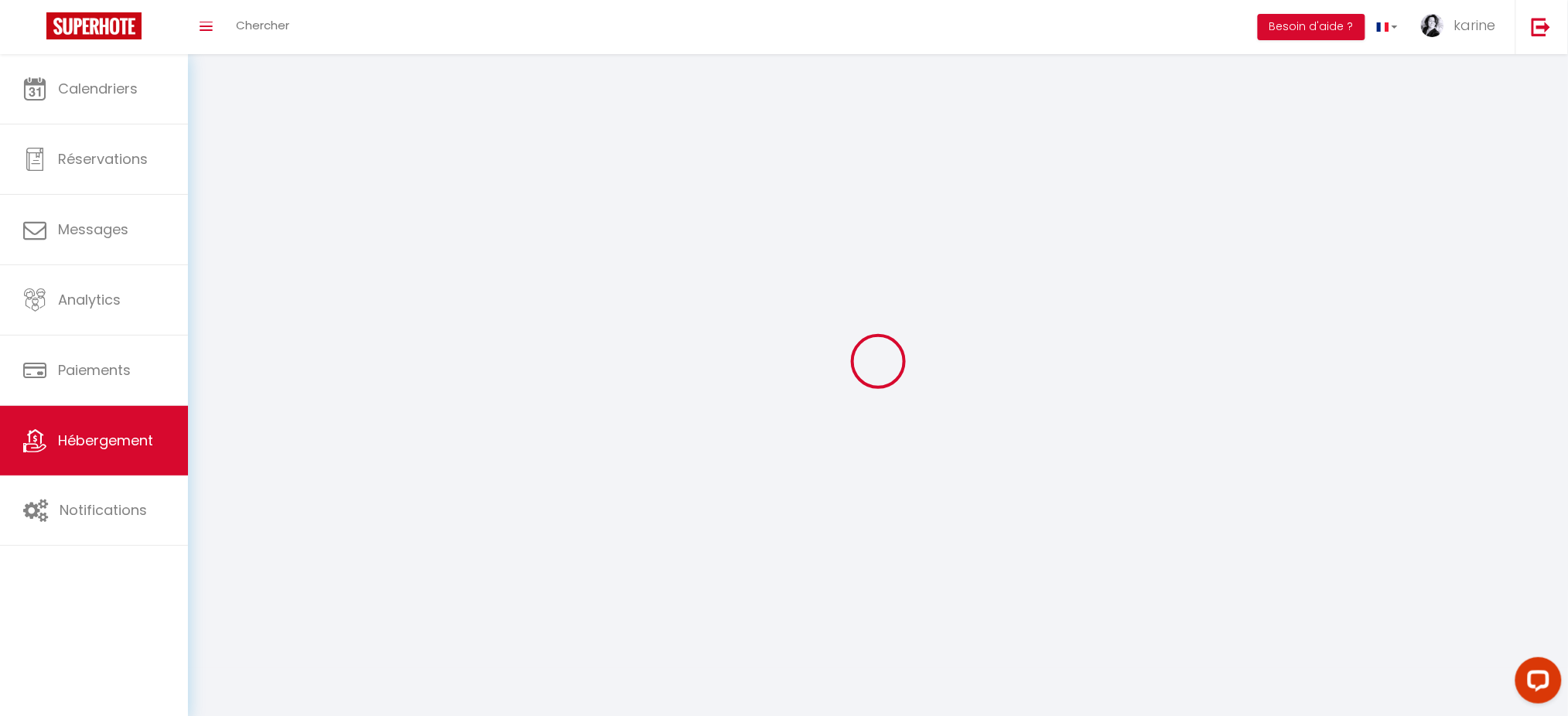
select select
checkbox input "false"
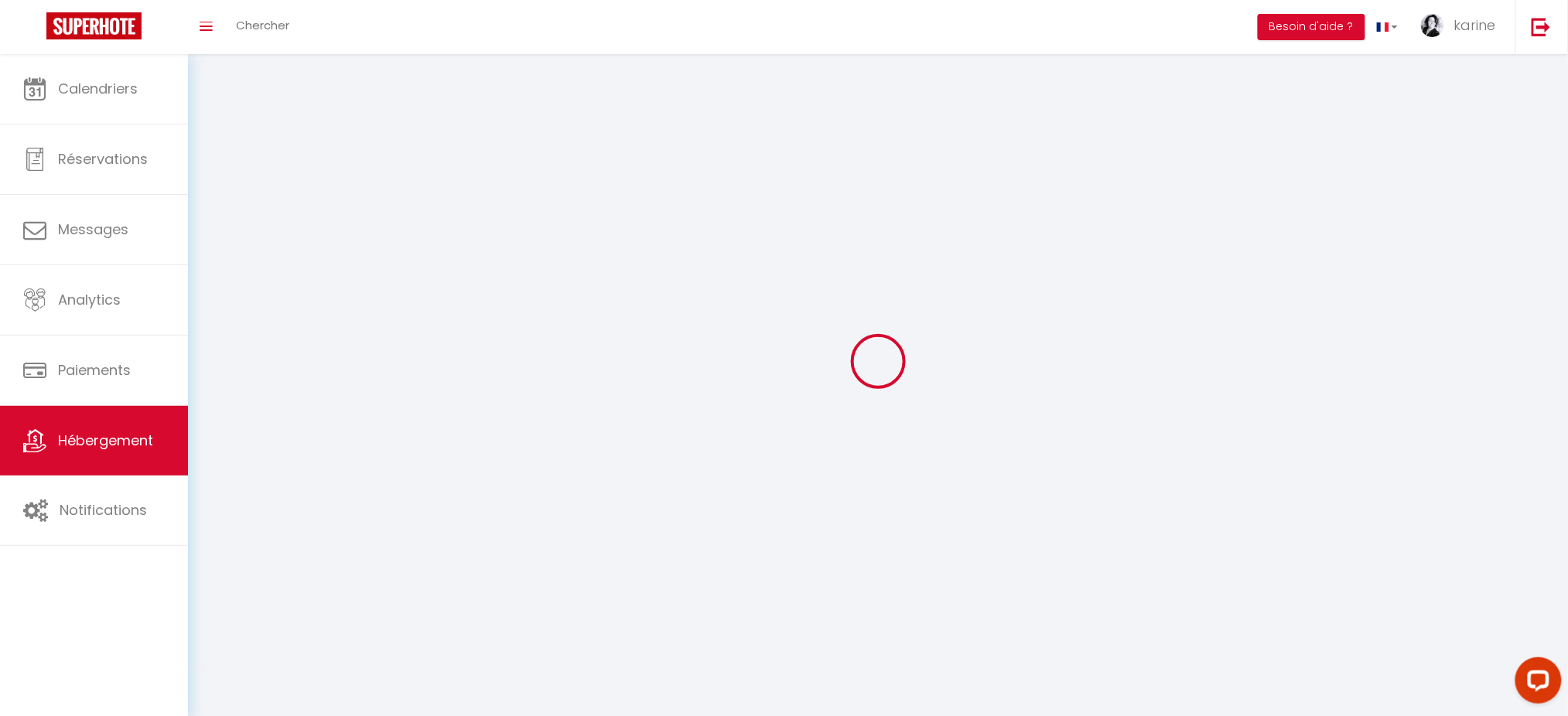
checkbox input "false"
select select
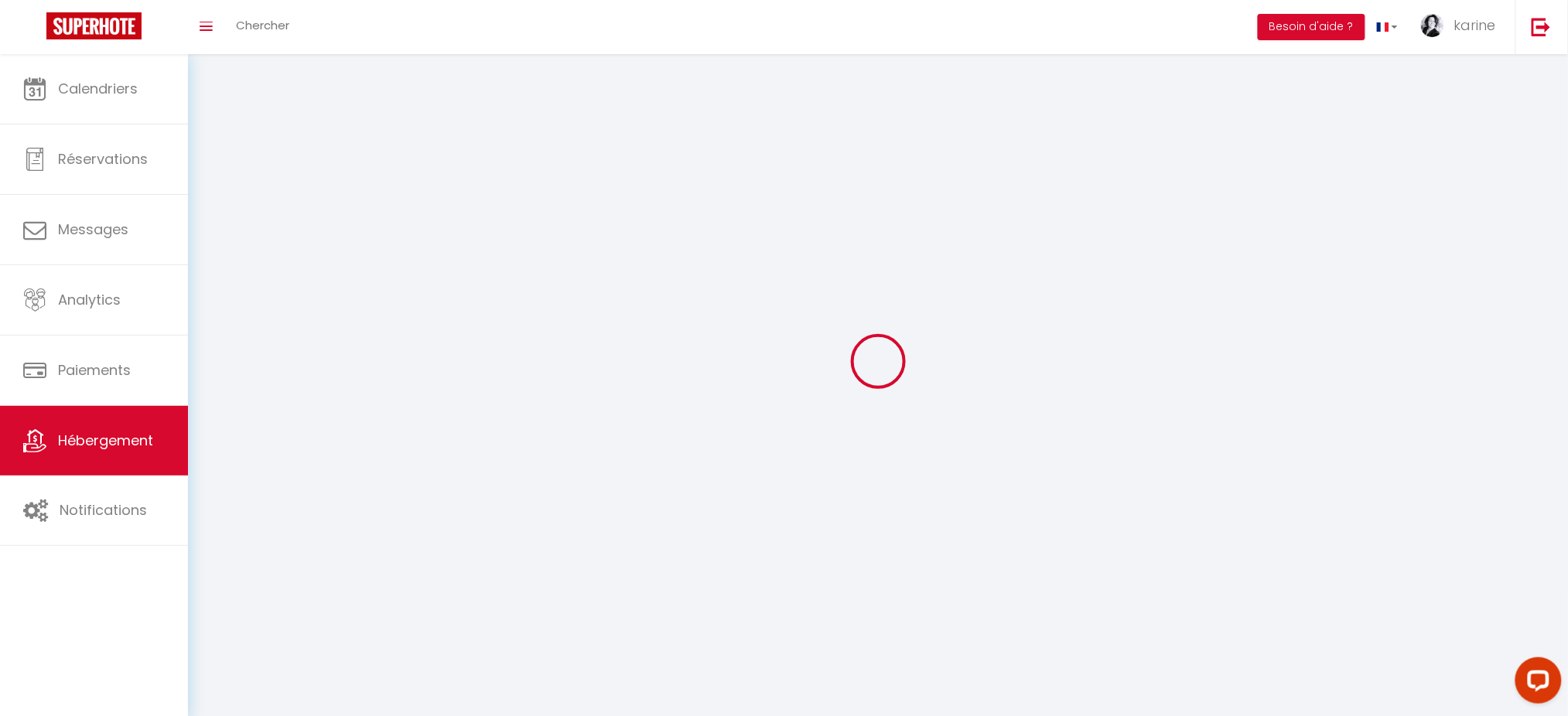
select select
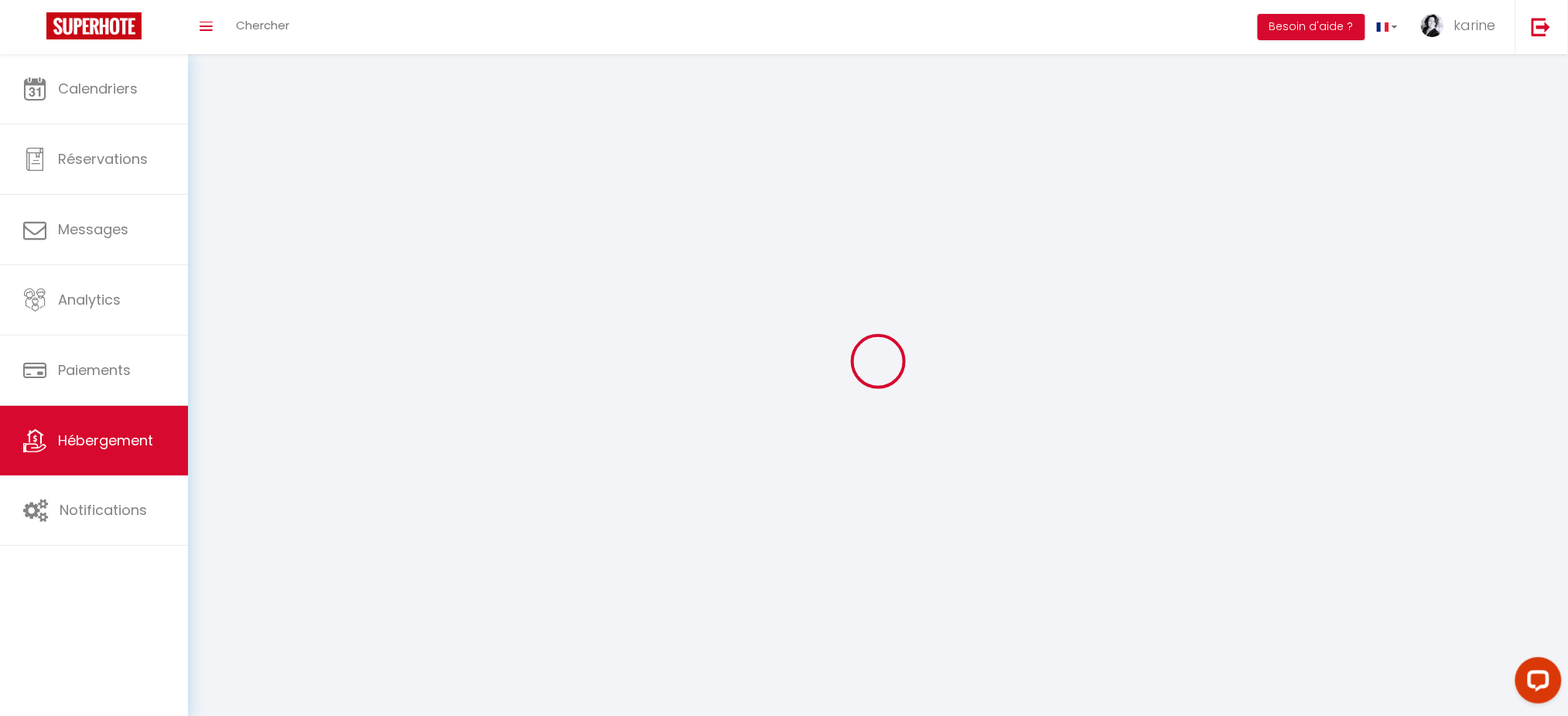
checkbox input "false"
select select
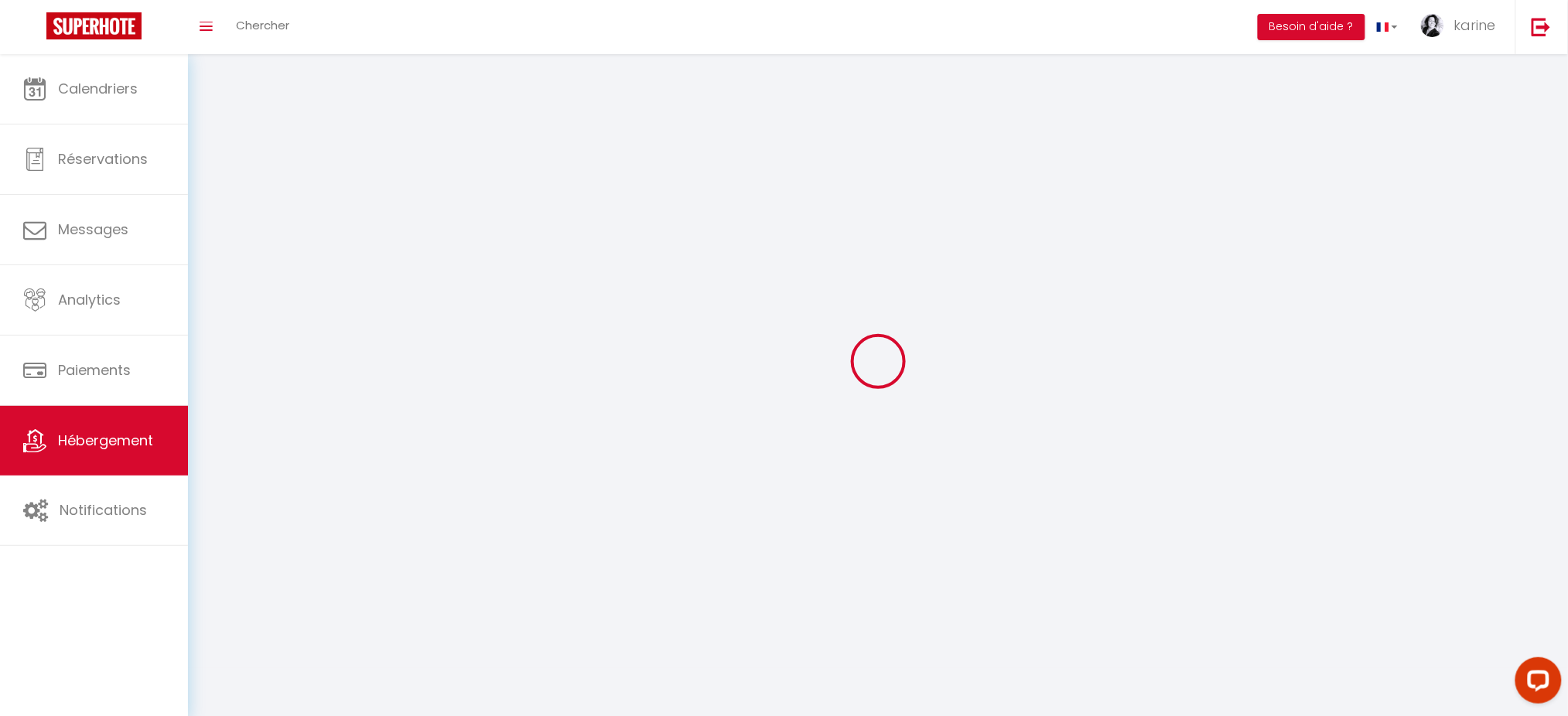
select select
select select "28"
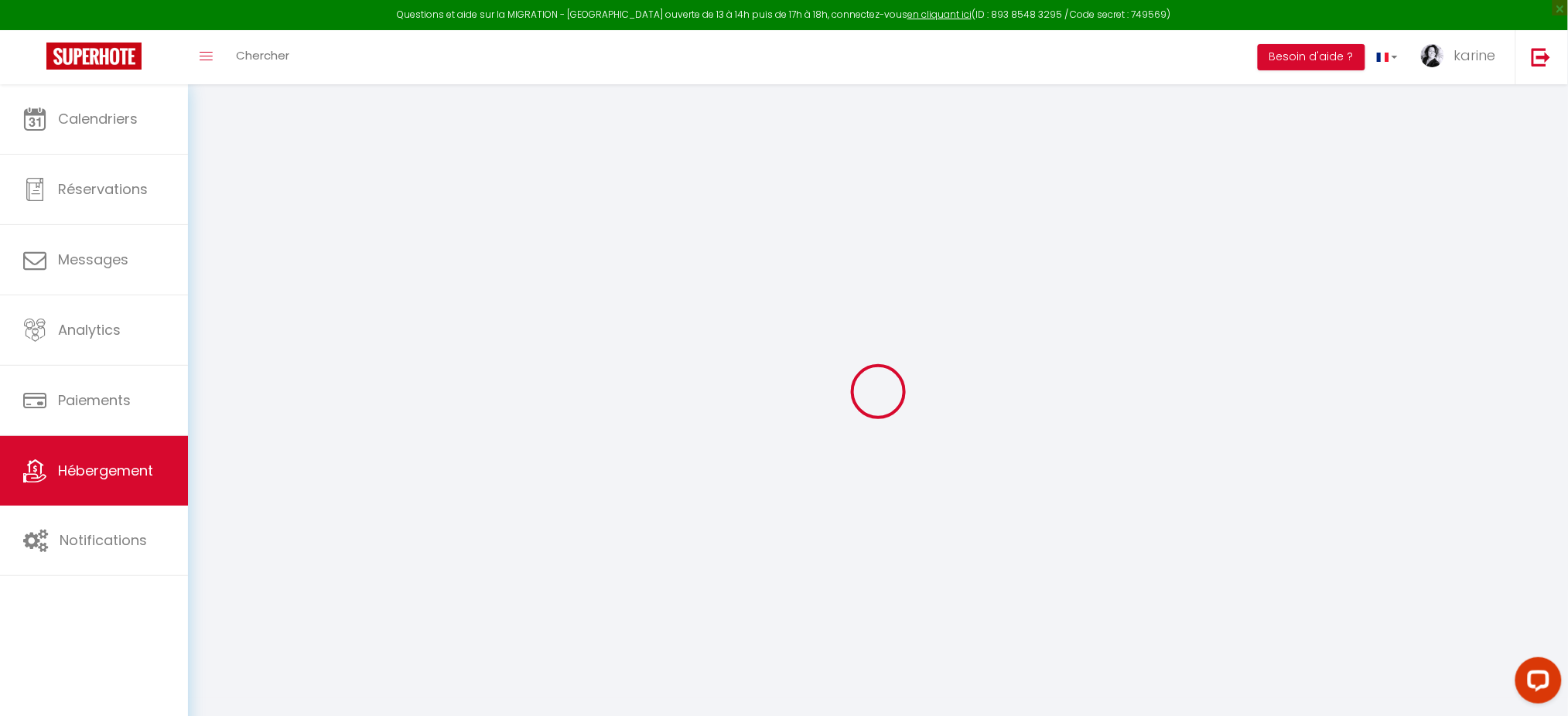
select select
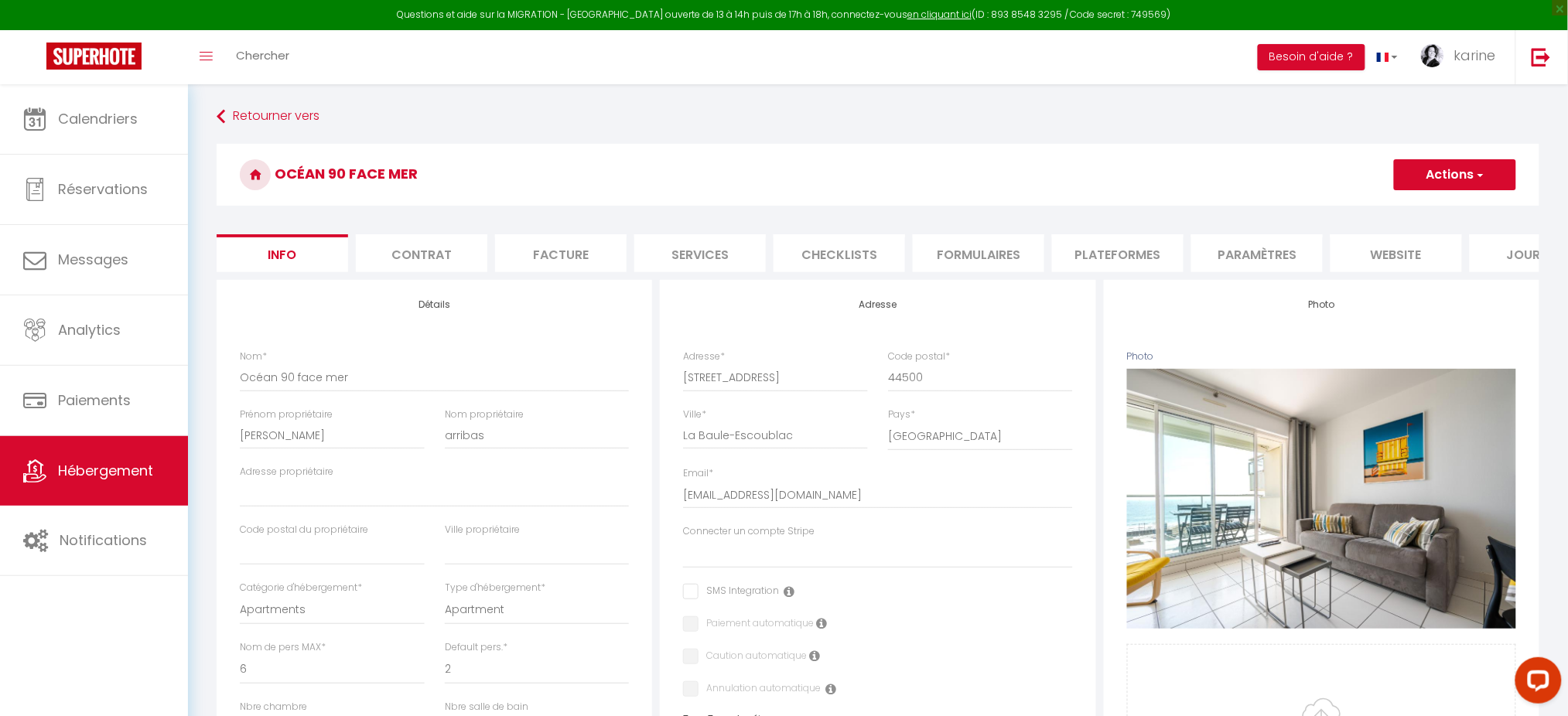
click at [1072, 256] on li "Plateformes" at bounding box center [1118, 253] width 131 height 38
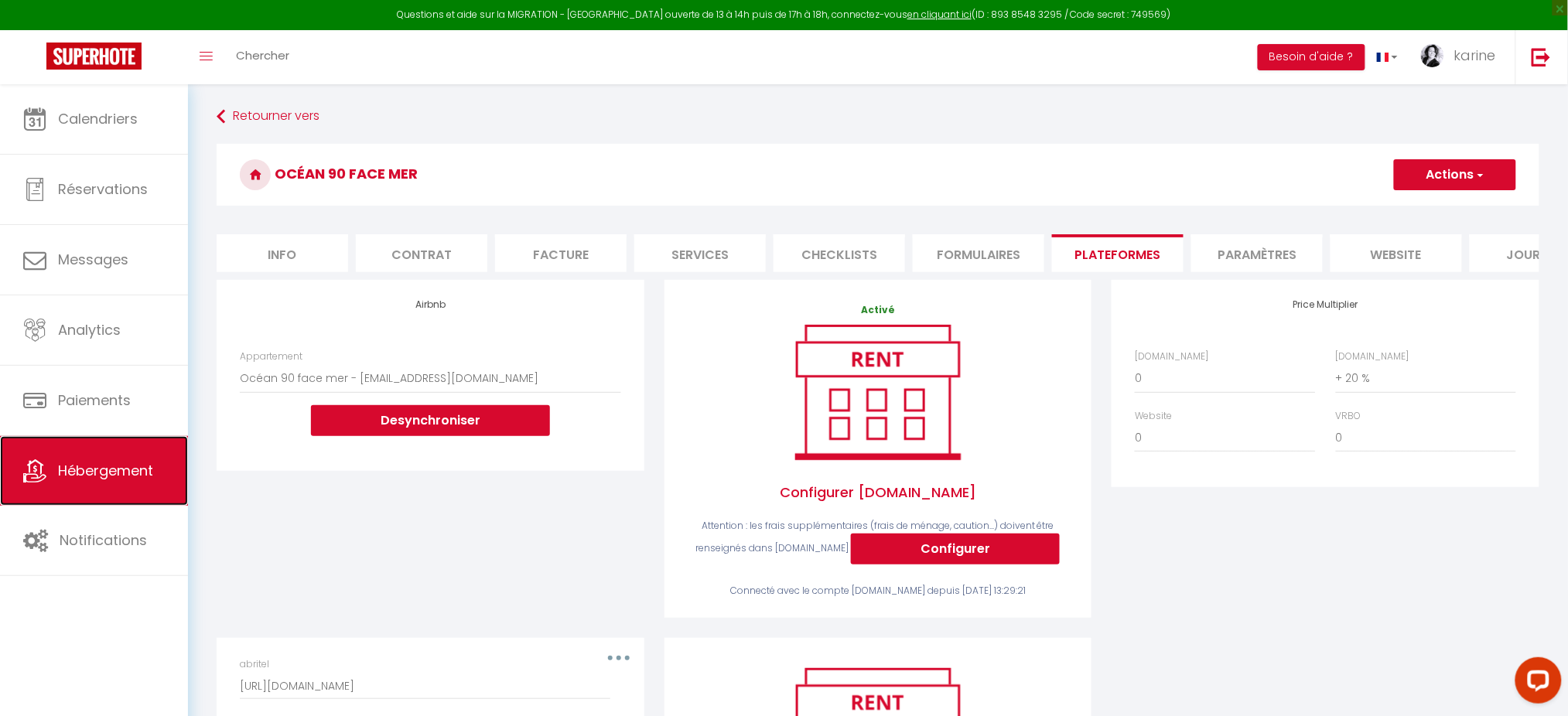
click at [52, 496] on link "Hébergement" at bounding box center [94, 471] width 188 height 70
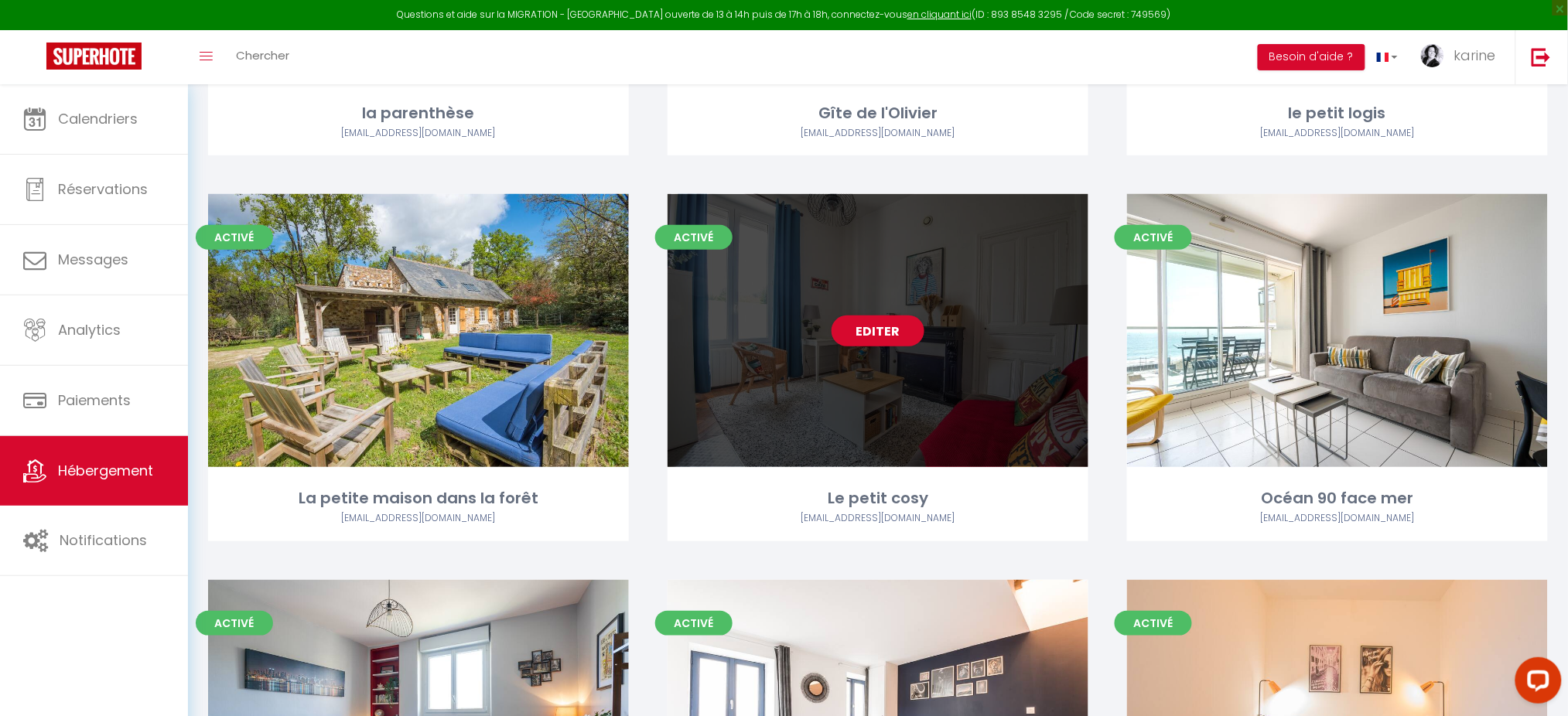
scroll to position [2316, 0]
click at [867, 331] on link "Editer" at bounding box center [878, 332] width 92 height 31
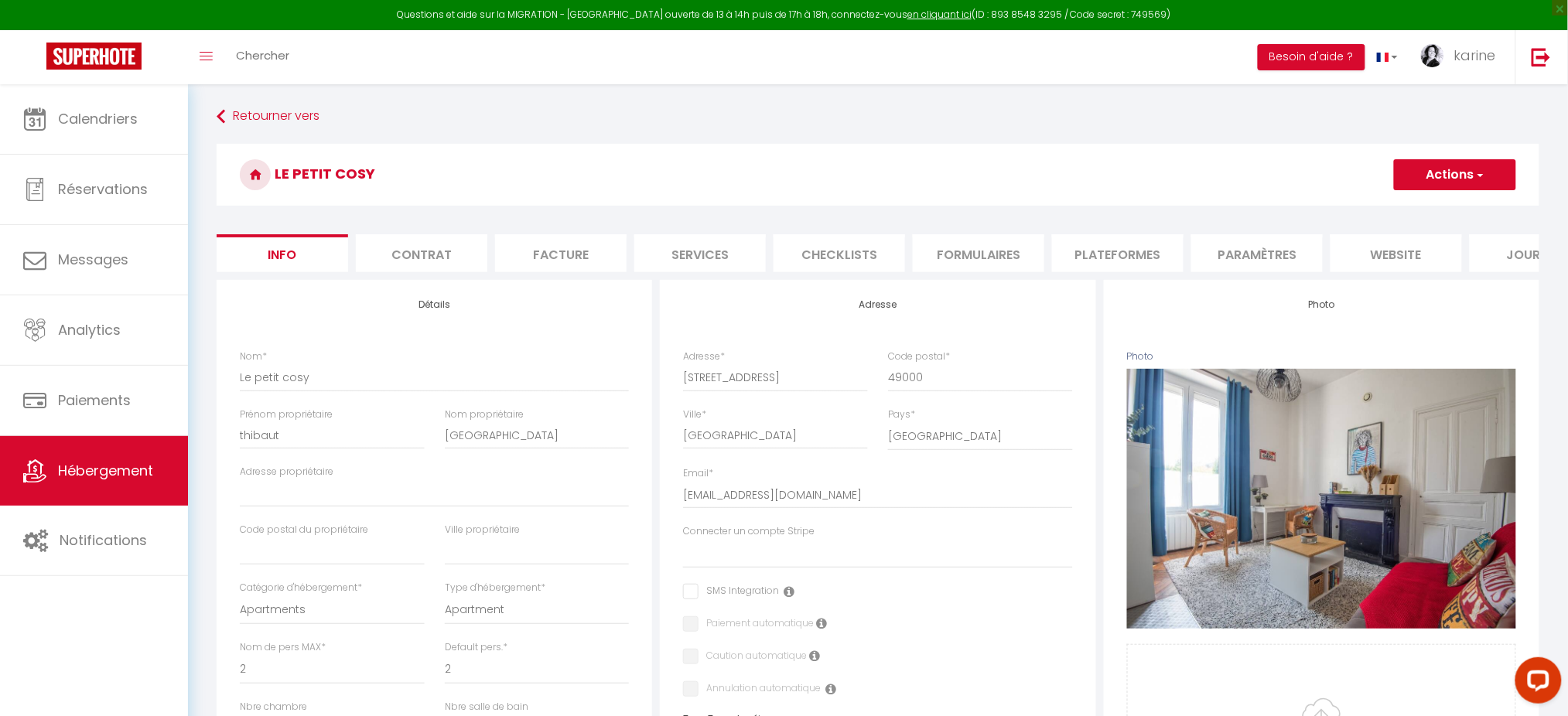
click at [1105, 235] on li "Plateformes" at bounding box center [1118, 253] width 131 height 38
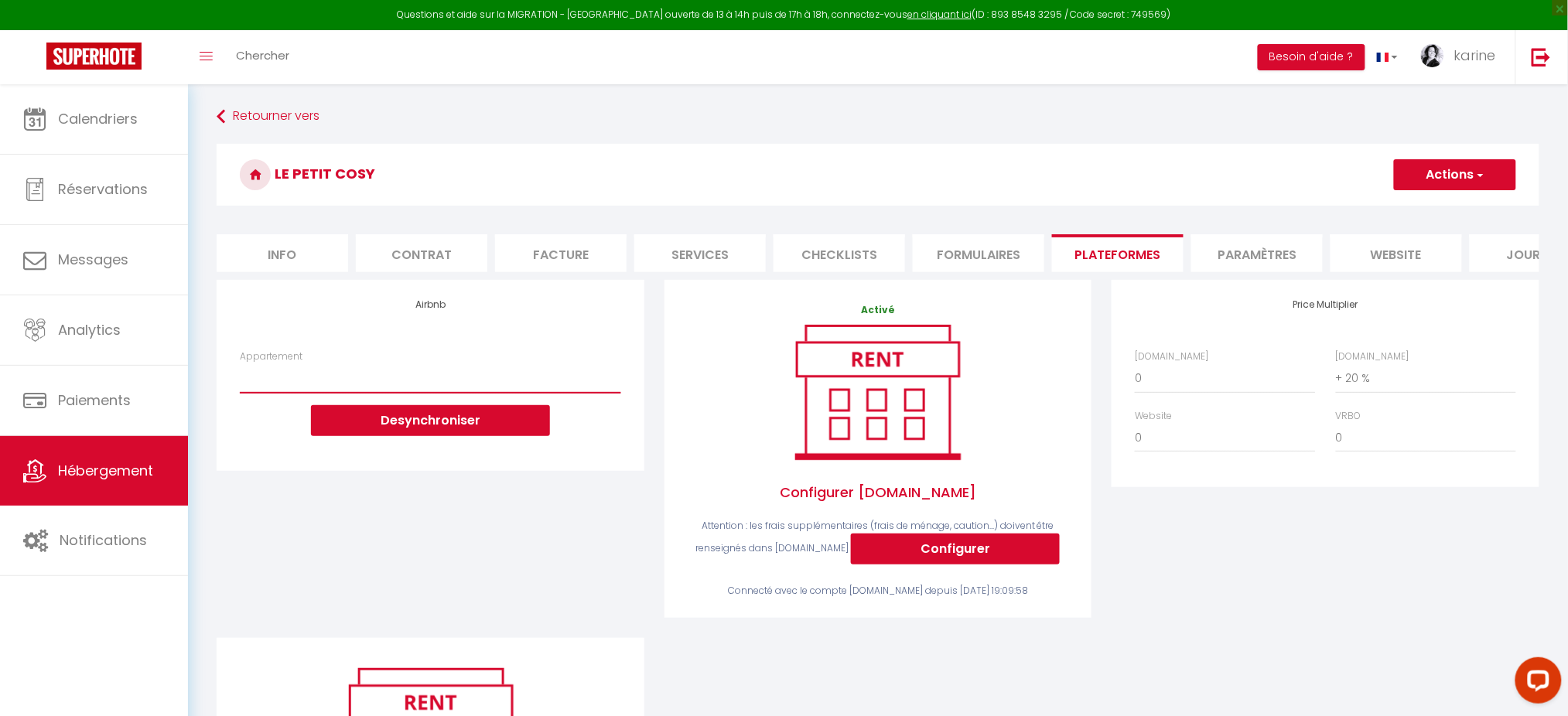
click at [599, 390] on select "Le Patio : studio avec extérieur - [EMAIL_ADDRESS][DOMAIN_NAME]" at bounding box center [430, 378] width 380 height 29
click at [591, 393] on select "Le Patio : studio avec extérieur - [EMAIL_ADDRESS][DOMAIN_NAME]" at bounding box center [430, 378] width 380 height 29
click at [540, 393] on select "Le Patio : studio avec extérieur - [EMAIL_ADDRESS][DOMAIN_NAME]" at bounding box center [430, 378] width 380 height 29
